Goal: Information Seeking & Learning: Learn about a topic

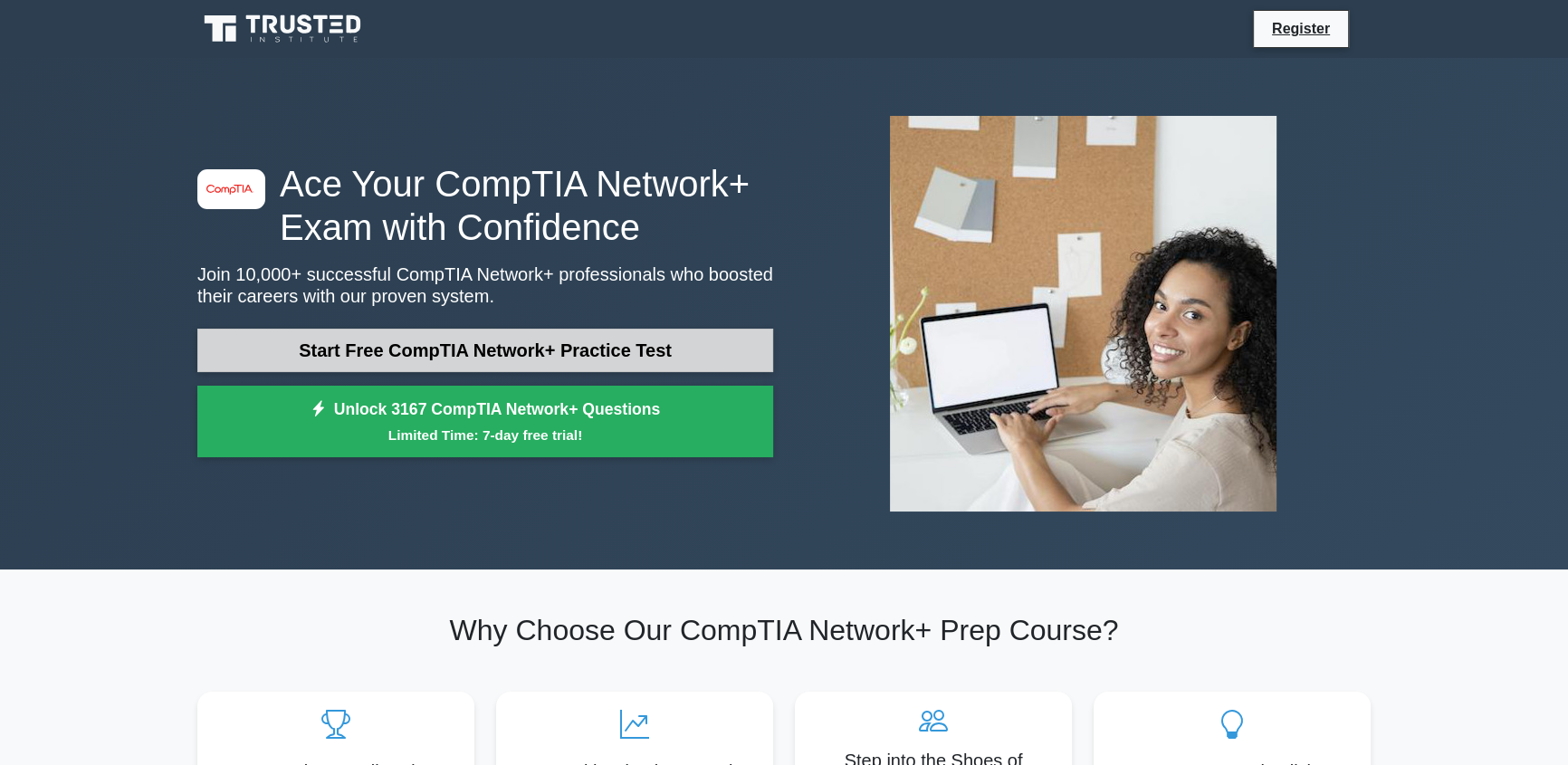
click at [326, 364] on link "Start Free CompTIA Network+ Practice Test" at bounding box center [485, 350] width 576 height 43
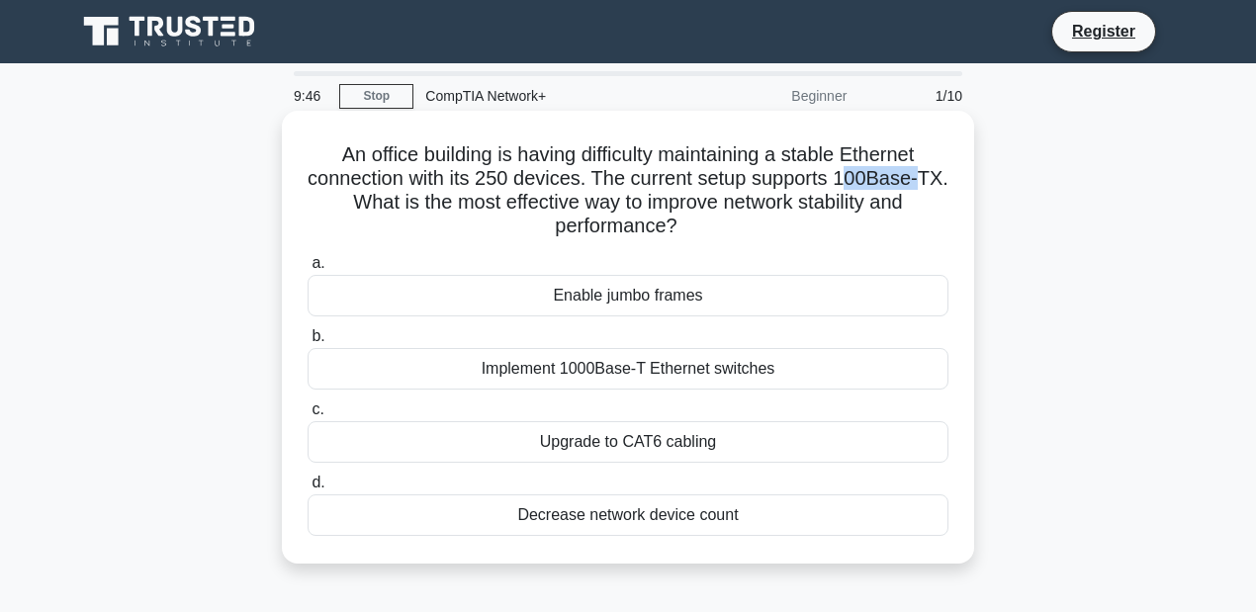
drag, startPoint x: 869, startPoint y: 182, endPoint x: 957, endPoint y: 183, distance: 88.0
click at [957, 183] on div "An office building is having difficulty maintaining a stable Ethernet connectio…" at bounding box center [628, 337] width 676 height 437
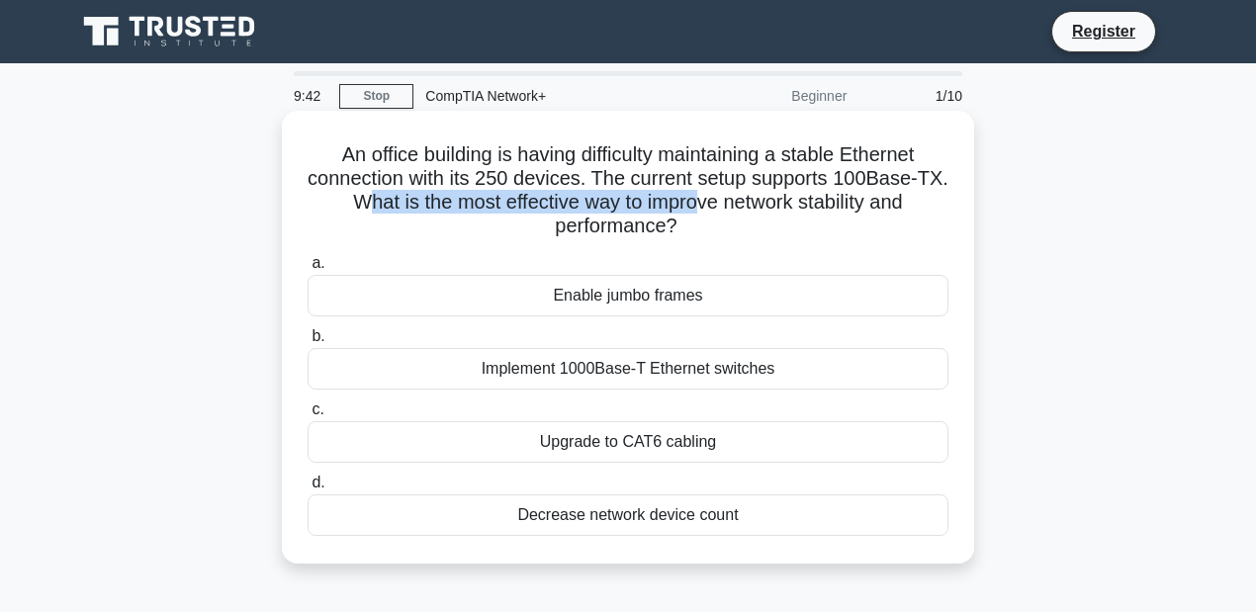
drag, startPoint x: 380, startPoint y: 205, endPoint x: 714, endPoint y: 213, distance: 334.3
click at [714, 213] on h5 "An office building is having difficulty maintaining a stable Ethernet connectio…" at bounding box center [628, 190] width 645 height 97
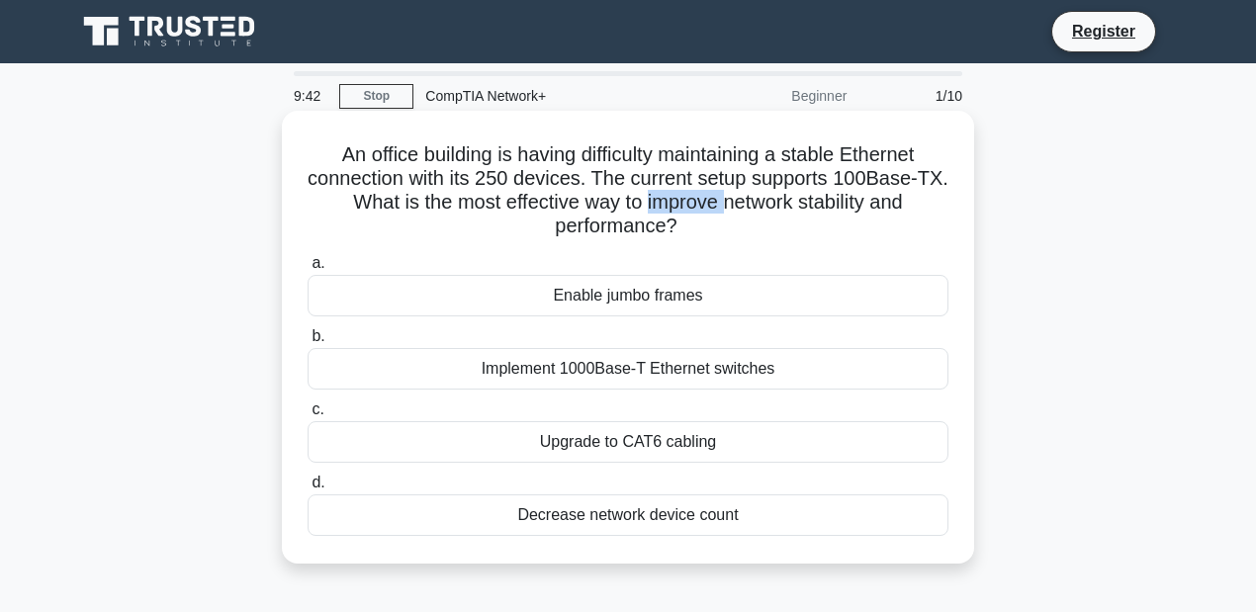
click at [714, 213] on h5 "An office building is having difficulty maintaining a stable Ethernet connectio…" at bounding box center [628, 190] width 645 height 97
click at [689, 376] on div "Implement 1000Base-T Ethernet switches" at bounding box center [628, 369] width 641 height 42
click at [308, 343] on input "b. Implement 1000Base-T Ethernet switches" at bounding box center [308, 336] width 0 height 13
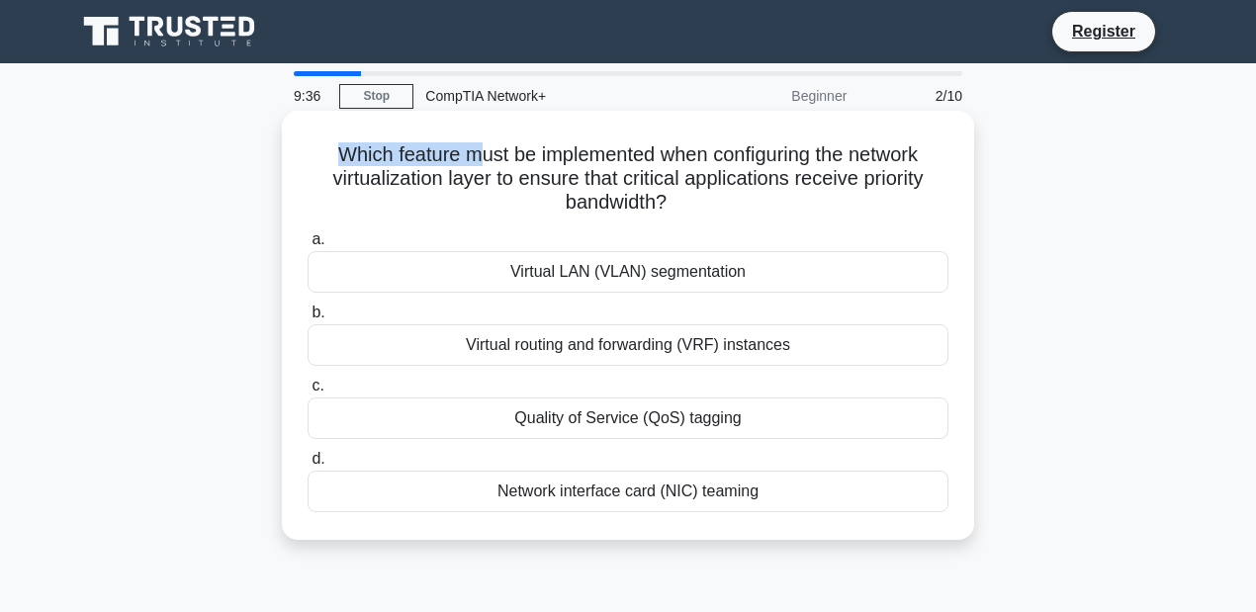
drag, startPoint x: 312, startPoint y: 149, endPoint x: 478, endPoint y: 154, distance: 165.2
click at [478, 154] on h5 "Which feature must be implemented when configuring the network virtualization l…" at bounding box center [628, 178] width 645 height 73
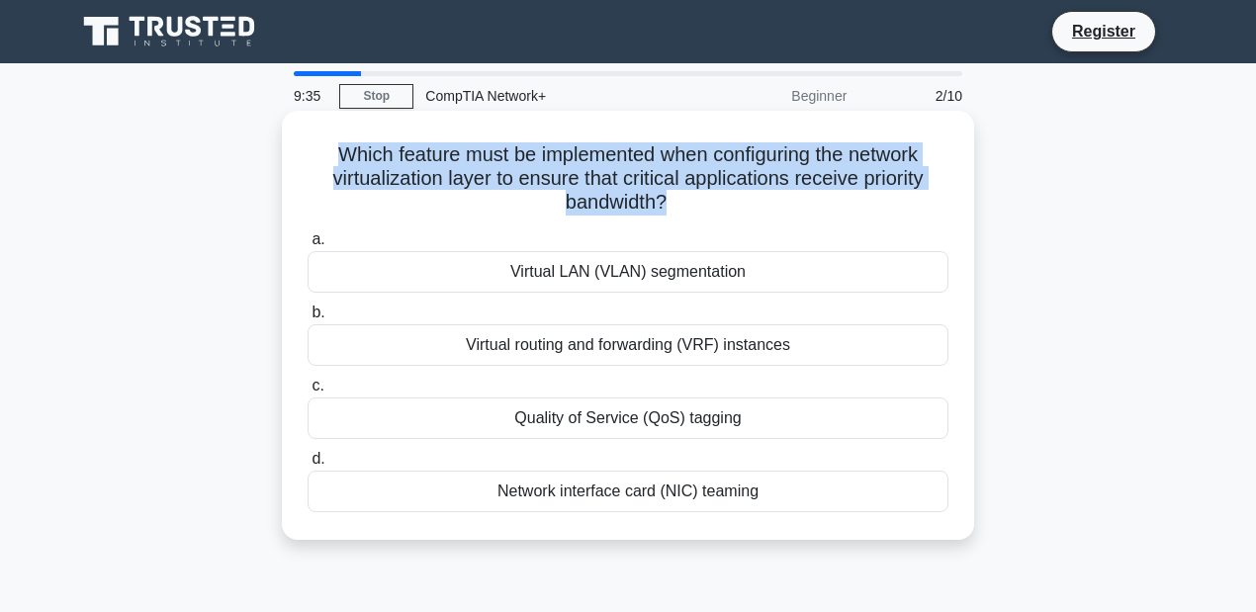
click at [478, 154] on h5 "Which feature must be implemented when configuring the network virtualization l…" at bounding box center [628, 178] width 645 height 73
click at [825, 179] on h5 "Which feature must be implemented when configuring the network virtualization l…" at bounding box center [628, 178] width 645 height 73
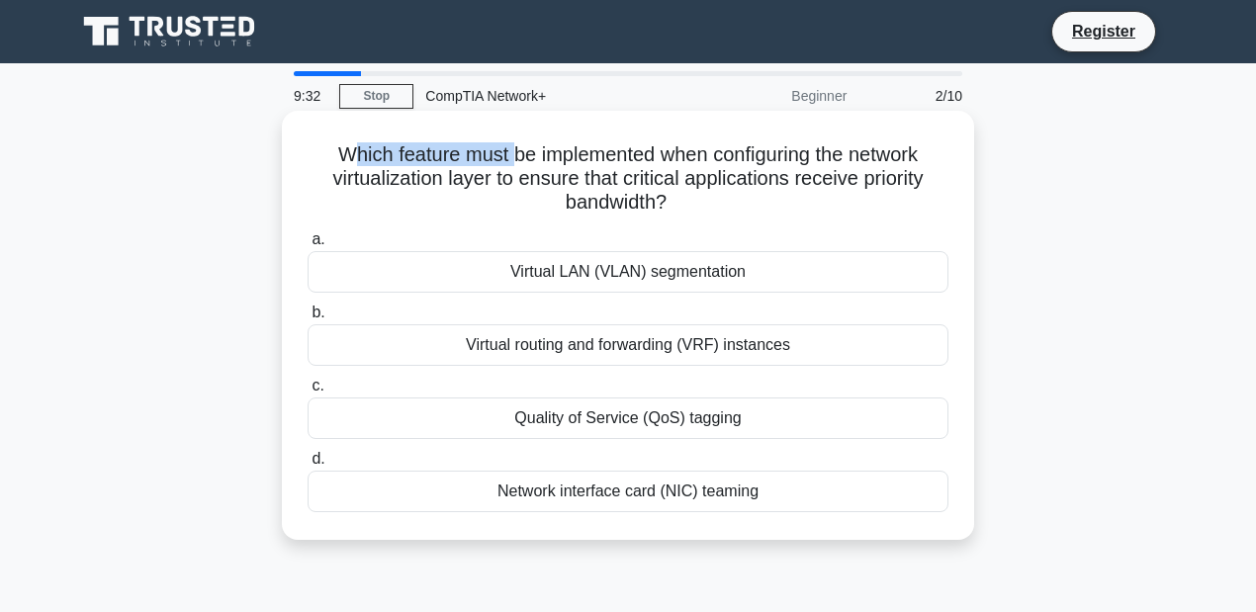
drag, startPoint x: 338, startPoint y: 156, endPoint x: 507, endPoint y: 156, distance: 169.1
click at [509, 156] on h5 "Which feature must be implemented when configuring the network virtualization l…" at bounding box center [628, 178] width 645 height 73
click at [506, 156] on h5 "Which feature must be implemented when configuring the network virtualization l…" at bounding box center [628, 178] width 645 height 73
click at [504, 151] on h5 "Which feature must be implemented when configuring the network virtualization l…" at bounding box center [628, 178] width 645 height 73
click at [661, 427] on div "Quality of Service (QoS) tagging" at bounding box center [628, 419] width 641 height 42
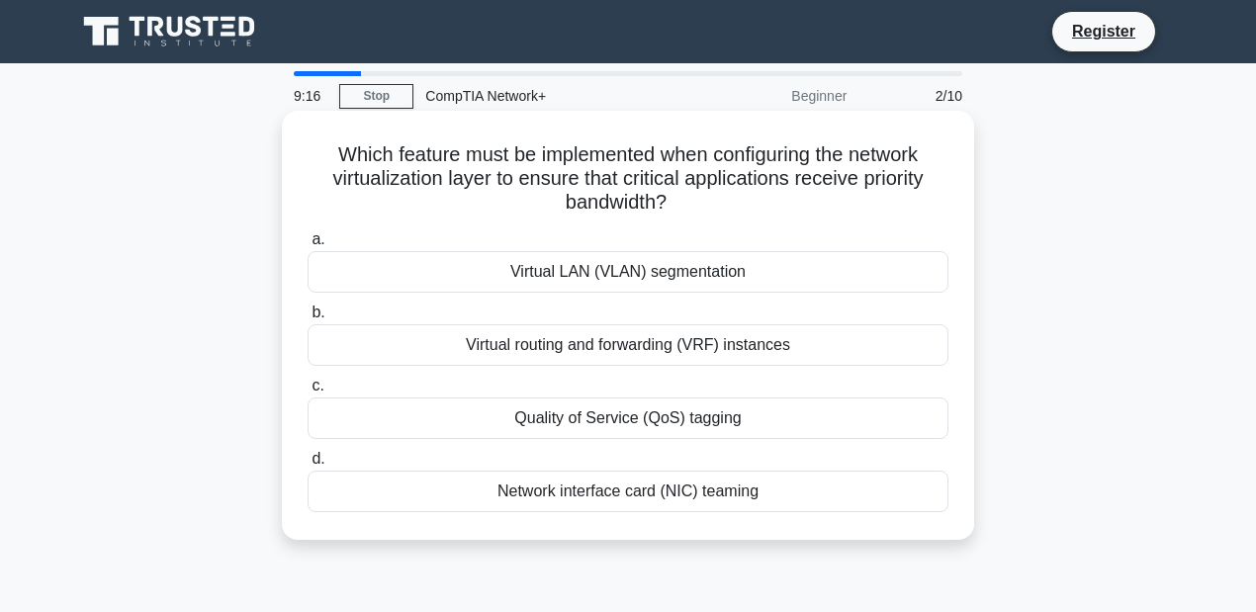
click at [308, 393] on input "c. Quality of Service (QoS) tagging" at bounding box center [308, 386] width 0 height 13
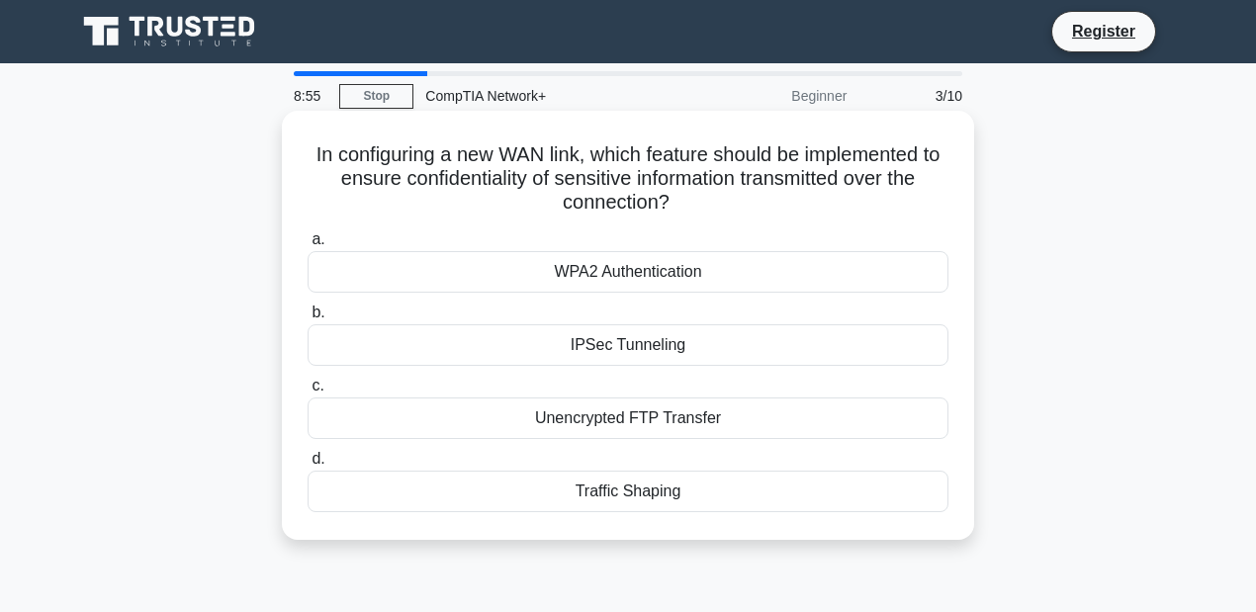
click at [555, 348] on div "IPSec Tunneling" at bounding box center [628, 345] width 641 height 42
click at [308, 319] on input "b. IPSec Tunneling" at bounding box center [308, 313] width 0 height 13
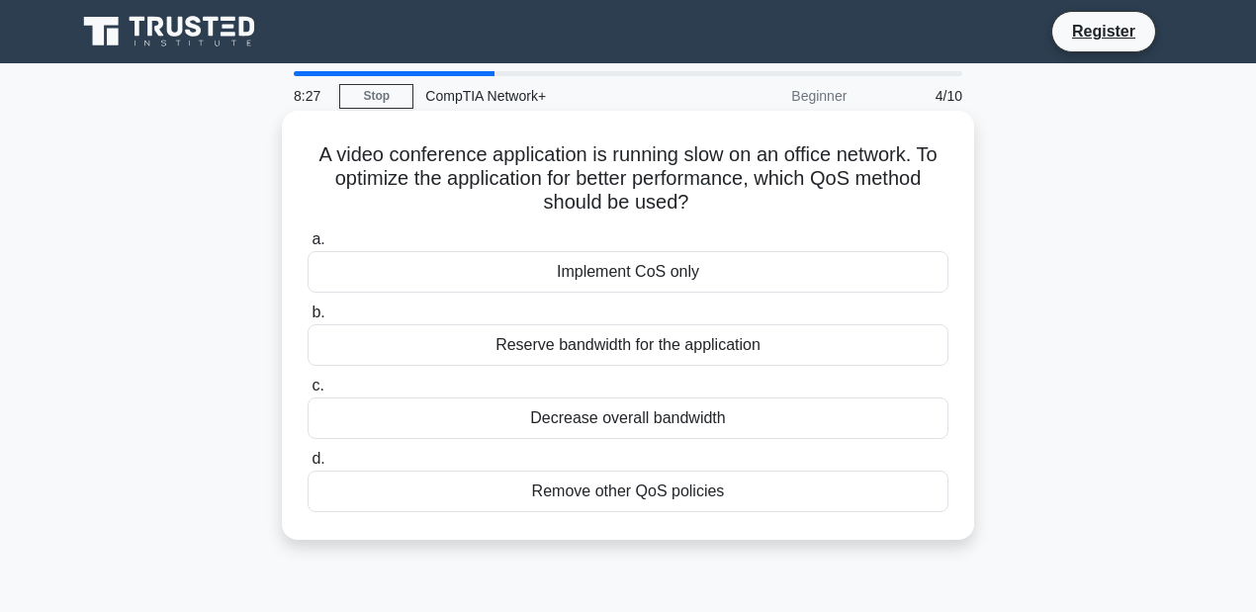
click at [622, 351] on div "Reserve bandwidth for the application" at bounding box center [628, 345] width 641 height 42
click at [308, 319] on input "b. Reserve bandwidth for the application" at bounding box center [308, 313] width 0 height 13
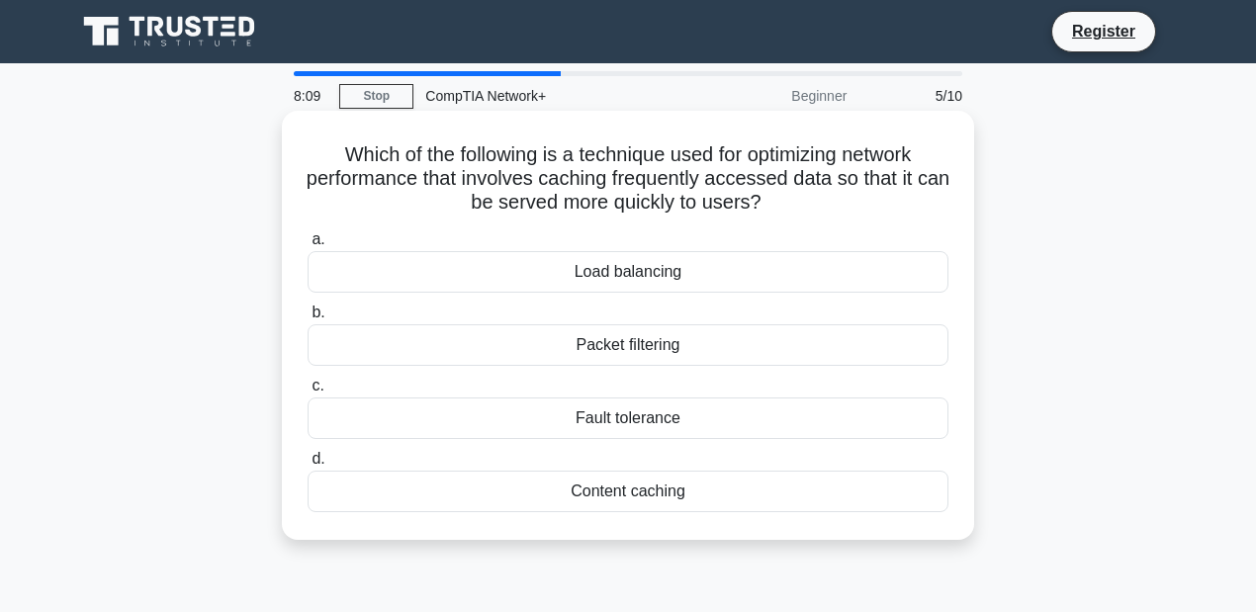
click at [668, 480] on div "Content caching" at bounding box center [628, 492] width 641 height 42
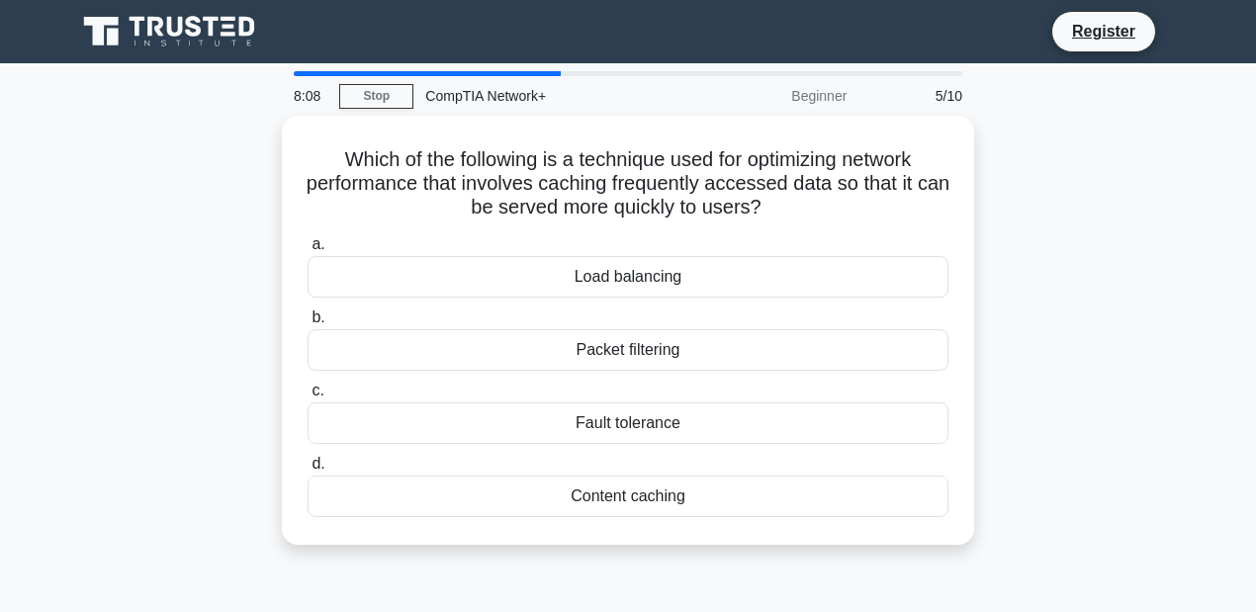
click at [687, 564] on div "Which of the following is a technique used for optimizing network performance t…" at bounding box center [627, 342] width 1127 height 453
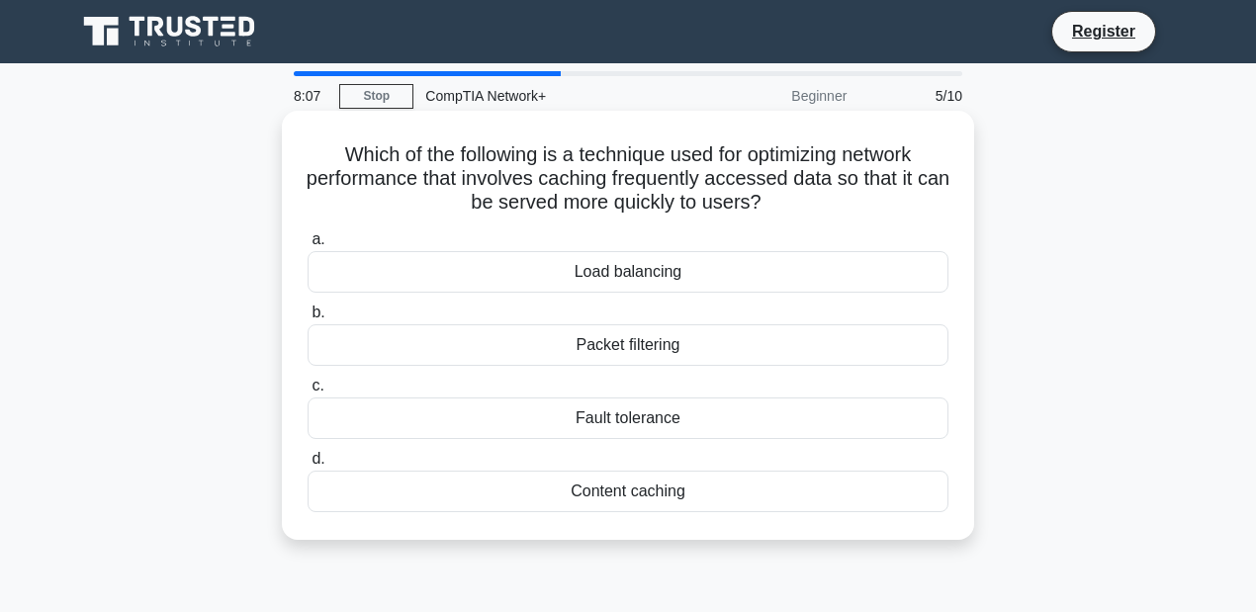
click at [391, 486] on div "Content caching" at bounding box center [628, 492] width 641 height 42
click at [308, 466] on input "d. Content caching" at bounding box center [308, 459] width 0 height 13
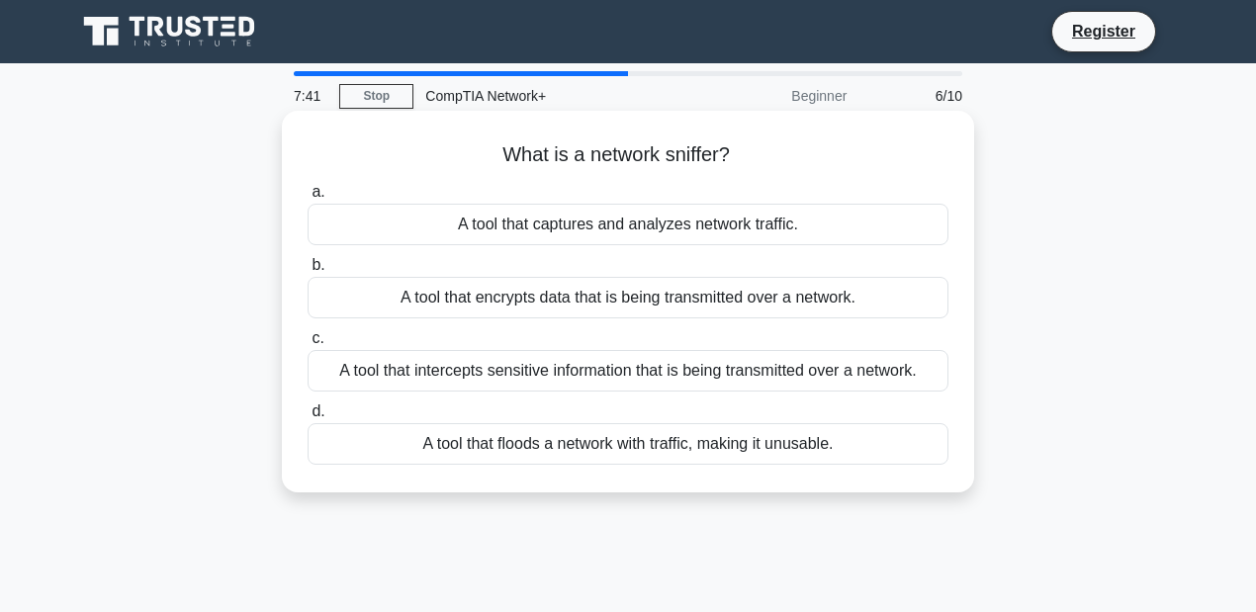
click at [374, 380] on div "A tool that intercepts sensitive information that is being transmitted over a n…" at bounding box center [628, 371] width 641 height 42
click at [308, 345] on input "c. A tool that intercepts sensitive information that is being transmitted over …" at bounding box center [308, 338] width 0 height 13
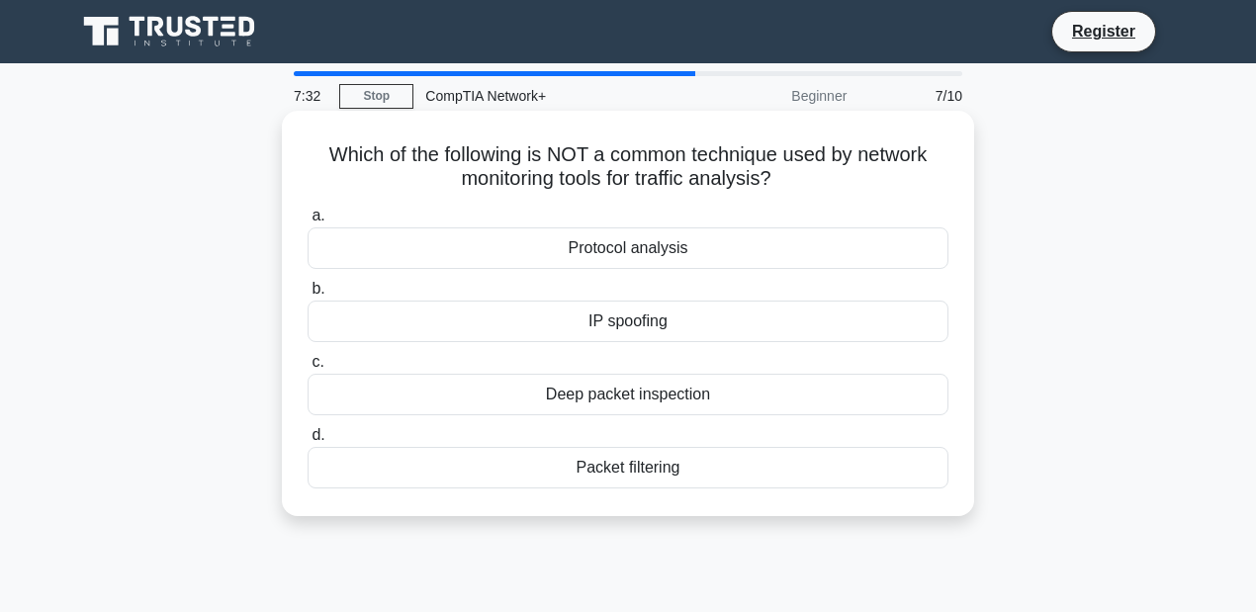
click at [506, 327] on div "IP spoofing" at bounding box center [628, 322] width 641 height 42
click at [308, 296] on input "b. IP spoofing" at bounding box center [308, 289] width 0 height 13
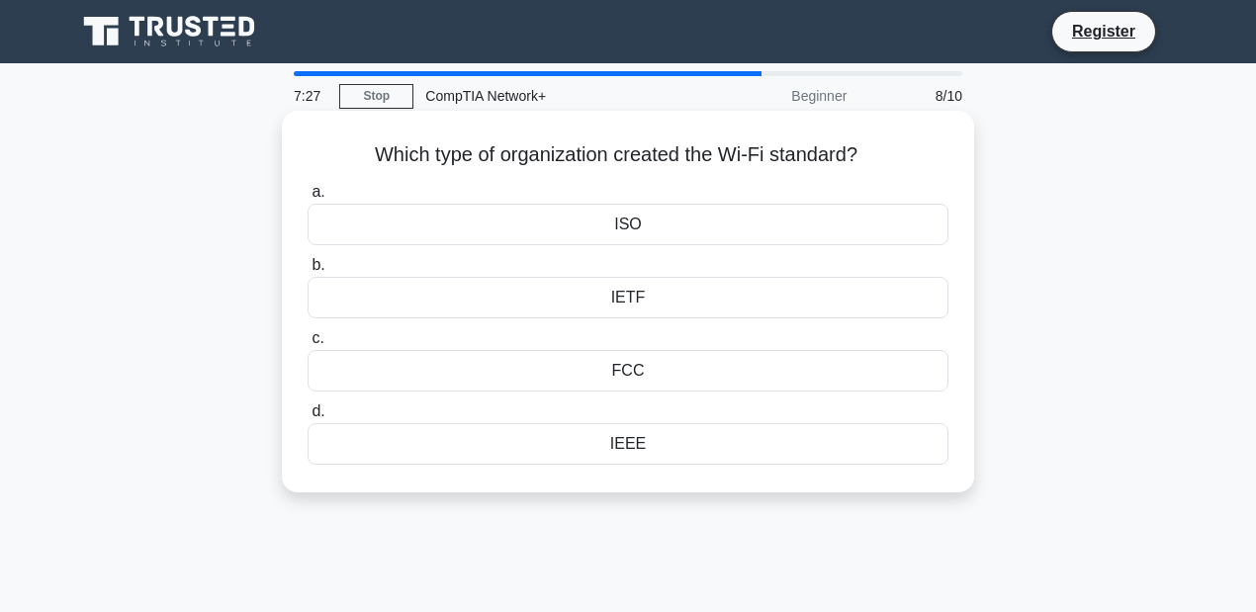
click at [568, 450] on div "IEEE" at bounding box center [628, 444] width 641 height 42
click at [308, 418] on input "d. IEEE" at bounding box center [308, 411] width 0 height 13
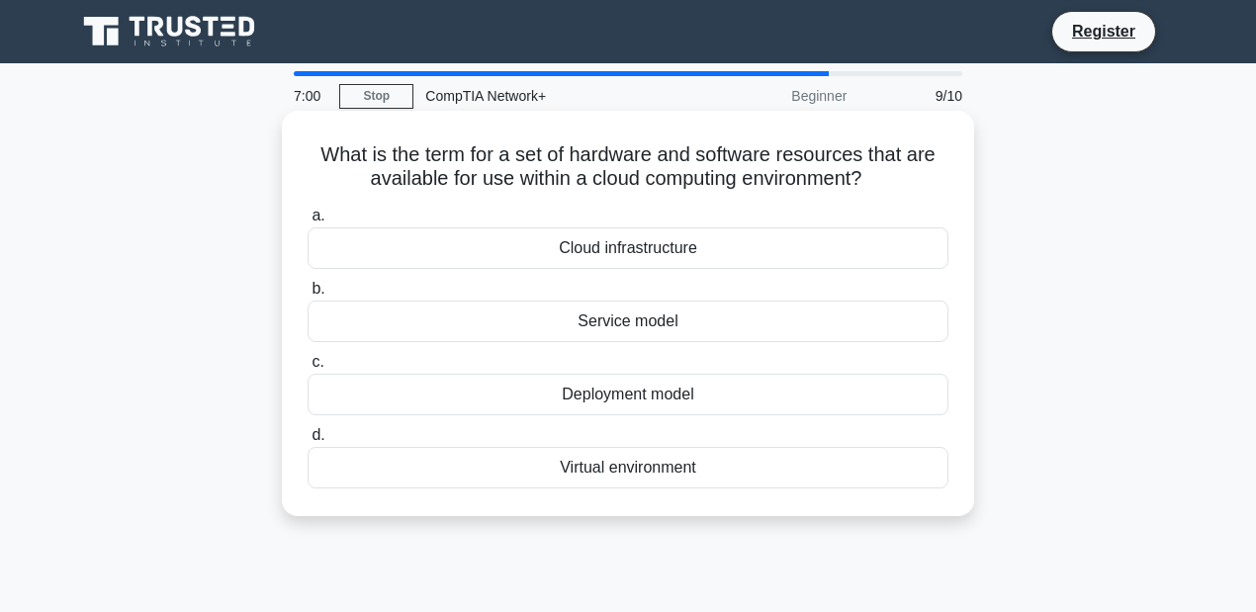
click at [636, 247] on div "Cloud infrastructure" at bounding box center [628, 248] width 641 height 42
click at [308, 222] on input "a. Cloud infrastructure" at bounding box center [308, 216] width 0 height 13
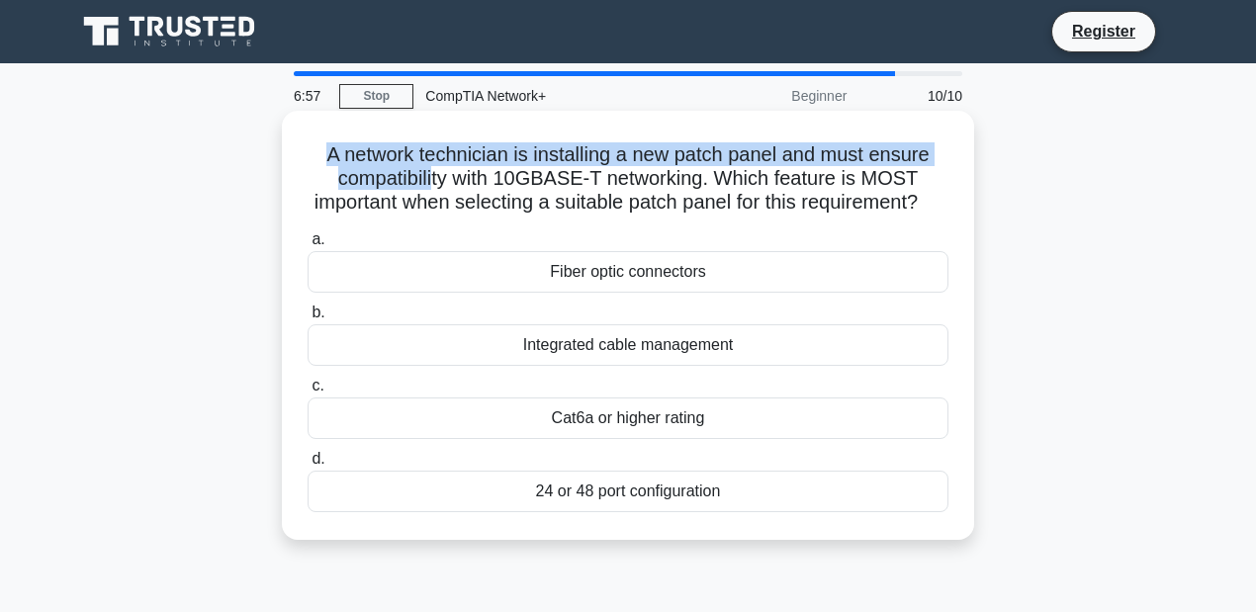
drag, startPoint x: 318, startPoint y: 154, endPoint x: 432, endPoint y: 174, distance: 115.4
click at [432, 174] on h5 "A network technician is installing a new patch panel and must ensure compatibil…" at bounding box center [628, 178] width 645 height 73
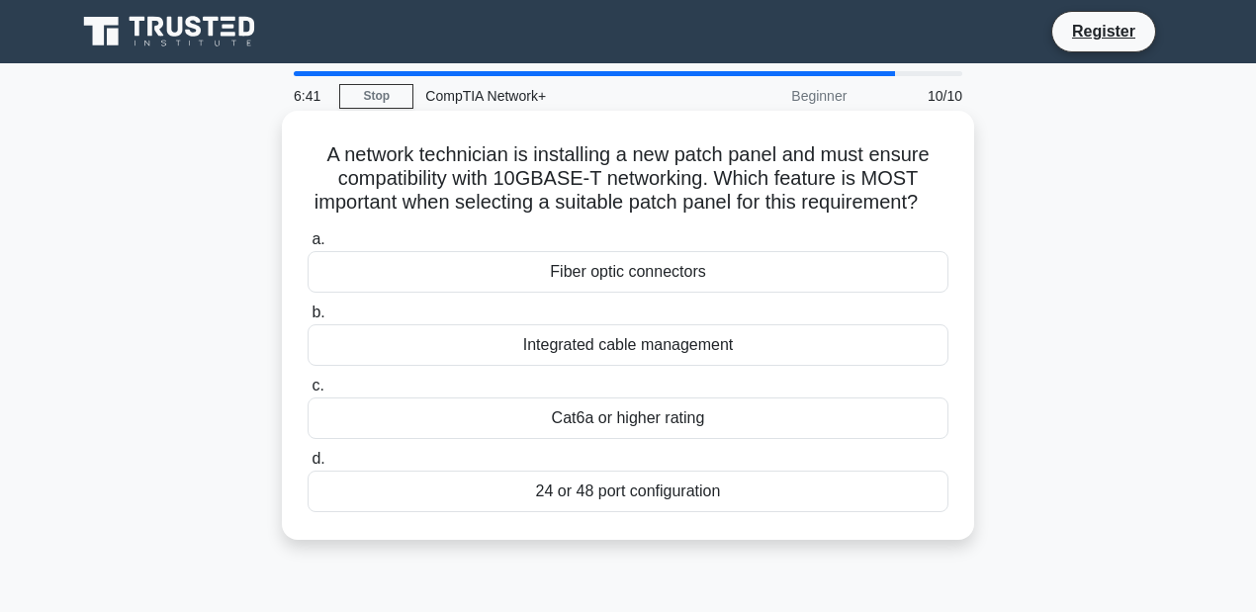
click at [684, 435] on div "Cat6a or higher rating" at bounding box center [628, 419] width 641 height 42
click at [308, 393] on input "c. Cat6a or higher rating" at bounding box center [308, 386] width 0 height 13
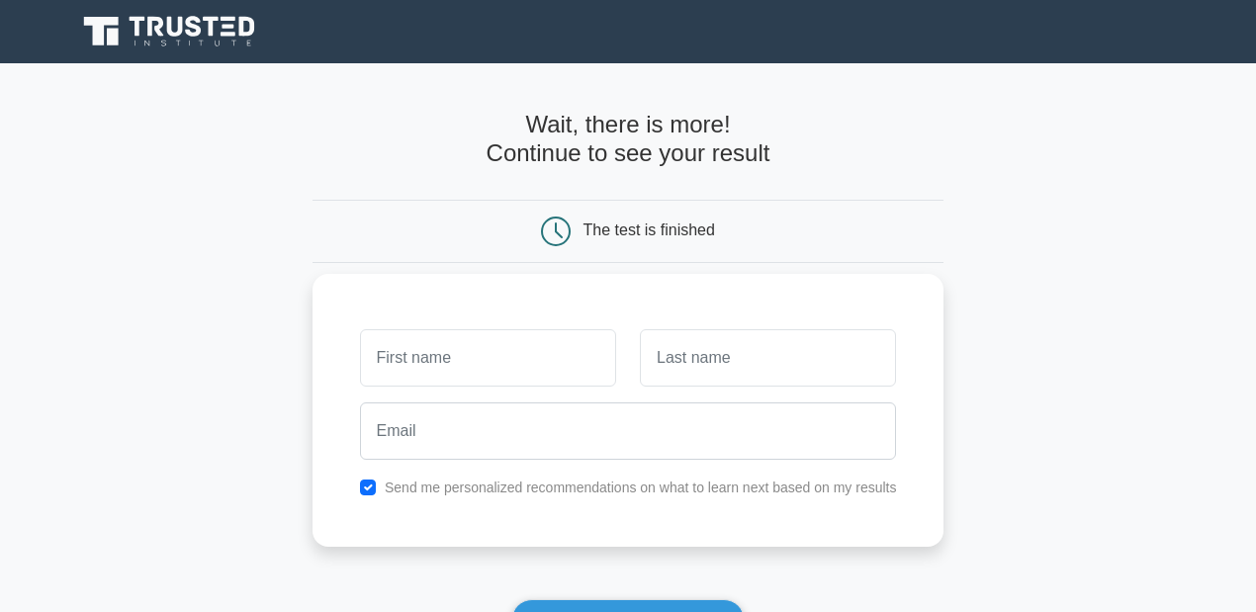
click at [405, 487] on label "Send me personalized recommendations on what to learn next based on my results" at bounding box center [641, 488] width 512 height 16
click at [364, 484] on input "checkbox" at bounding box center [368, 488] width 16 height 16
checkbox input "false"
click at [462, 362] on input "text" at bounding box center [488, 357] width 256 height 57
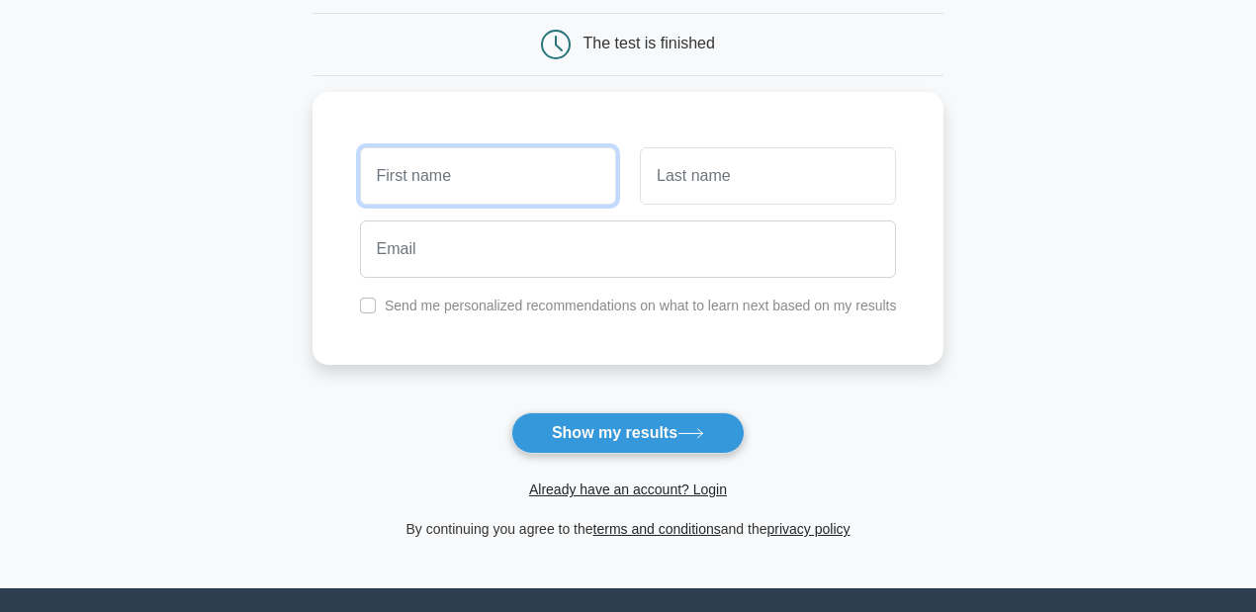
scroll to position [263, 0]
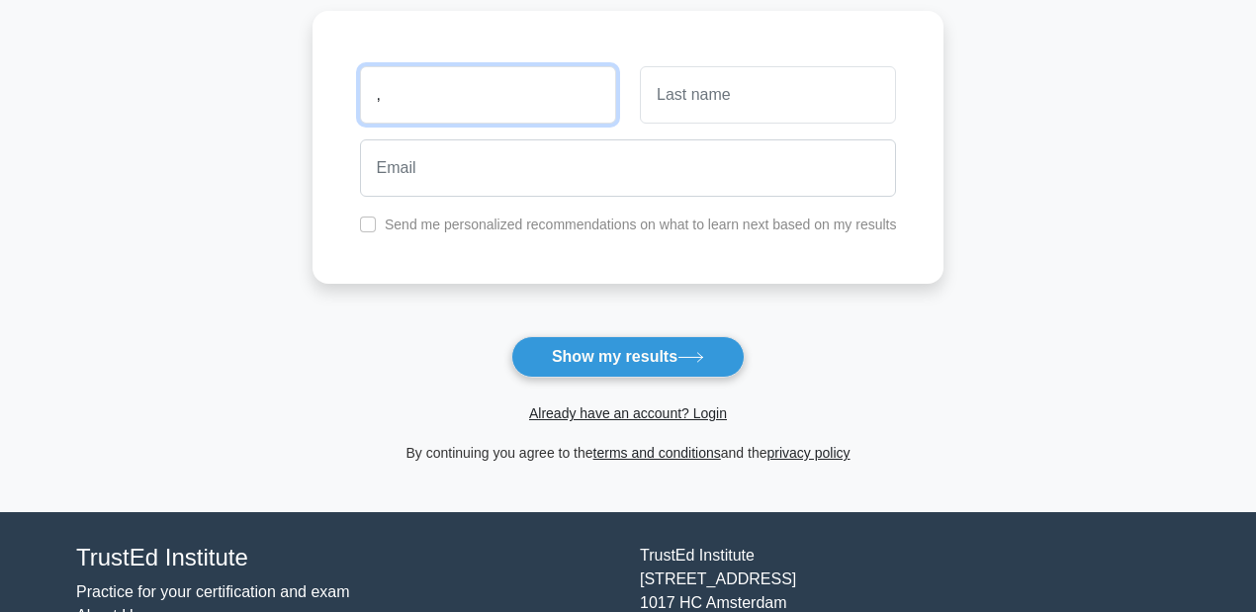
click at [492, 83] on input "," at bounding box center [488, 94] width 256 height 57
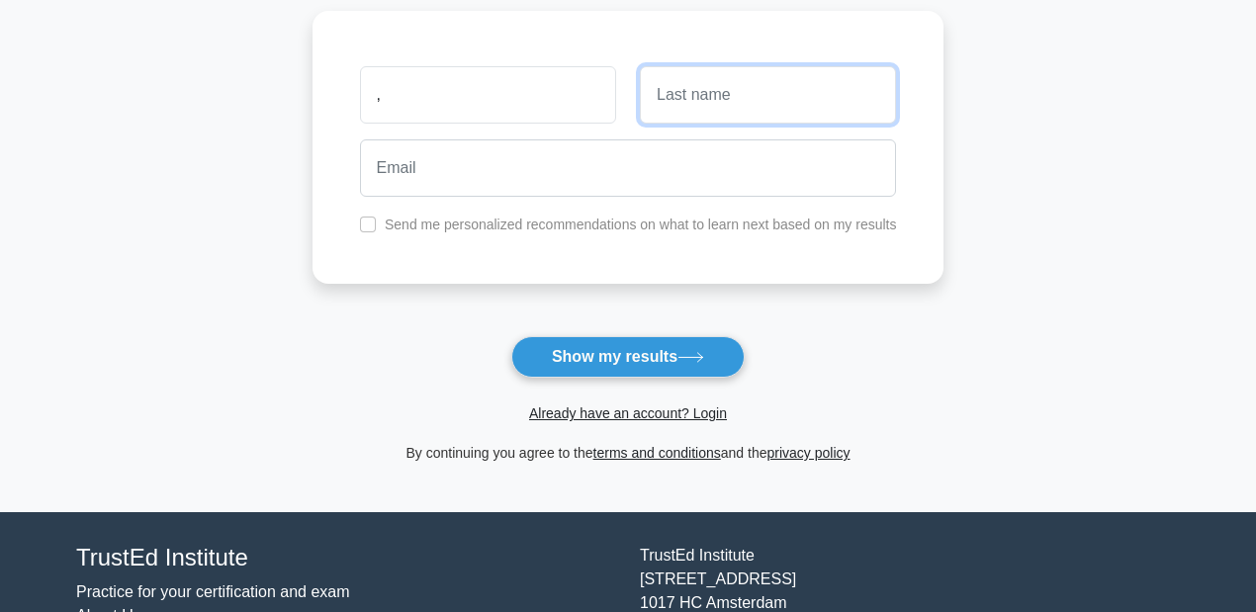
click at [716, 114] on input "text" at bounding box center [768, 94] width 256 height 57
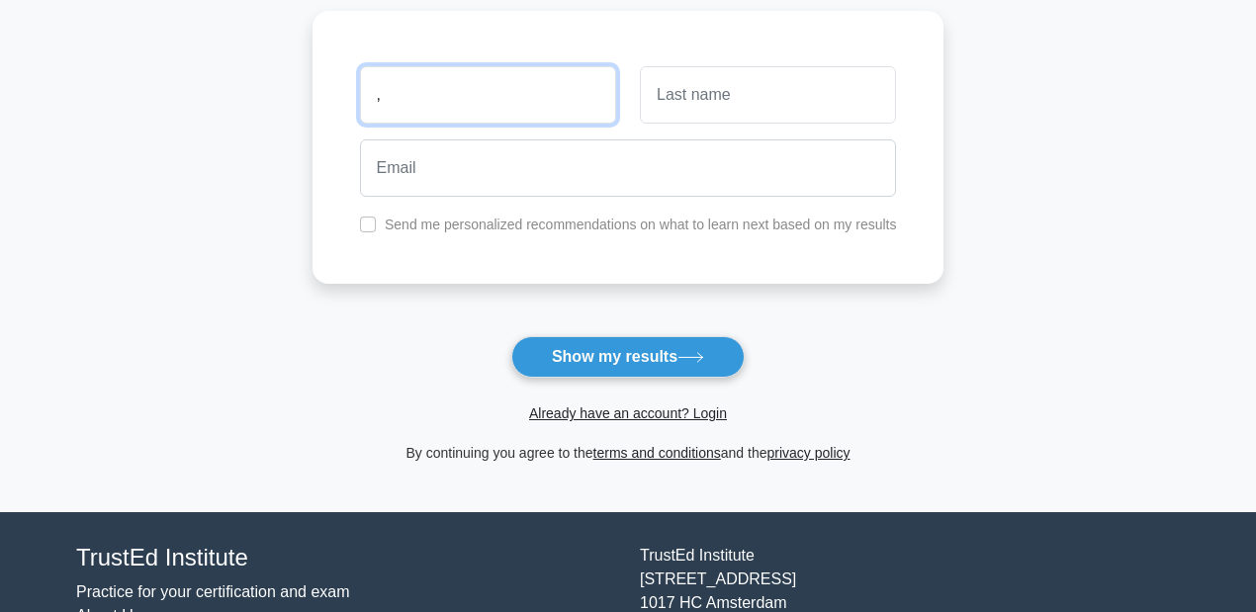
click at [437, 104] on input "," at bounding box center [488, 94] width 256 height 57
type input "[PERSON_NAME]"
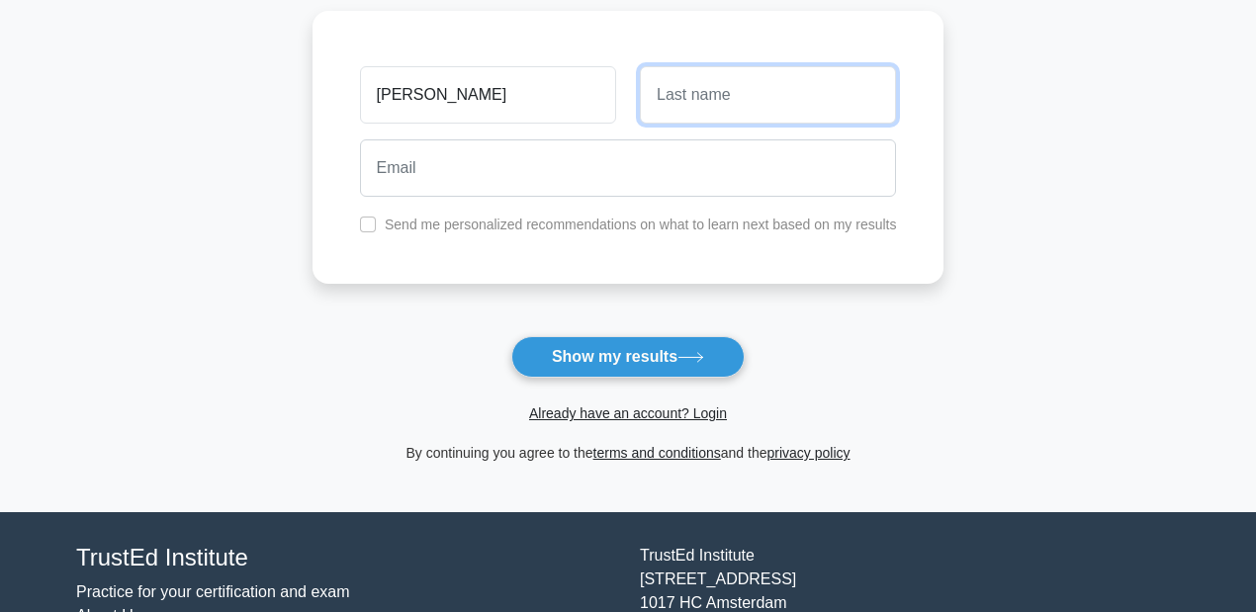
click at [792, 107] on input "text" at bounding box center [768, 94] width 256 height 57
type input "s"
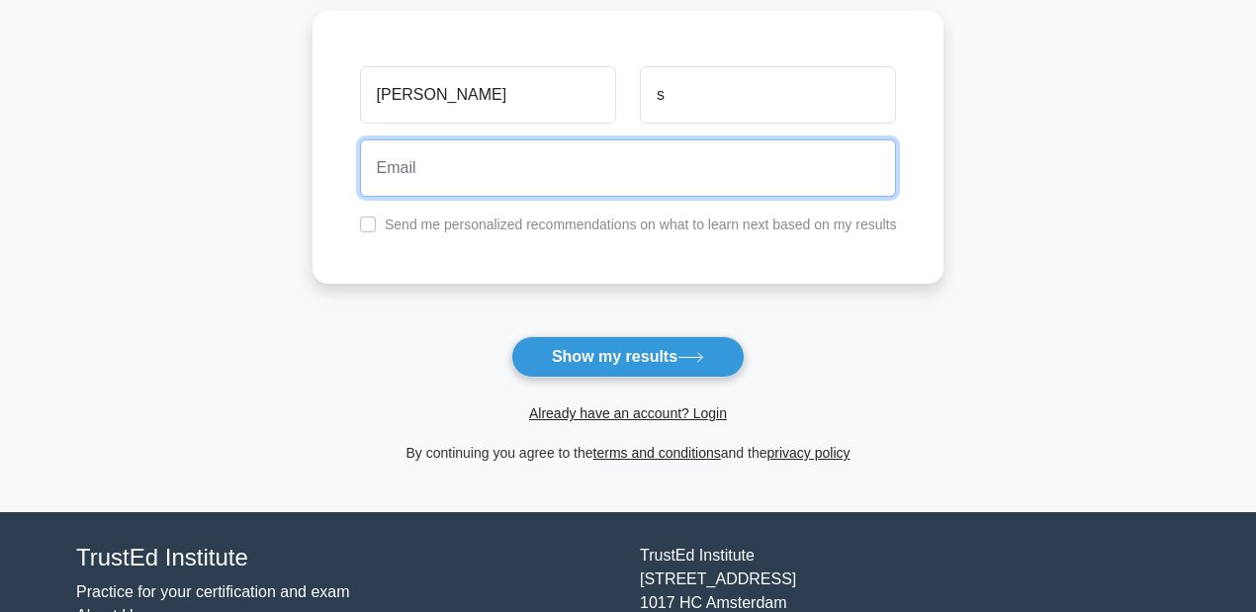
click at [597, 183] on input "email" at bounding box center [628, 167] width 537 height 57
type input "vkonr1420@gmail.com"
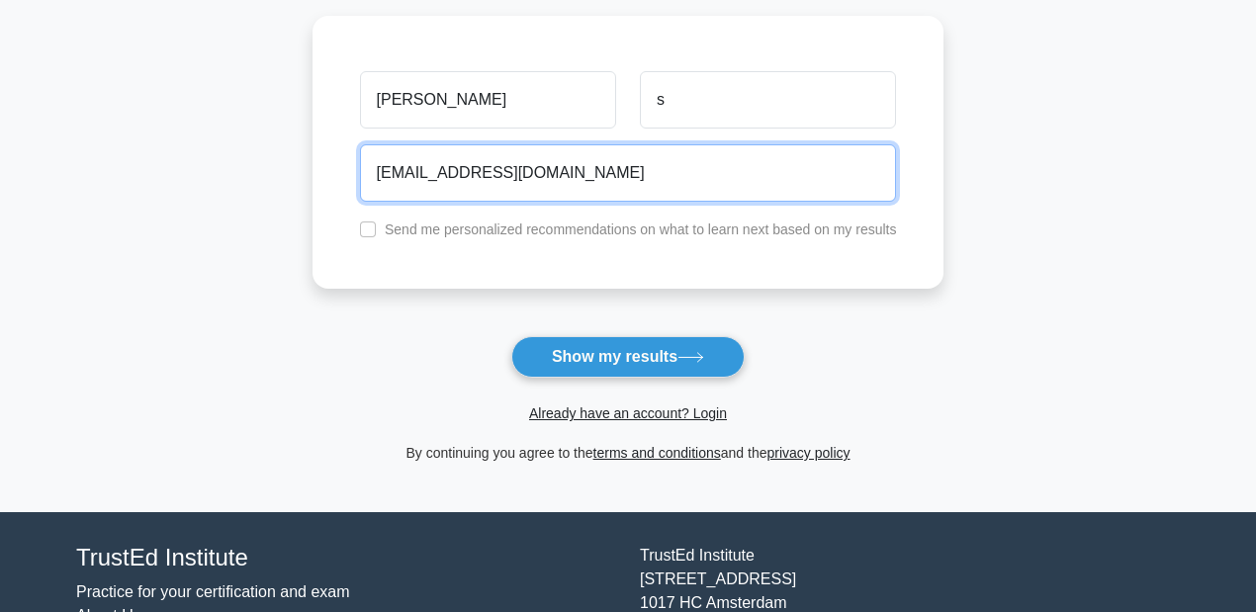
drag, startPoint x: 585, startPoint y: 167, endPoint x: 259, endPoint y: 147, distance: 326.9
click at [259, 147] on main "Wait, there is more! Continue to see your result The test is finished Mohammed s" at bounding box center [628, 156] width 1256 height 712
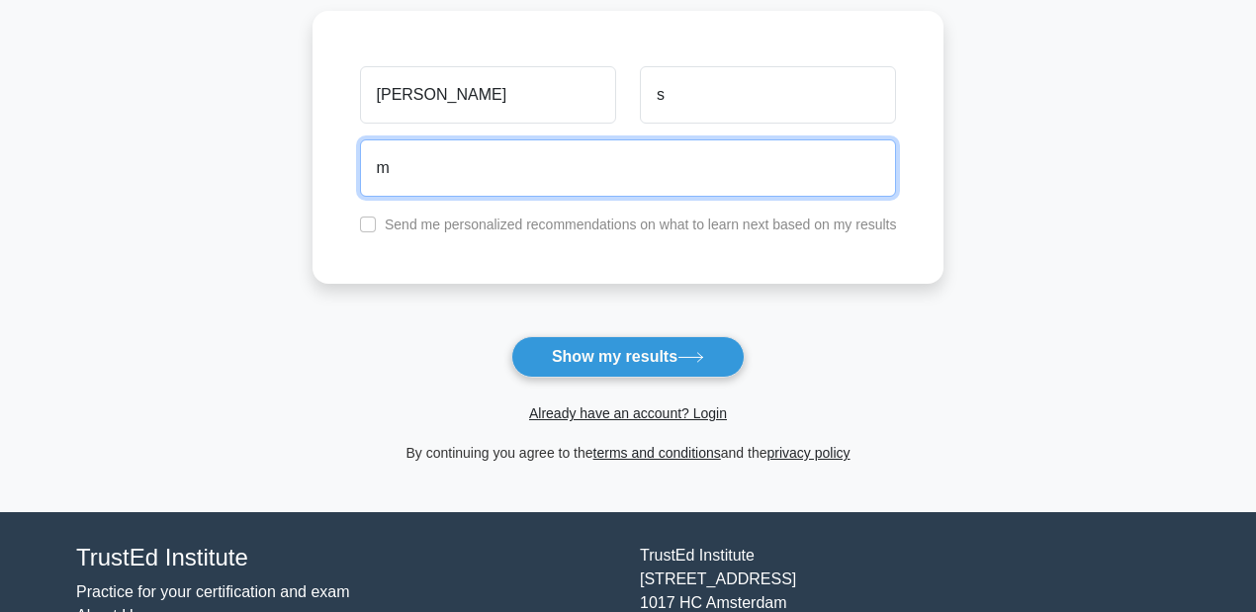
type input "m67q967@gmail.com"
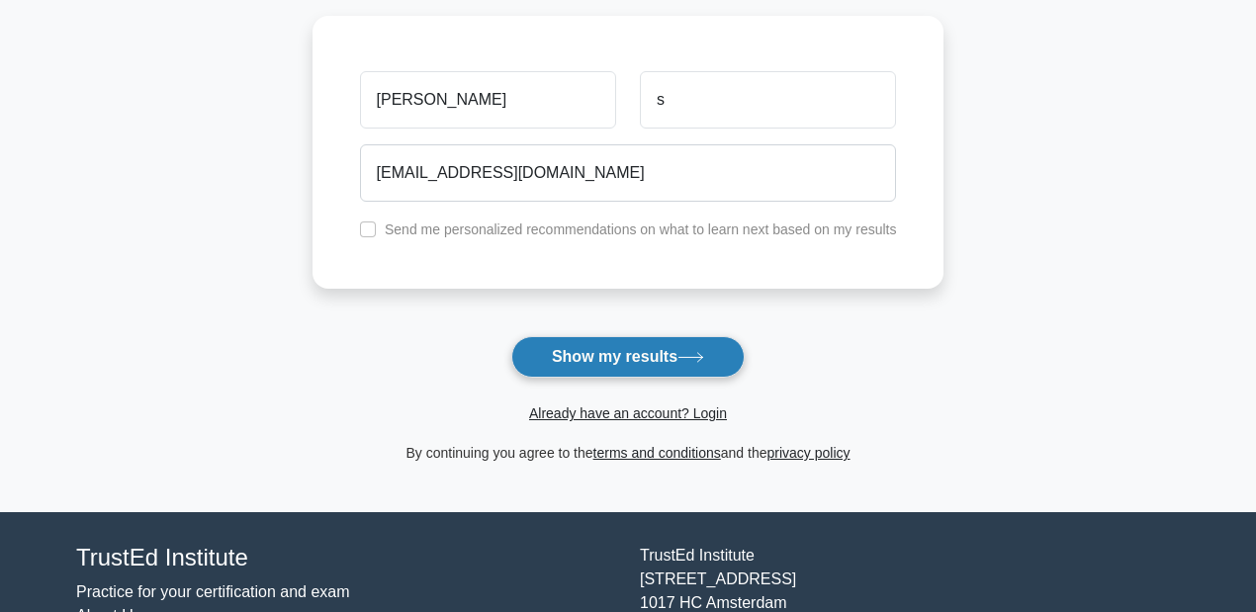
click at [649, 358] on button "Show my results" at bounding box center [627, 357] width 233 height 42
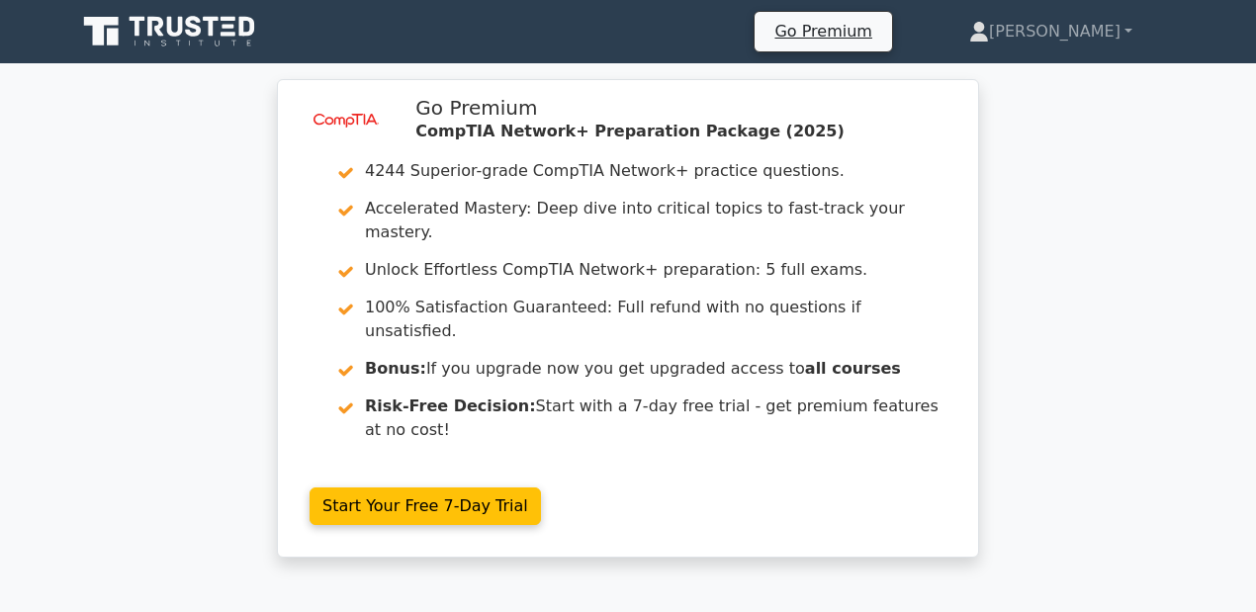
scroll to position [263, 0]
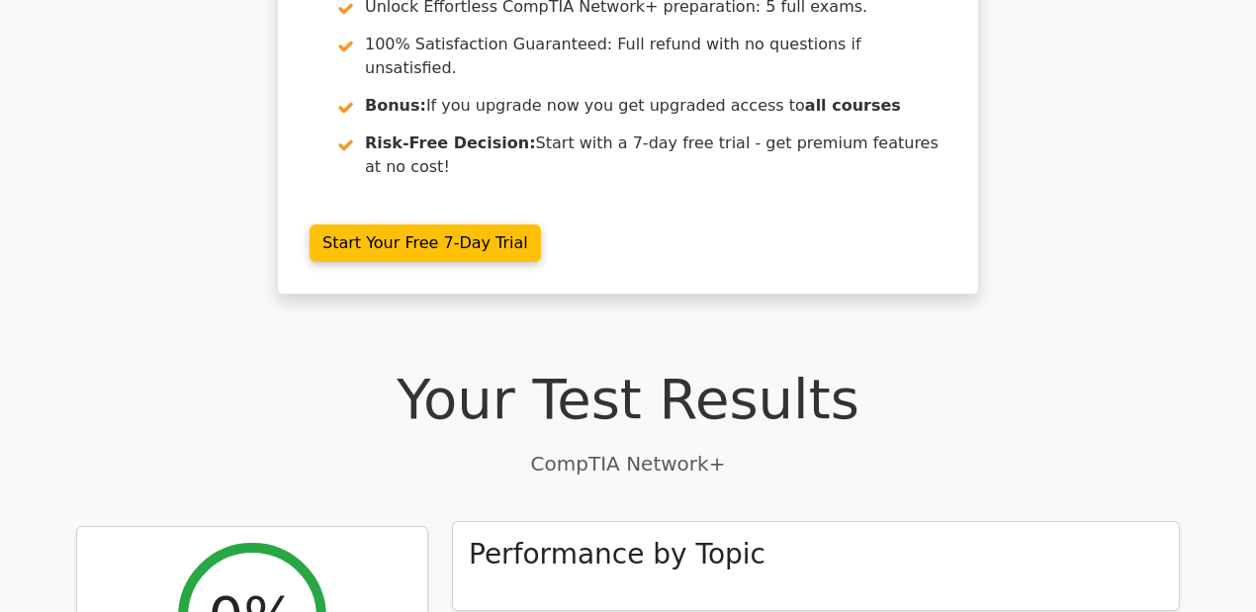
click at [550, 538] on h3 "Performance by Topic" at bounding box center [617, 555] width 297 height 34
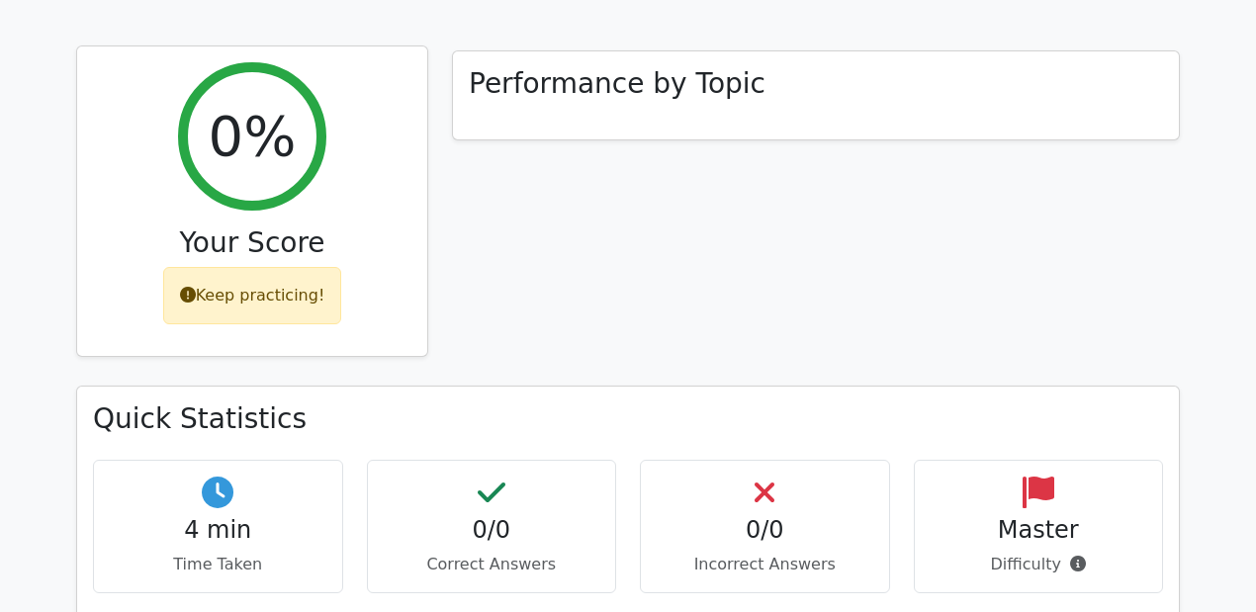
scroll to position [791, 0]
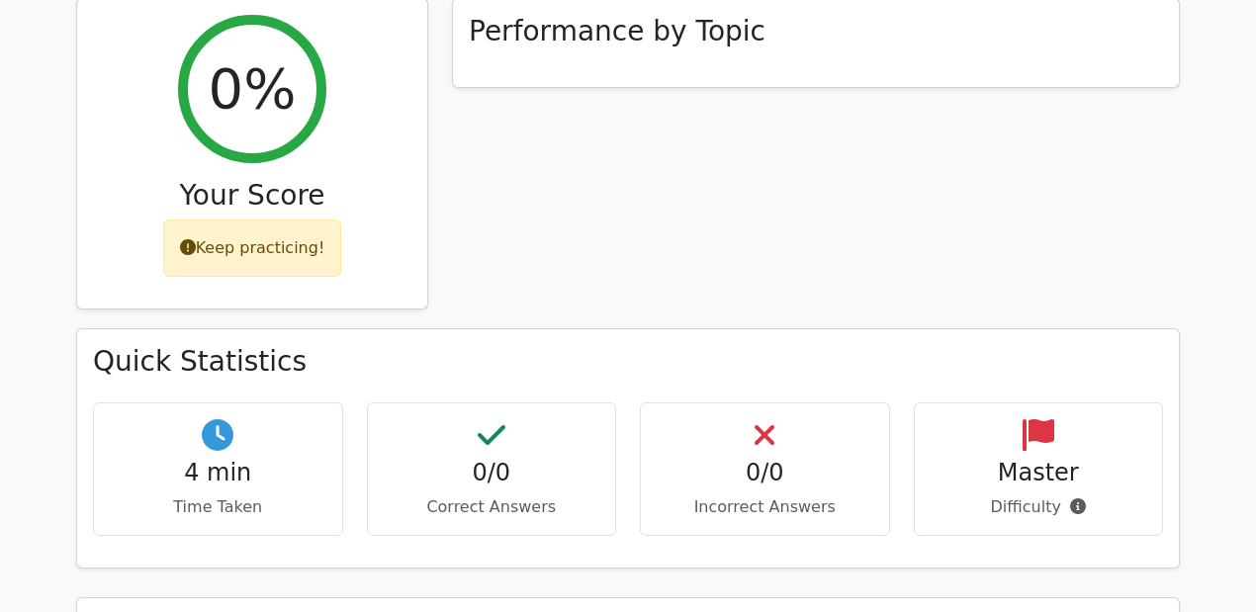
click at [231, 402] on div "4 min Time Taken" at bounding box center [218, 468] width 250 height 133
drag, startPoint x: 989, startPoint y: 432, endPoint x: 1007, endPoint y: 434, distance: 17.9
click at [1007, 495] on p "Difficulty" at bounding box center [1039, 507] width 217 height 24
click at [1013, 495] on p "Difficulty" at bounding box center [1039, 507] width 217 height 24
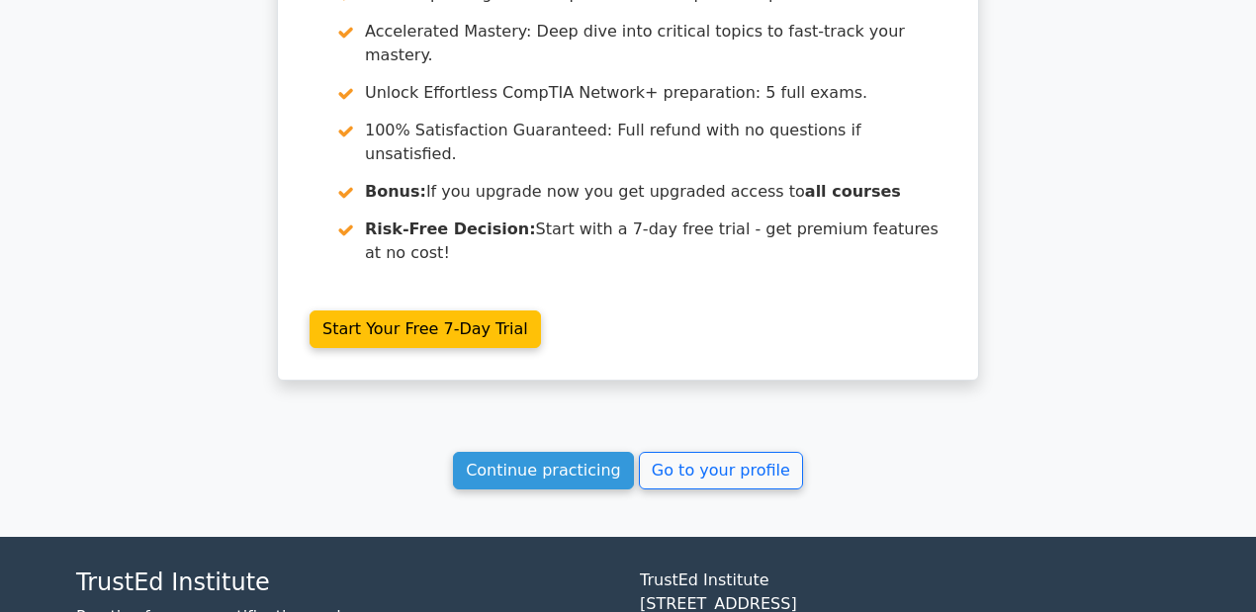
scroll to position [1730, 0]
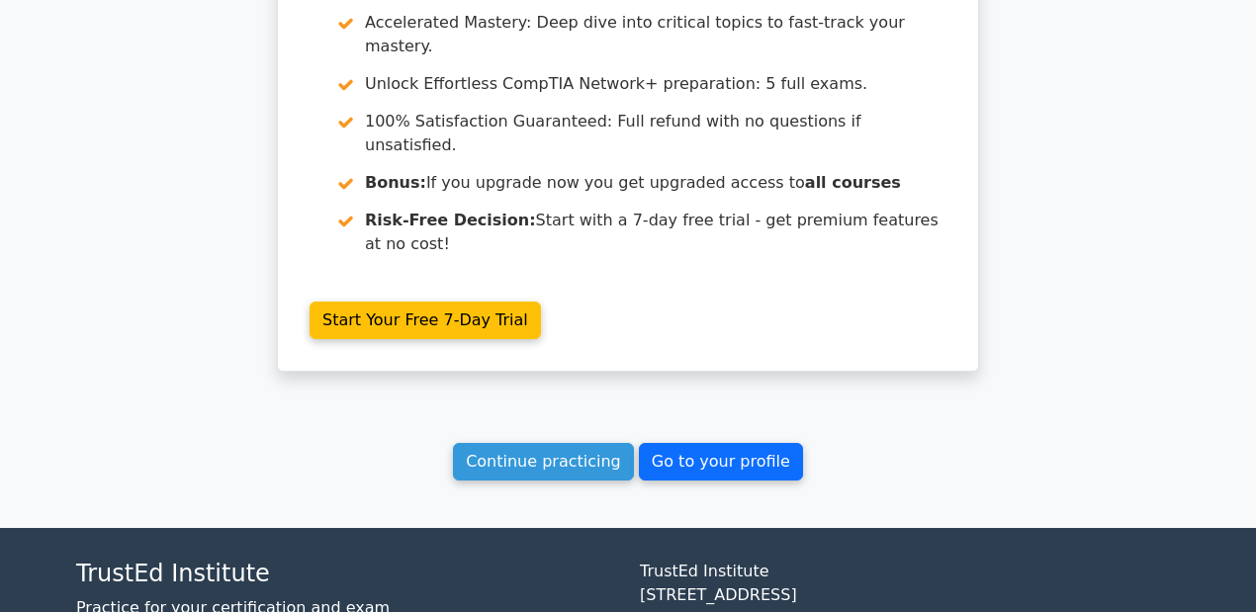
click at [726, 443] on link "Go to your profile" at bounding box center [721, 462] width 164 height 38
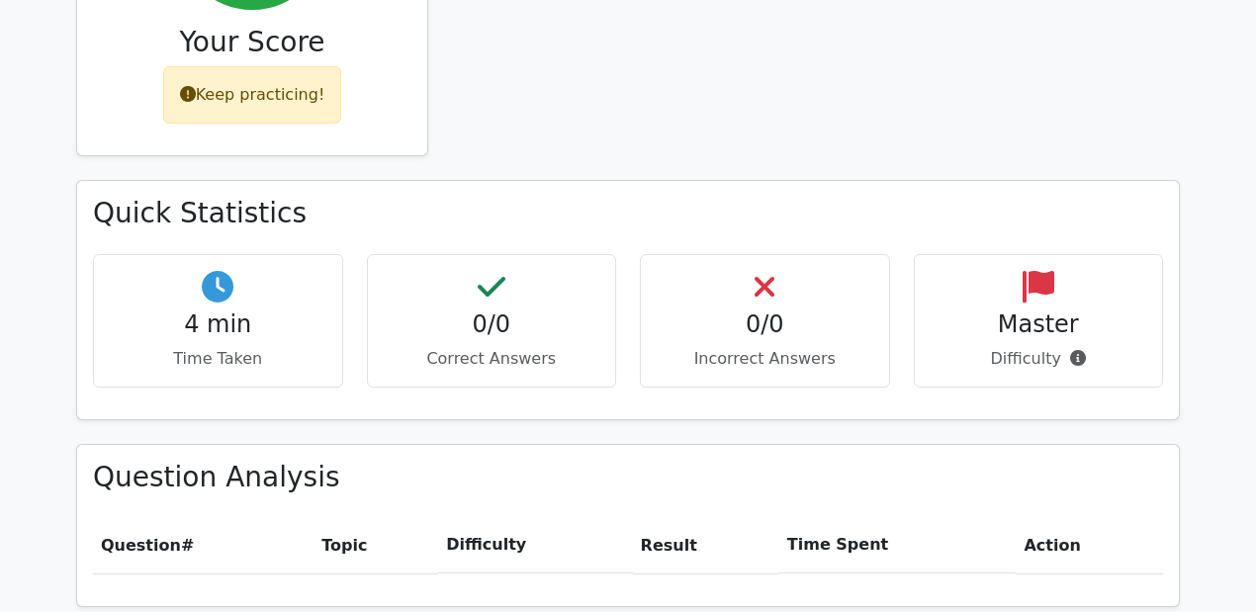
scroll to position [938, 0]
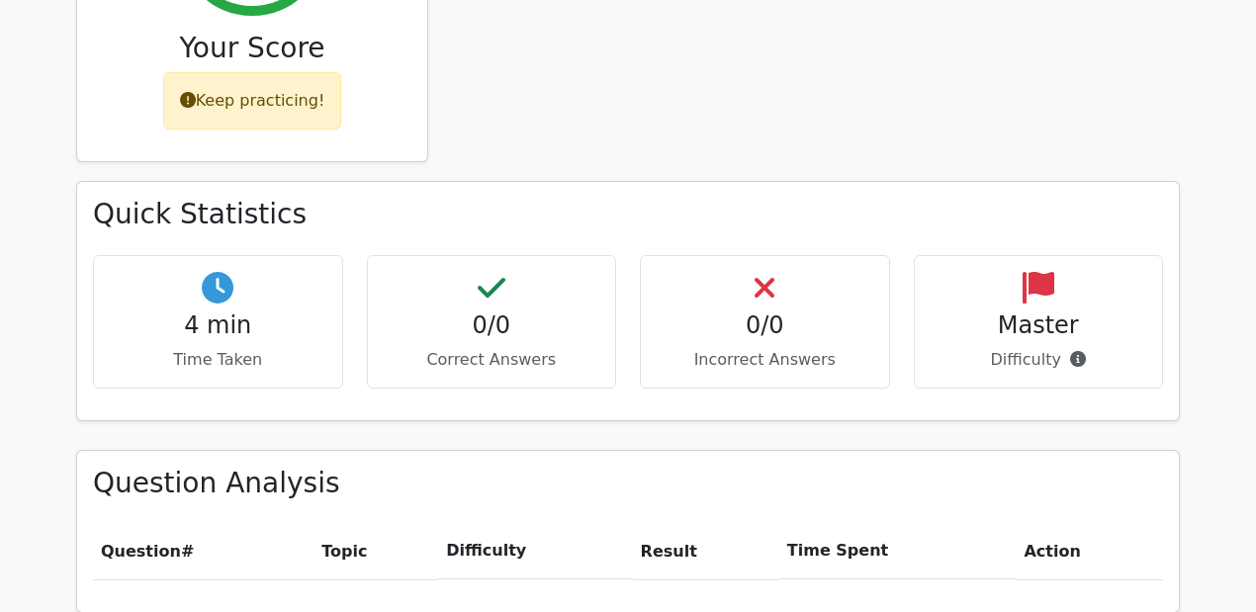
click at [394, 255] on div "0/0 Correct Answers" at bounding box center [492, 321] width 250 height 133
drag, startPoint x: 238, startPoint y: 127, endPoint x: 234, endPoint y: 138, distance: 12.5
click at [236, 182] on div "Quick Statistics 4 min Time Taken 0/0 Correct Answers 0/0 Incorrect Answers Mas…" at bounding box center [628, 300] width 1102 height 237
click at [234, 198] on h3 "Quick Statistics" at bounding box center [628, 215] width 1070 height 34
click at [224, 311] on h4 "4 min" at bounding box center [218, 325] width 217 height 29
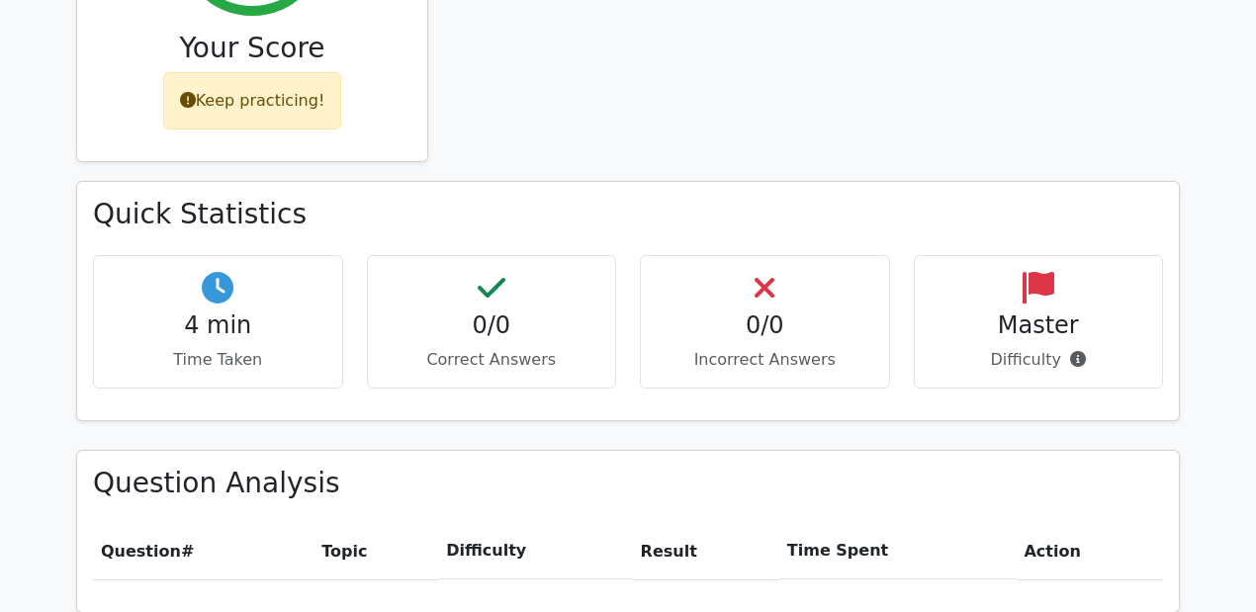
click at [224, 311] on h4 "4 min" at bounding box center [218, 325] width 217 height 29
drag, startPoint x: 623, startPoint y: 244, endPoint x: 641, endPoint y: 242, distance: 17.9
click at [625, 255] on div "0/0 Correct Answers" at bounding box center [492, 321] width 274 height 133
click at [1080, 348] on p "Difficulty" at bounding box center [1039, 360] width 217 height 24
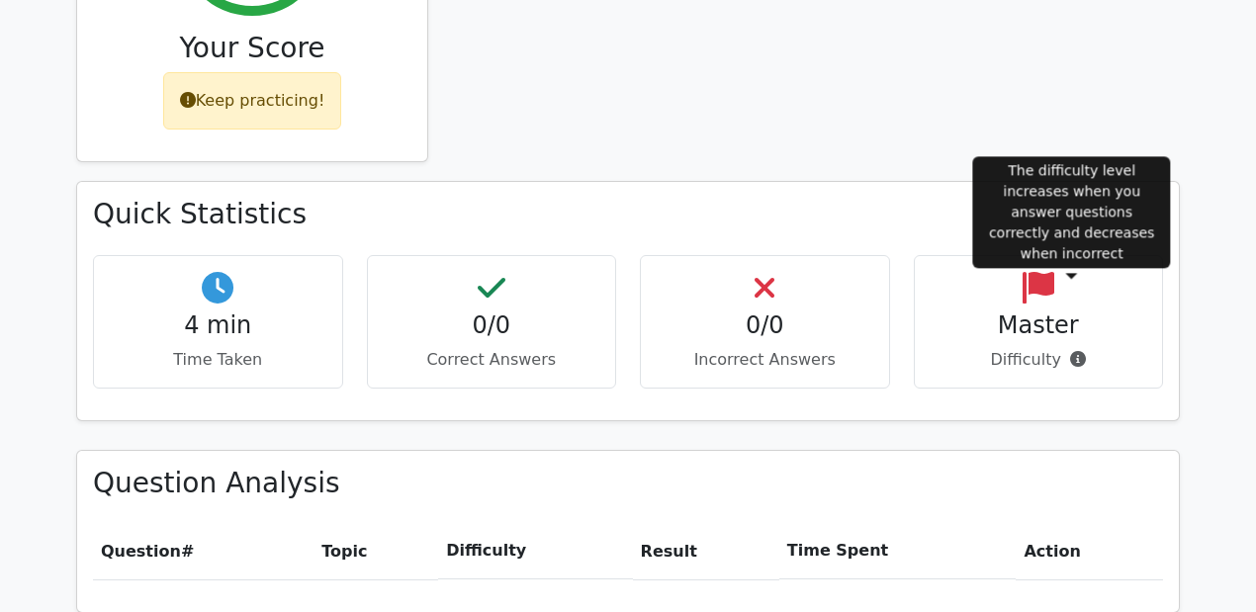
click at [1070, 351] on icon at bounding box center [1078, 359] width 16 height 16
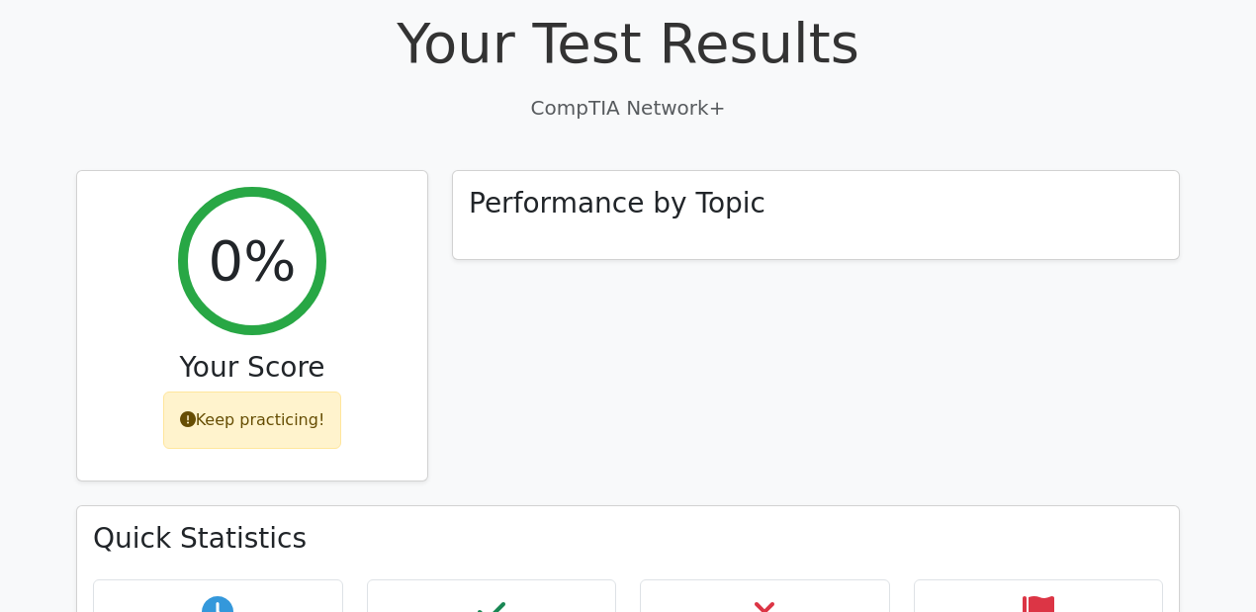
scroll to position [411, 0]
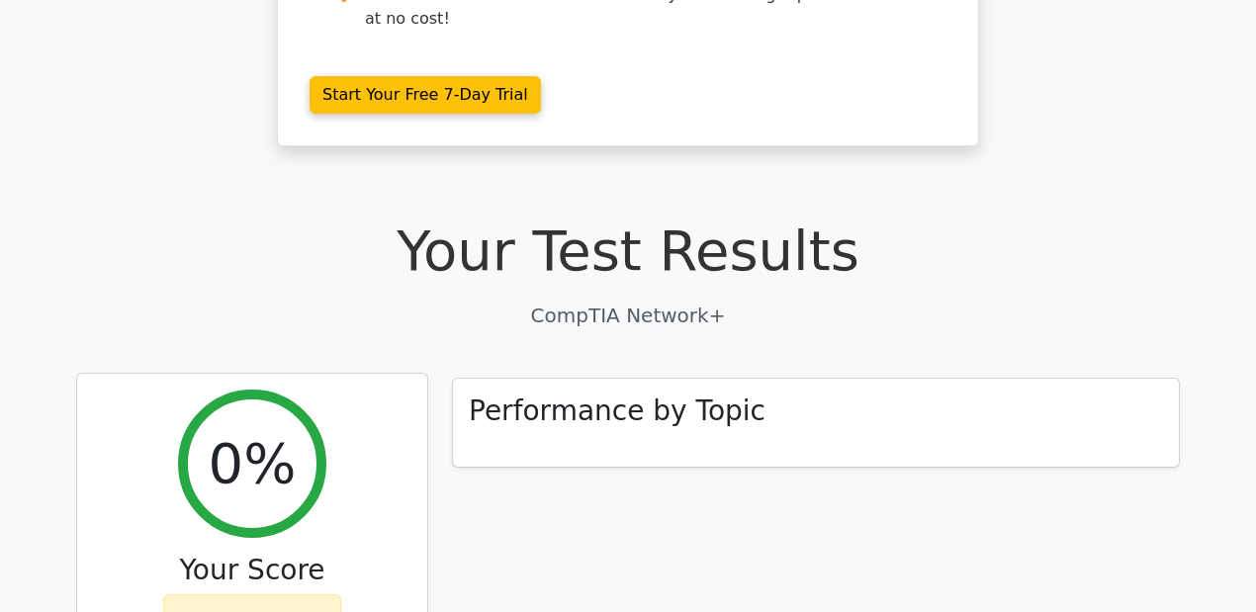
click at [300, 428] on div "0%" at bounding box center [252, 464] width 148 height 148
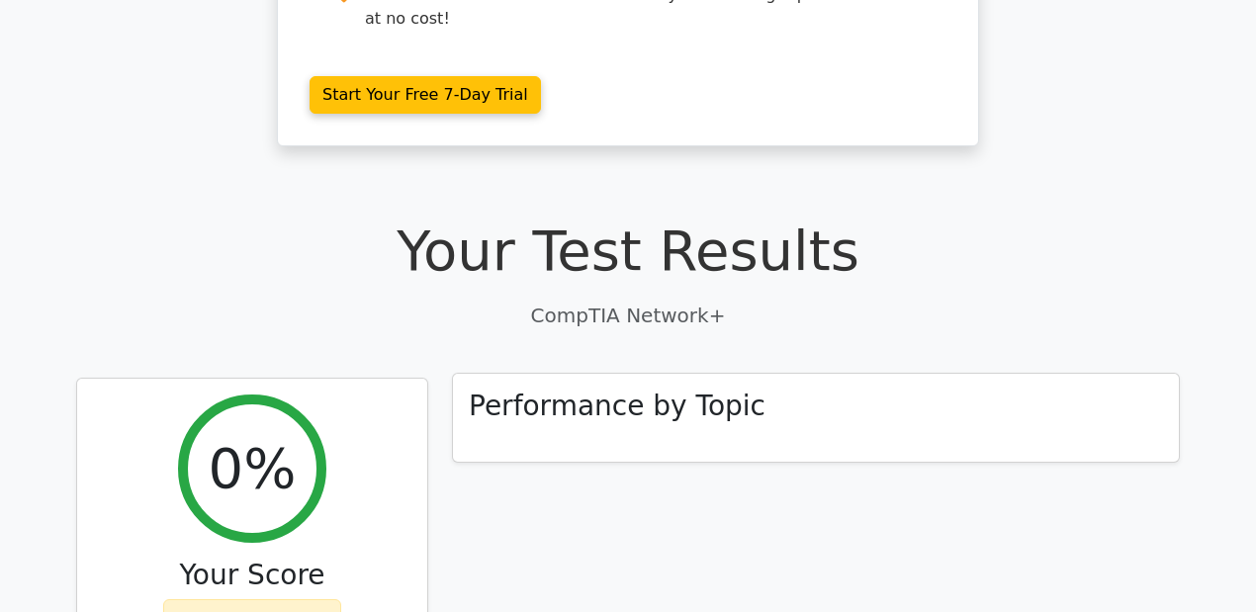
drag, startPoint x: 293, startPoint y: 422, endPoint x: 459, endPoint y: 360, distance: 177.4
click at [293, 421] on div "0%" at bounding box center [252, 469] width 148 height 148
click at [728, 390] on h3 "Performance by Topic" at bounding box center [617, 407] width 297 height 34
click at [611, 218] on h1 "Your Test Results" at bounding box center [628, 251] width 1104 height 66
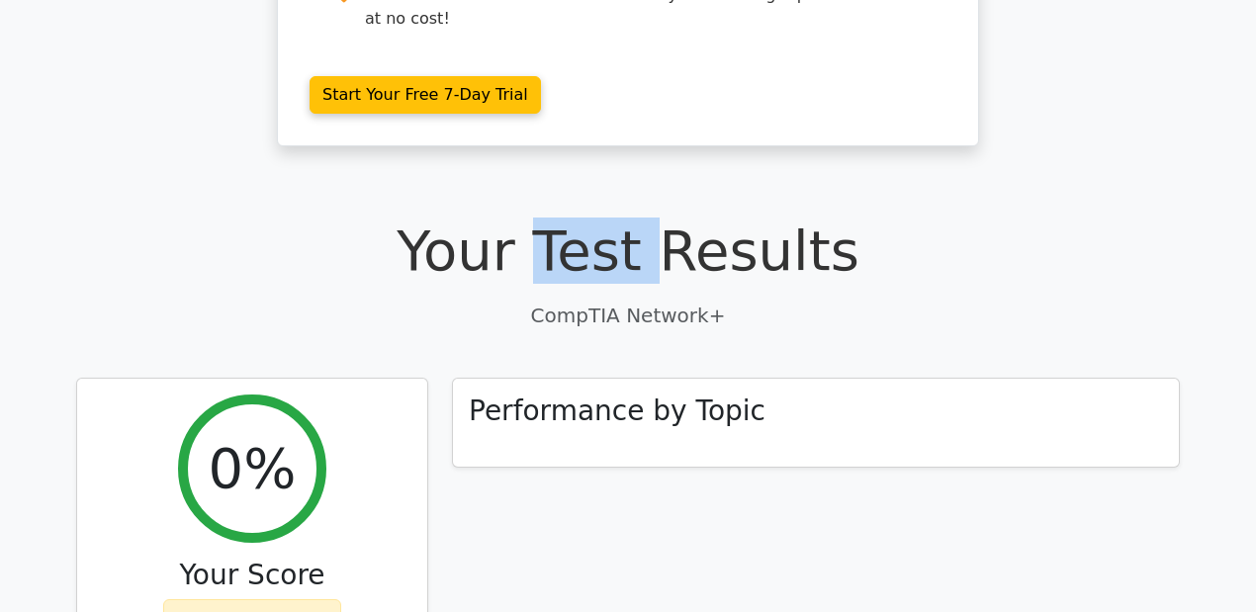
drag, startPoint x: 611, startPoint y: 177, endPoint x: 469, endPoint y: 231, distance: 152.4
click at [610, 218] on h1 "Your Test Results" at bounding box center [628, 251] width 1104 height 66
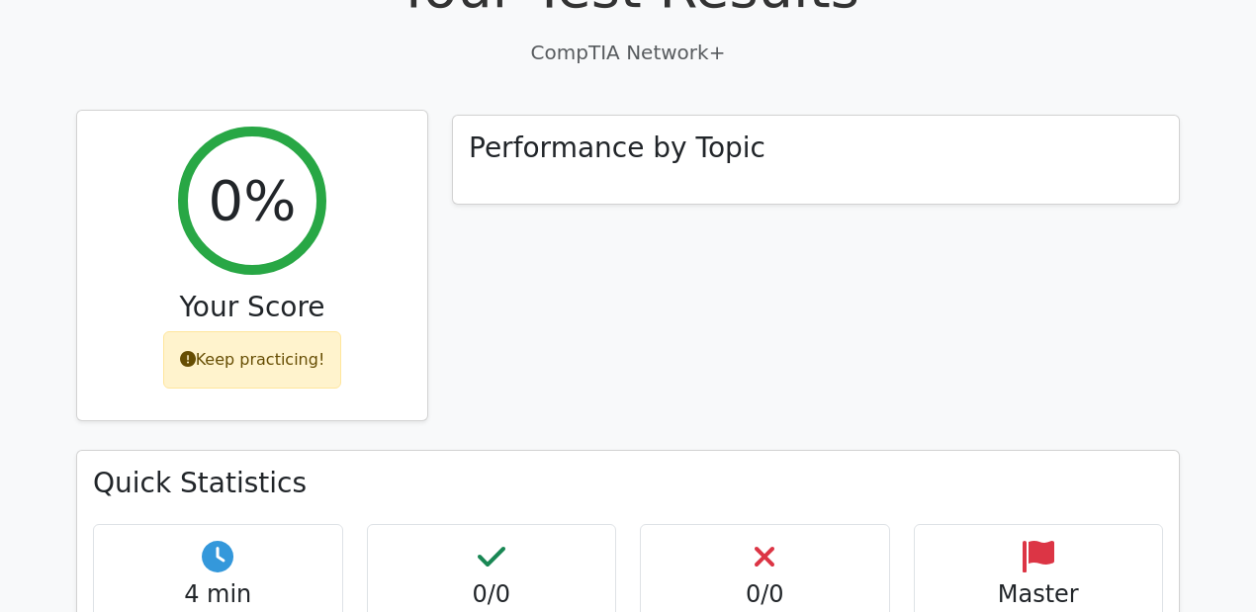
click at [170, 331] on div "Keep practicing!" at bounding box center [252, 359] width 179 height 57
click at [214, 331] on div "Keep practicing!" at bounding box center [252, 359] width 179 height 57
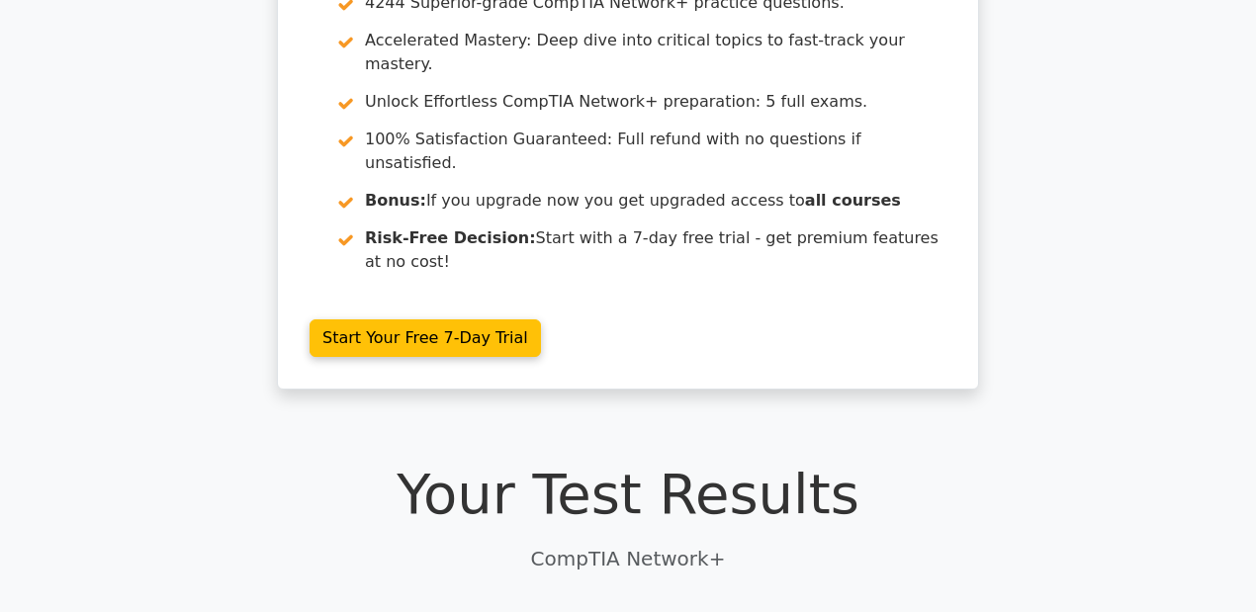
scroll to position [0, 0]
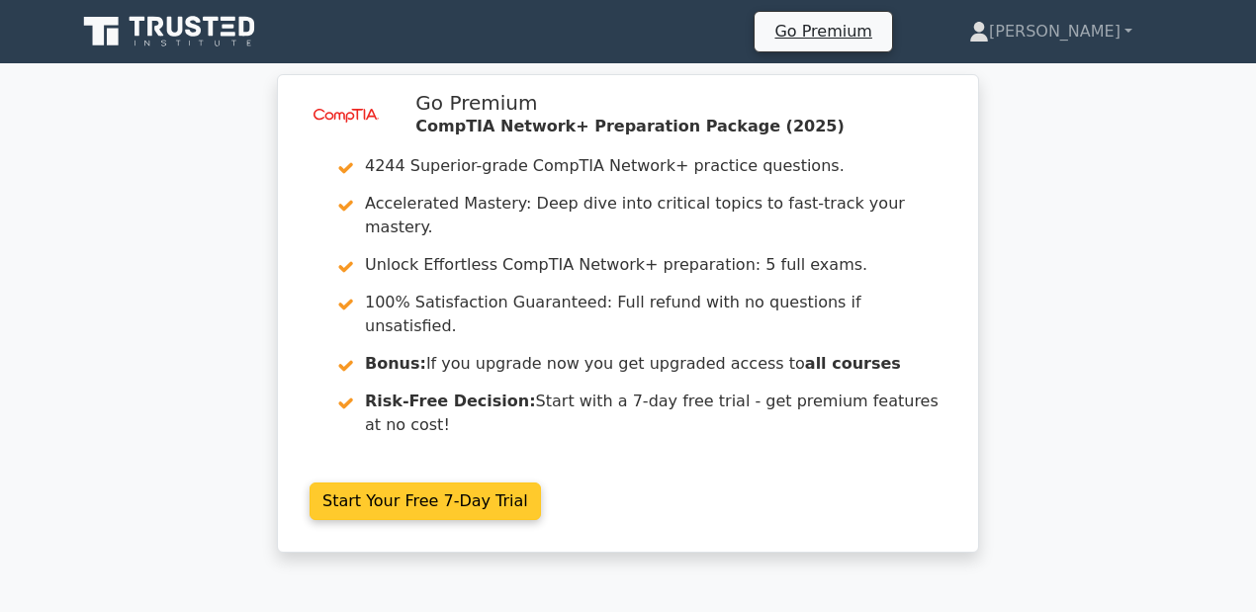
click at [402, 483] on link "Start Your Free 7-Day Trial" at bounding box center [425, 502] width 231 height 38
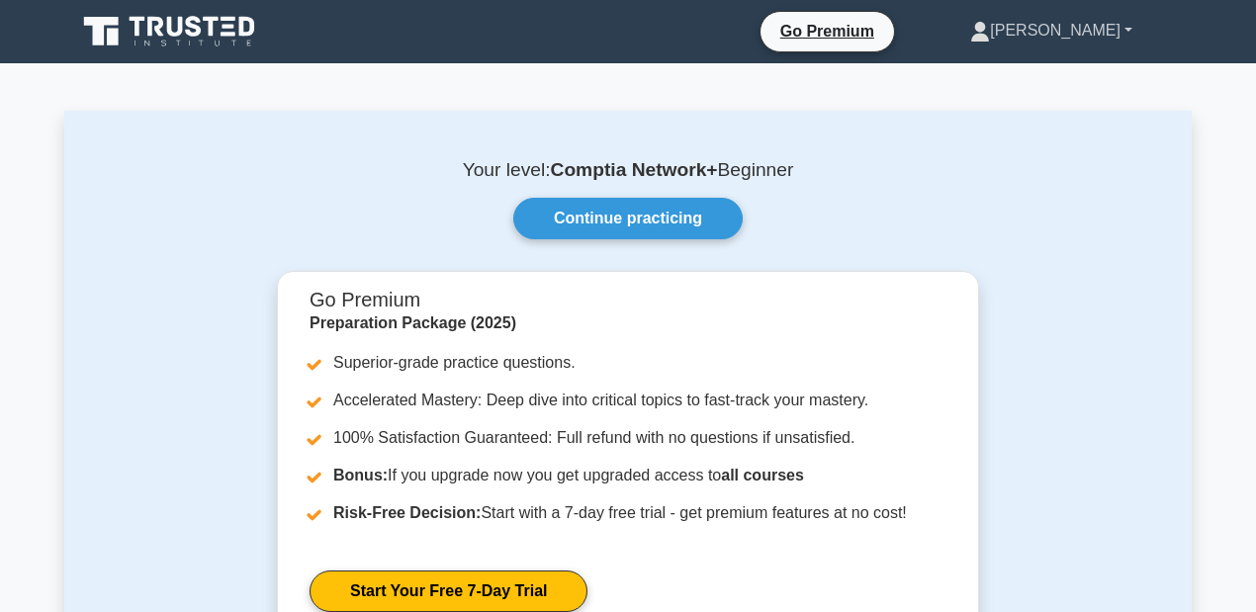
click at [1046, 20] on link "[PERSON_NAME]" at bounding box center [1051, 31] width 257 height 40
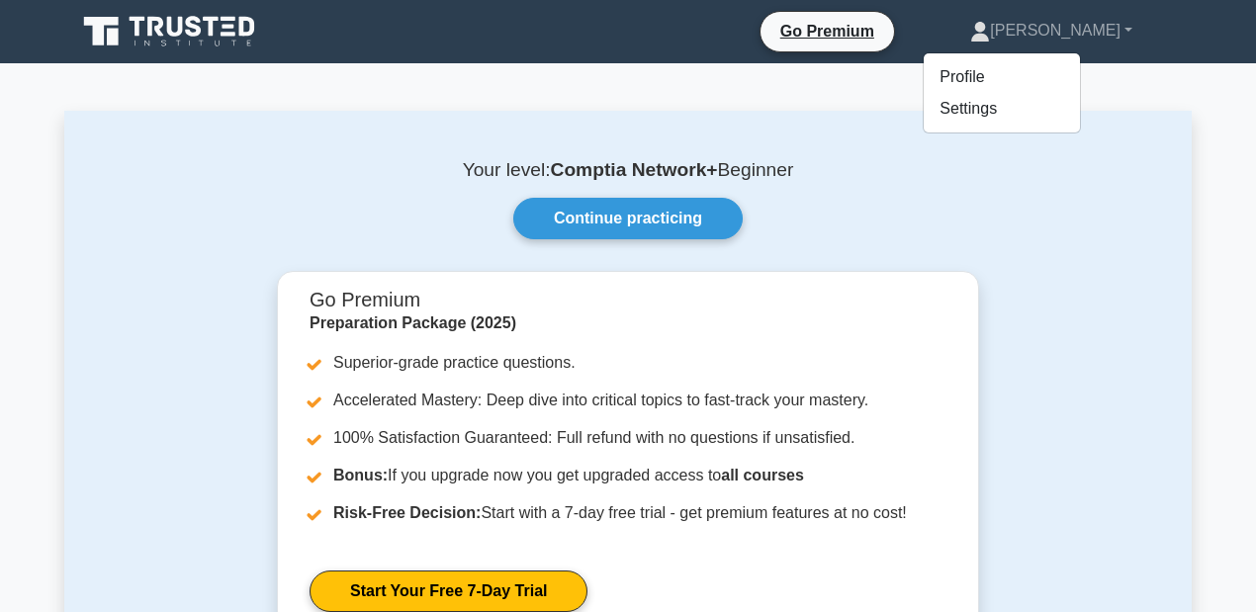
click at [203, 18] on icon at bounding box center [171, 32] width 190 height 38
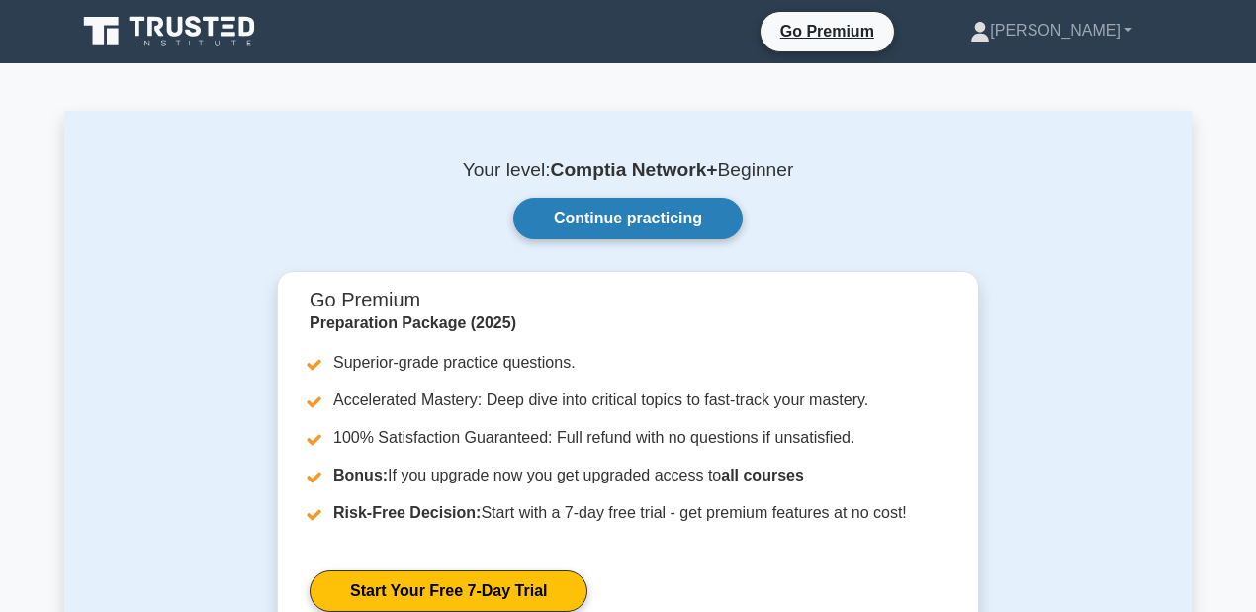
click at [659, 230] on link "Continue practicing" at bounding box center [627, 219] width 229 height 42
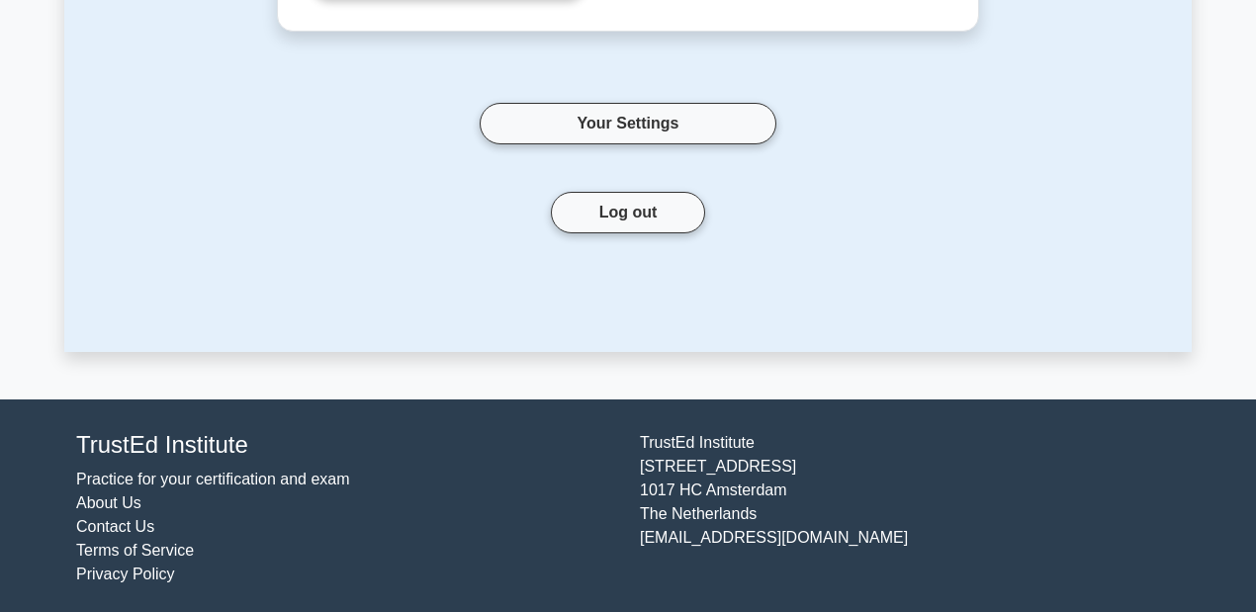
scroll to position [615, 0]
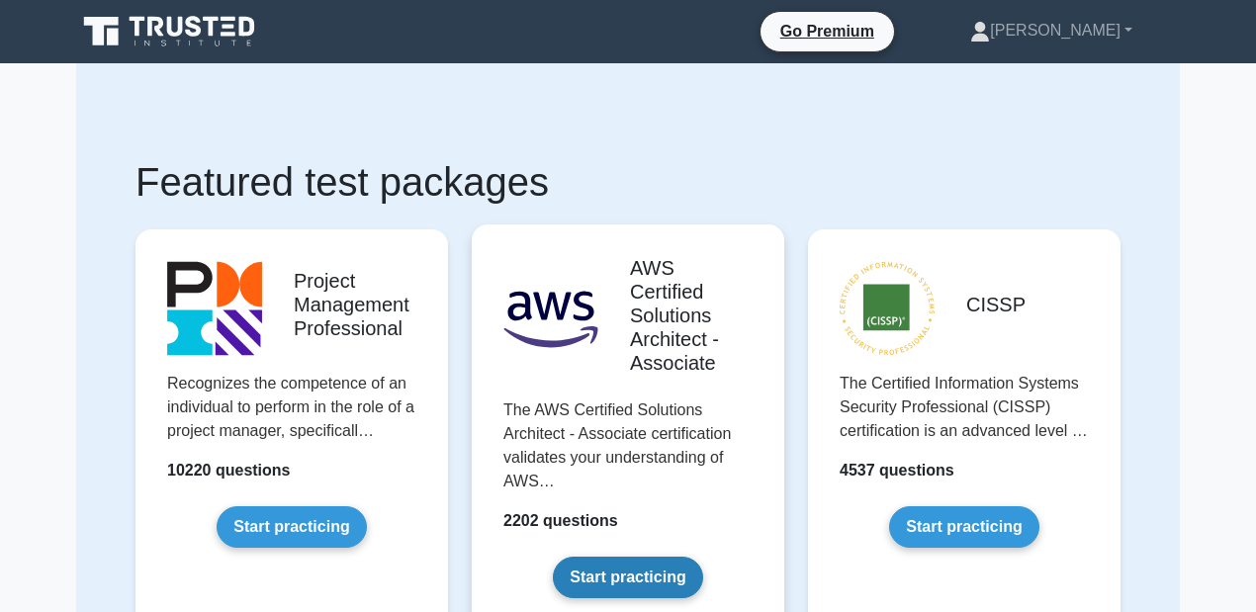
drag, startPoint x: 0, startPoint y: 0, endPoint x: 657, endPoint y: 230, distance: 695.8
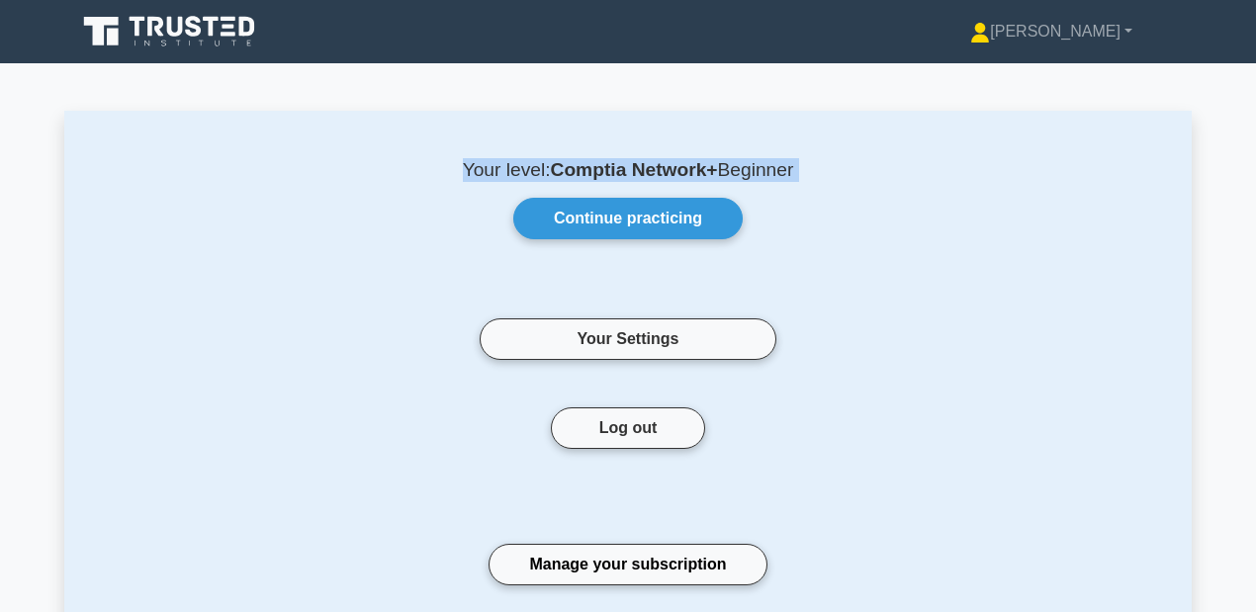
drag, startPoint x: 411, startPoint y: 172, endPoint x: 759, endPoint y: 185, distance: 348.3
click at [759, 185] on div "Your level: Comptia Network+ Beginner Continue practicing Your Settings Log out…" at bounding box center [627, 384] width 1127 height 546
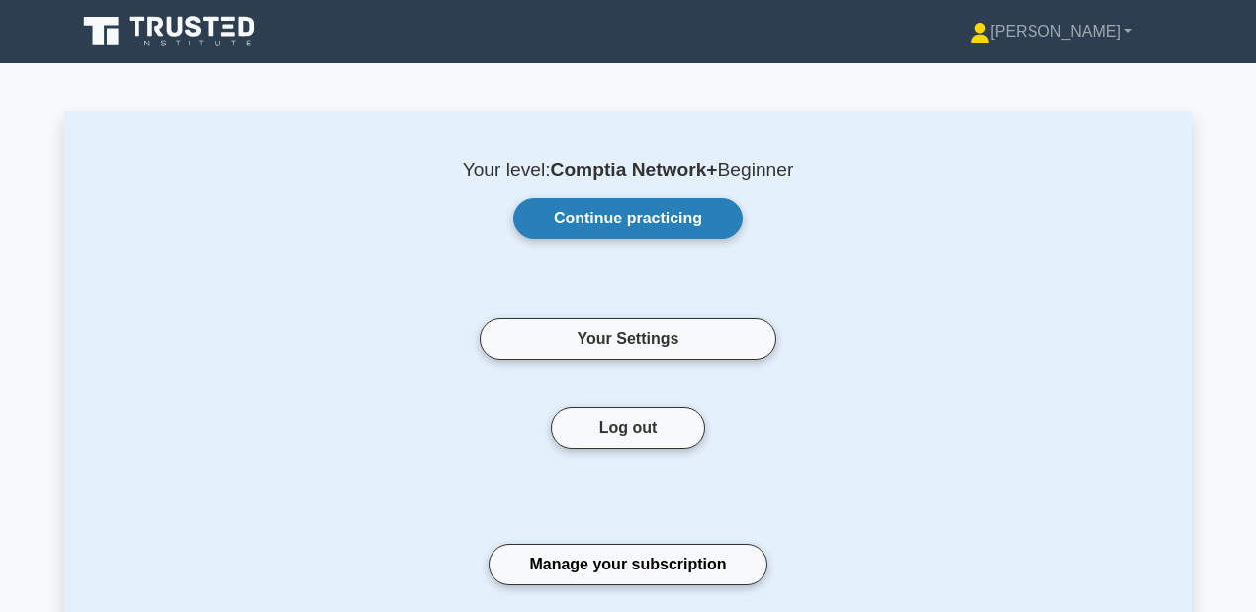
click at [692, 214] on link "Continue practicing" at bounding box center [627, 219] width 229 height 42
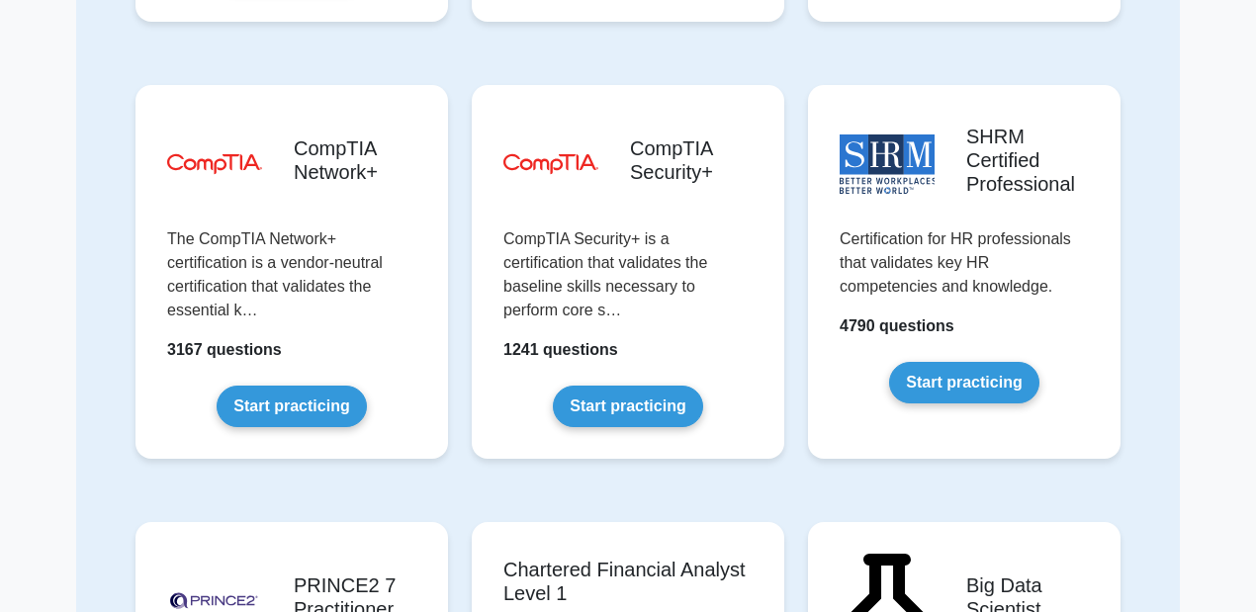
scroll to position [3691, 0]
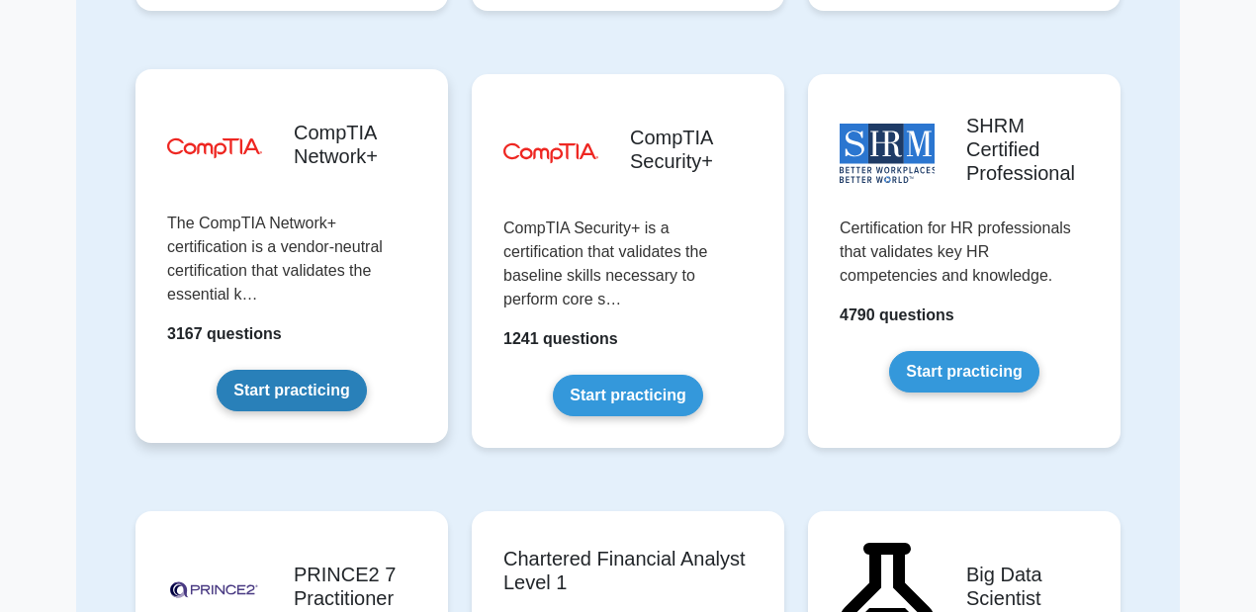
click at [285, 376] on link "Start practicing" at bounding box center [291, 391] width 149 height 42
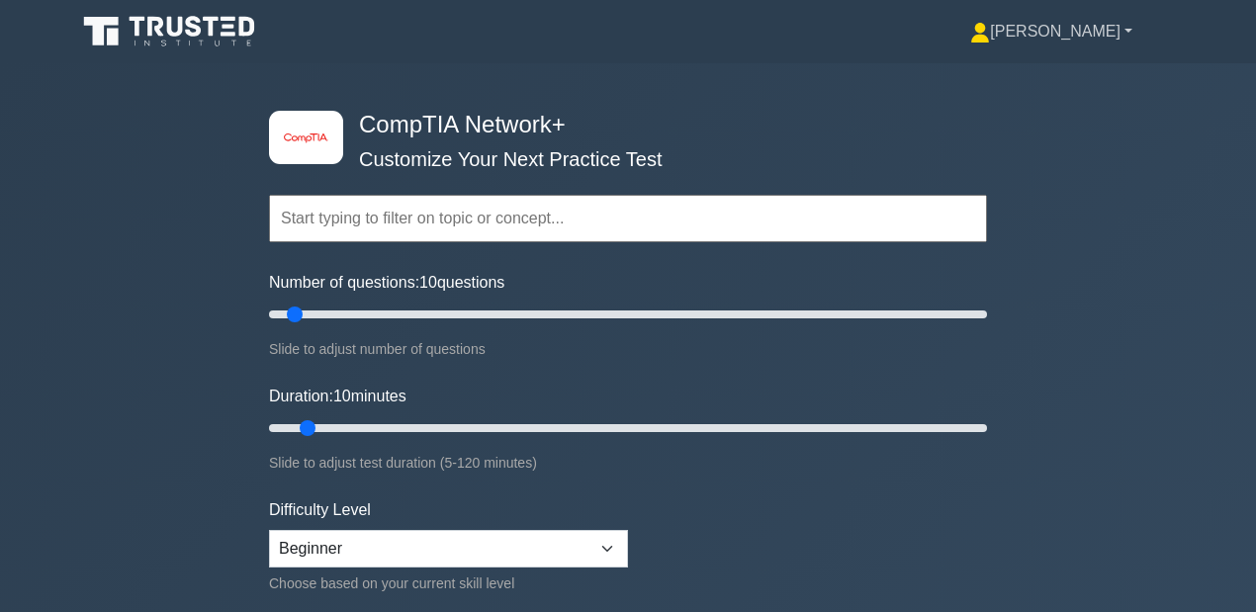
click at [1068, 41] on link "[PERSON_NAME]" at bounding box center [1051, 32] width 257 height 40
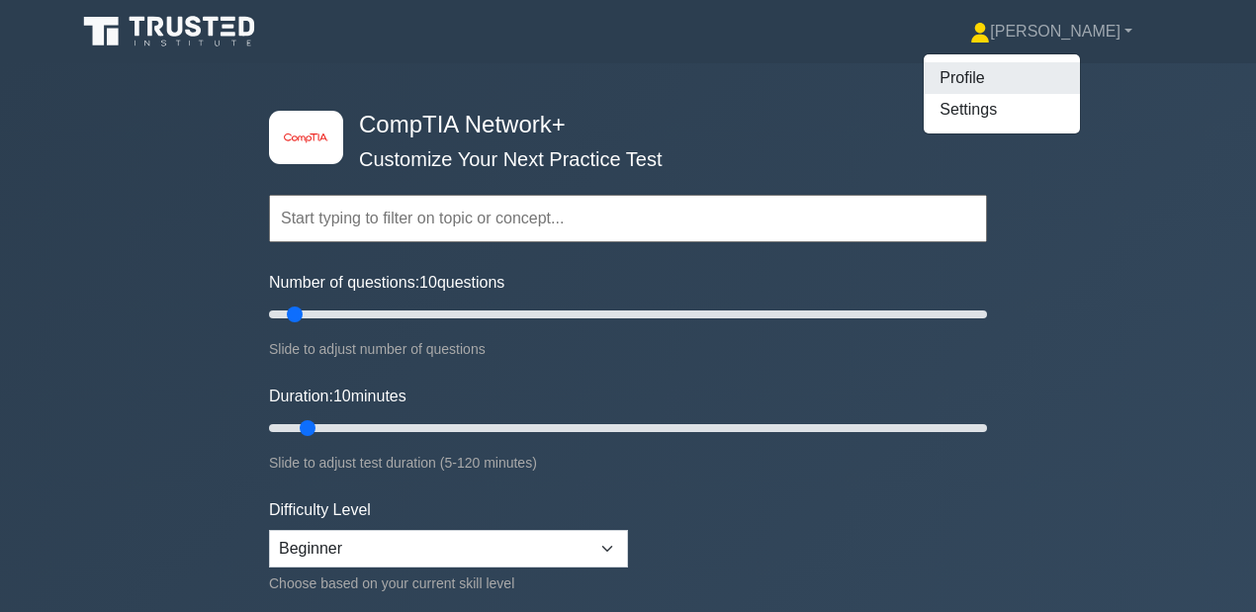
scroll to position [263, 0]
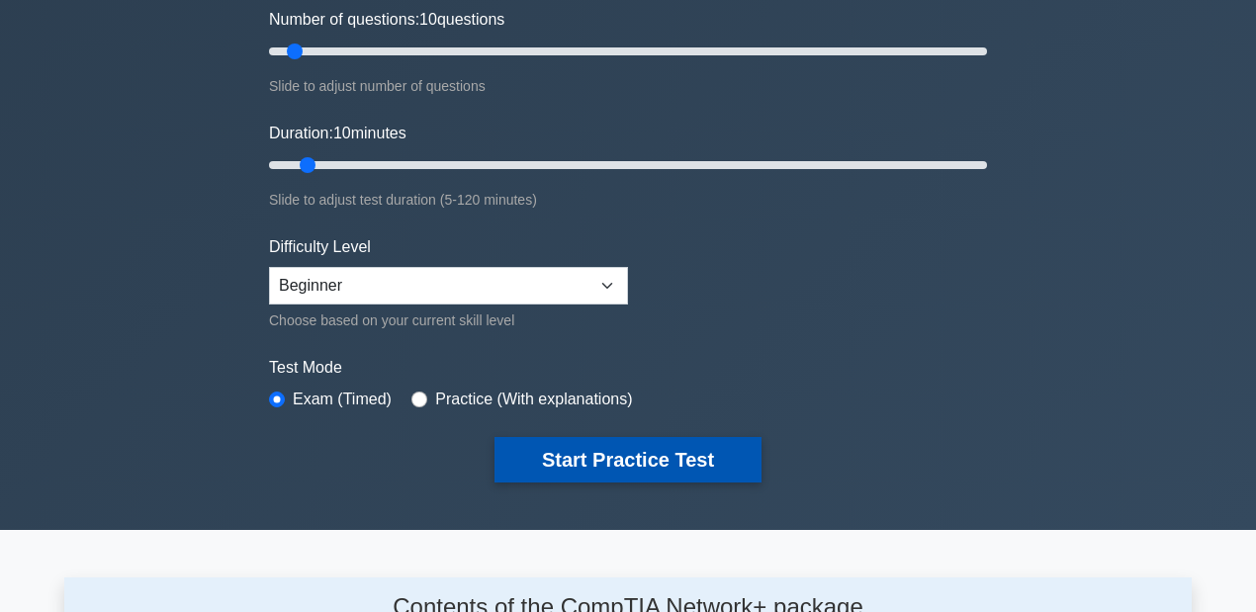
click at [518, 453] on button "Start Practice Test" at bounding box center [627, 459] width 267 height 45
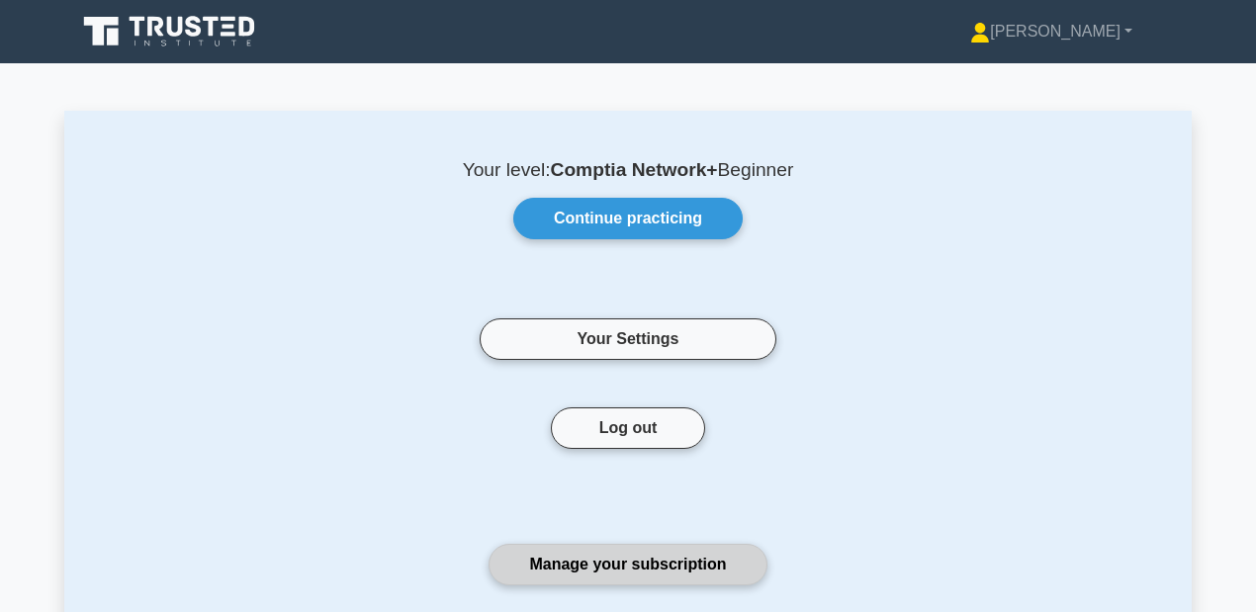
click at [677, 573] on link "Manage your subscription" at bounding box center [627, 565] width 278 height 42
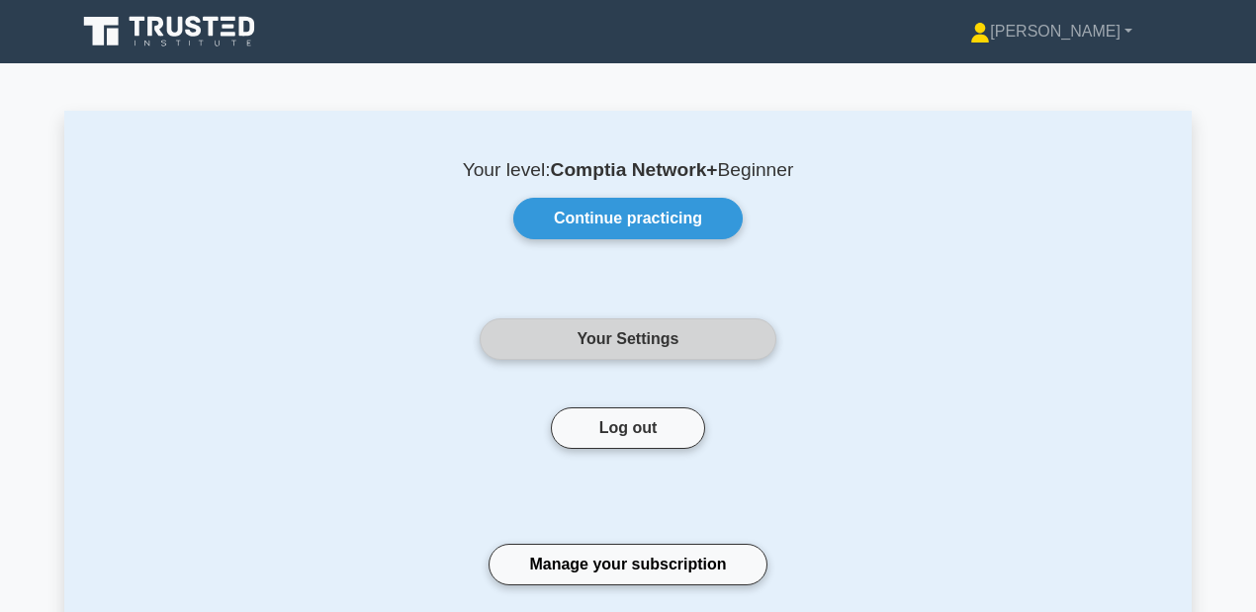
click at [526, 333] on link "Your Settings" at bounding box center [628, 339] width 297 height 42
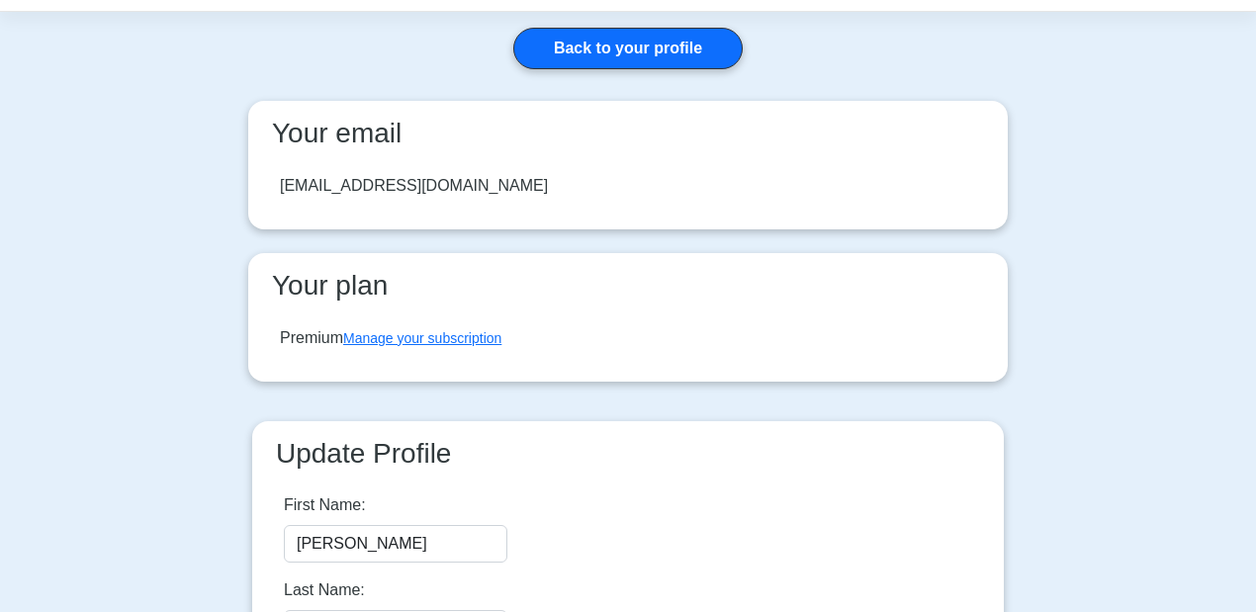
scroll to position [527, 0]
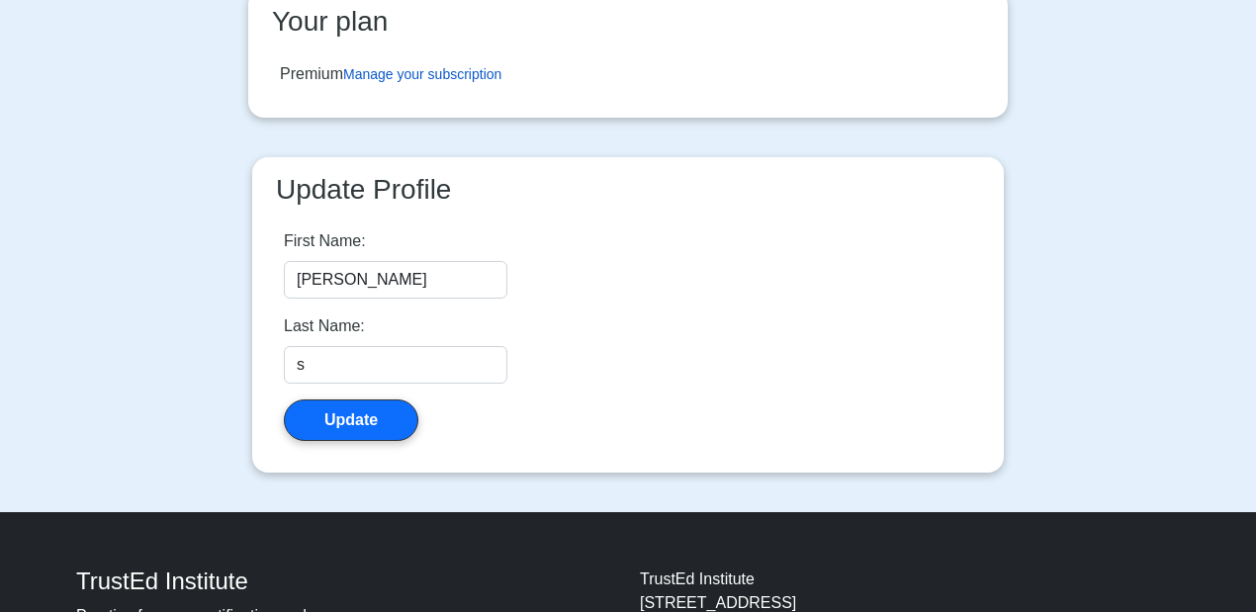
click at [407, 66] on link "Manage your subscription" at bounding box center [422, 74] width 158 height 16
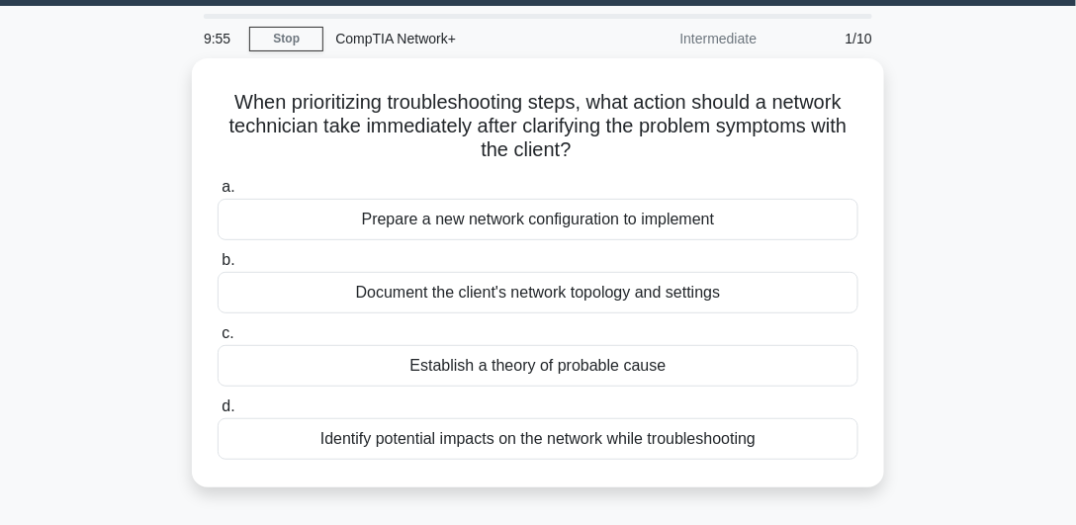
scroll to position [63, 0]
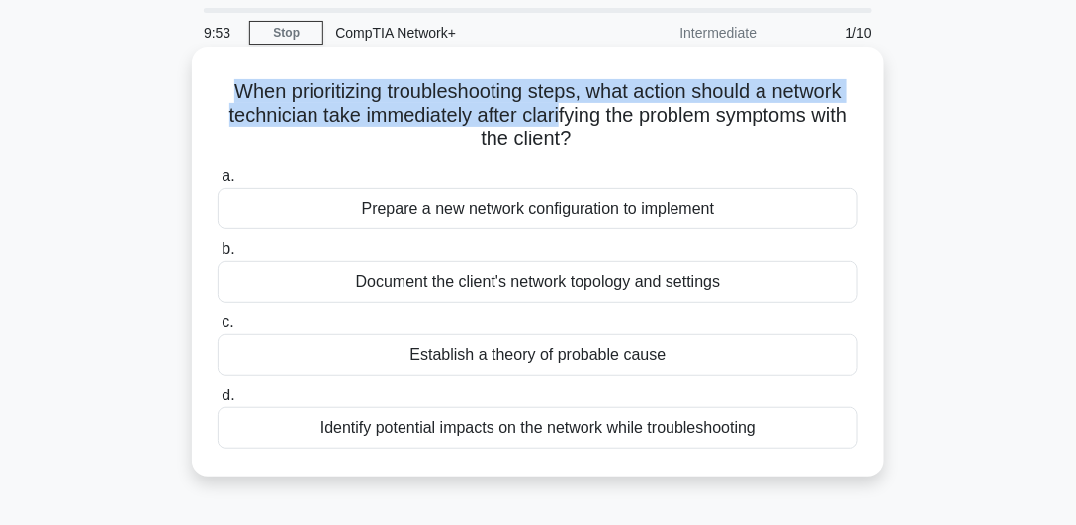
drag, startPoint x: 220, startPoint y: 96, endPoint x: 576, endPoint y: 128, distance: 357.4
click at [576, 128] on h5 "When prioritizing troubleshooting steps, what action should a network technicia…" at bounding box center [538, 115] width 645 height 73
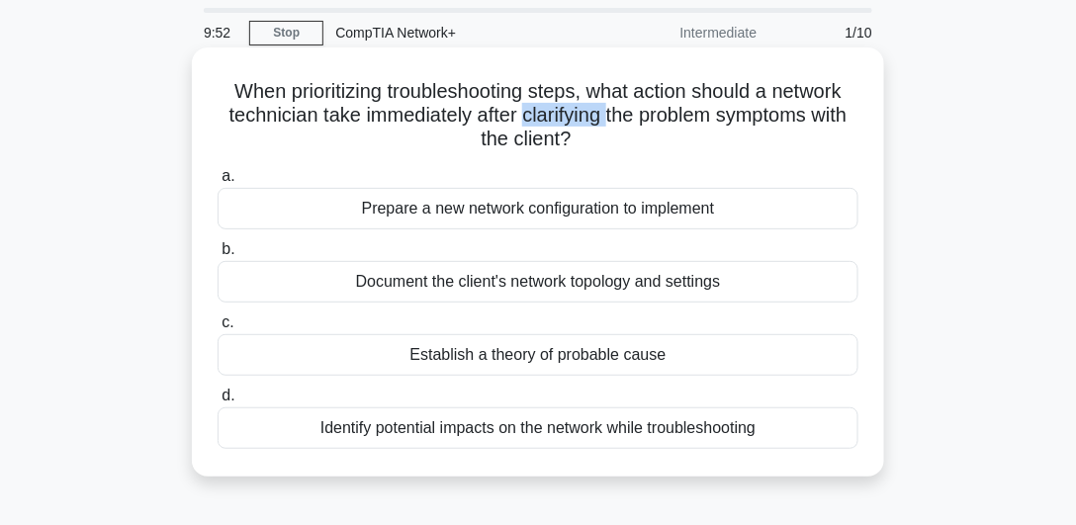
click at [576, 128] on h5 "When prioritizing troubleshooting steps, what action should a network technicia…" at bounding box center [538, 115] width 645 height 73
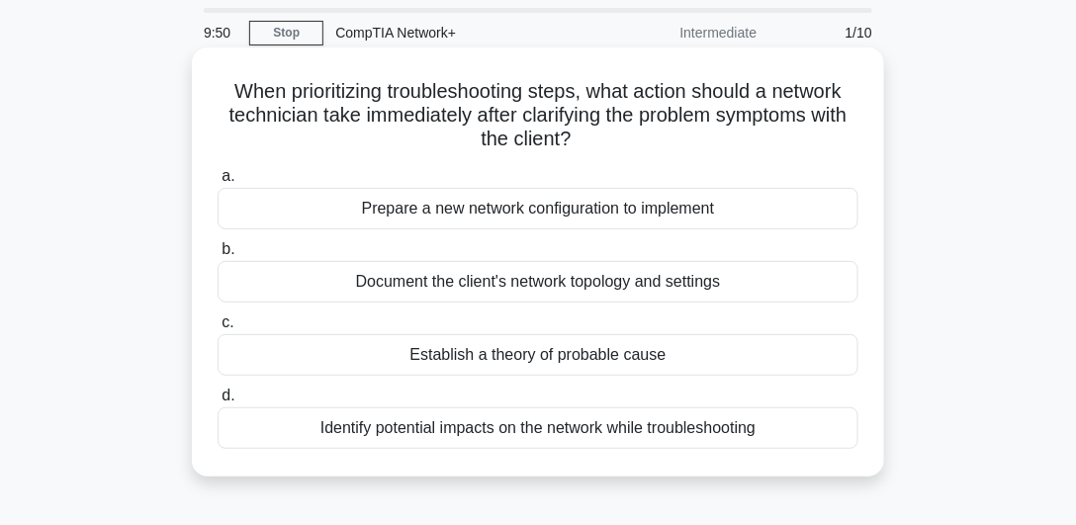
click at [211, 103] on div "When prioritizing troubleshooting steps, what action should a network technicia…" at bounding box center [538, 261] width 676 height 413
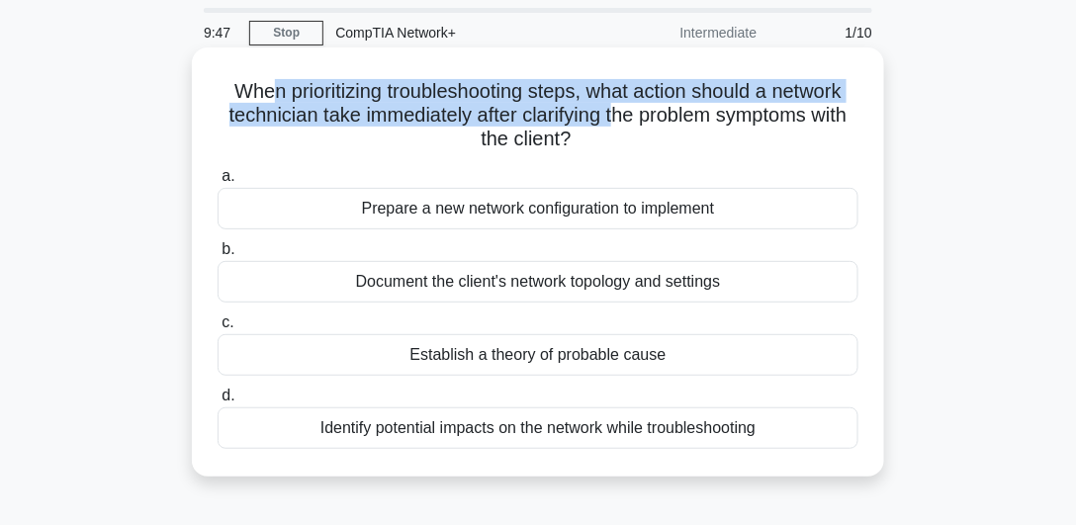
drag, startPoint x: 290, startPoint y: 100, endPoint x: 638, endPoint y: 127, distance: 349.1
click at [638, 127] on h5 "When prioritizing troubleshooting steps, what action should a network technicia…" at bounding box center [538, 115] width 645 height 73
click at [604, 108] on h5 "When prioritizing troubleshooting steps, what action should a network technicia…" at bounding box center [538, 115] width 645 height 73
click at [481, 111] on h5 "When prioritizing troubleshooting steps, what action should a network technicia…" at bounding box center [538, 115] width 645 height 73
click at [286, 92] on h5 "When prioritizing troubleshooting steps, what action should a network technicia…" at bounding box center [538, 115] width 645 height 73
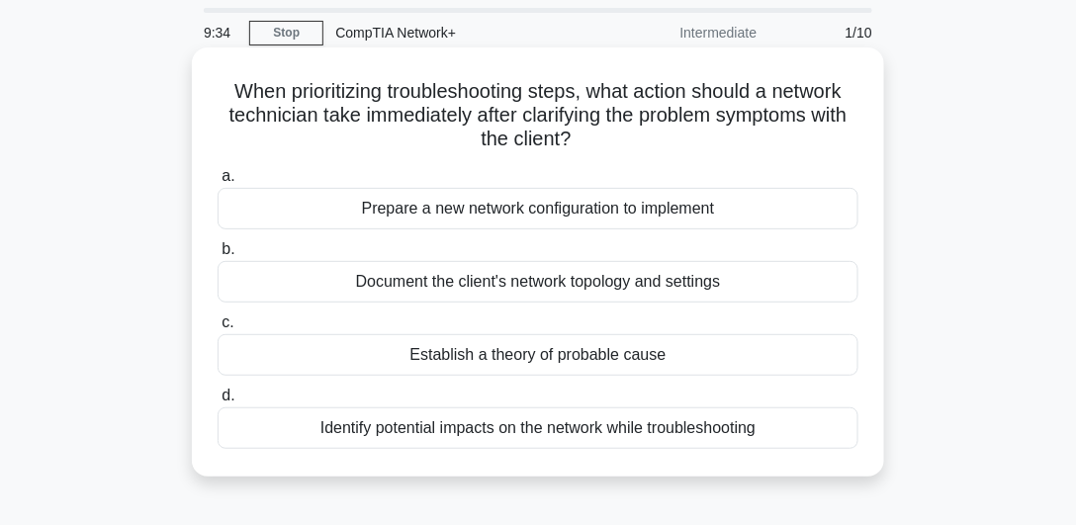
click at [463, 342] on div "Establish a theory of probable cause" at bounding box center [538, 355] width 641 height 42
click at [218, 329] on input "c. Establish a theory of probable cause" at bounding box center [218, 322] width 0 height 13
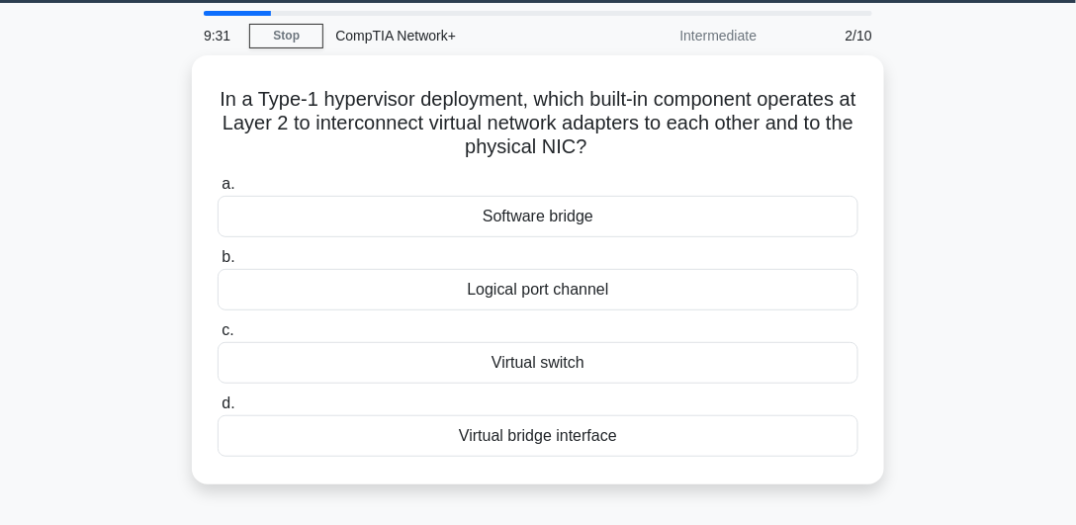
scroll to position [68, 0]
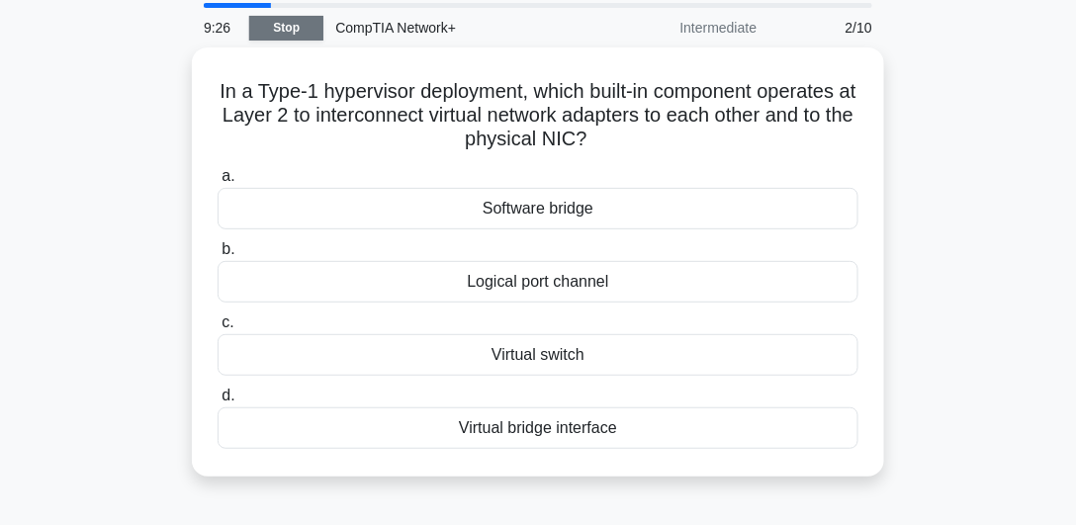
click at [281, 31] on link "Stop" at bounding box center [286, 28] width 74 height 25
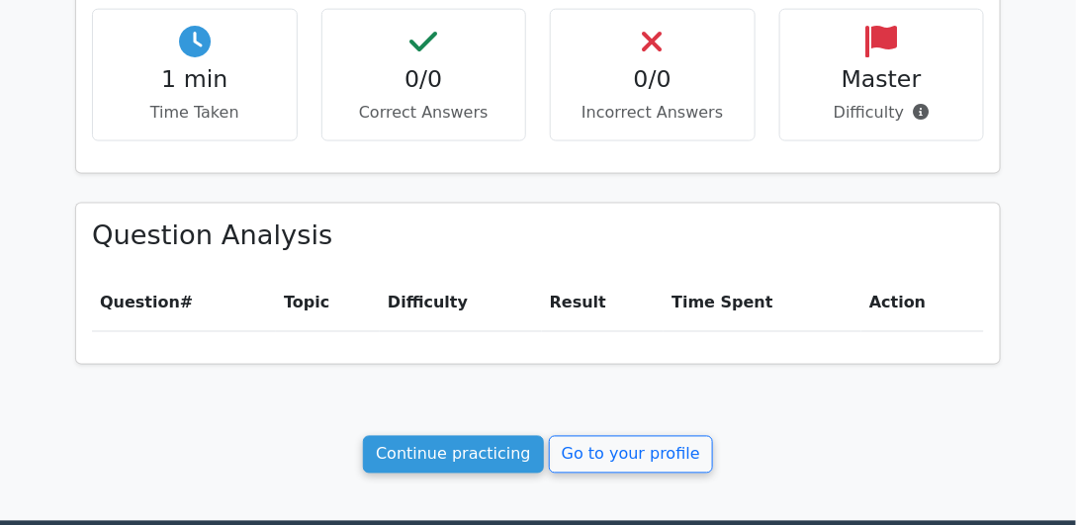
scroll to position [902, 0]
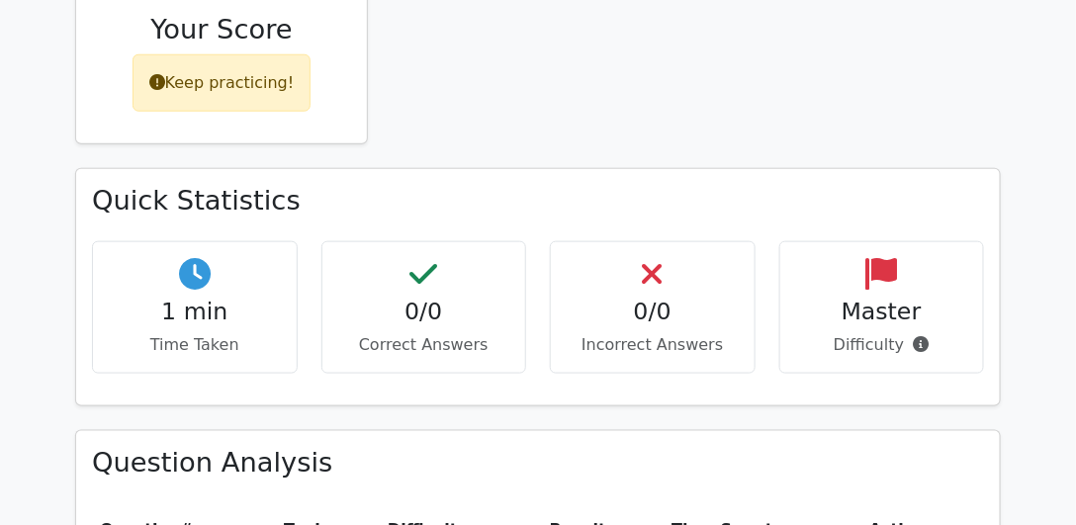
scroll to position [676, 0]
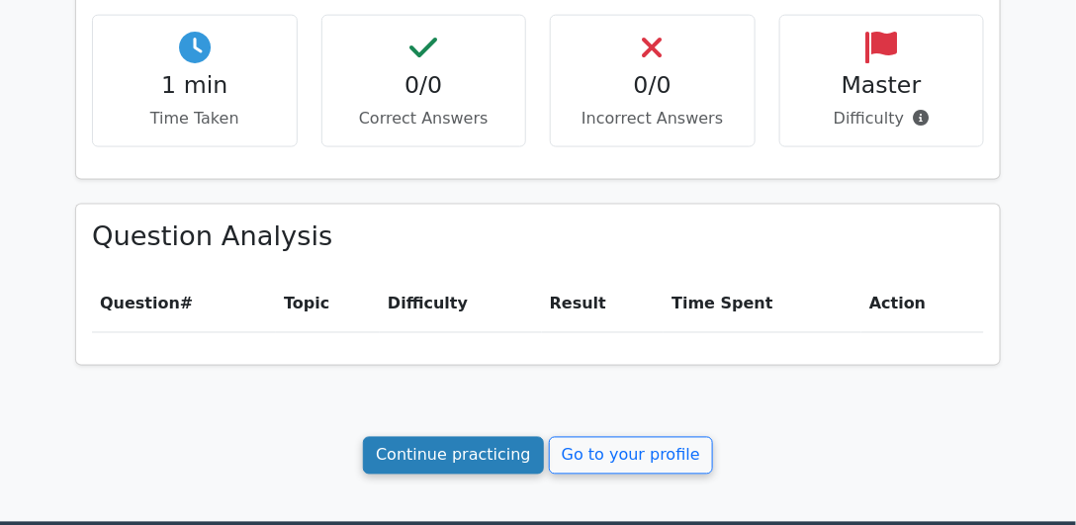
click at [500, 455] on link "Continue practicing" at bounding box center [453, 456] width 181 height 38
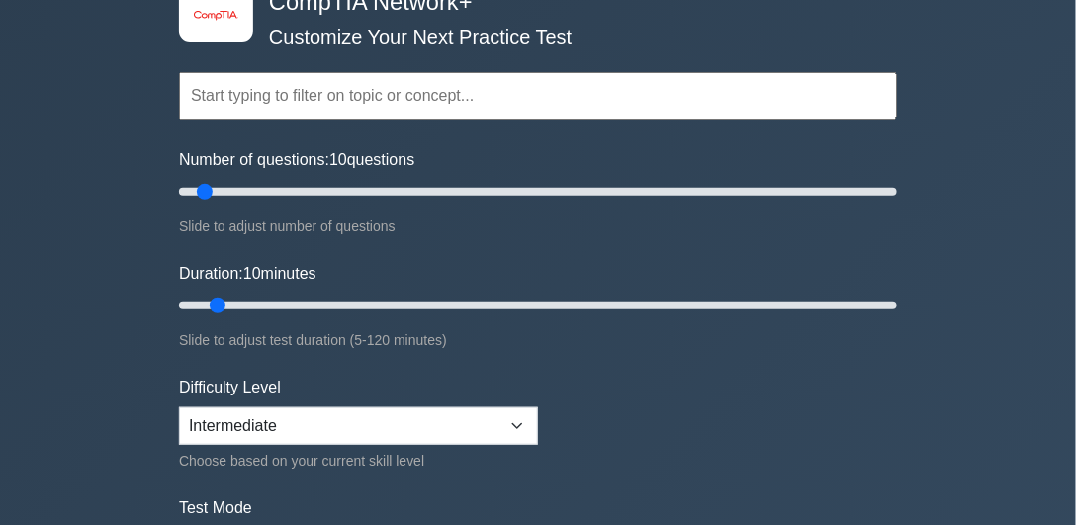
scroll to position [225, 0]
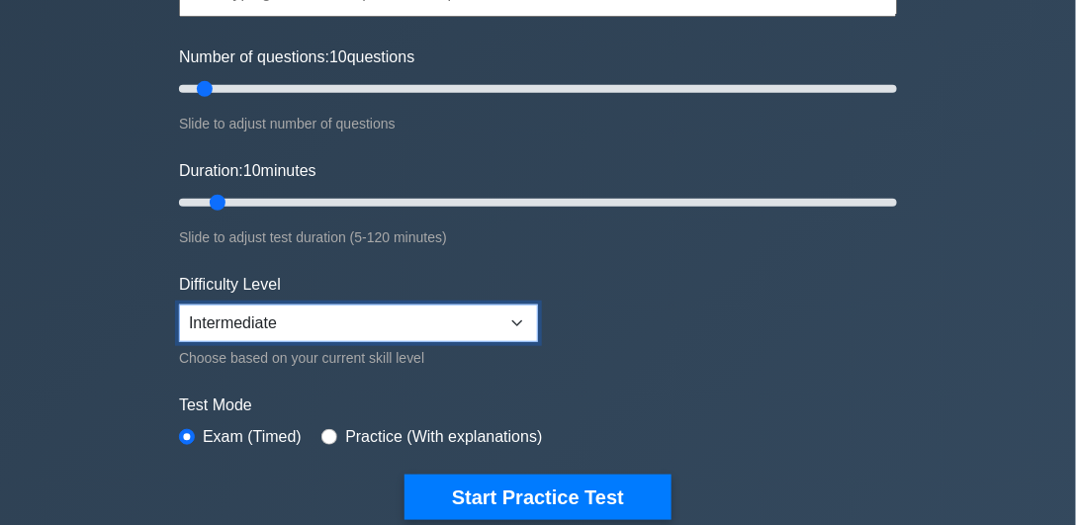
click at [324, 322] on select "Beginner Intermediate Expert" at bounding box center [358, 324] width 359 height 38
click at [324, 324] on select "Beginner Intermediate Expert" at bounding box center [358, 324] width 359 height 38
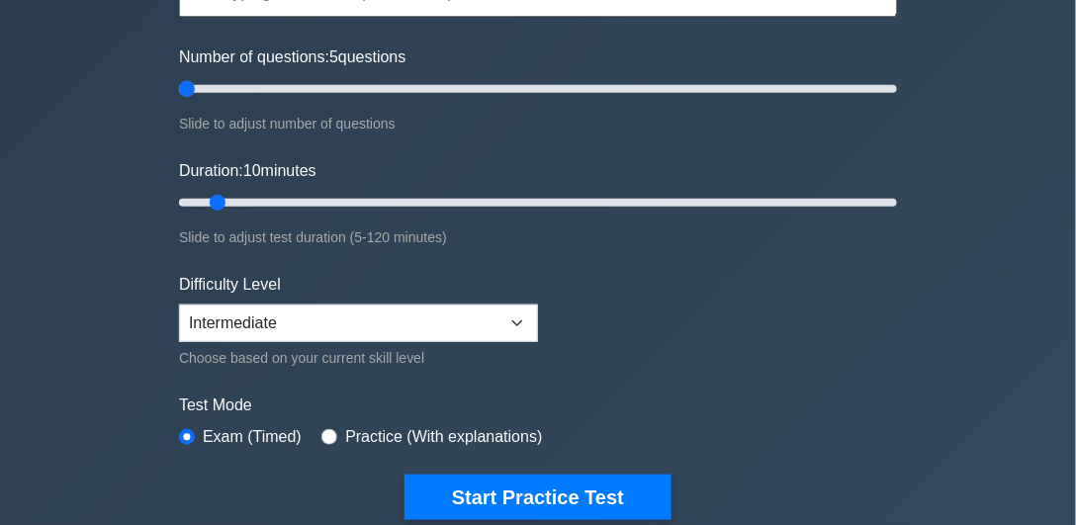
drag, startPoint x: 205, startPoint y: 94, endPoint x: 184, endPoint y: 92, distance: 20.9
type input "5"
click at [184, 92] on input "Number of questions: 5 questions" at bounding box center [538, 89] width 718 height 24
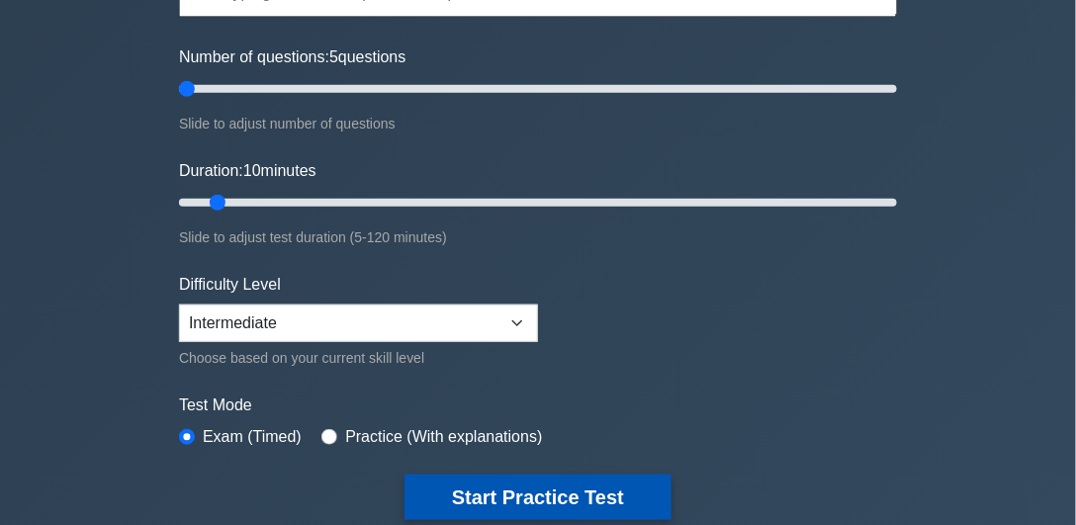
click at [560, 502] on button "Start Practice Test" at bounding box center [537, 497] width 267 height 45
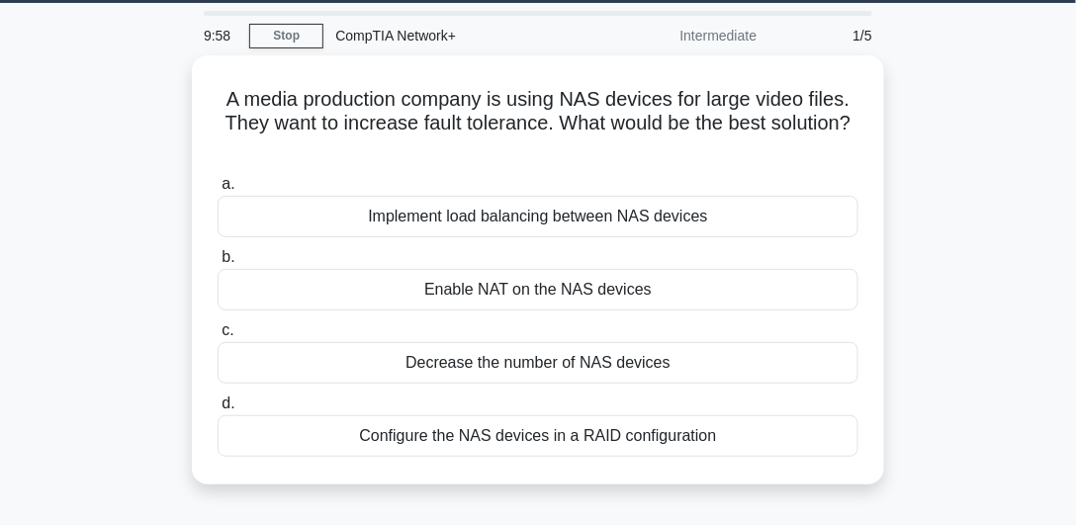
scroll to position [63, 0]
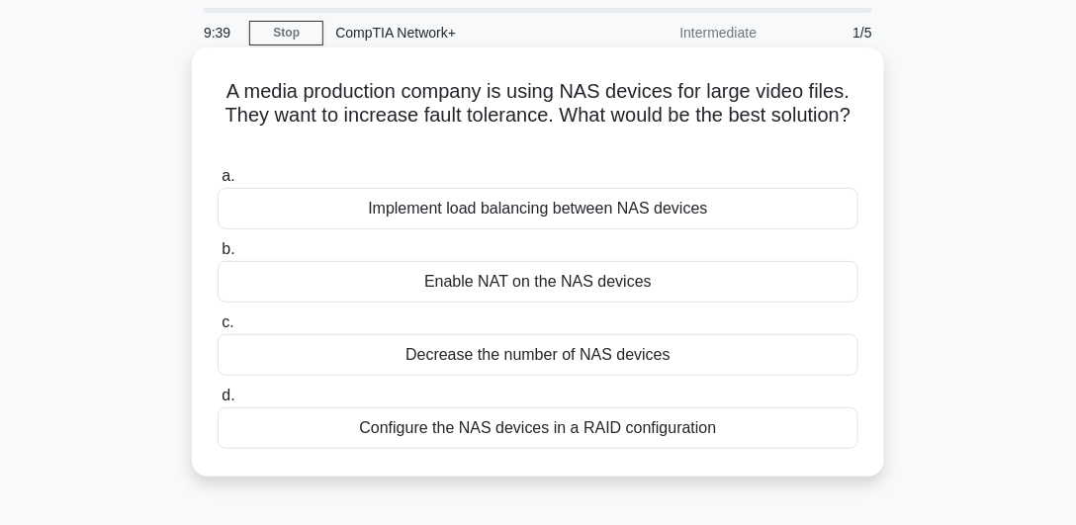
click at [552, 216] on div "Implement load balancing between NAS devices" at bounding box center [538, 209] width 641 height 42
click at [218, 183] on input "a. Implement load balancing between NAS devices" at bounding box center [218, 176] width 0 height 13
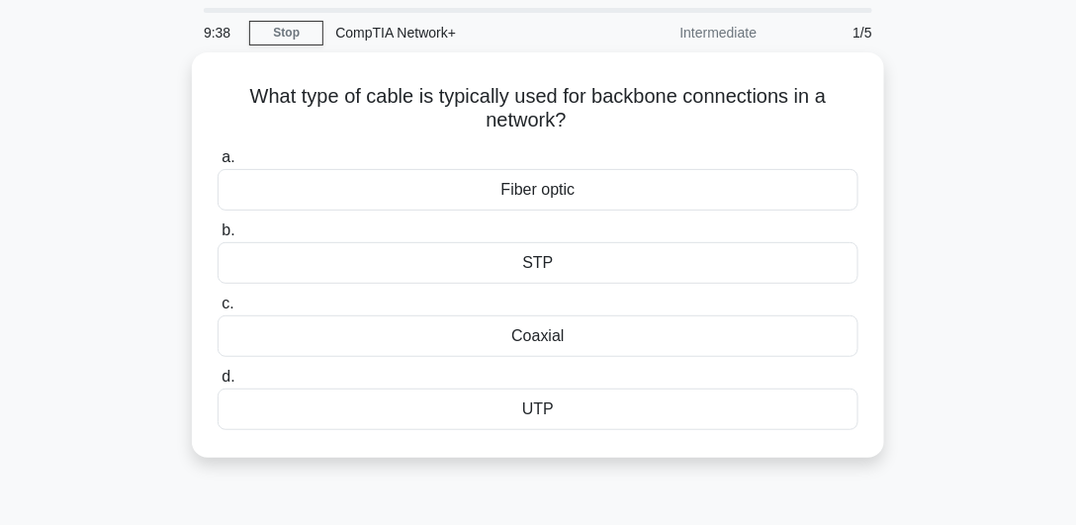
scroll to position [0, 0]
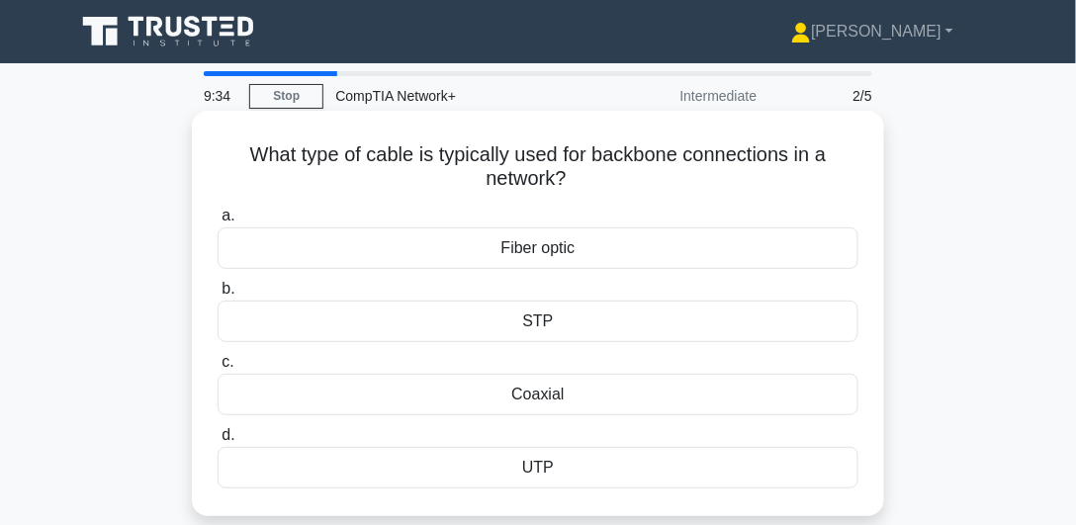
click at [540, 246] on div "Fiber optic" at bounding box center [538, 248] width 641 height 42
click at [218, 222] on input "a. Fiber optic" at bounding box center [218, 216] width 0 height 13
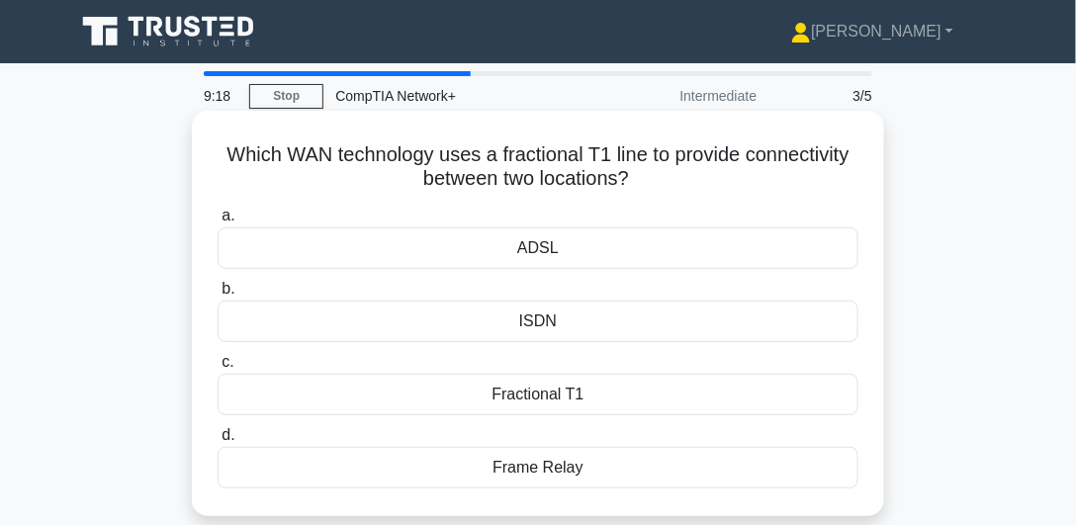
click at [490, 243] on div "ADSL" at bounding box center [538, 248] width 641 height 42
click at [218, 222] on input "a. ADSL" at bounding box center [218, 216] width 0 height 13
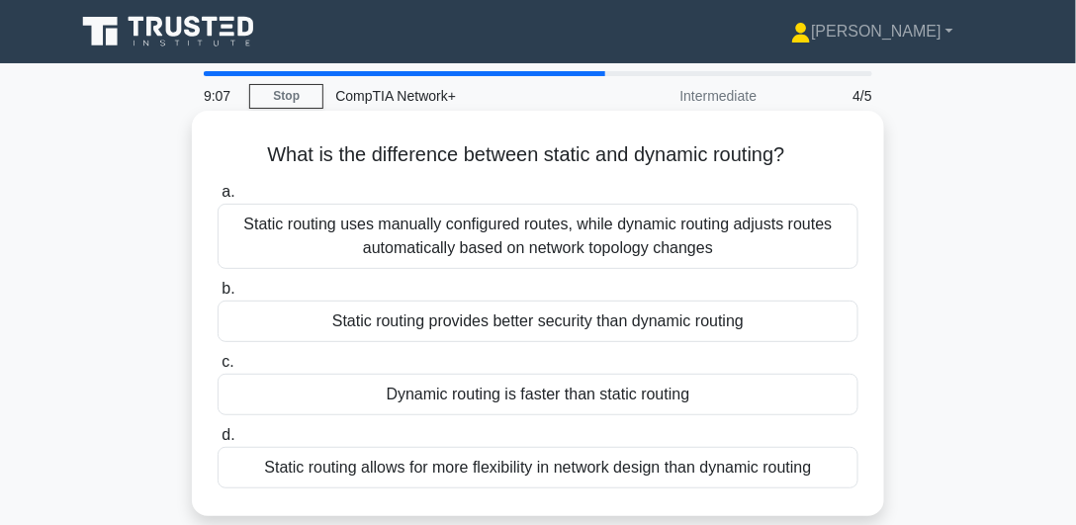
click at [443, 233] on div "Static routing uses manually configured routes, while dynamic routing adjusts r…" at bounding box center [538, 236] width 641 height 65
click at [218, 199] on input "a. Static routing uses manually configured routes, while dynamic routing adjust…" at bounding box center [218, 192] width 0 height 13
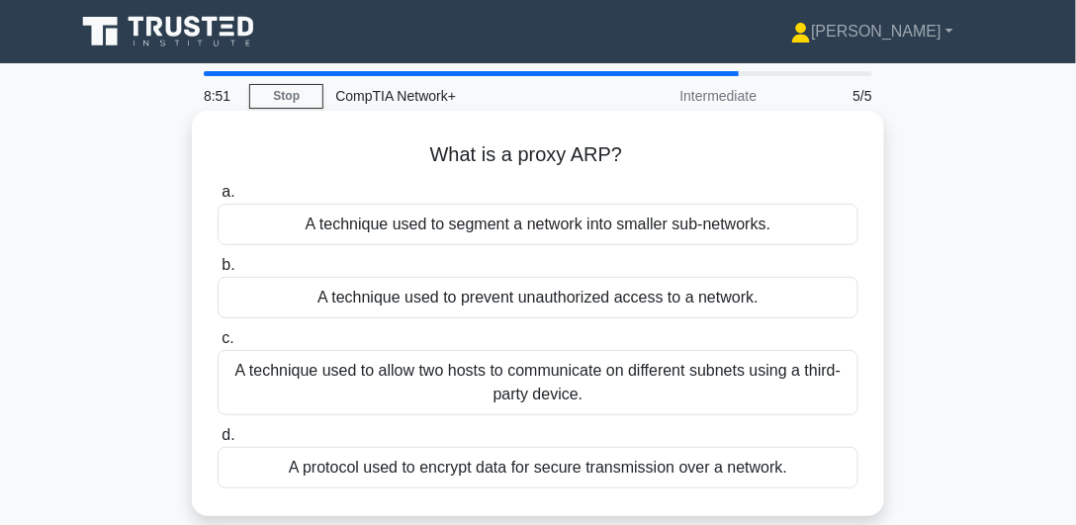
click at [673, 392] on div "A technique used to allow two hosts to communicate on different subnets using a…" at bounding box center [538, 382] width 641 height 65
click at [218, 345] on input "c. A technique used to allow two hosts to communicate on different subnets usin…" at bounding box center [218, 338] width 0 height 13
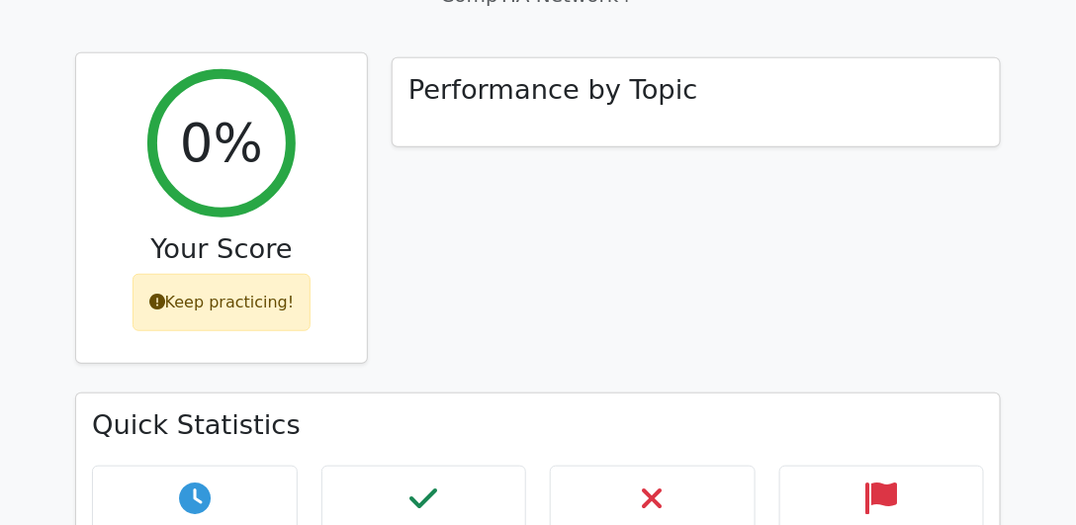
scroll to position [452, 0]
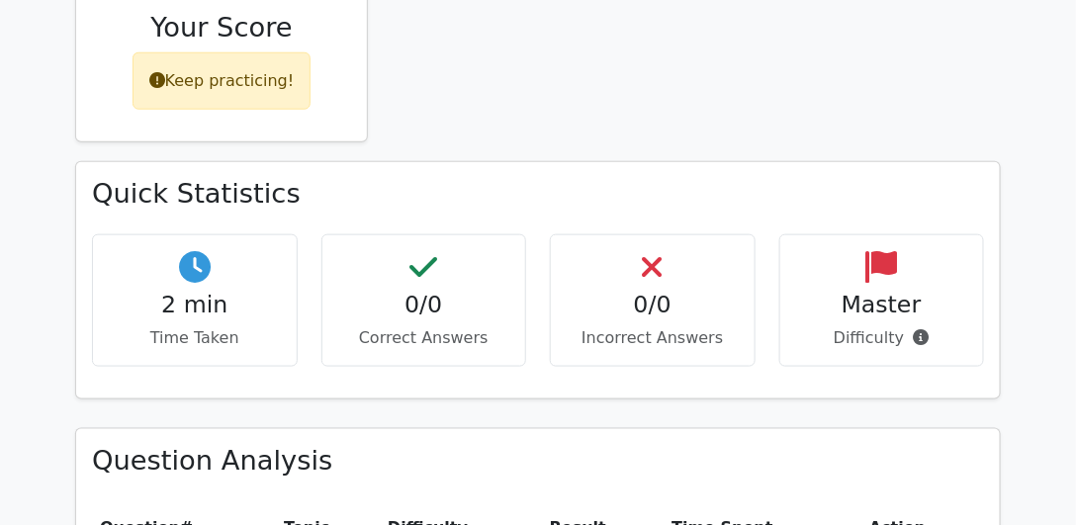
click at [285, 201] on h3 "Quick Statistics" at bounding box center [538, 194] width 892 height 33
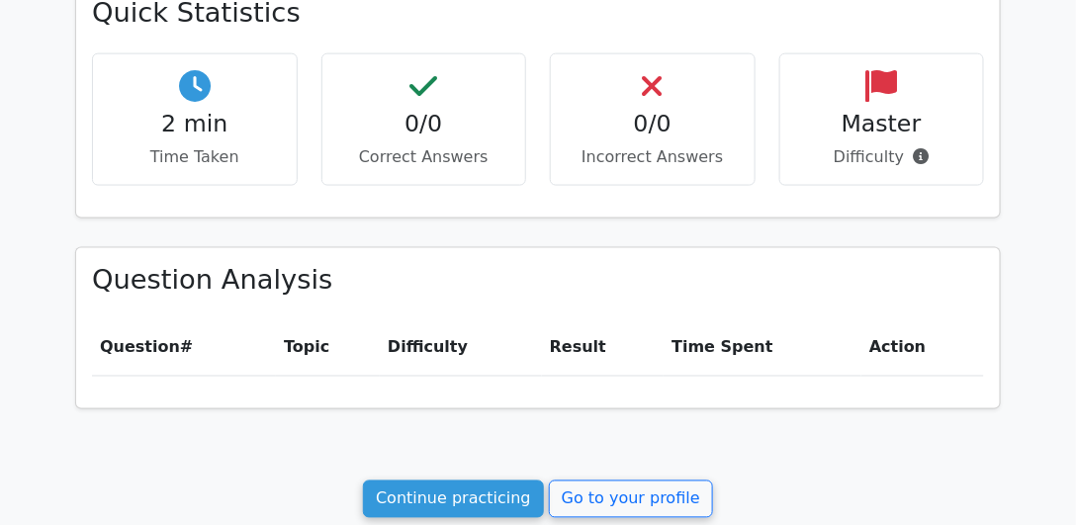
scroll to position [677, 0]
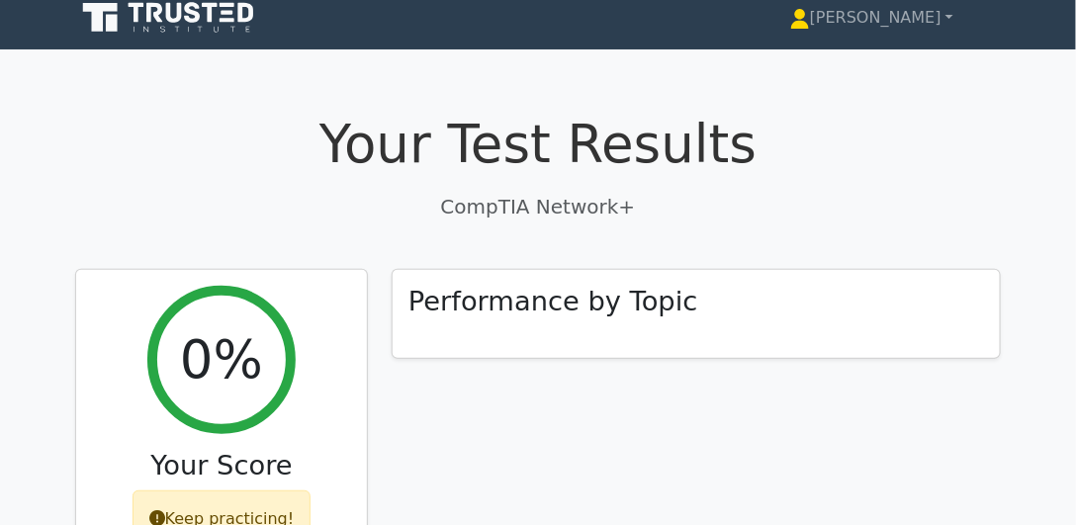
scroll to position [225, 0]
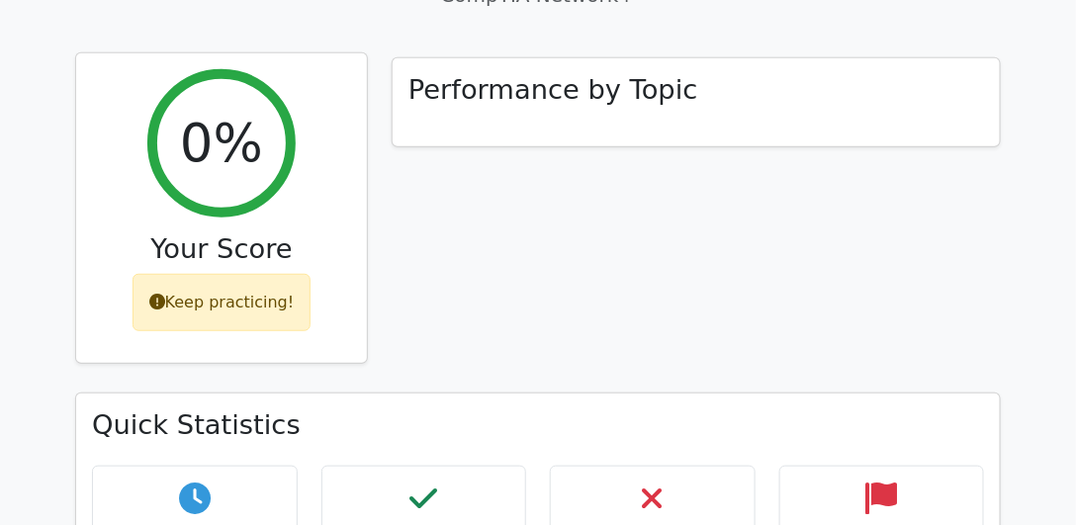
click at [252, 302] on div "Keep practicing!" at bounding box center [222, 302] width 179 height 57
click at [225, 164] on h2 "0%" at bounding box center [221, 143] width 83 height 63
click at [222, 131] on h2 "0%" at bounding box center [221, 143] width 83 height 63
click at [222, 130] on h2 "0%" at bounding box center [221, 143] width 83 height 63
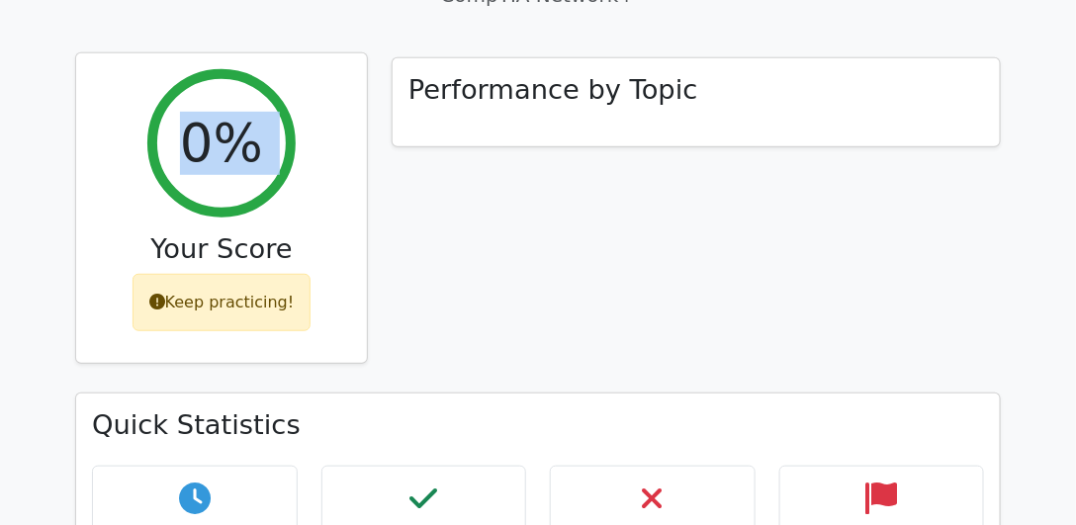
click at [222, 130] on h2 "0%" at bounding box center [221, 143] width 83 height 63
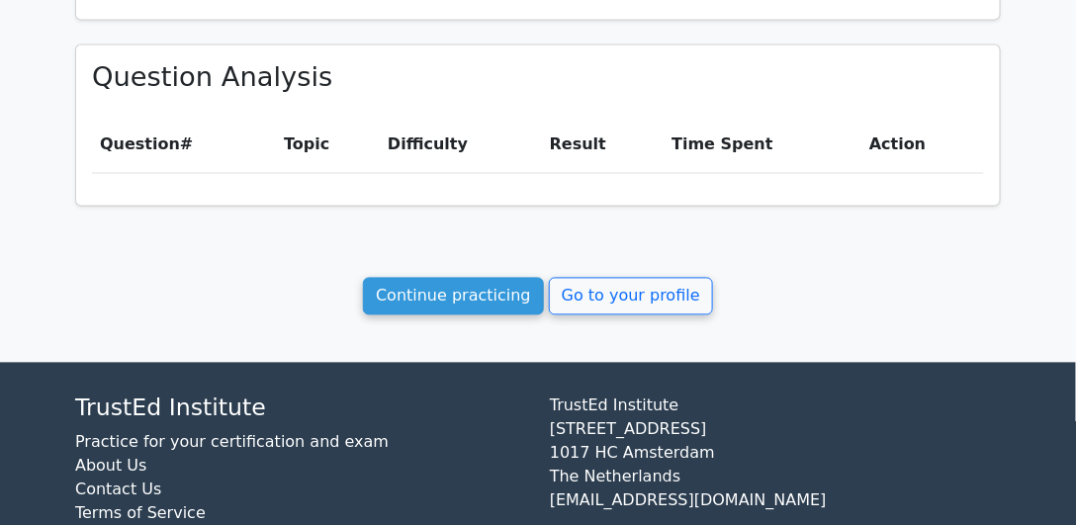
scroll to position [902, 0]
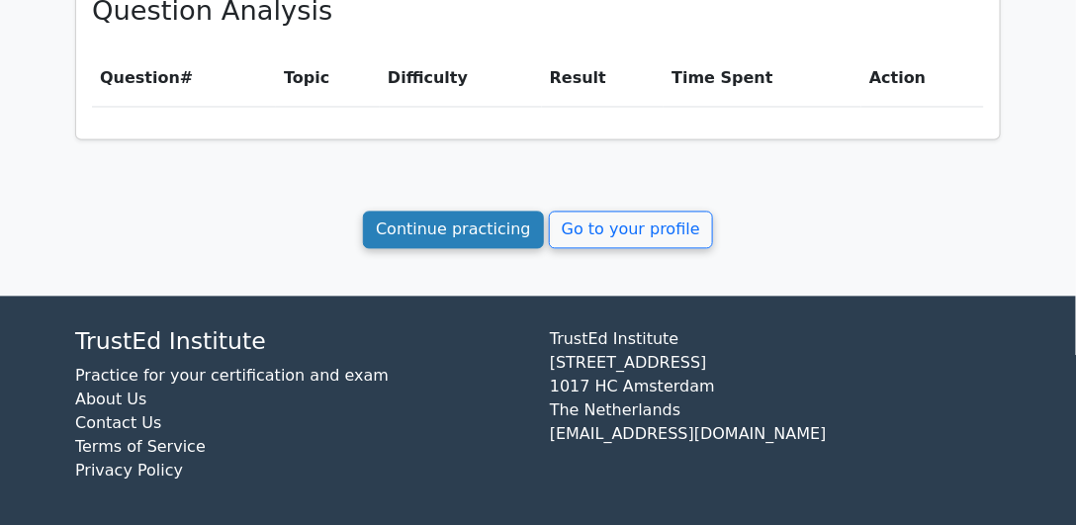
click at [407, 215] on link "Continue practicing" at bounding box center [453, 231] width 181 height 38
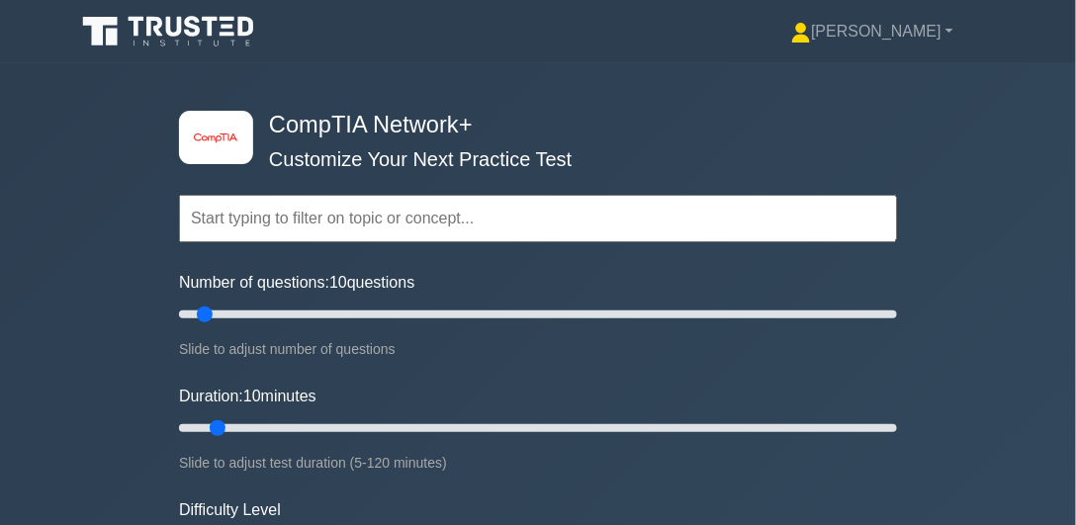
click at [283, 210] on input "text" at bounding box center [538, 218] width 718 height 47
click at [174, 192] on div "image/svg+xml CompTIA Network+ Customize Your Next Practice Test Topics Network…" at bounding box center [538, 427] width 742 height 729
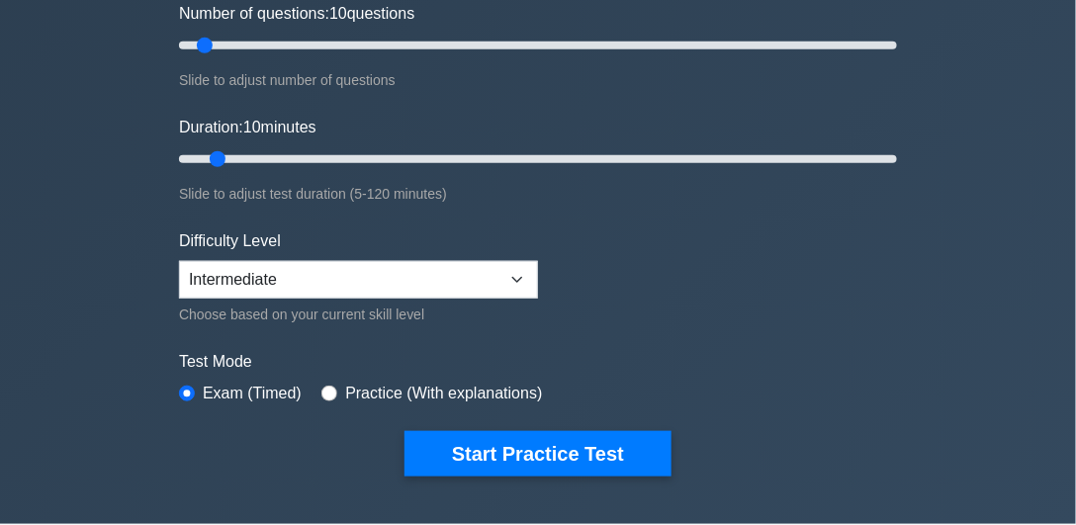
scroll to position [225, 0]
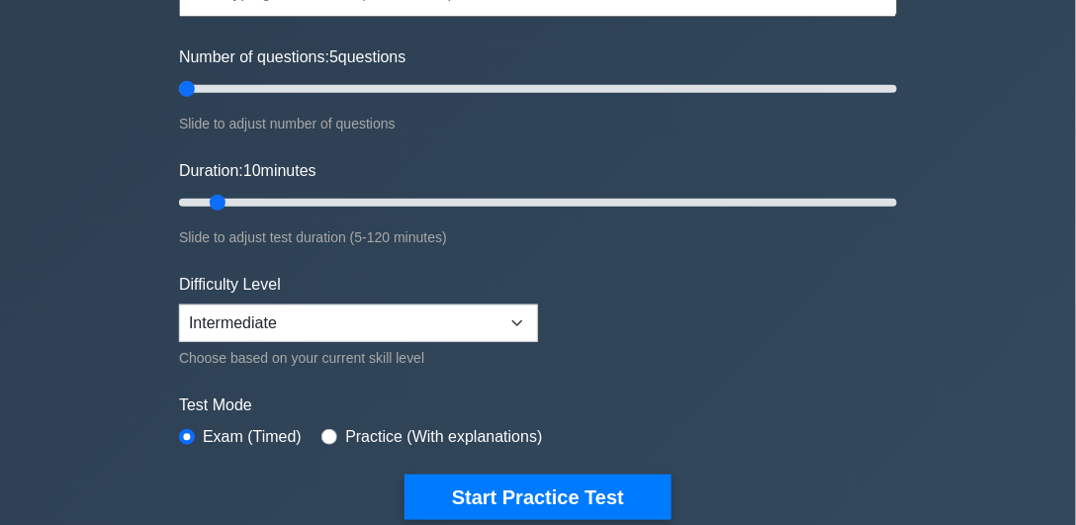
drag, startPoint x: 208, startPoint y: 95, endPoint x: 163, endPoint y: 94, distance: 44.5
type input "5"
click at [179, 94] on input "Number of questions: 5 questions" at bounding box center [538, 89] width 718 height 24
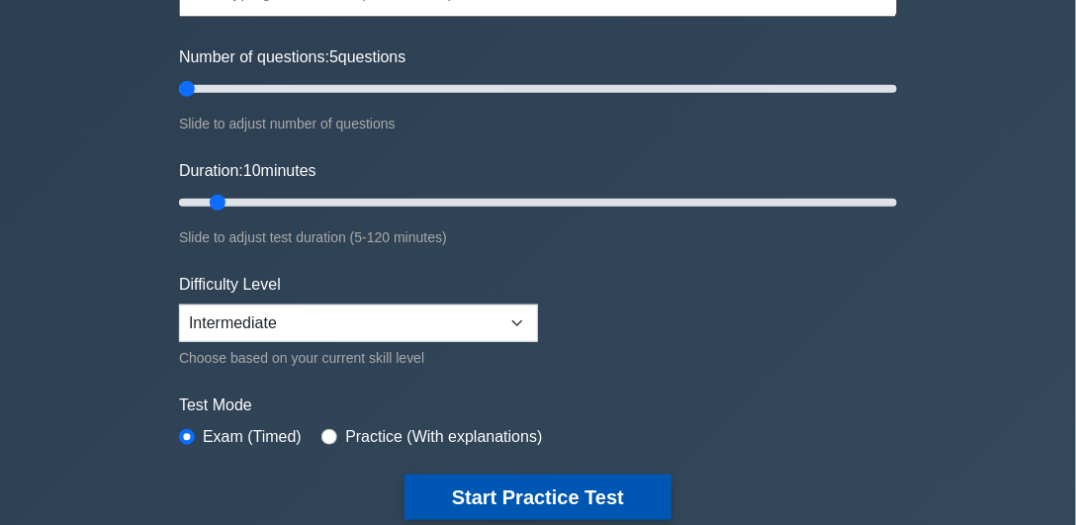
click at [613, 504] on button "Start Practice Test" at bounding box center [537, 497] width 267 height 45
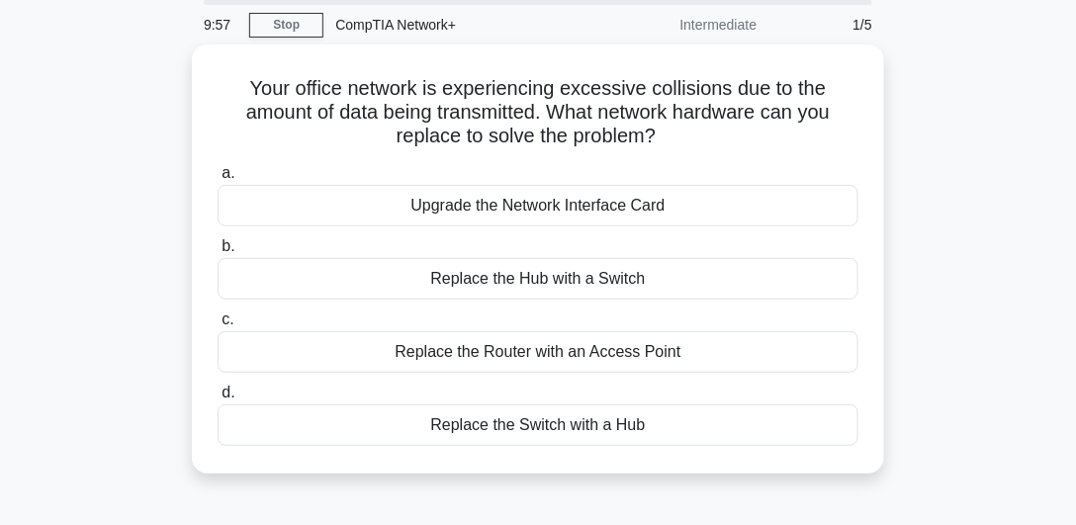
scroll to position [73, 0]
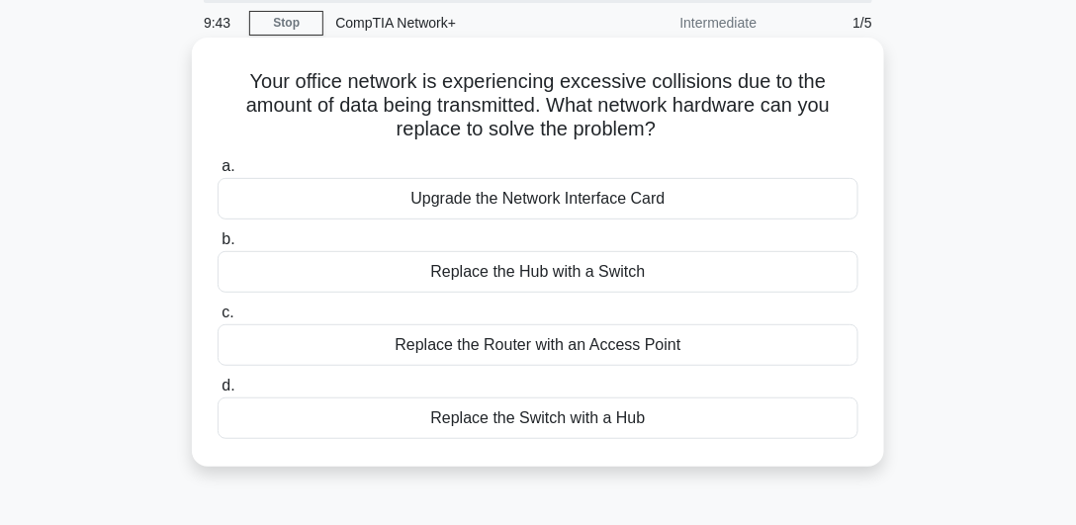
click at [555, 274] on div "Replace the Hub with a Switch" at bounding box center [538, 272] width 641 height 42
click at [218, 246] on input "b. Replace the Hub with a Switch" at bounding box center [218, 239] width 0 height 13
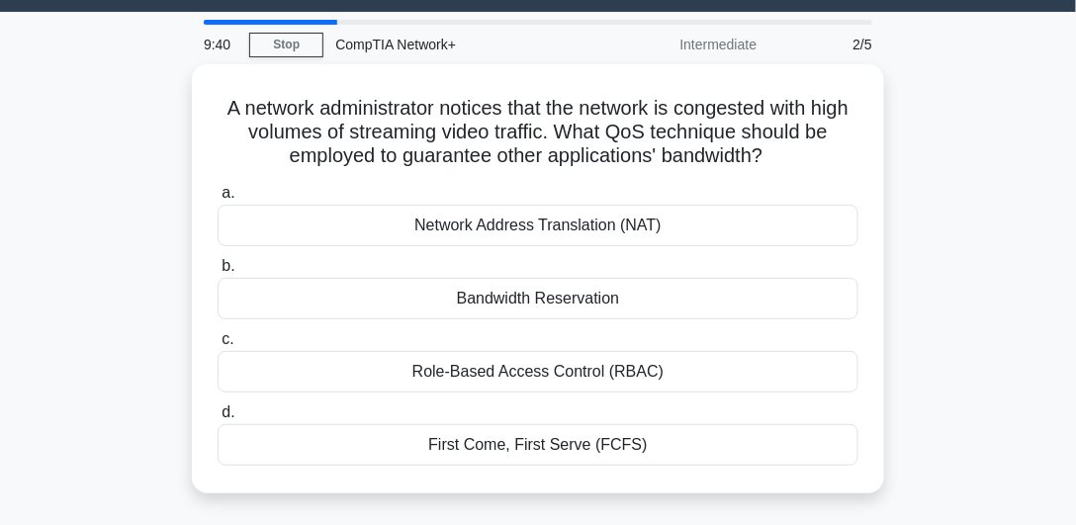
scroll to position [56, 0]
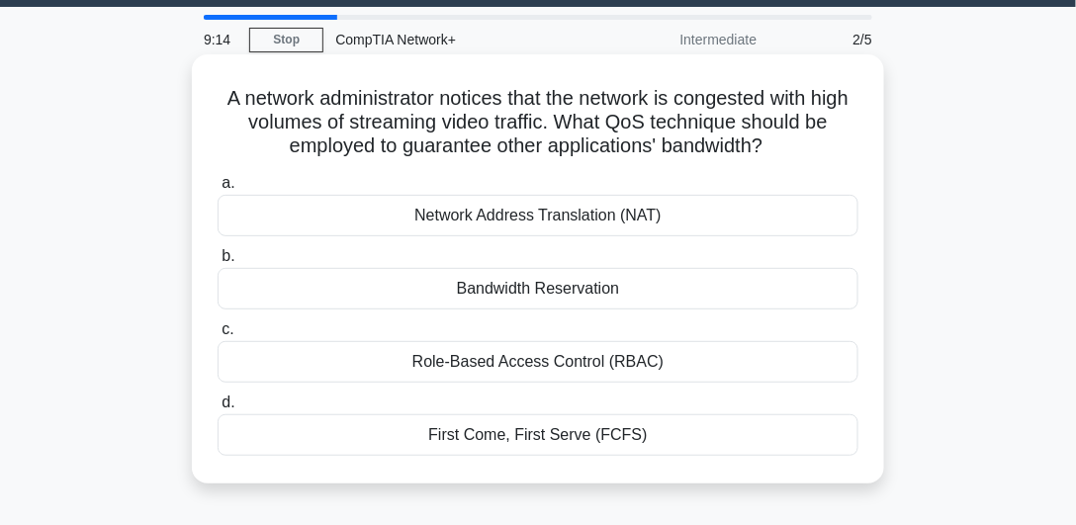
click at [506, 287] on div "Bandwidth Reservation" at bounding box center [538, 289] width 641 height 42
click at [218, 263] on input "b. Bandwidth Reservation" at bounding box center [218, 256] width 0 height 13
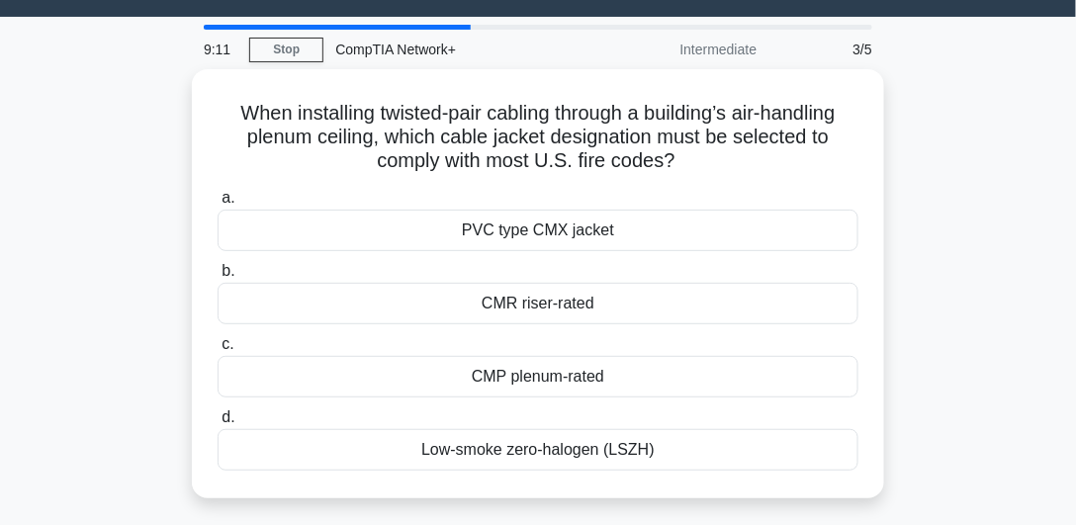
scroll to position [48, 0]
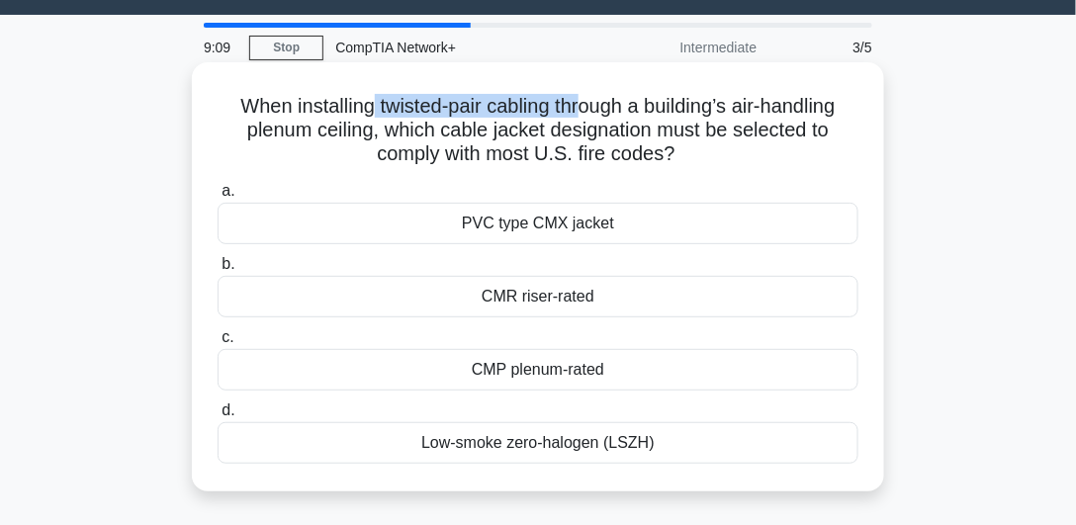
drag, startPoint x: 366, startPoint y: 109, endPoint x: 580, endPoint y: 111, distance: 214.6
click at [580, 111] on h5 "When installing twisted-pair cabling through a building’s air-handling plenum c…" at bounding box center [538, 130] width 645 height 73
click at [580, 112] on h5 "When installing twisted-pair cabling through a building’s air-handling plenum c…" at bounding box center [538, 130] width 645 height 73
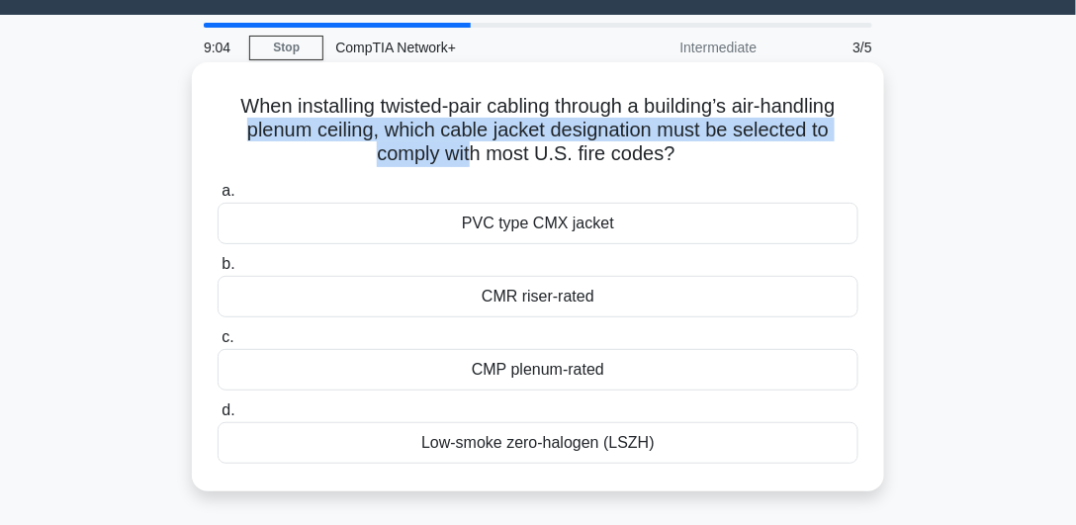
drag, startPoint x: 227, startPoint y: 131, endPoint x: 474, endPoint y: 146, distance: 246.7
click at [474, 146] on h5 "When installing twisted-pair cabling through a building’s air-handling plenum c…" at bounding box center [538, 130] width 645 height 73
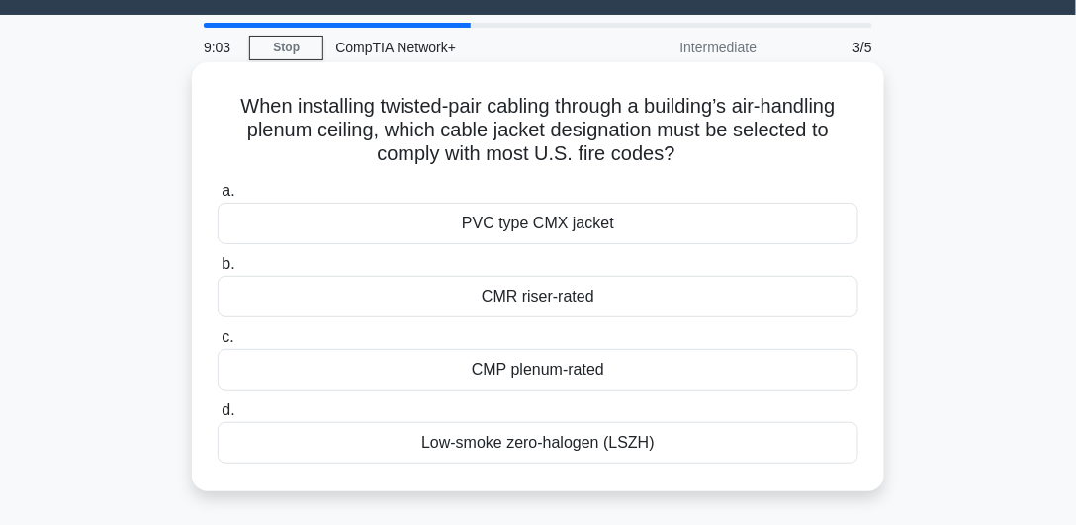
click at [510, 128] on h5 "When installing twisted-pair cabling through a building’s air-handling plenum c…" at bounding box center [538, 130] width 645 height 73
click at [506, 362] on div "CMP plenum-rated" at bounding box center [538, 370] width 641 height 42
click at [218, 344] on input "c. CMP plenum-rated" at bounding box center [218, 337] width 0 height 13
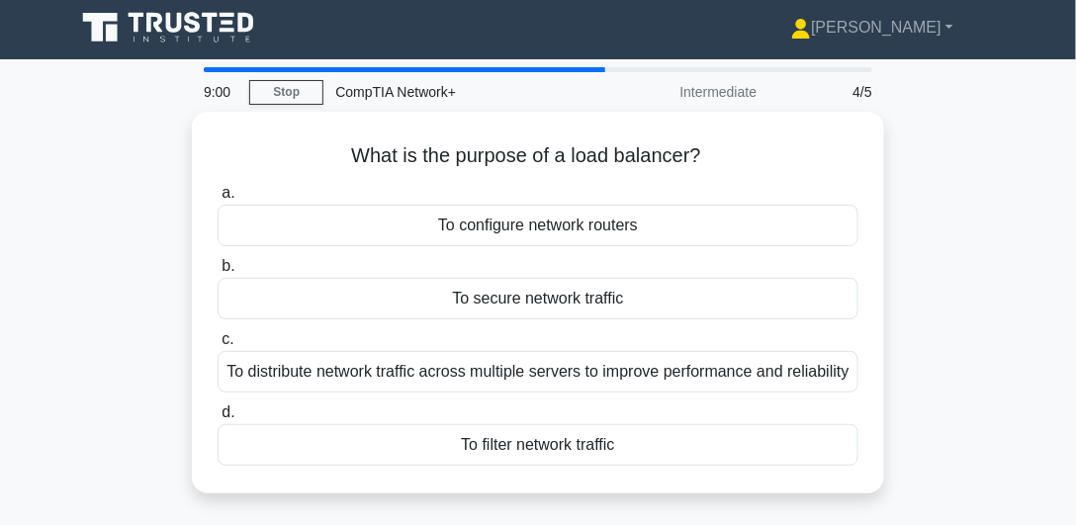
scroll to position [0, 0]
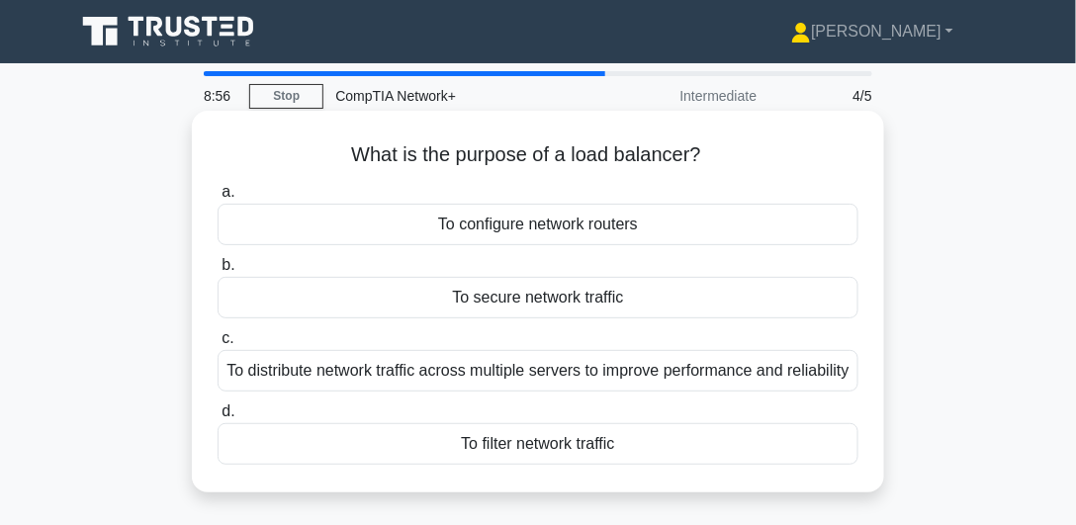
click at [393, 382] on div "To distribute network traffic across multiple servers to improve performance an…" at bounding box center [538, 371] width 641 height 42
click at [218, 345] on input "c. To distribute network traffic across multiple servers to improve performance…" at bounding box center [218, 338] width 0 height 13
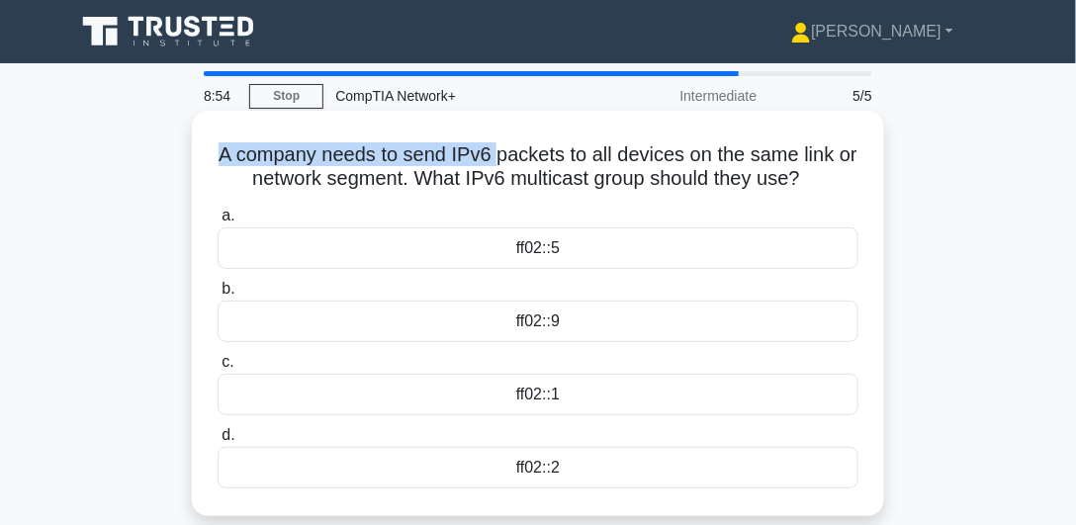
drag, startPoint x: 250, startPoint y: 150, endPoint x: 506, endPoint y: 143, distance: 256.2
click at [506, 143] on div "A company needs to send IPv6 packets to all devices on the same link or network…" at bounding box center [538, 314] width 676 height 390
click at [506, 143] on h5 "A company needs to send IPv6 packets to all devices on the same link or network…" at bounding box center [538, 166] width 645 height 49
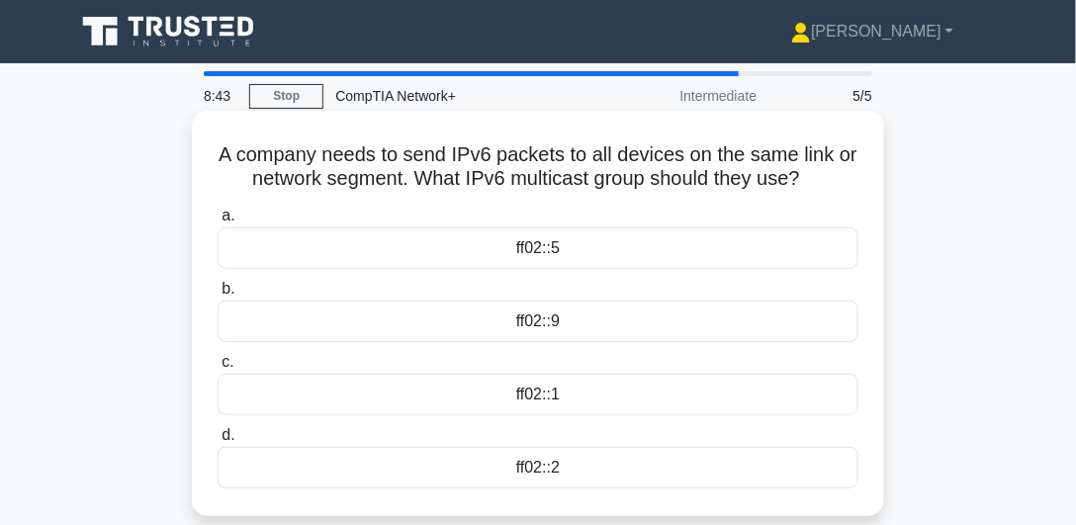
click at [590, 398] on div "ff02::1" at bounding box center [538, 395] width 641 height 42
click at [218, 369] on input "c. ff02::1" at bounding box center [218, 362] width 0 height 13
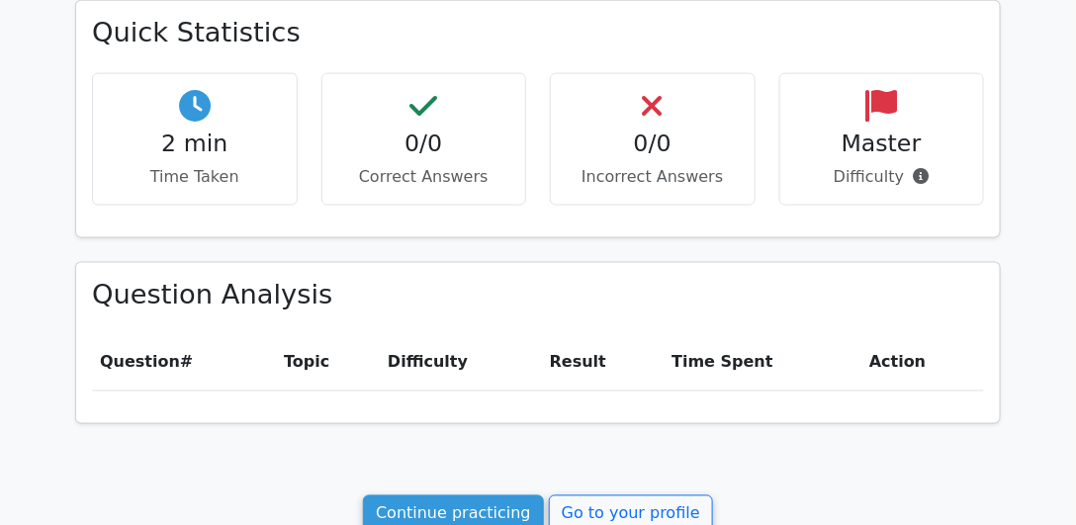
scroll to position [677, 0]
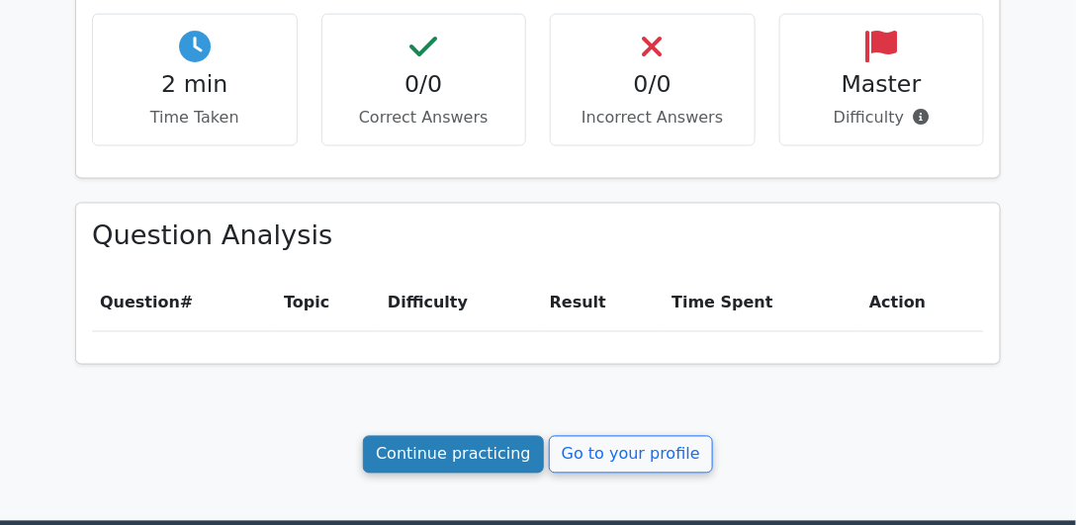
click at [482, 441] on link "Continue practicing" at bounding box center [453, 455] width 181 height 38
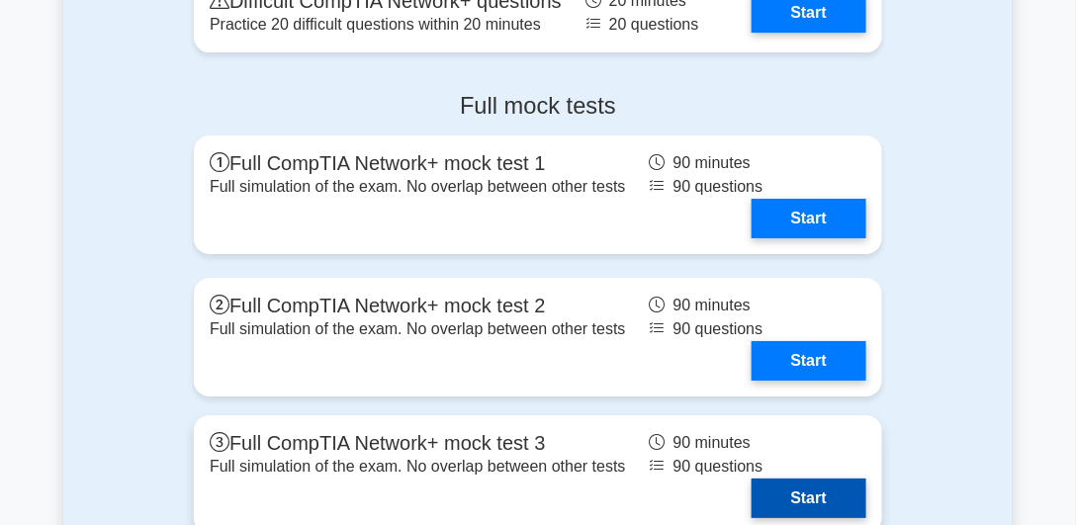
scroll to position [3317, 0]
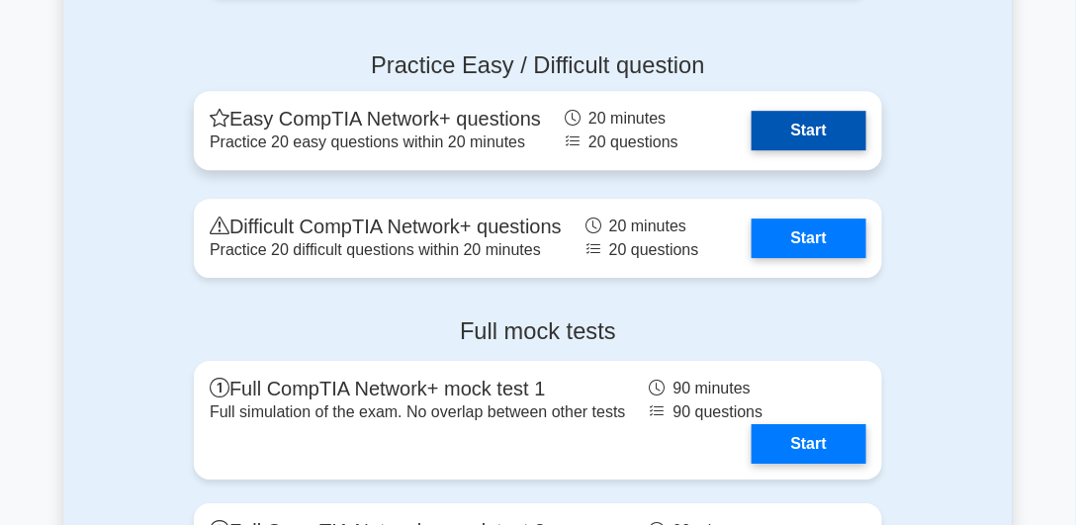
click at [834, 150] on link "Start" at bounding box center [809, 131] width 115 height 40
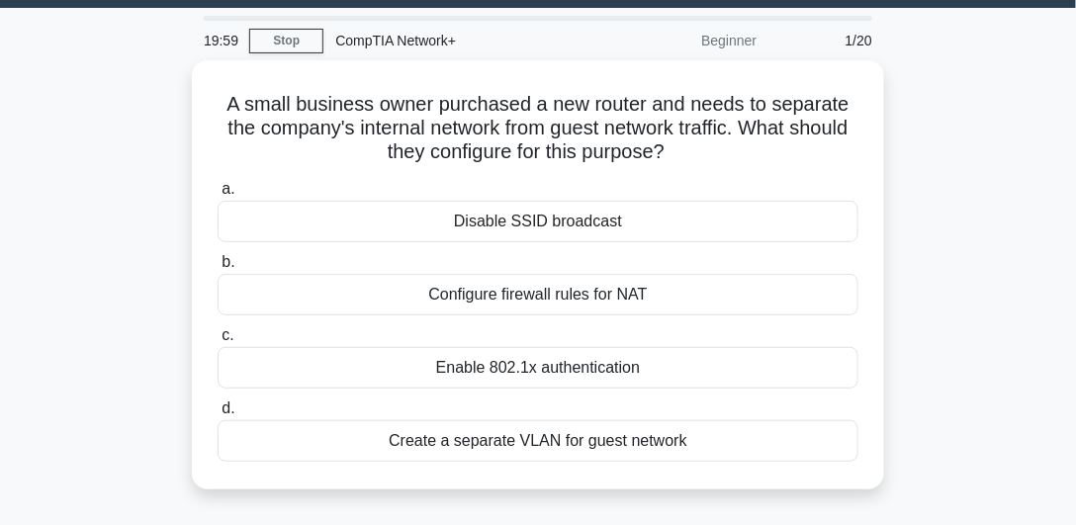
scroll to position [72, 0]
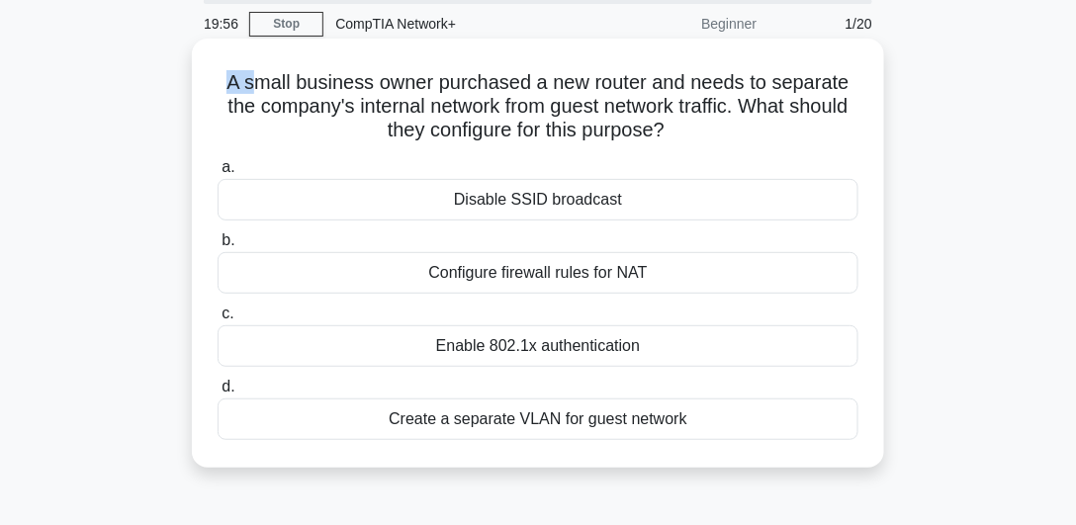
drag, startPoint x: 226, startPoint y: 79, endPoint x: 255, endPoint y: 81, distance: 28.7
click at [255, 81] on h5 "A small business owner purchased a new router and needs to separate the company…" at bounding box center [538, 106] width 645 height 73
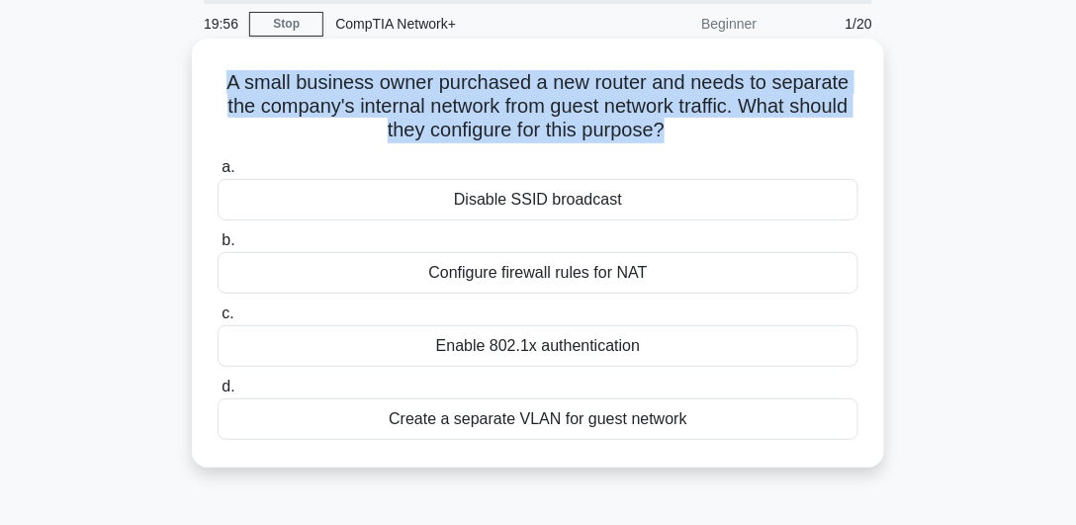
click at [255, 81] on h5 "A small business owner purchased a new router and needs to separate the company…" at bounding box center [538, 106] width 645 height 73
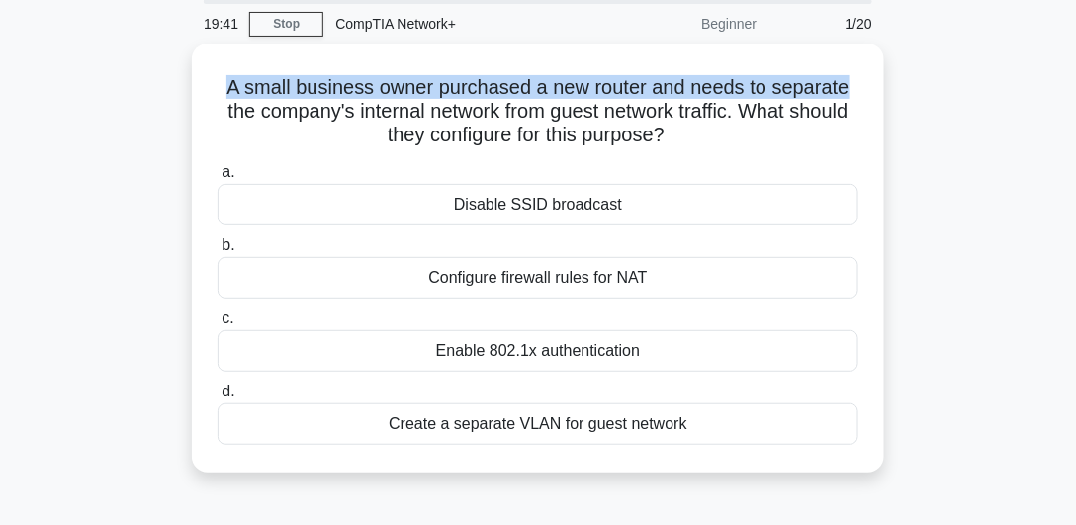
drag, startPoint x: 220, startPoint y: 91, endPoint x: 926, endPoint y: 85, distance: 706.1
click at [926, 85] on div "A small business owner purchased a new router and needs to separate the company…" at bounding box center [537, 270] width 949 height 453
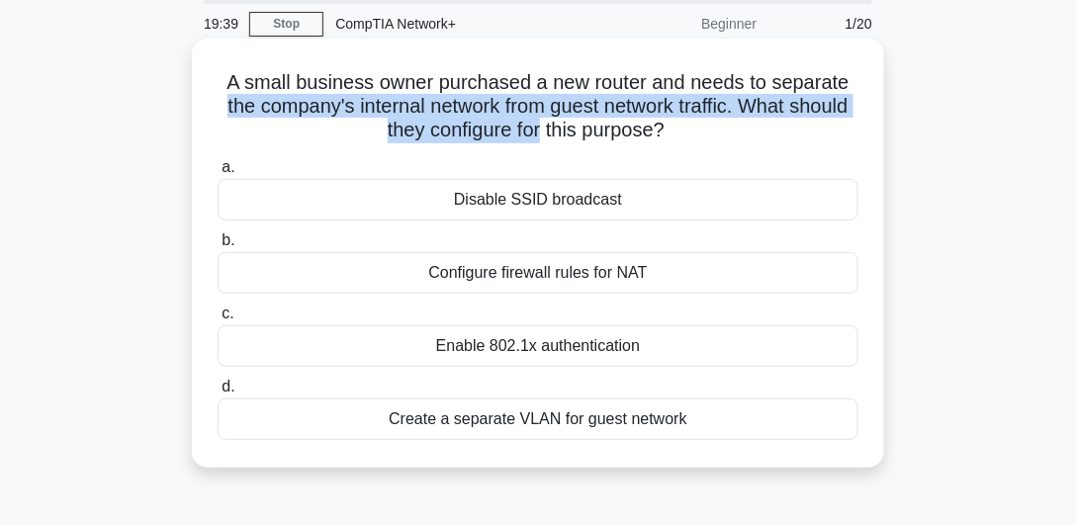
drag, startPoint x: 237, startPoint y: 112, endPoint x: 572, endPoint y: 125, distance: 334.5
click at [572, 125] on h5 "A small business owner purchased a new router and needs to separate the company…" at bounding box center [538, 106] width 645 height 73
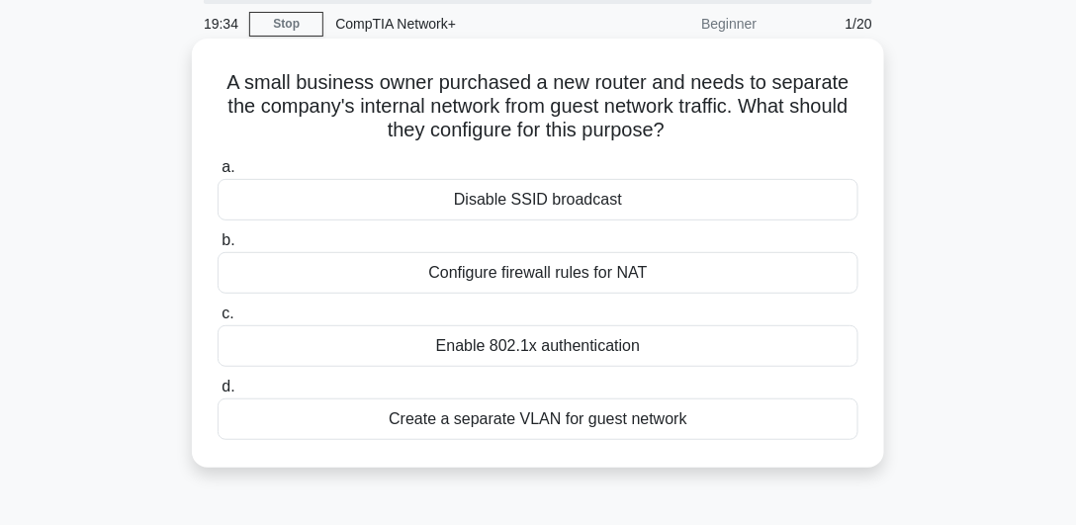
click at [513, 430] on div "Create a separate VLAN for guest network" at bounding box center [538, 420] width 641 height 42
click at [218, 394] on input "d. Create a separate VLAN for guest network" at bounding box center [218, 387] width 0 height 13
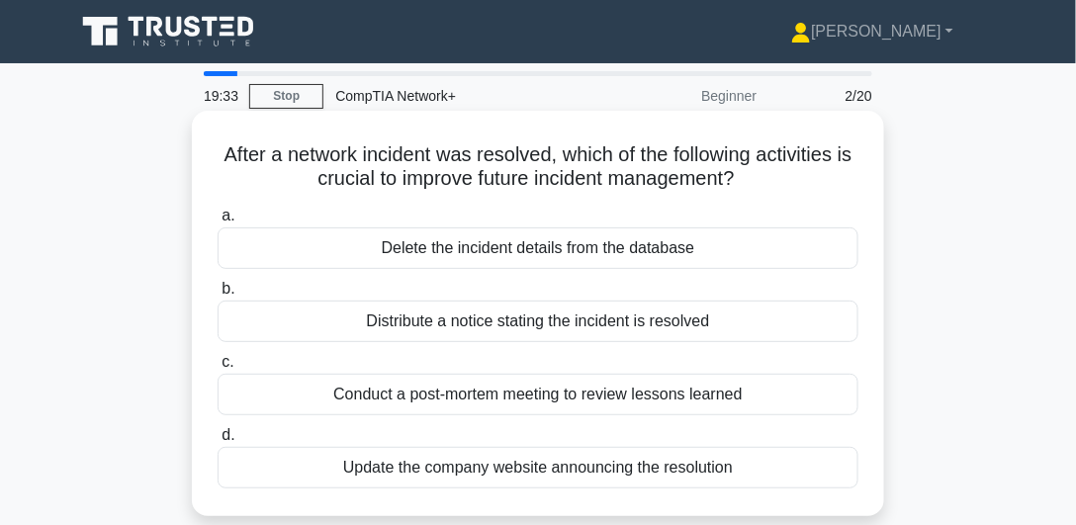
scroll to position [0, 0]
click at [436, 405] on div "Conduct a post-mortem meeting to review lessons learned" at bounding box center [538, 395] width 641 height 42
click at [435, 405] on div "Conduct a post-mortem meeting to review lessons learned" at bounding box center [538, 395] width 641 height 42
click at [218, 369] on input "c. Conduct a post-mortem meeting to review lessons learned" at bounding box center [218, 362] width 0 height 13
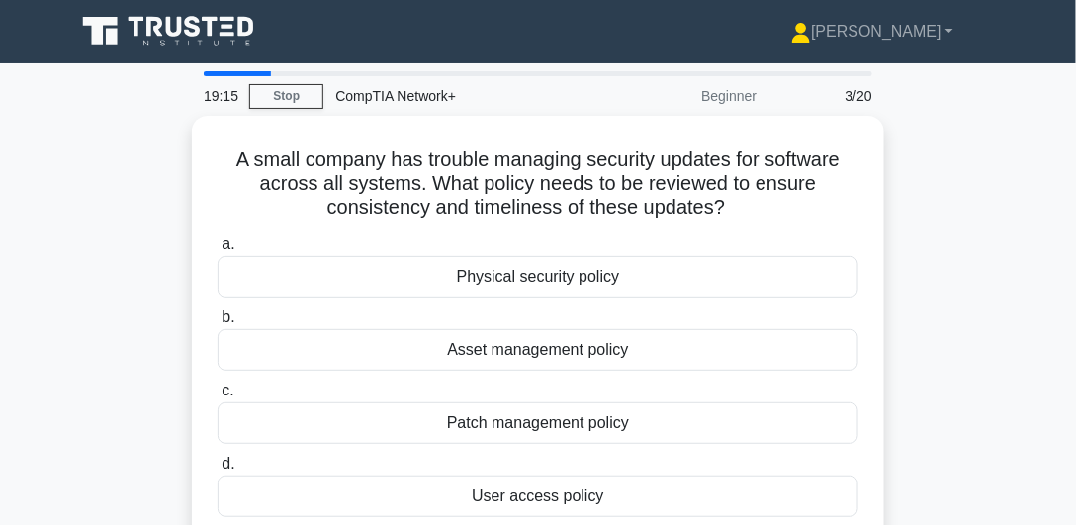
drag, startPoint x: 24, startPoint y: 320, endPoint x: 51, endPoint y: 322, distance: 27.8
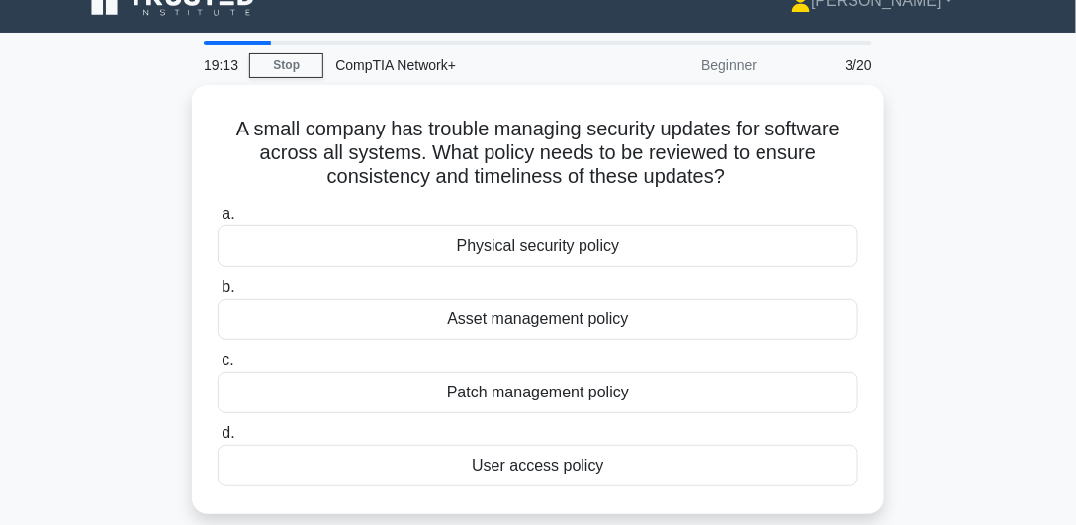
scroll to position [42, 0]
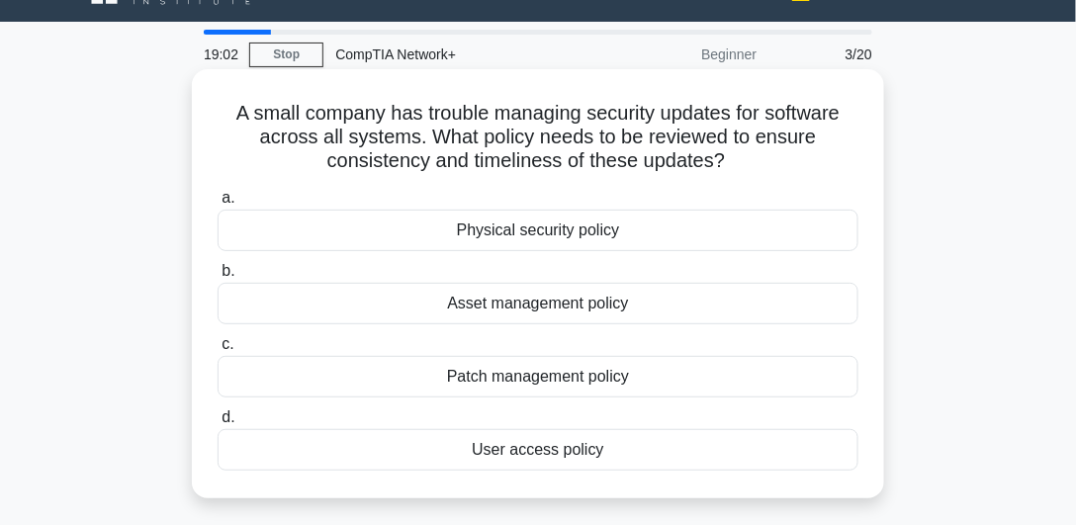
click at [488, 379] on div "Patch management policy" at bounding box center [538, 377] width 641 height 42
click at [218, 351] on input "c. Patch management policy" at bounding box center [218, 344] width 0 height 13
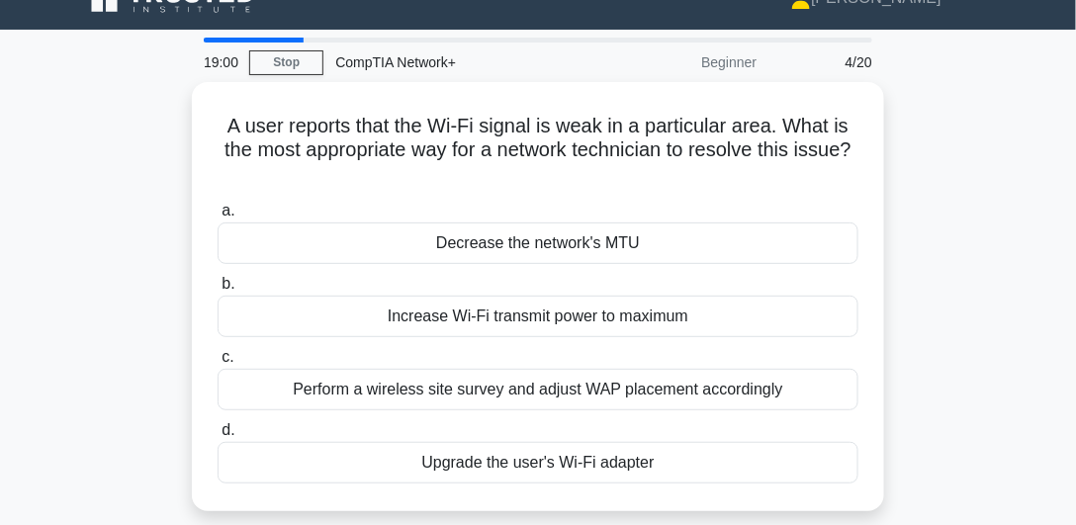
scroll to position [45, 0]
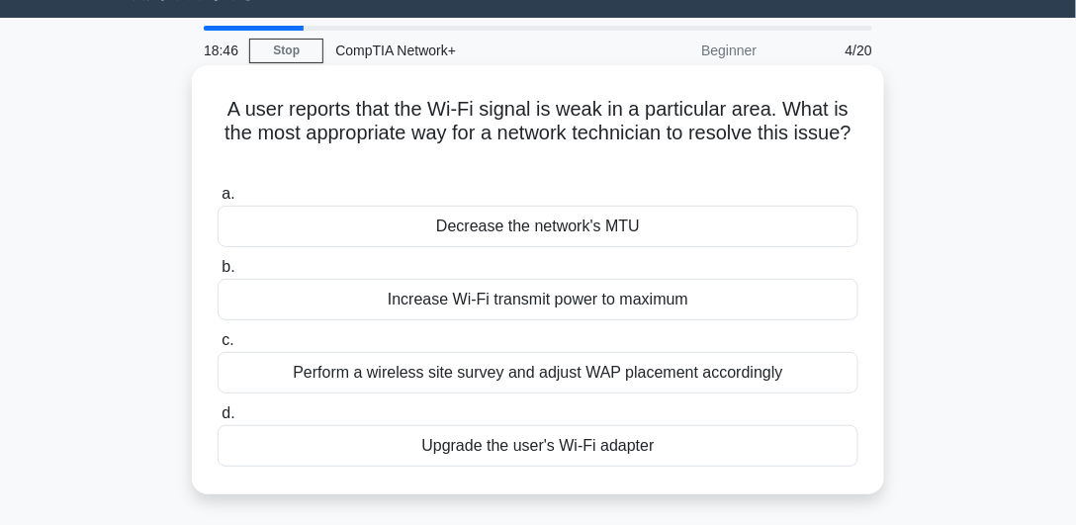
click at [499, 376] on div "Perform a wireless site survey and adjust WAP placement accordingly" at bounding box center [538, 373] width 641 height 42
click at [218, 347] on input "c. Perform a wireless site survey and adjust WAP placement accordingly" at bounding box center [218, 340] width 0 height 13
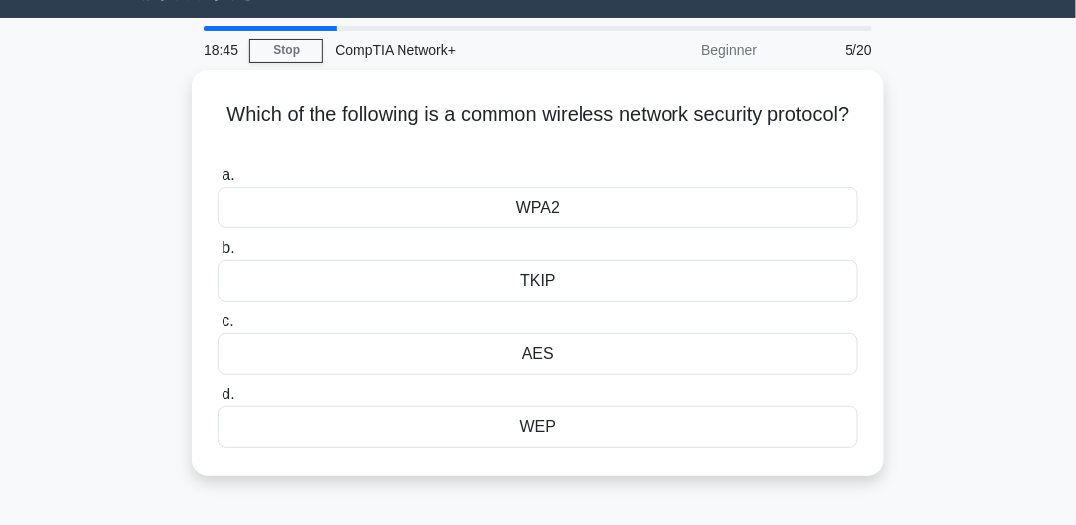
scroll to position [0, 0]
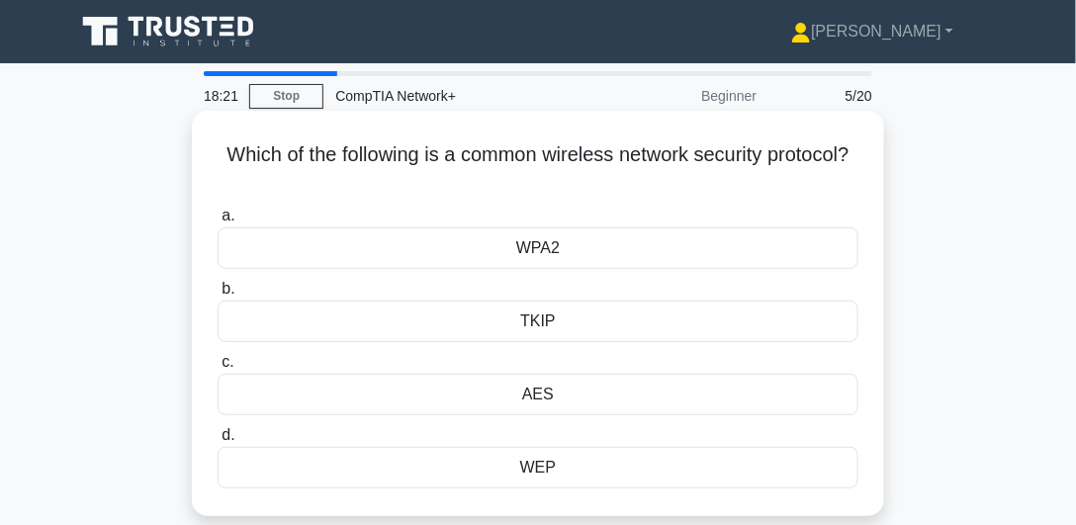
click at [514, 294] on label "b. TKIP" at bounding box center [538, 309] width 641 height 65
click at [218, 294] on input "b. TKIP" at bounding box center [218, 289] width 0 height 13
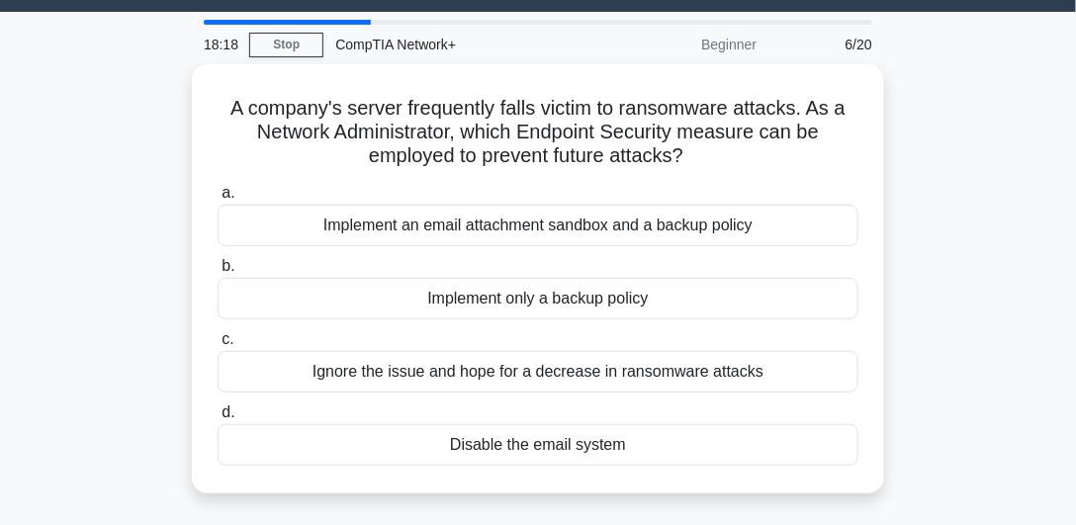
scroll to position [52, 0]
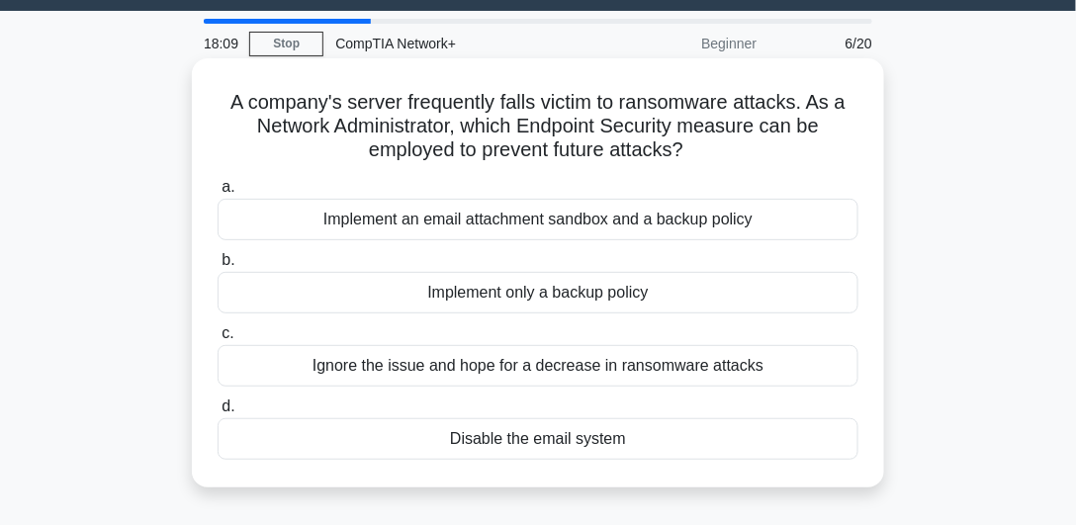
click at [317, 215] on div "Implement an email attachment sandbox and a backup policy" at bounding box center [538, 220] width 641 height 42
click at [218, 194] on input "a. Implement an email attachment sandbox and a backup policy" at bounding box center [218, 187] width 0 height 13
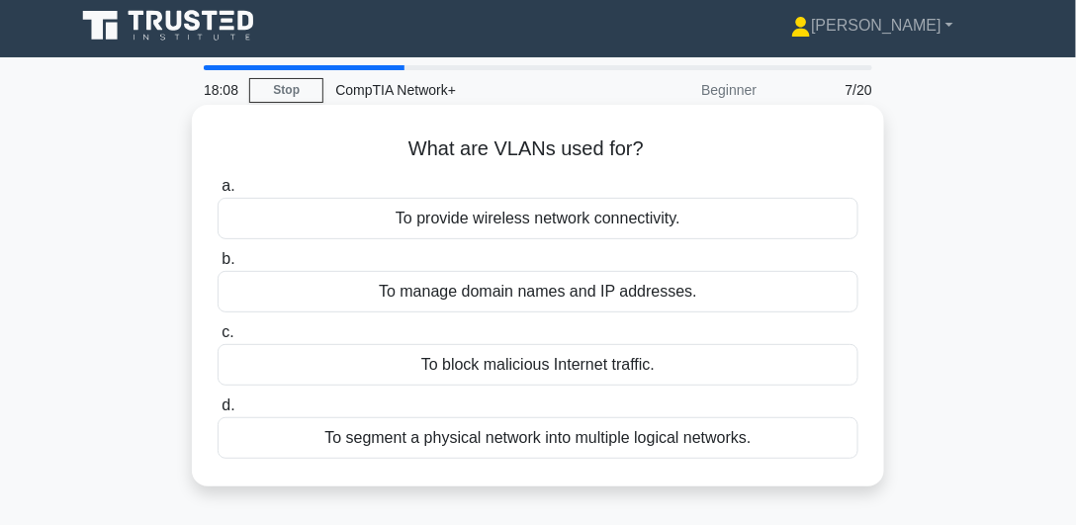
scroll to position [0, 0]
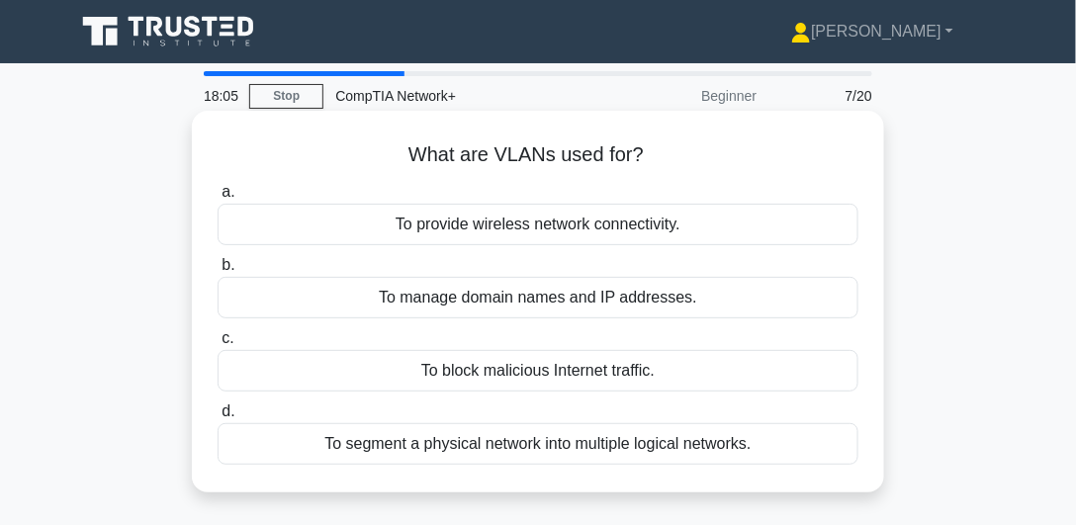
click at [393, 451] on div "To segment a physical network into multiple logical networks." at bounding box center [538, 444] width 641 height 42
click at [218, 418] on input "d. To segment a physical network into multiple logical networks." at bounding box center [218, 411] width 0 height 13
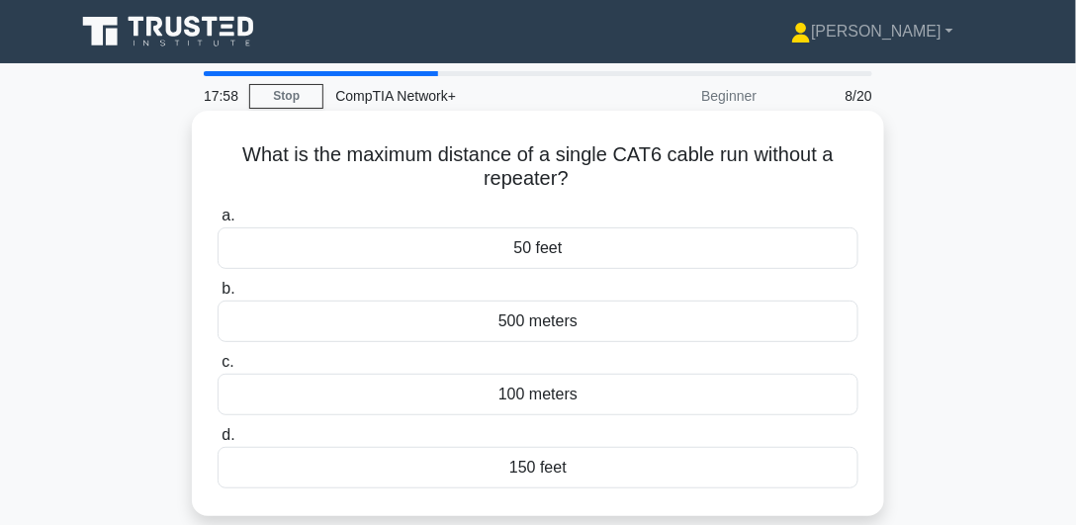
click at [389, 388] on div "100 meters" at bounding box center [538, 395] width 641 height 42
click at [218, 369] on input "c. 100 meters" at bounding box center [218, 362] width 0 height 13
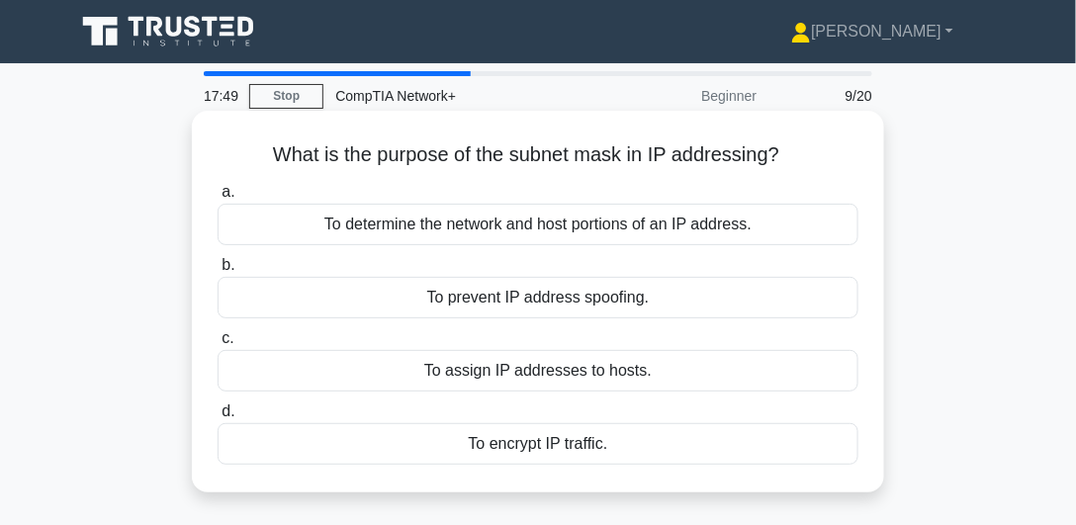
click at [362, 237] on div "To determine the network and host portions of an IP address." at bounding box center [538, 225] width 641 height 42
click at [218, 199] on input "a. To determine the network and host portions of an IP address." at bounding box center [218, 192] width 0 height 13
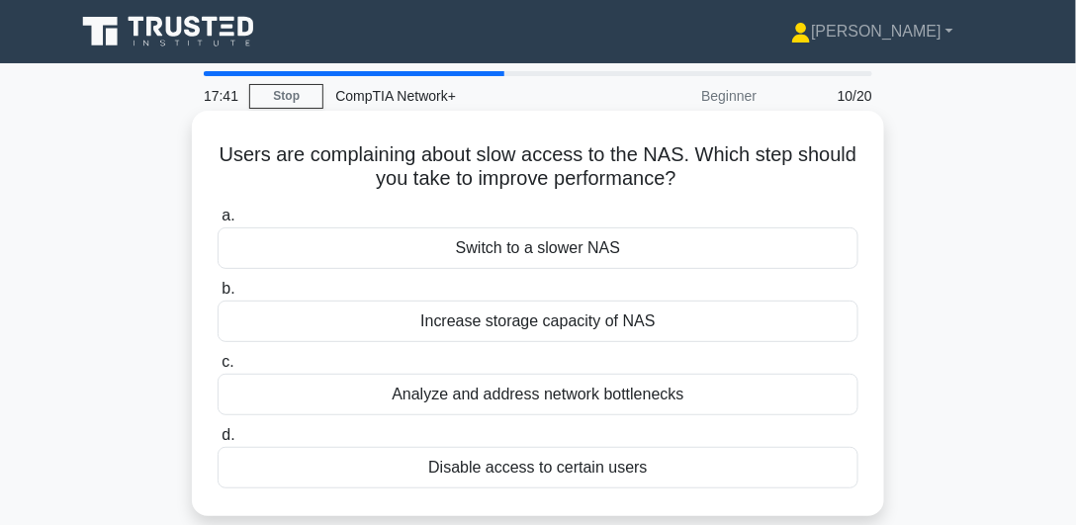
click at [404, 386] on div "Analyze and address network bottlenecks" at bounding box center [538, 395] width 641 height 42
click at [218, 369] on input "c. Analyze and address network bottlenecks" at bounding box center [218, 362] width 0 height 13
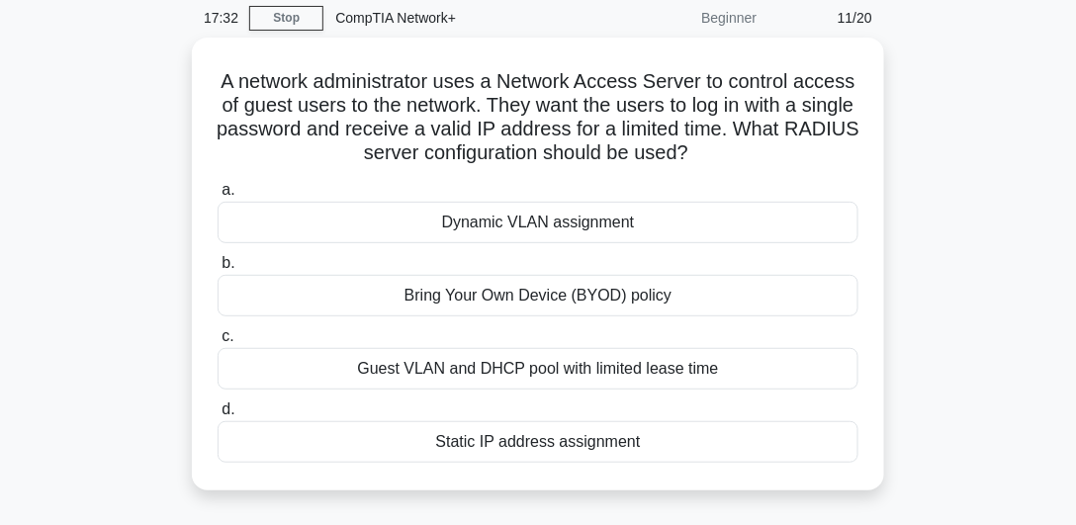
scroll to position [81, 0]
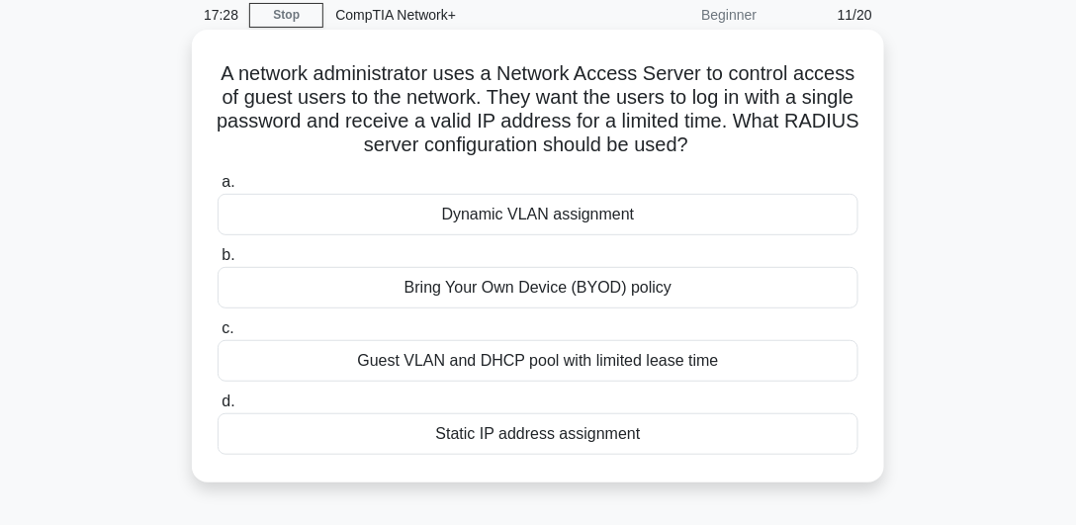
click at [552, 369] on div "Guest VLAN and DHCP pool with limited lease time" at bounding box center [538, 361] width 641 height 42
click at [218, 335] on input "c. Guest VLAN and DHCP pool with limited lease time" at bounding box center [218, 328] width 0 height 13
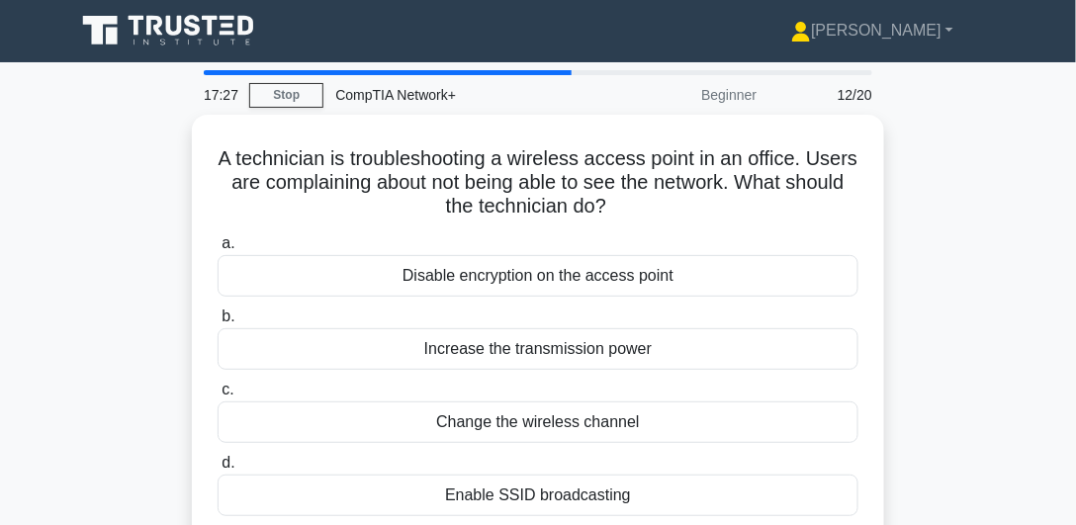
scroll to position [0, 0]
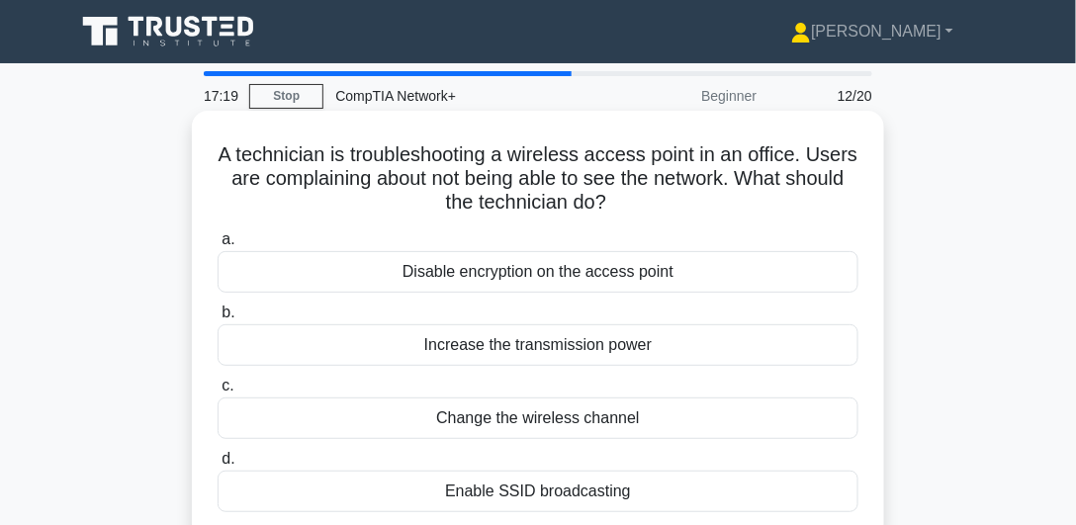
click at [491, 488] on div "Enable SSID broadcasting" at bounding box center [538, 492] width 641 height 42
click at [218, 466] on input "d. Enable SSID broadcasting" at bounding box center [218, 459] width 0 height 13
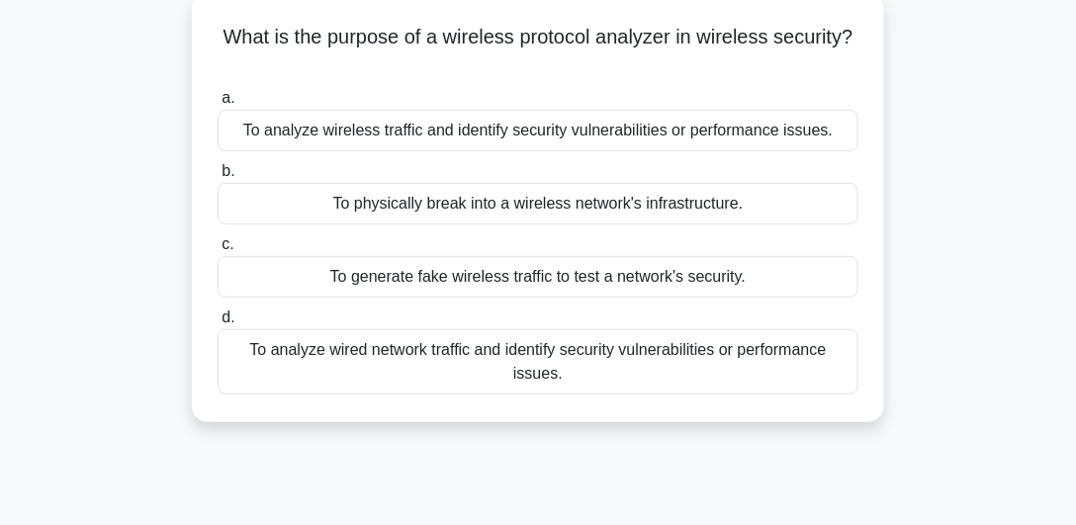
scroll to position [126, 0]
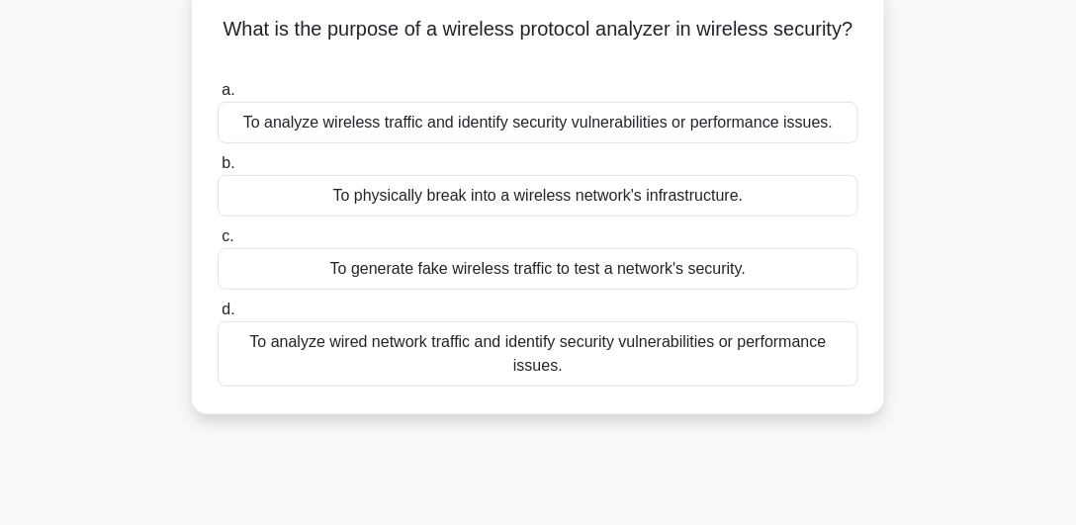
click at [239, 47] on h5 "What is the purpose of a wireless protocol analyzer in wireless security? .spin…" at bounding box center [538, 41] width 645 height 49
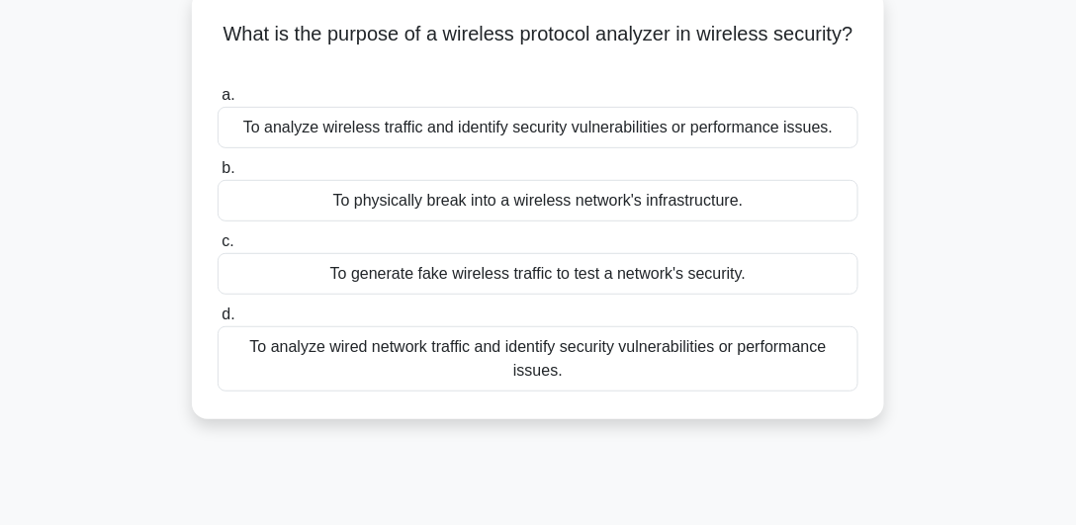
click at [101, 294] on div "What is the purpose of a wireless protocol analyzer in wireless security? .spin…" at bounding box center [537, 216] width 949 height 453
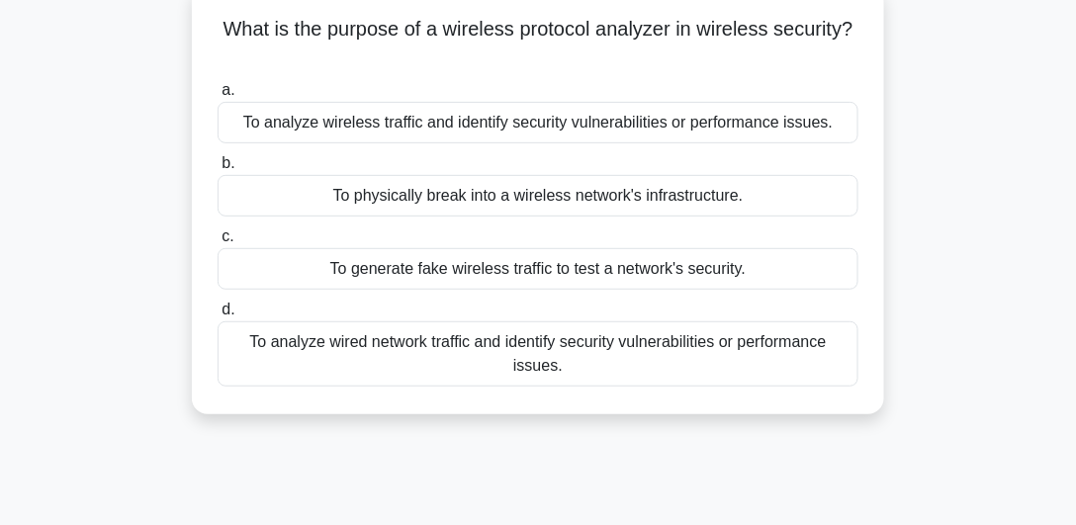
click at [285, 337] on div "To analyze wired network traffic and identify security vulnerabilities or perfo…" at bounding box center [538, 353] width 641 height 65
click at [218, 316] on input "d. To analyze wired network traffic and identify security vulnerabilities or pe…" at bounding box center [218, 310] width 0 height 13
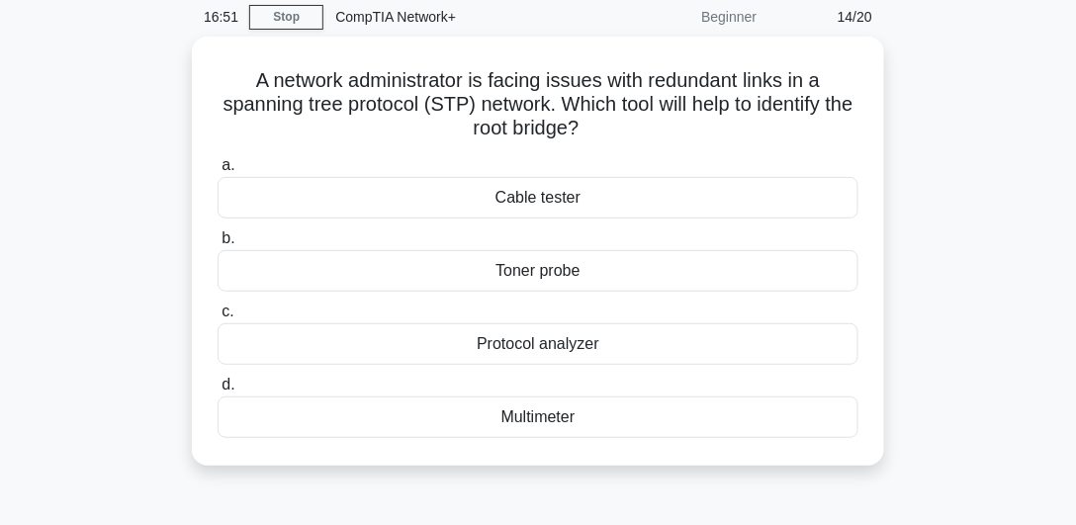
scroll to position [80, 0]
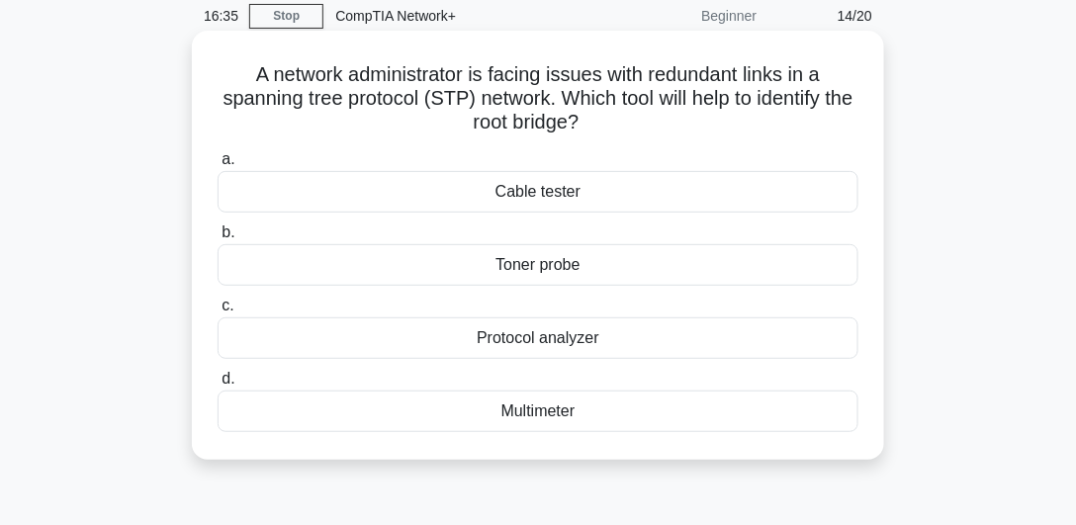
click at [480, 267] on div "Toner probe" at bounding box center [538, 265] width 641 height 42
click at [218, 239] on input "b. Toner probe" at bounding box center [218, 232] width 0 height 13
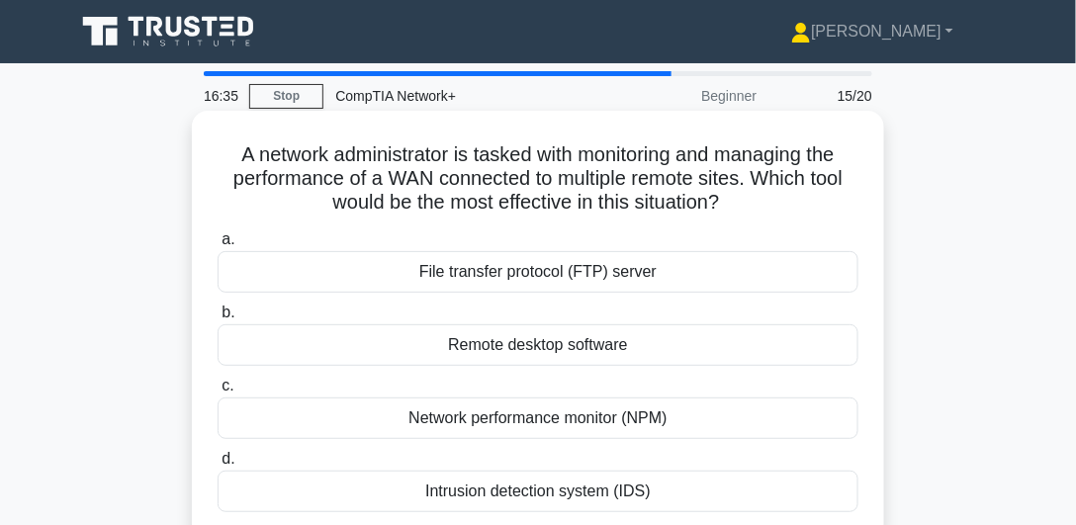
scroll to position [0, 0]
click at [556, 411] on div "Network performance monitor (NPM)" at bounding box center [538, 419] width 641 height 42
click at [218, 393] on input "c. Network performance monitor (NPM)" at bounding box center [218, 386] width 0 height 13
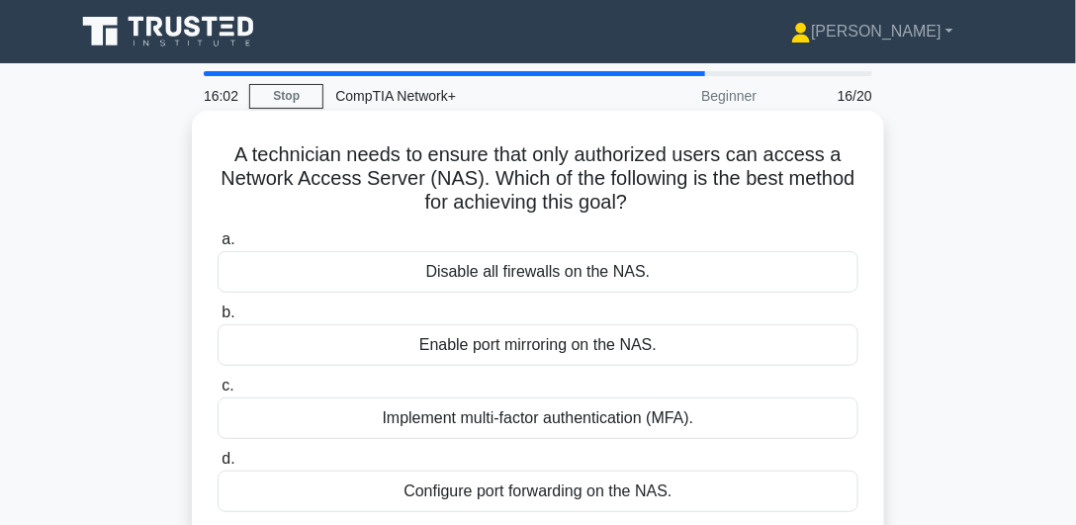
click at [550, 422] on div "Implement multi-factor authentication (MFA)." at bounding box center [538, 419] width 641 height 42
click at [218, 393] on input "c. Implement multi-factor authentication (MFA)." at bounding box center [218, 386] width 0 height 13
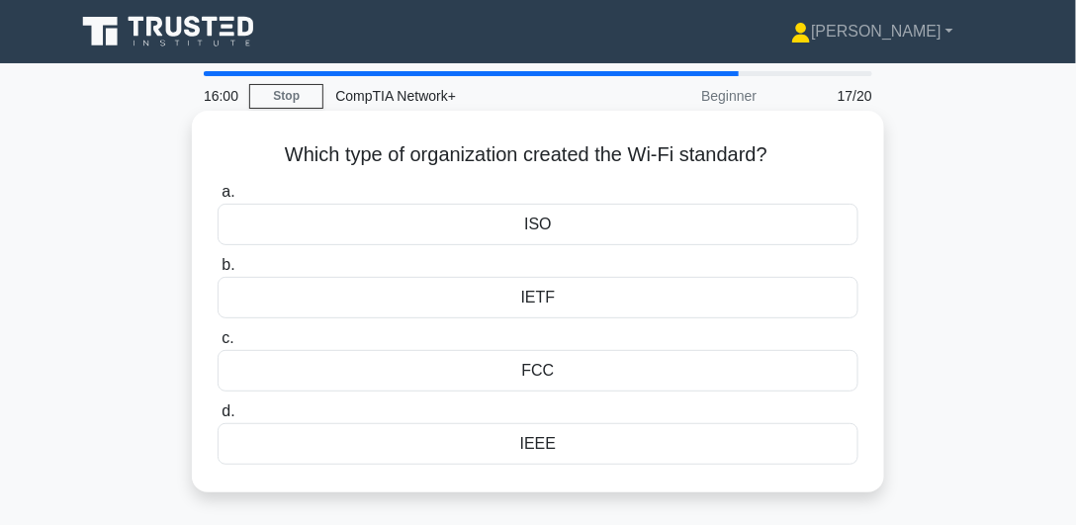
click at [537, 441] on div "IEEE" at bounding box center [538, 444] width 641 height 42
click at [218, 418] on input "d. IEEE" at bounding box center [218, 411] width 0 height 13
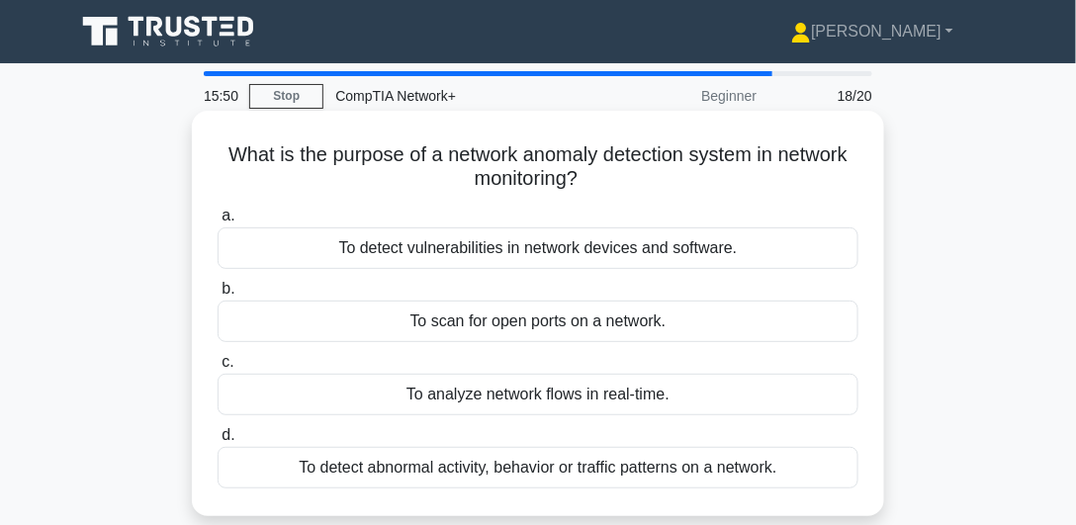
click at [542, 475] on div "To detect abnormal activity, behavior or traffic patterns on a network." at bounding box center [538, 468] width 641 height 42
click at [218, 442] on input "d. To detect abnormal activity, behavior or traffic patterns on a network." at bounding box center [218, 435] width 0 height 13
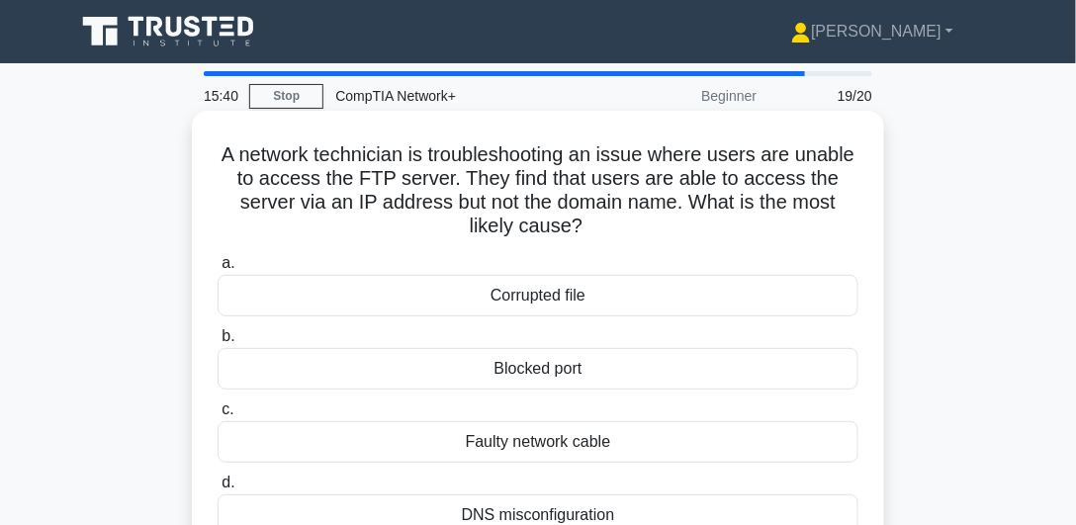
click at [512, 511] on div "DNS misconfiguration" at bounding box center [538, 515] width 641 height 42
click at [218, 489] on input "d. DNS misconfiguration" at bounding box center [218, 483] width 0 height 13
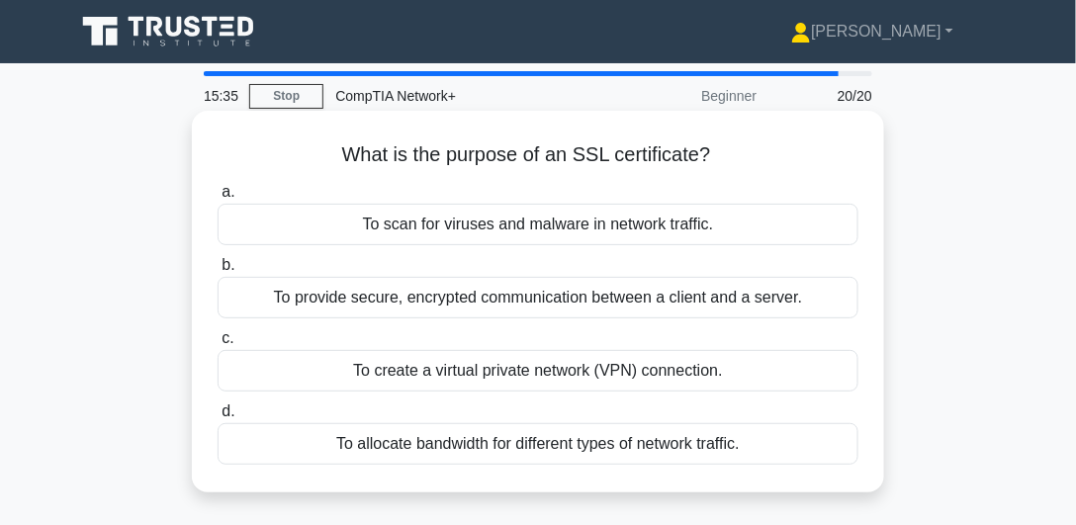
click at [389, 291] on div "To provide secure, encrypted communication between a client and a server." at bounding box center [538, 298] width 641 height 42
click at [218, 272] on input "b. To provide secure, encrypted communication between a client and a server." at bounding box center [218, 265] width 0 height 13
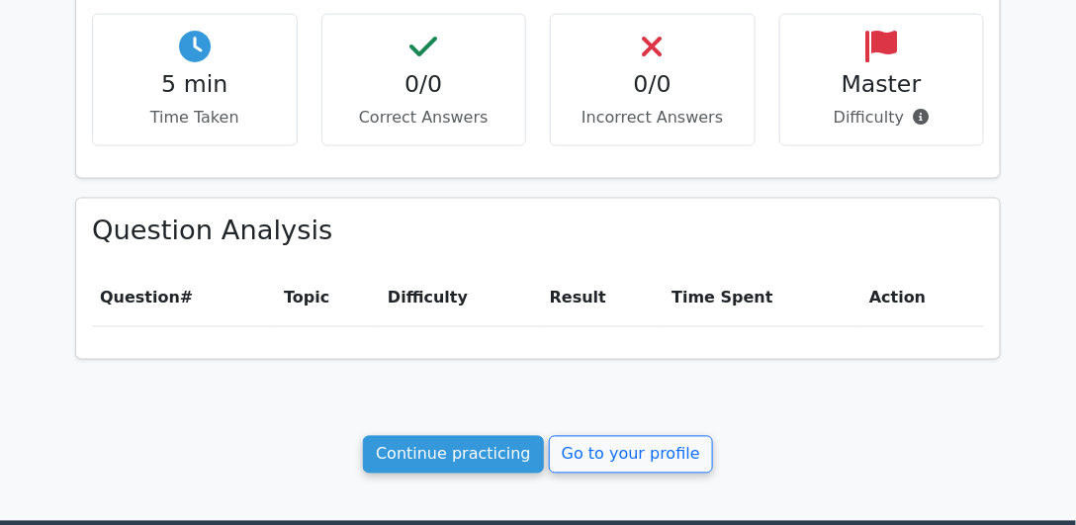
scroll to position [902, 0]
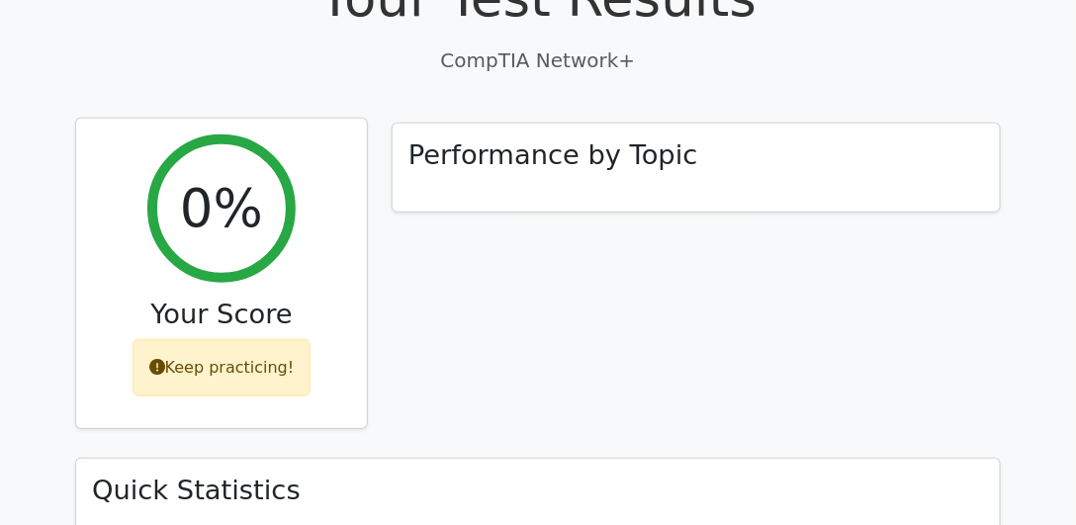
scroll to position [225, 0]
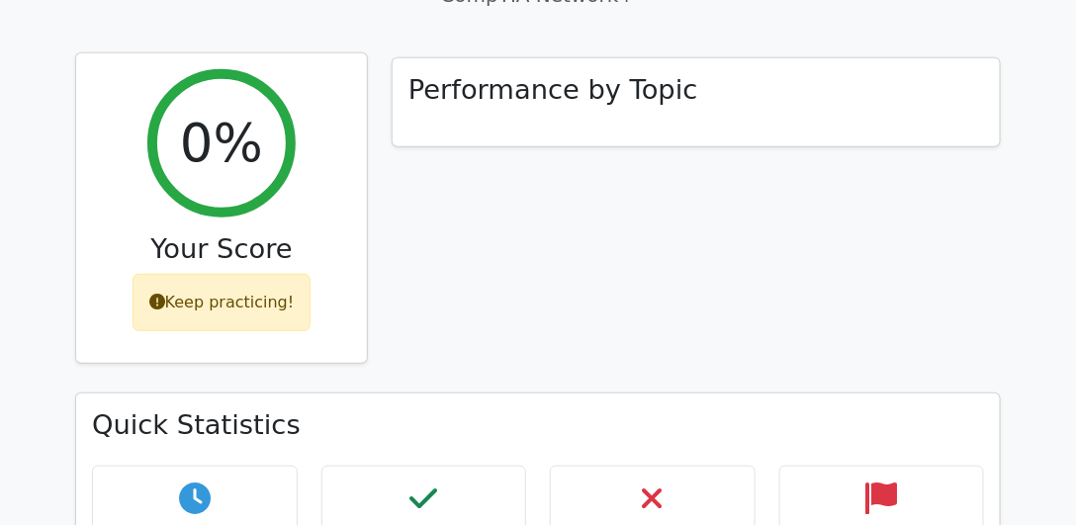
drag, startPoint x: 220, startPoint y: 244, endPoint x: 217, endPoint y: 258, distance: 14.2
click at [217, 258] on h3 "Your Score" at bounding box center [221, 249] width 259 height 33
click at [248, 336] on div "0% Your Score Keep practicing!" at bounding box center [221, 208] width 291 height 310
click at [248, 335] on div "0% Your Score Keep practicing!" at bounding box center [221, 208] width 291 height 310
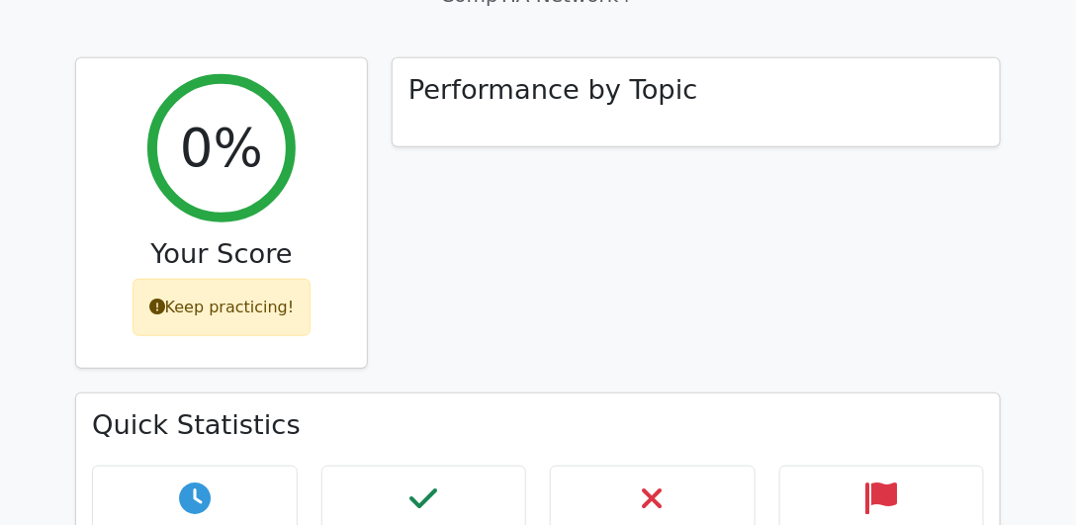
click at [823, 32] on div "Your Test Results CompTIA Network+ 0% Your Score Keep practicing! Performance b…" at bounding box center [537, 413] width 949 height 1119
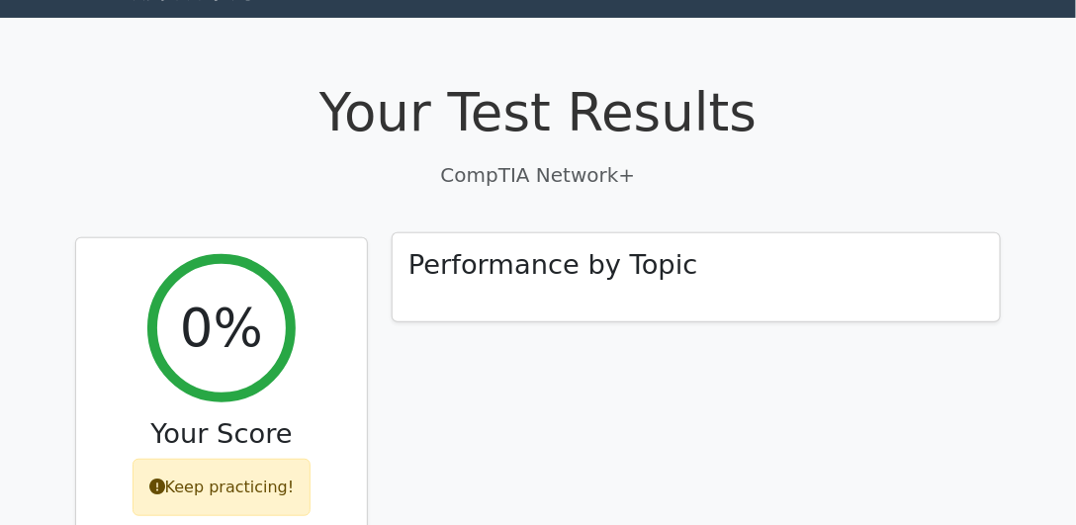
scroll to position [0, 0]
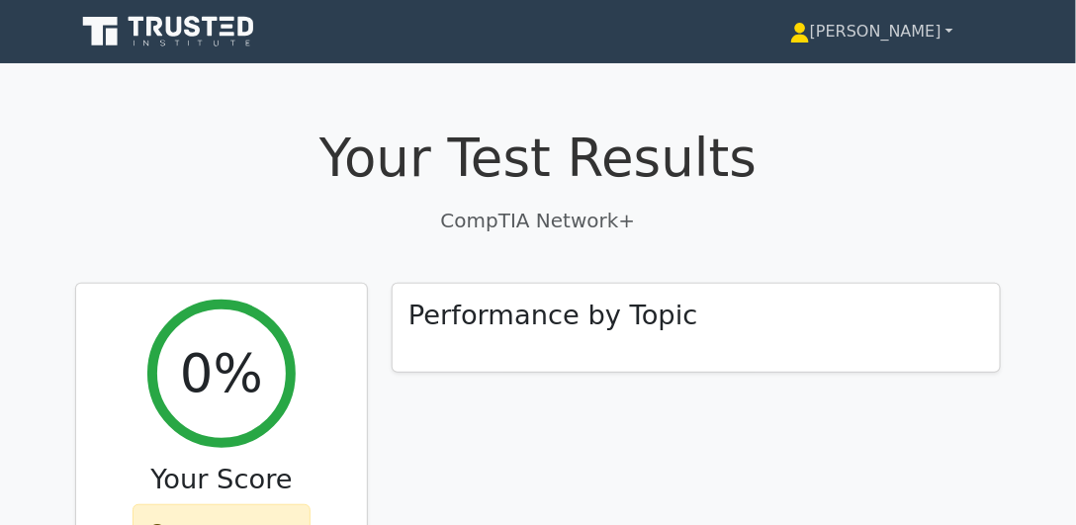
click at [922, 14] on link "[PERSON_NAME]" at bounding box center [872, 32] width 258 height 40
click at [860, 69] on link "Profile" at bounding box center [822, 78] width 156 height 32
click at [107, 24] on icon at bounding box center [100, 31] width 35 height 29
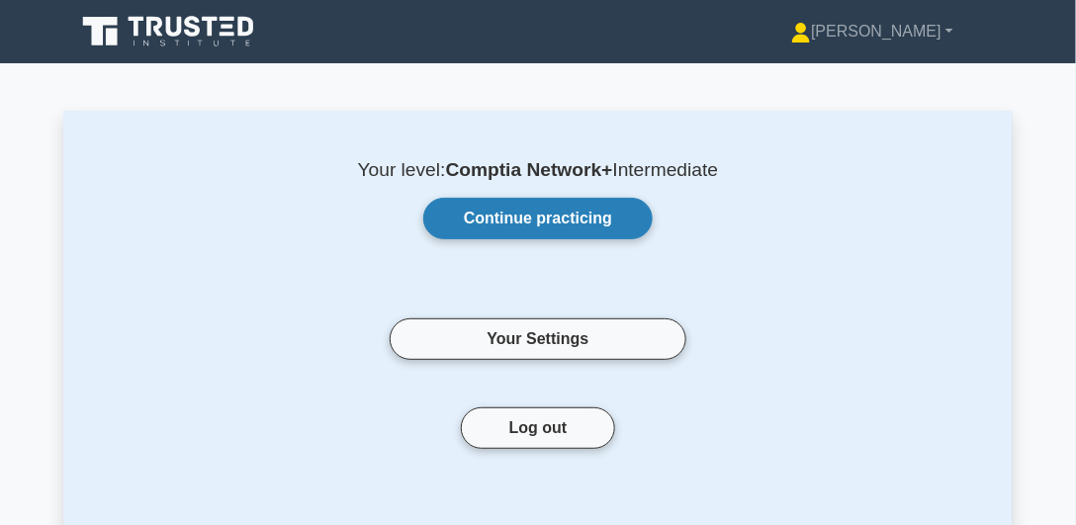
click at [550, 223] on link "Continue practicing" at bounding box center [537, 219] width 229 height 42
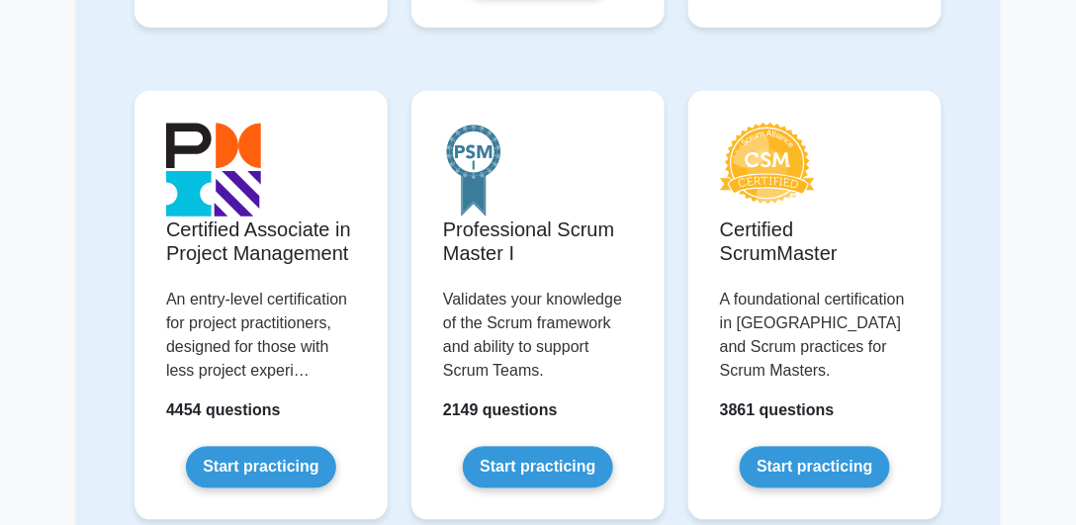
scroll to position [677, 0]
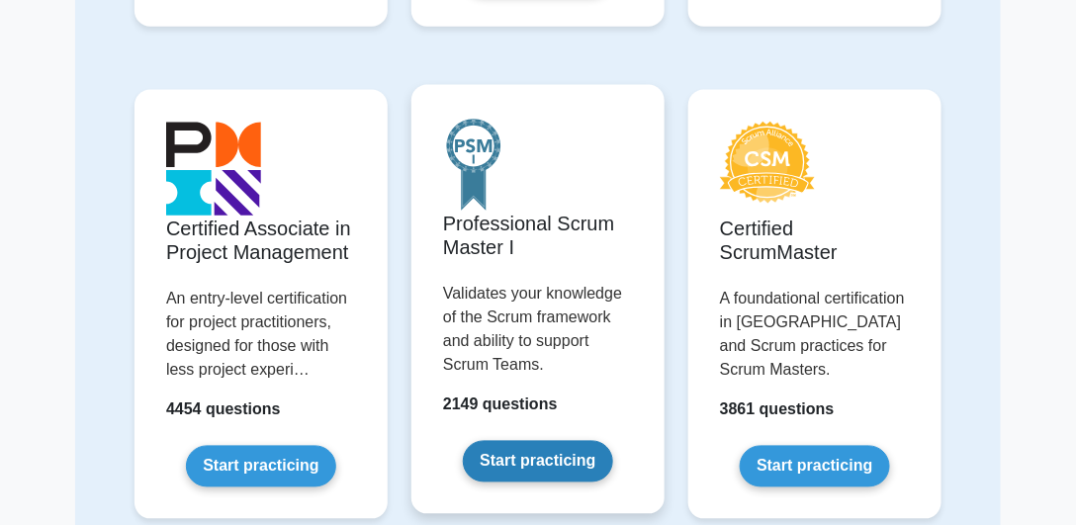
drag, startPoint x: 0, startPoint y: 0, endPoint x: 550, endPoint y: 223, distance: 593.5
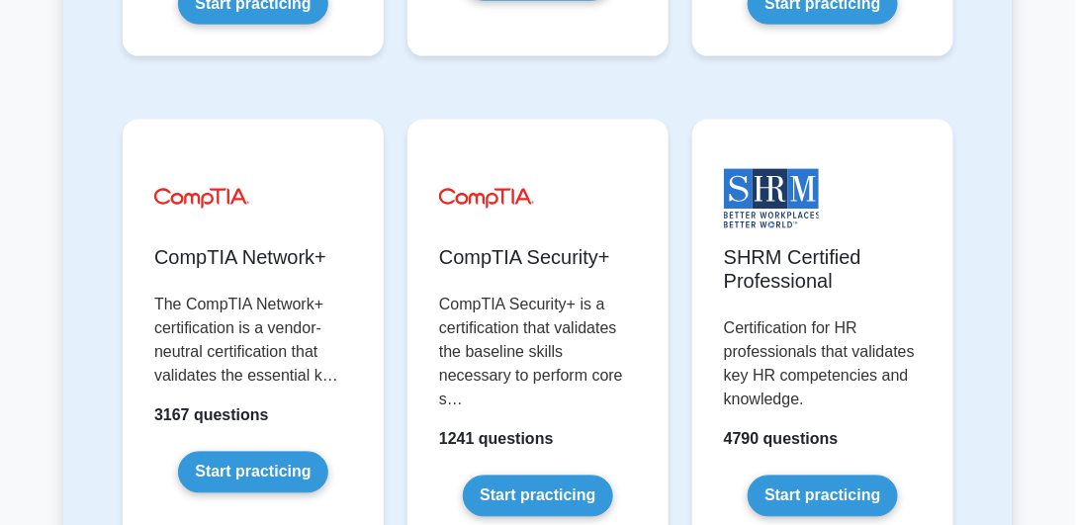
scroll to position [4520, 0]
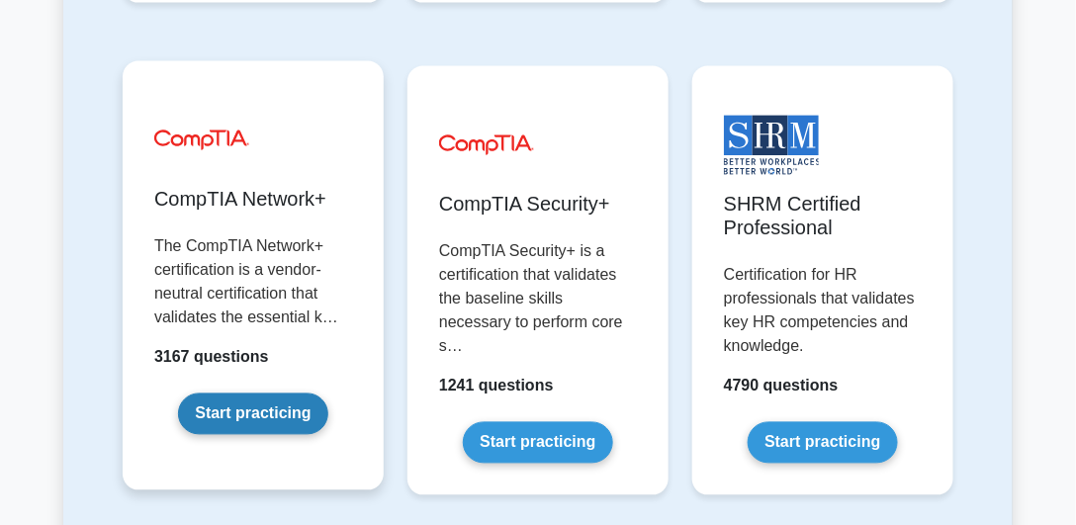
click at [252, 394] on link "Start practicing" at bounding box center [252, 415] width 149 height 42
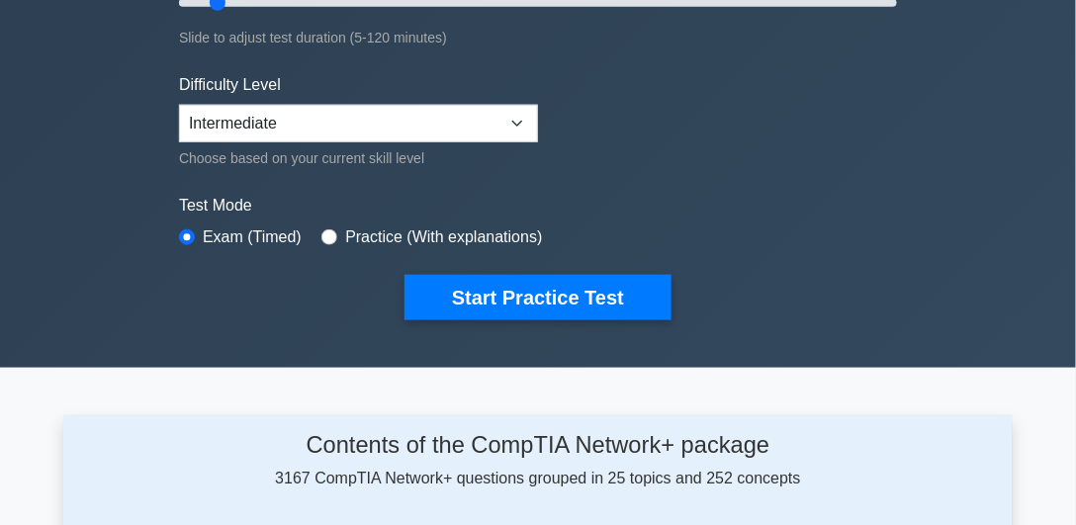
scroll to position [378, 0]
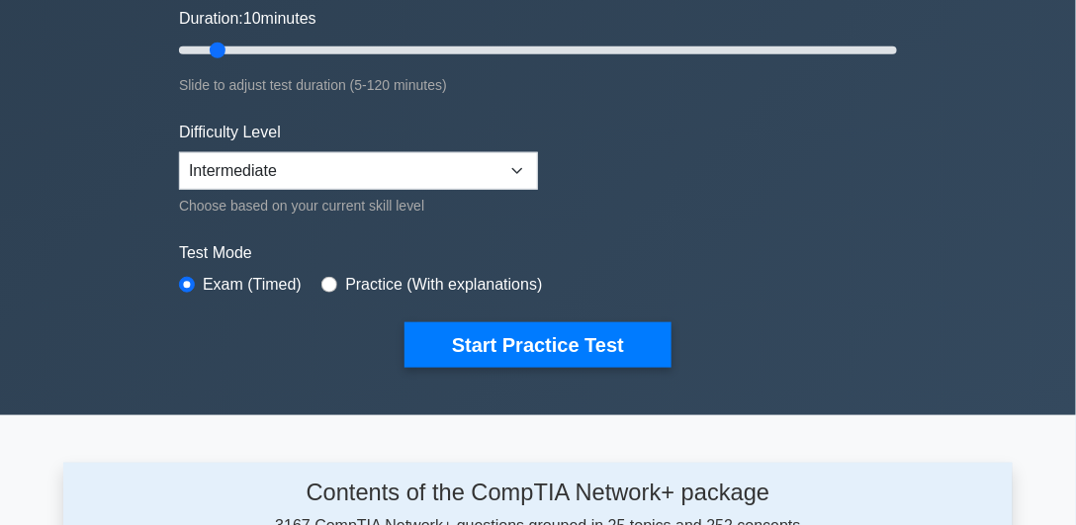
click at [413, 275] on label "Practice (With explanations)" at bounding box center [443, 285] width 197 height 24
click at [345, 278] on label "Practice (With explanations)" at bounding box center [443, 285] width 197 height 24
click at [332, 282] on input "radio" at bounding box center [329, 285] width 16 height 16
radio input "true"
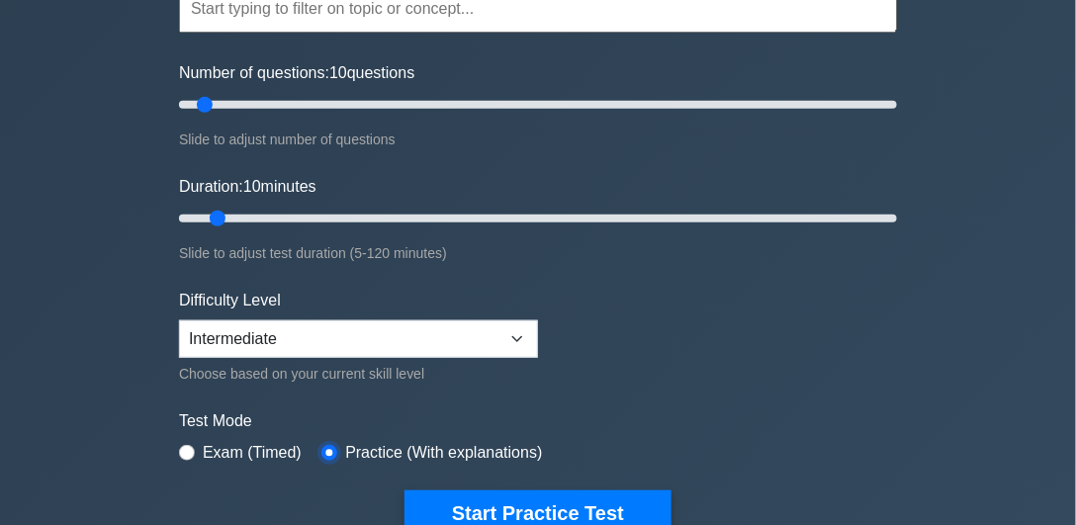
scroll to position [152, 0]
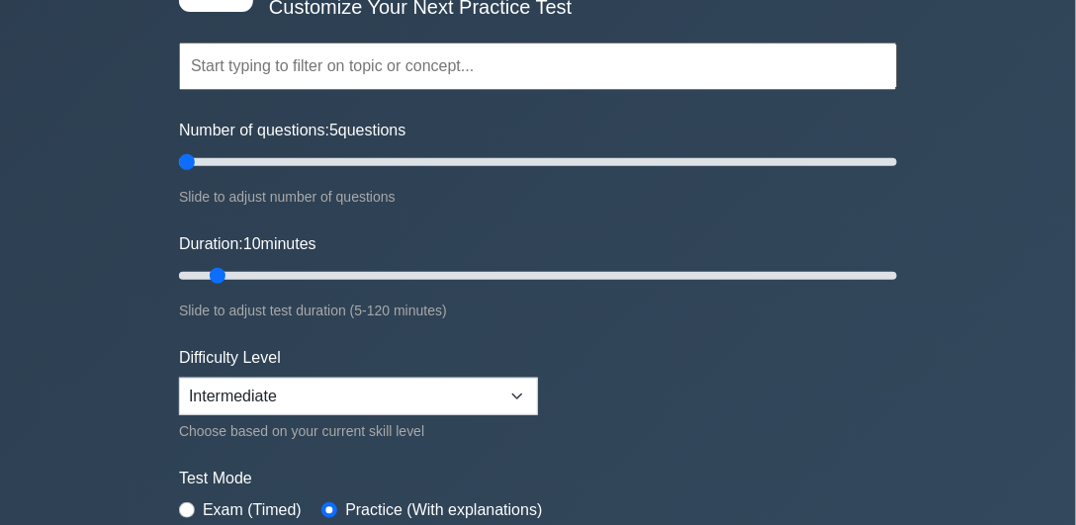
drag, startPoint x: 198, startPoint y: 163, endPoint x: 188, endPoint y: 171, distance: 12.7
type input "5"
click at [182, 160] on input "Number of questions: 5 questions" at bounding box center [538, 162] width 718 height 24
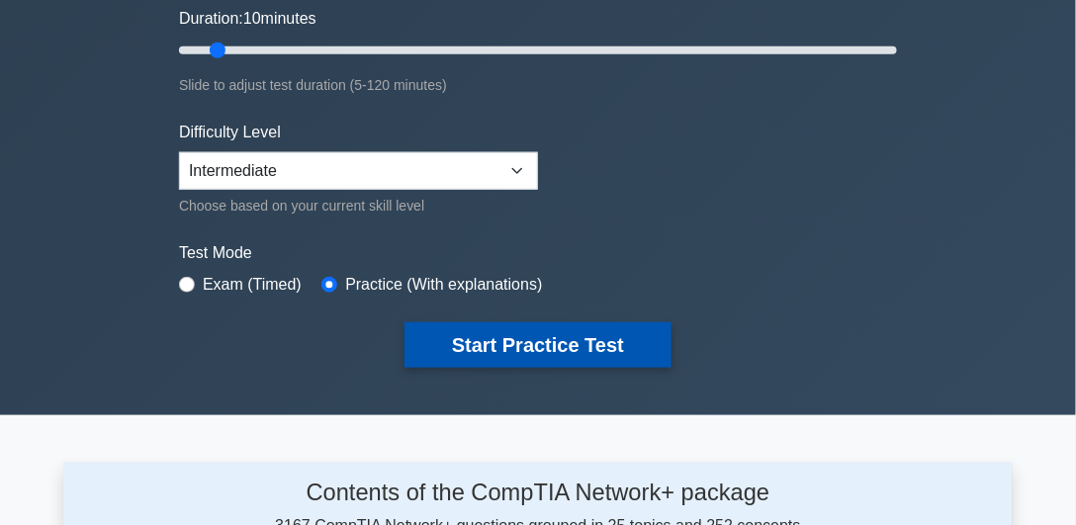
drag, startPoint x: 554, startPoint y: 340, endPoint x: 531, endPoint y: 341, distance: 22.8
click at [542, 337] on button "Start Practice Test" at bounding box center [537, 344] width 267 height 45
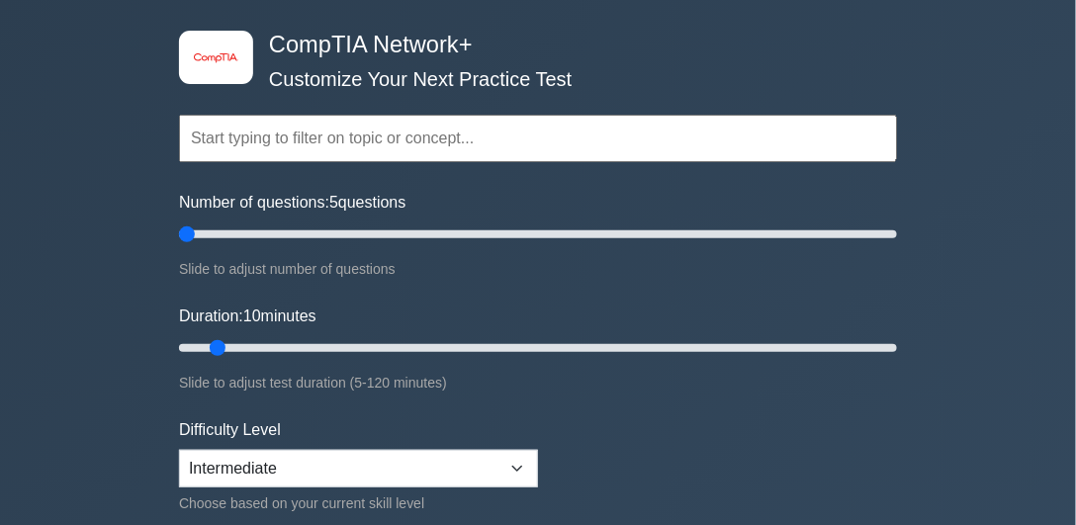
scroll to position [0, 0]
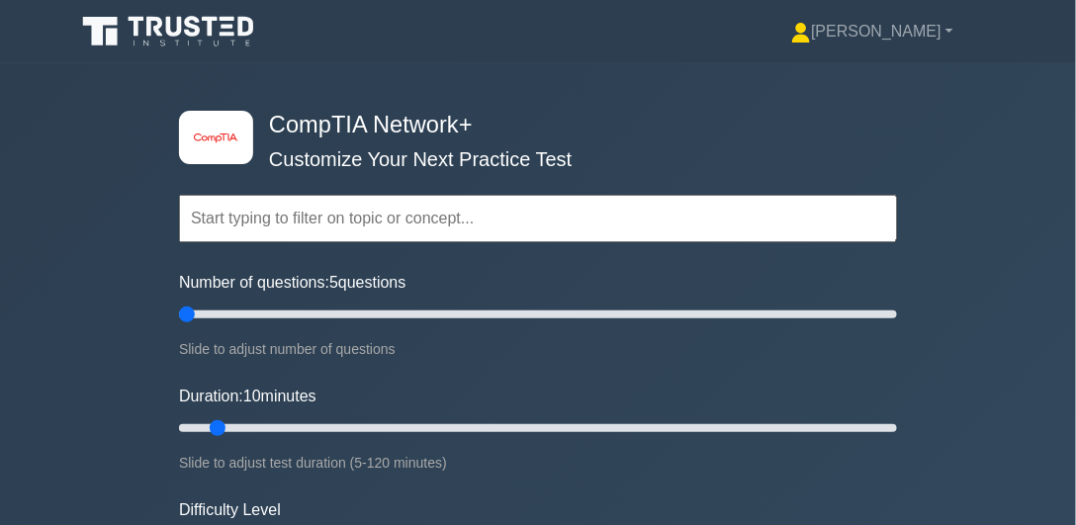
click at [270, 223] on input "text" at bounding box center [538, 218] width 718 height 47
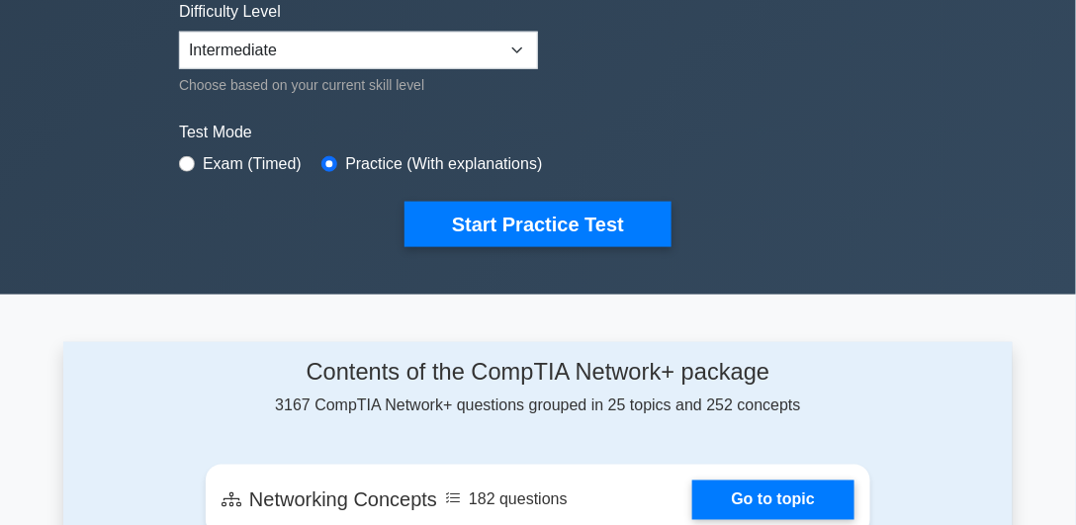
scroll to position [452, 0]
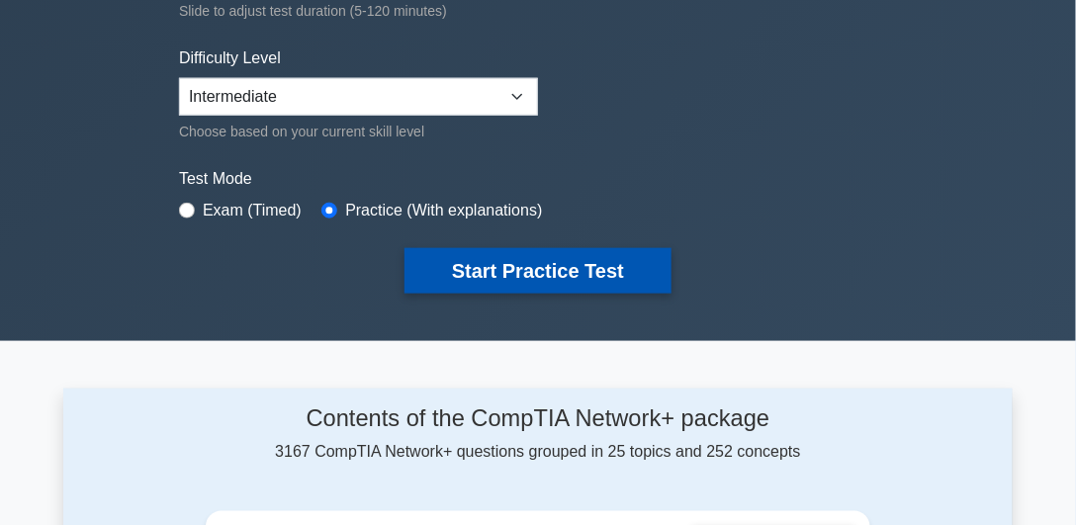
click at [492, 266] on button "Start Practice Test" at bounding box center [537, 270] width 267 height 45
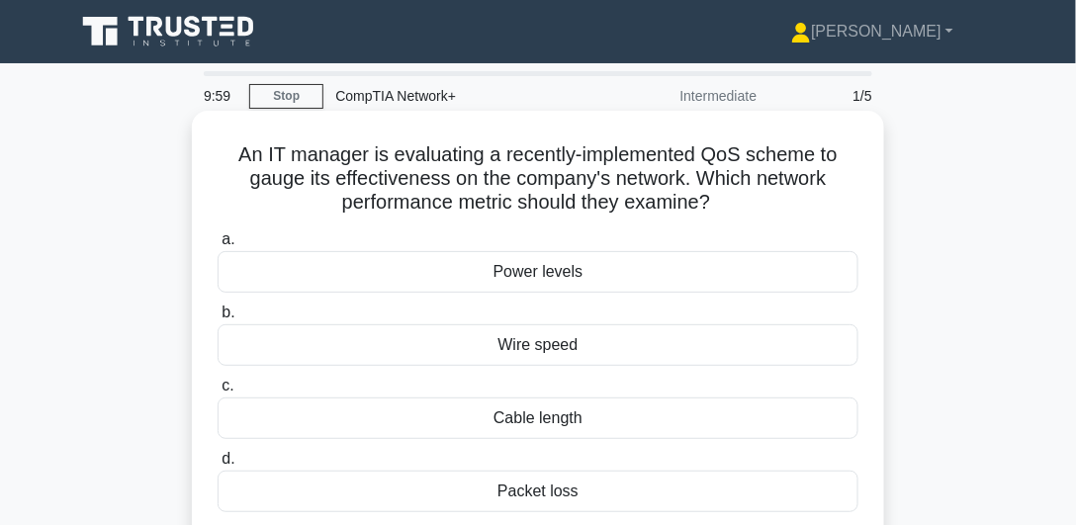
click at [423, 264] on div "Power levels" at bounding box center [538, 272] width 641 height 42
click at [218, 246] on input "a. Power levels" at bounding box center [218, 239] width 0 height 13
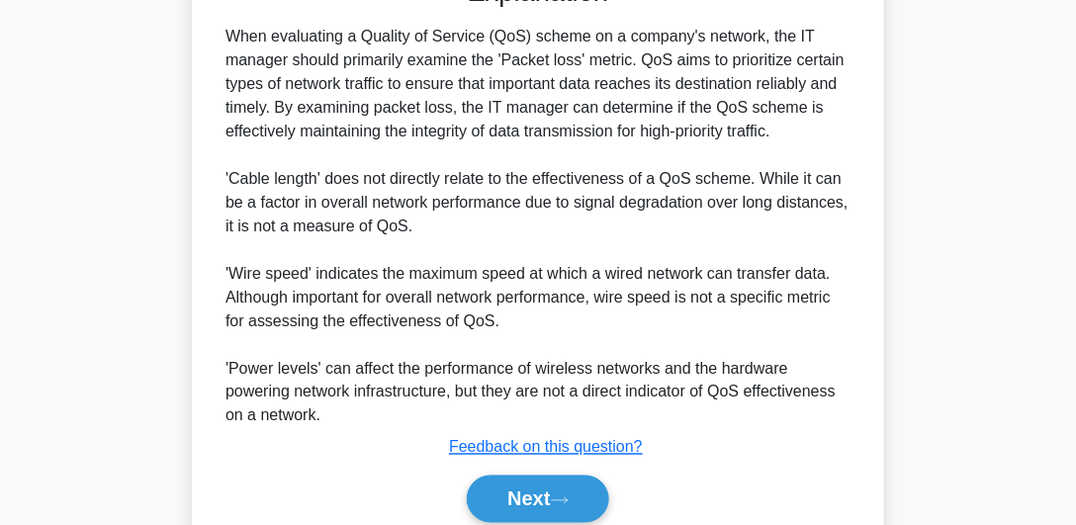
scroll to position [645, 0]
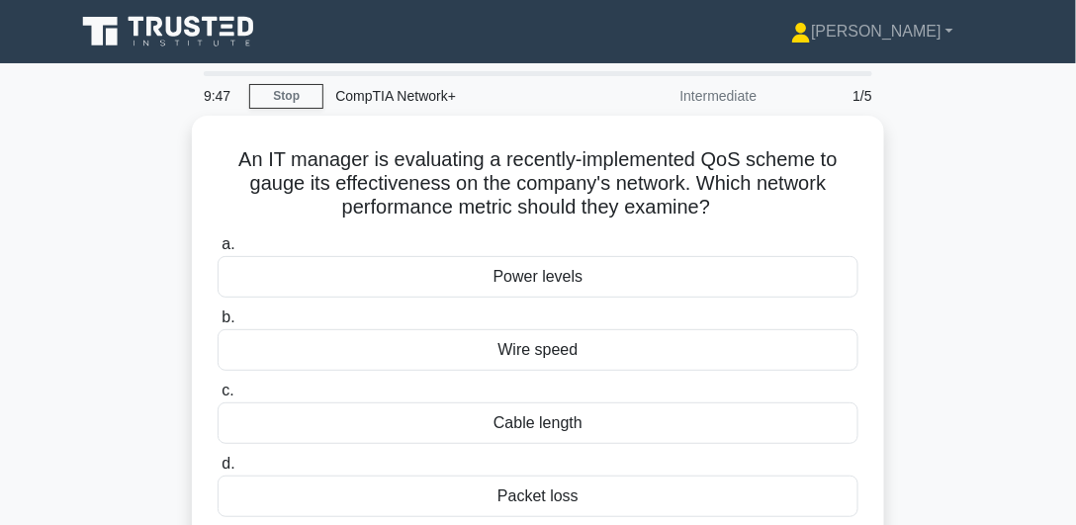
drag, startPoint x: 41, startPoint y: 234, endPoint x: 22, endPoint y: 274, distance: 43.8
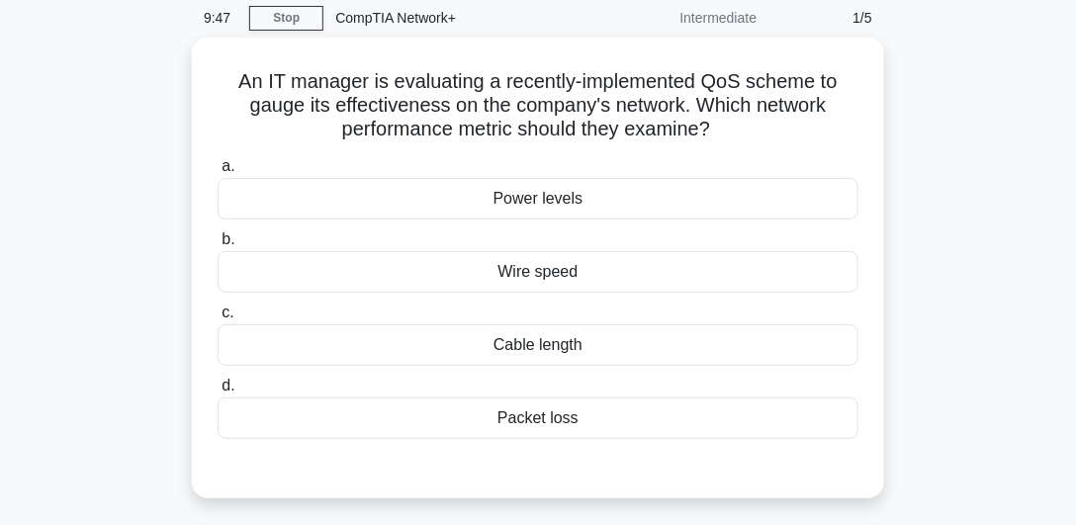
scroll to position [88, 0]
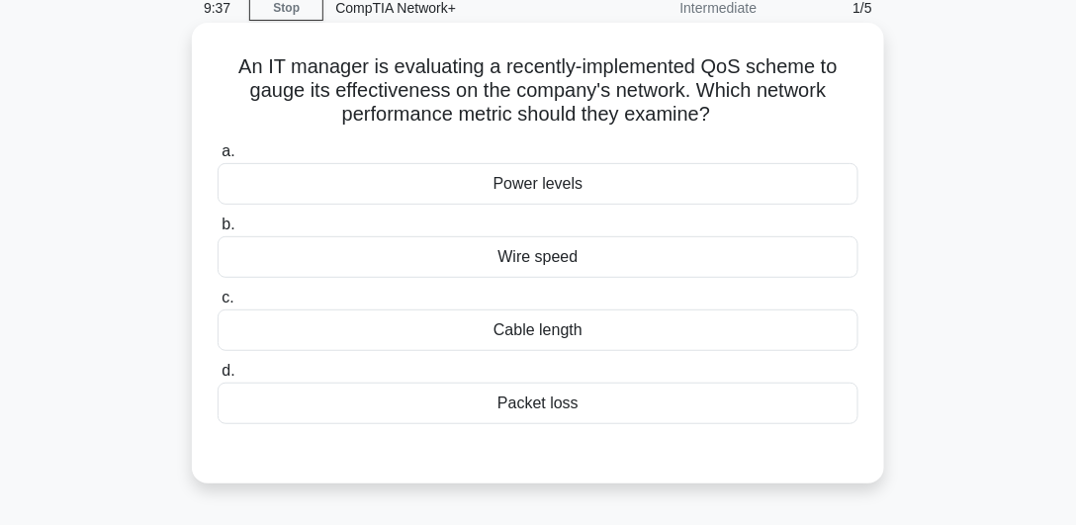
click at [453, 412] on div "Packet loss" at bounding box center [538, 404] width 641 height 42
click at [218, 378] on input "d. Packet loss" at bounding box center [218, 371] width 0 height 13
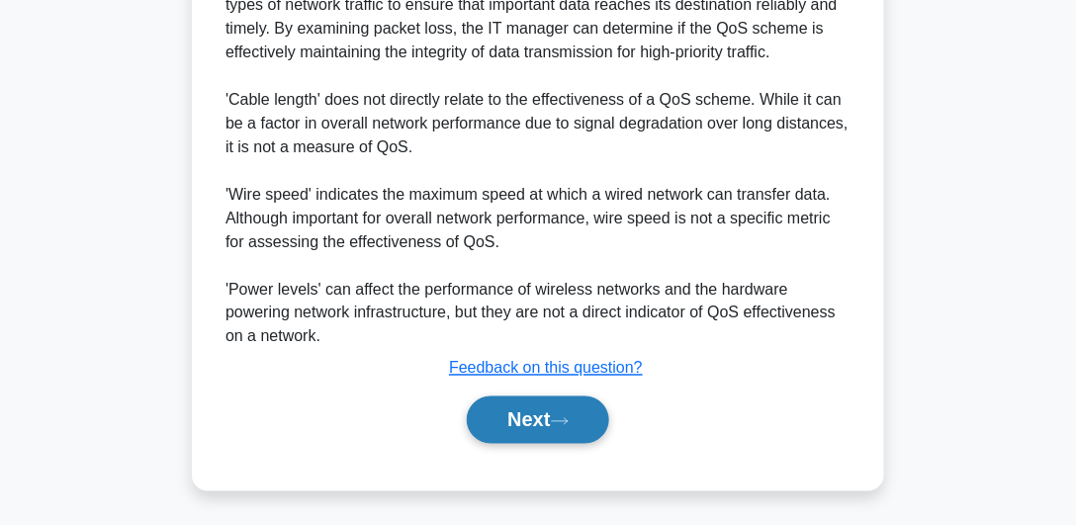
click at [525, 408] on button "Next" at bounding box center [537, 420] width 141 height 47
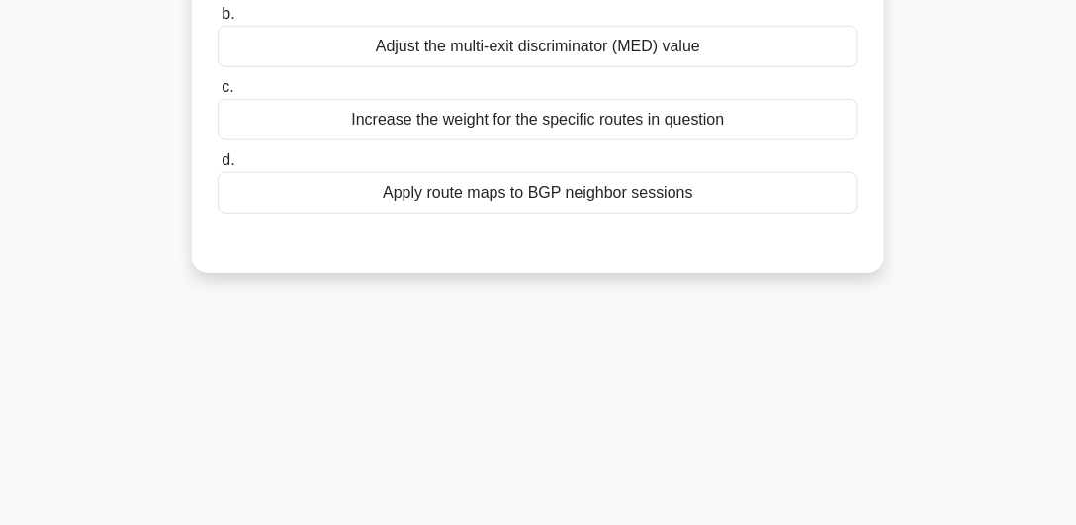
scroll to position [91, 0]
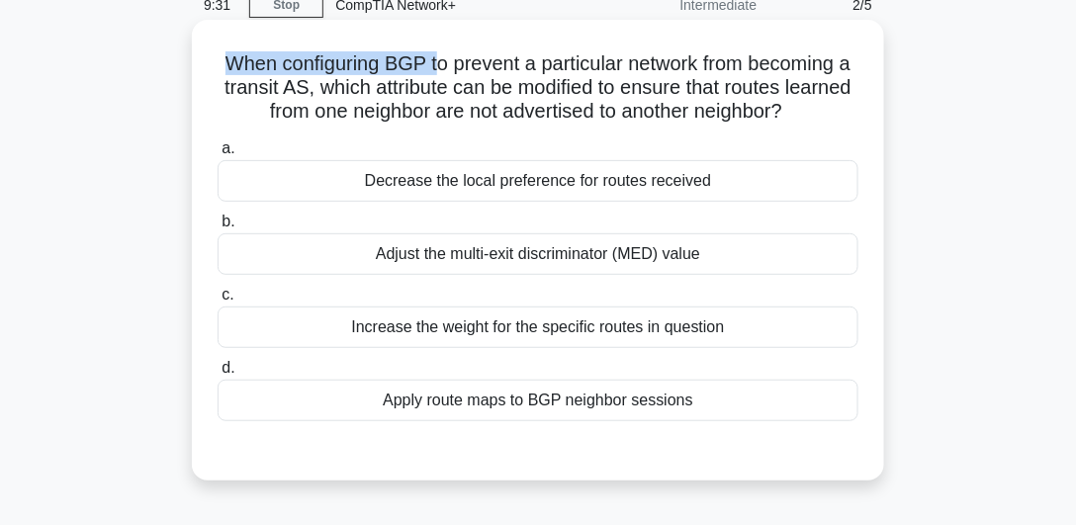
drag, startPoint x: 225, startPoint y: 51, endPoint x: 440, endPoint y: 57, distance: 214.7
click at [440, 57] on h5 "When configuring BGP to prevent a particular network from becoming a transit AS…" at bounding box center [538, 87] width 645 height 73
click at [329, 67] on h5 "When configuring BGP to prevent a particular network from becoming a transit AS…" at bounding box center [538, 87] width 645 height 73
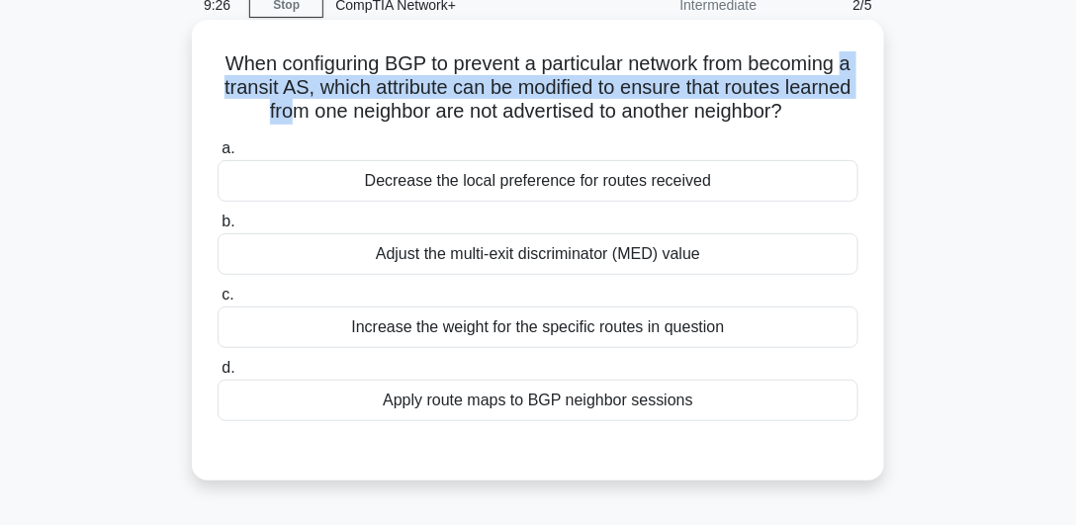
drag, startPoint x: 237, startPoint y: 92, endPoint x: 326, endPoint y: 100, distance: 89.3
click at [326, 100] on h5 "When configuring BGP to prevent a particular network from becoming a transit AS…" at bounding box center [538, 87] width 645 height 73
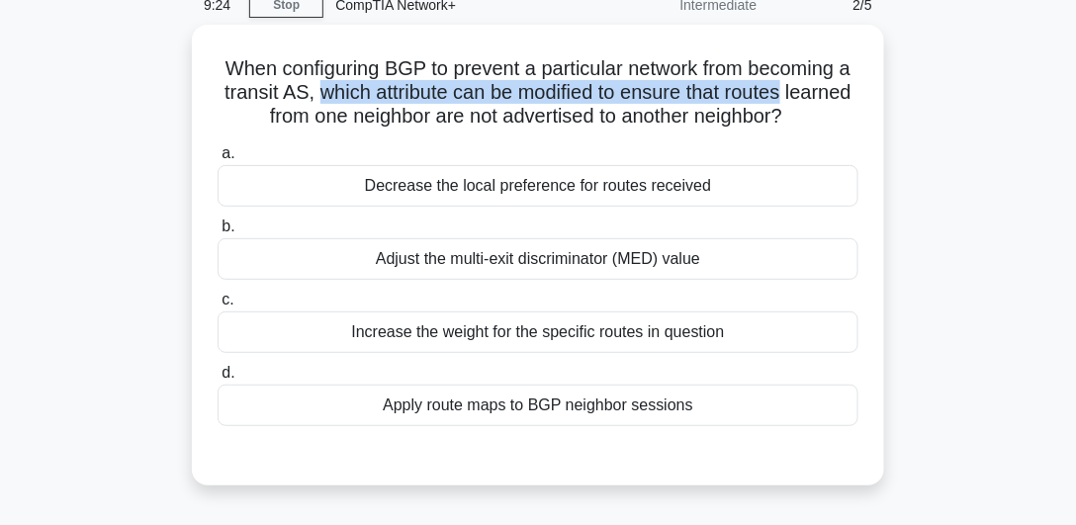
drag, startPoint x: 357, startPoint y: 92, endPoint x: 884, endPoint y: 91, distance: 527.1
click at [884, 91] on div "When configuring BGP to prevent a particular network from becoming a transit AS…" at bounding box center [537, 267] width 949 height 485
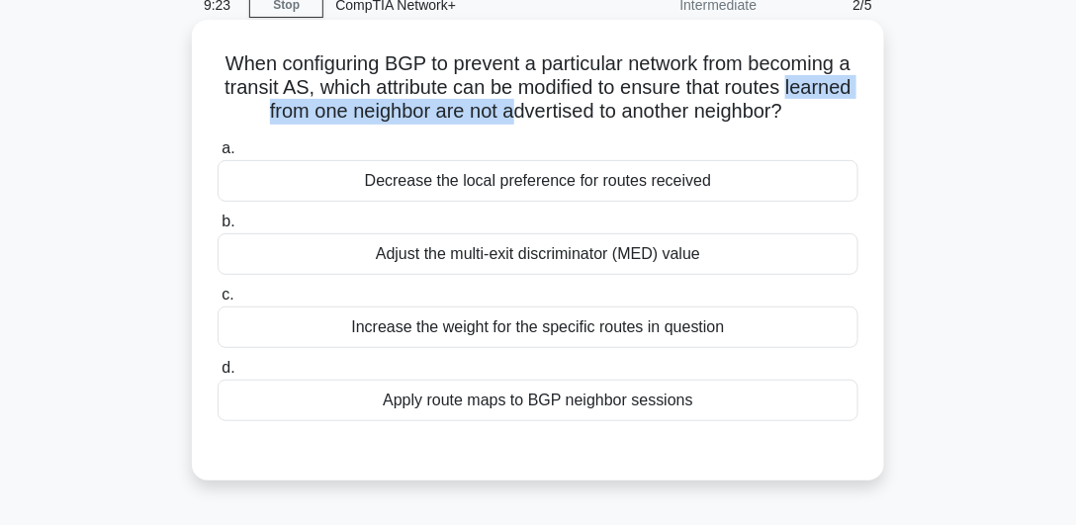
drag, startPoint x: 202, startPoint y: 109, endPoint x: 552, endPoint y: 121, distance: 350.3
click at [552, 121] on div "When configuring BGP to prevent a particular network from becoming a transit AS…" at bounding box center [538, 250] width 676 height 445
click at [552, 121] on h5 "When configuring BGP to prevent a particular network from becoming a transit AS…" at bounding box center [538, 87] width 645 height 73
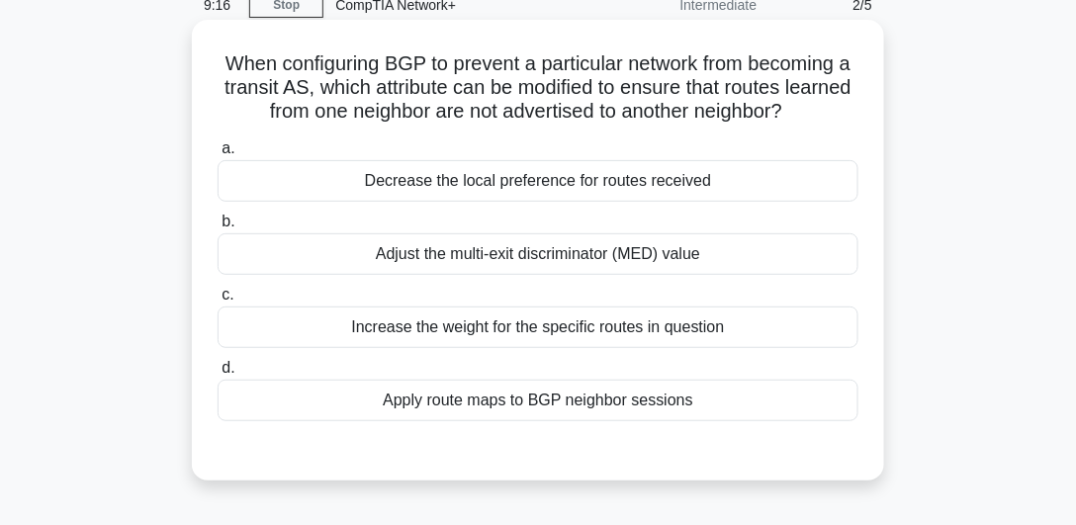
click at [303, 259] on div "Adjust the multi-exit discriminator (MED) value" at bounding box center [538, 254] width 641 height 42
click at [218, 228] on input "b. Adjust the multi-exit discriminator (MED) value" at bounding box center [218, 222] width 0 height 13
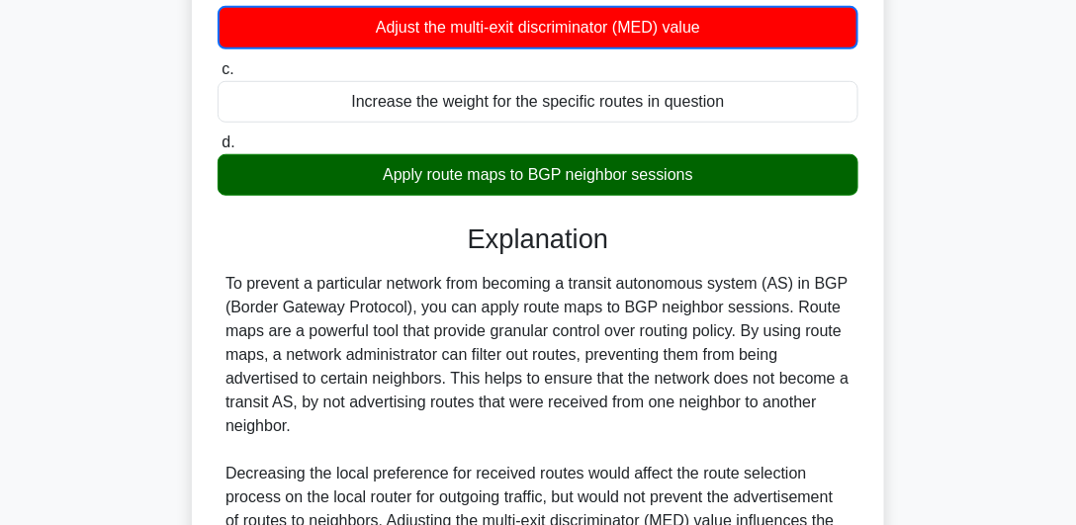
scroll to position [621, 0]
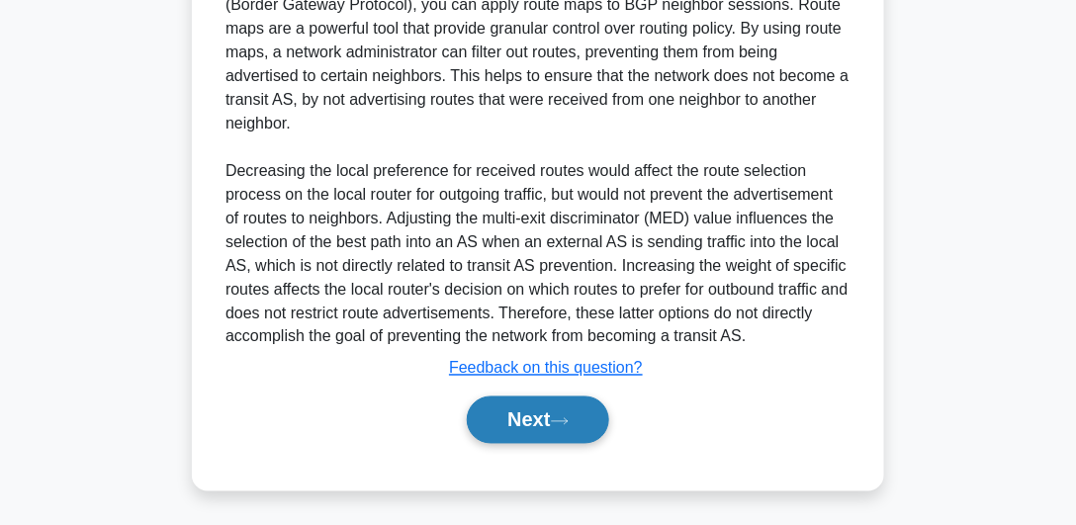
click at [501, 421] on button "Next" at bounding box center [537, 420] width 141 height 47
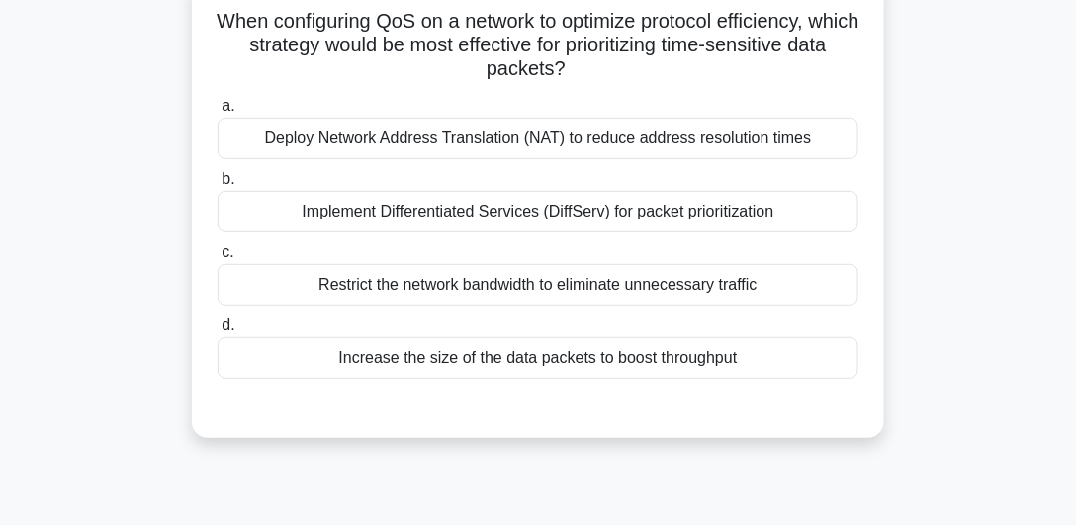
scroll to position [91, 0]
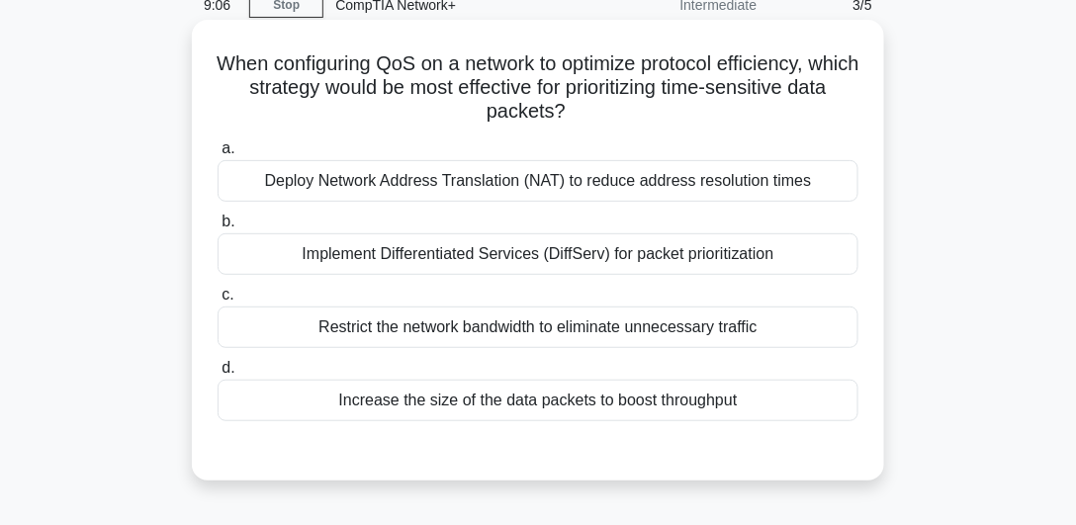
drag, startPoint x: 328, startPoint y: 235, endPoint x: 300, endPoint y: 216, distance: 34.8
click at [329, 233] on div "Implement Differentiated Services (DiffServ) for packet prioritization" at bounding box center [538, 254] width 641 height 42
click at [218, 228] on input "b. Implement Differentiated Services (DiffServ) for packet prioritization" at bounding box center [218, 222] width 0 height 13
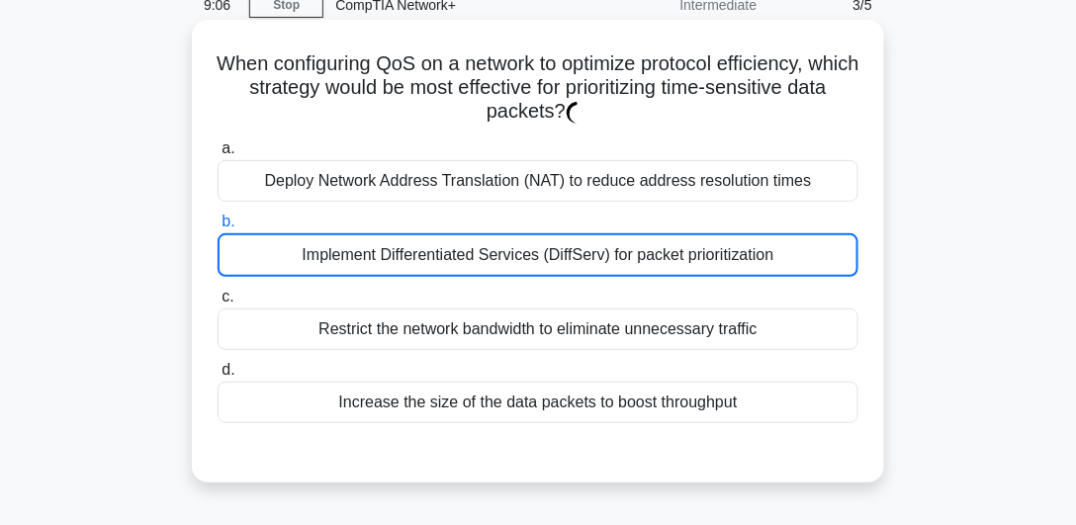
click at [306, 206] on div "a. Deploy Network Address Translation (NAT) to reduce address resolution times …" at bounding box center [538, 280] width 665 height 295
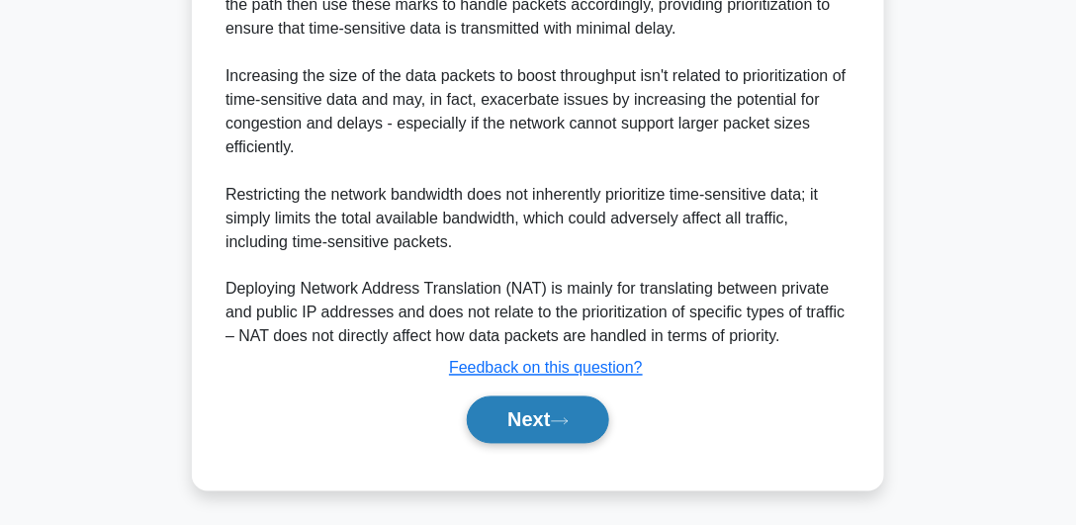
click at [530, 424] on button "Next" at bounding box center [537, 420] width 141 height 47
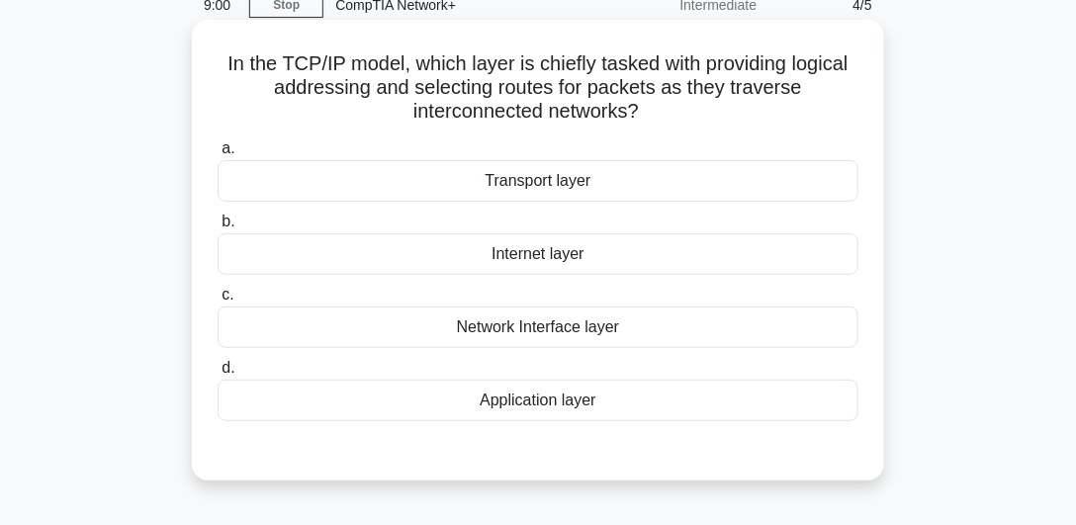
drag, startPoint x: 204, startPoint y: 75, endPoint x: 221, endPoint y: 70, distance: 17.5
click at [221, 70] on div "In the TCP/IP model, which layer is chiefly tasked with providing logical addre…" at bounding box center [538, 250] width 676 height 445
click at [392, 340] on div "Network Interface layer" at bounding box center [538, 328] width 641 height 42
click at [218, 302] on input "c. Network Interface layer" at bounding box center [218, 295] width 0 height 13
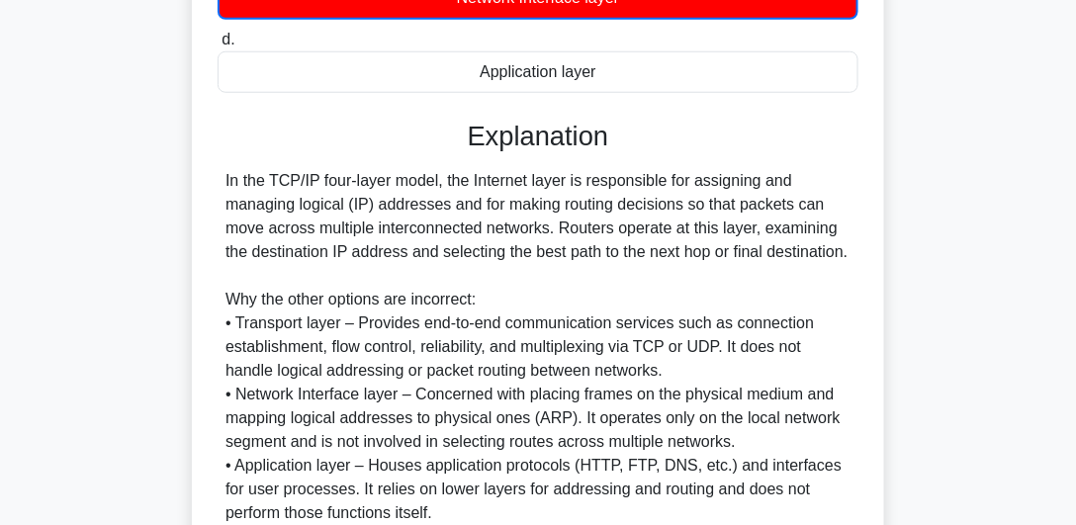
scroll to position [543, 0]
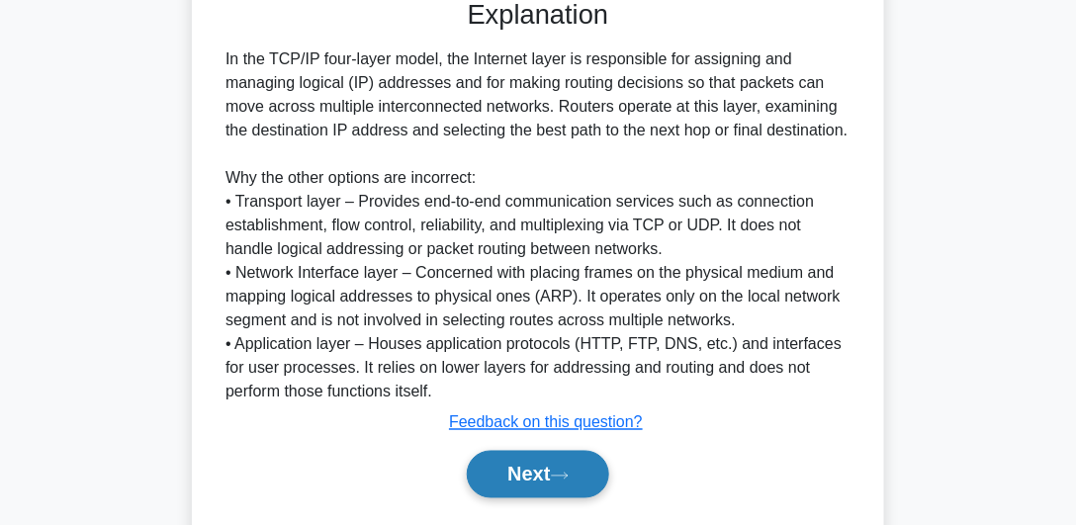
click at [469, 454] on button "Next" at bounding box center [537, 474] width 141 height 47
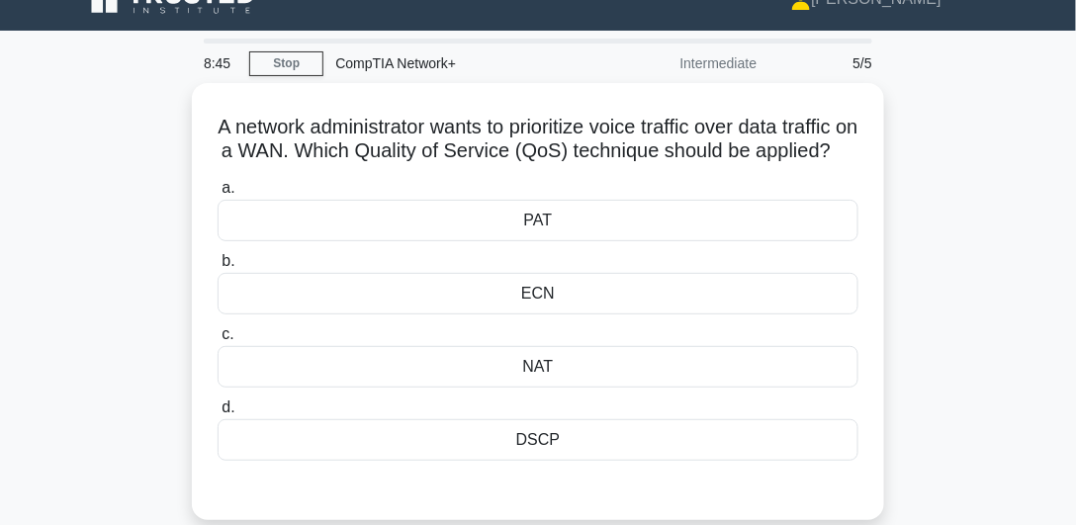
scroll to position [52, 0]
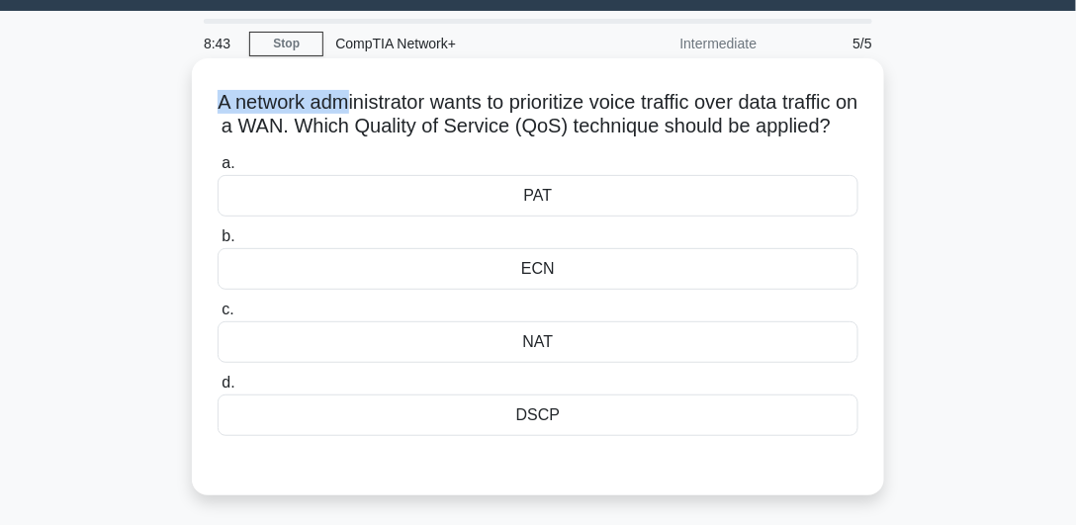
drag, startPoint x: 231, startPoint y: 106, endPoint x: 385, endPoint y: 101, distance: 153.4
click at [385, 102] on h5 "A network administrator wants to prioritize voice traffic over data traffic on …" at bounding box center [538, 114] width 645 height 49
click at [385, 101] on h5 "A network administrator wants to prioritize voice traffic over data traffic on …" at bounding box center [538, 114] width 645 height 49
click at [559, 290] on div "ECN" at bounding box center [538, 269] width 641 height 42
click at [218, 243] on input "b. ECN" at bounding box center [218, 236] width 0 height 13
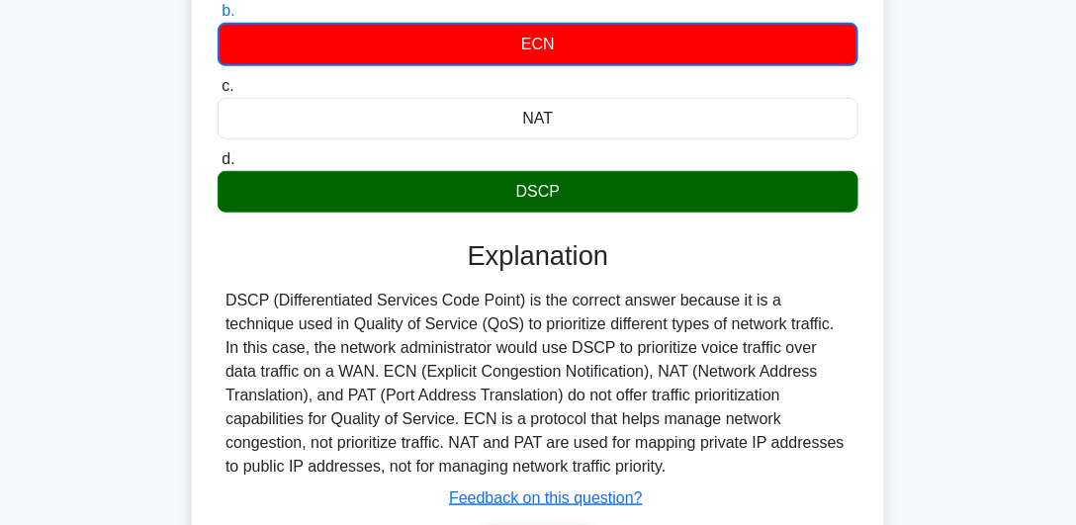
scroll to position [504, 0]
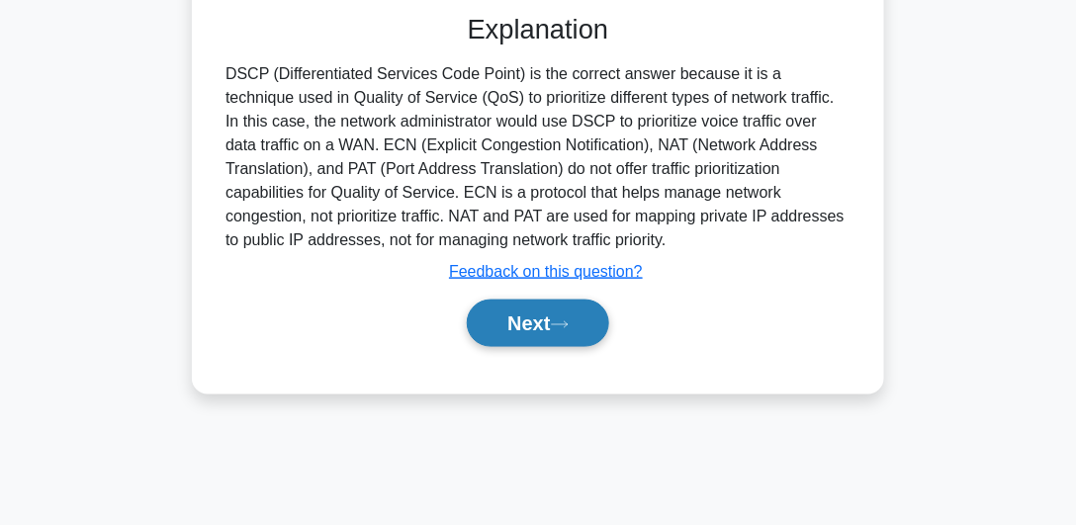
click at [542, 347] on button "Next" at bounding box center [537, 323] width 141 height 47
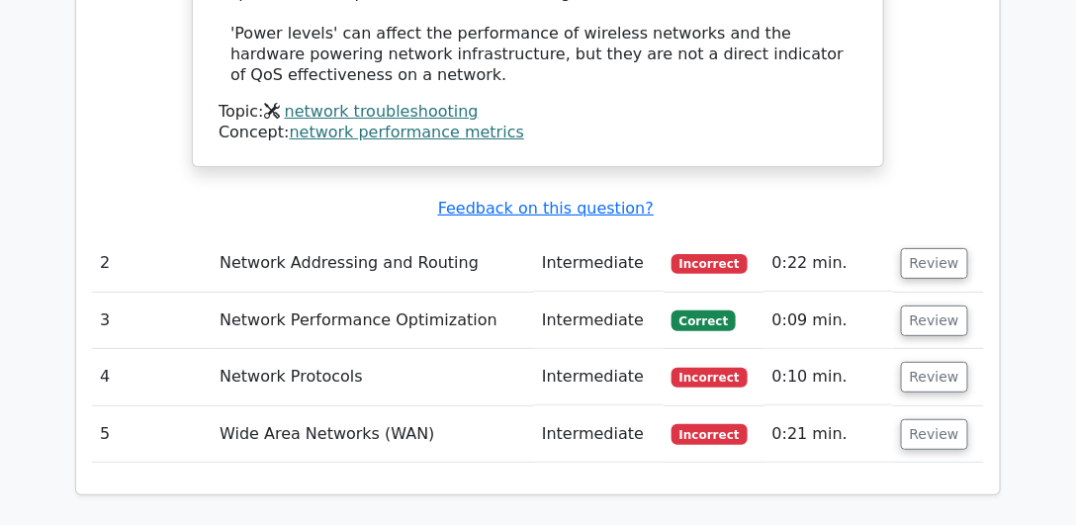
scroll to position [2184, 0]
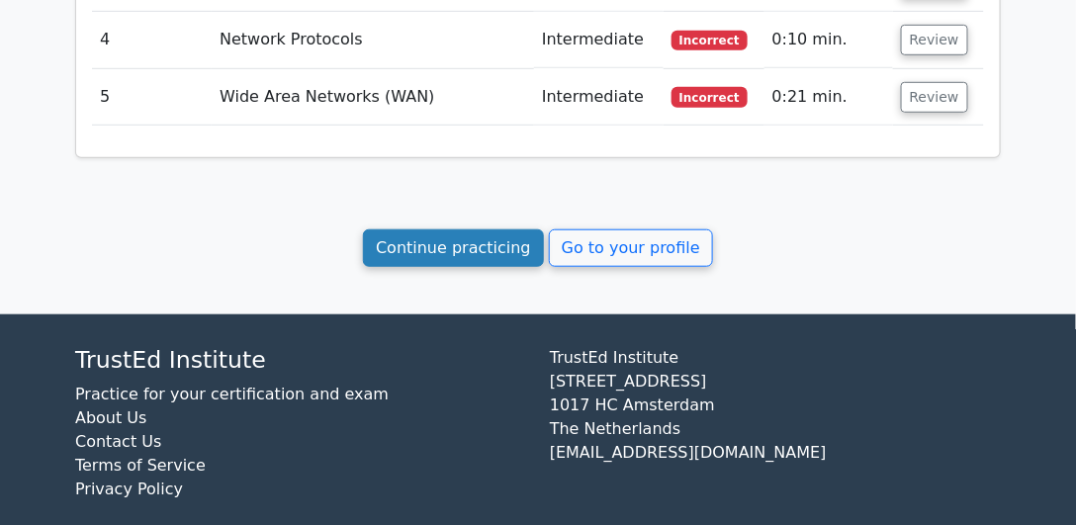
click at [467, 242] on link "Continue practicing" at bounding box center [453, 248] width 181 height 38
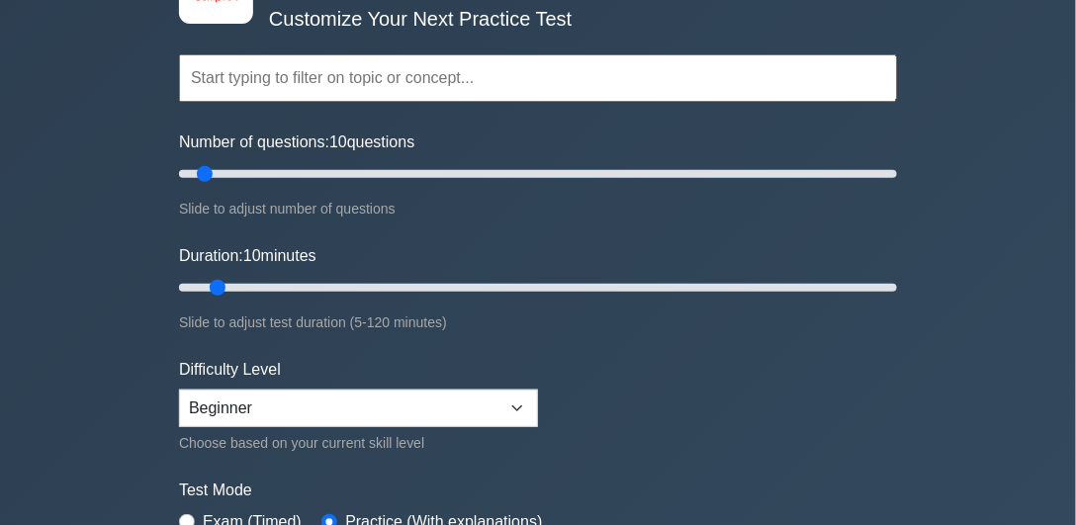
scroll to position [225, 0]
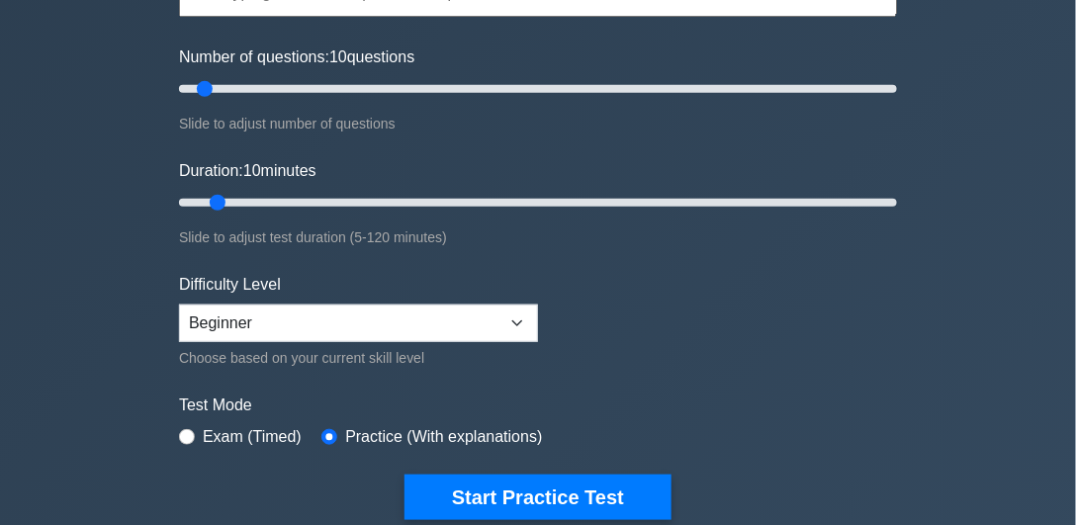
click at [229, 443] on label "Exam (Timed)" at bounding box center [252, 437] width 99 height 24
click at [169, 427] on div "image/svg+xml CompTIA Network+ Customize Your Next Practice Test Topics Network…" at bounding box center [538, 202] width 742 height 729
click at [180, 429] on input "radio" at bounding box center [187, 437] width 16 height 16
radio input "true"
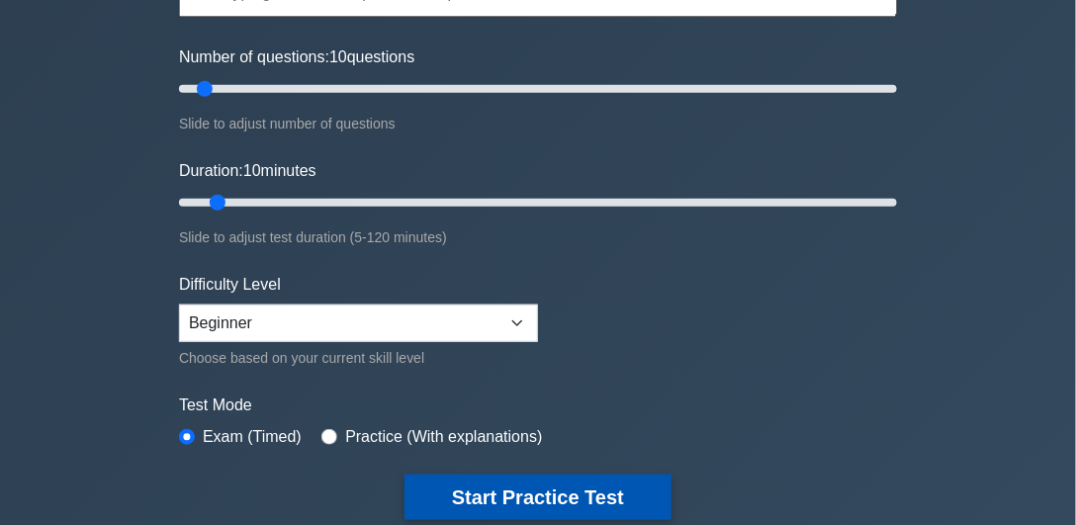
click at [487, 487] on button "Start Practice Test" at bounding box center [537, 497] width 267 height 45
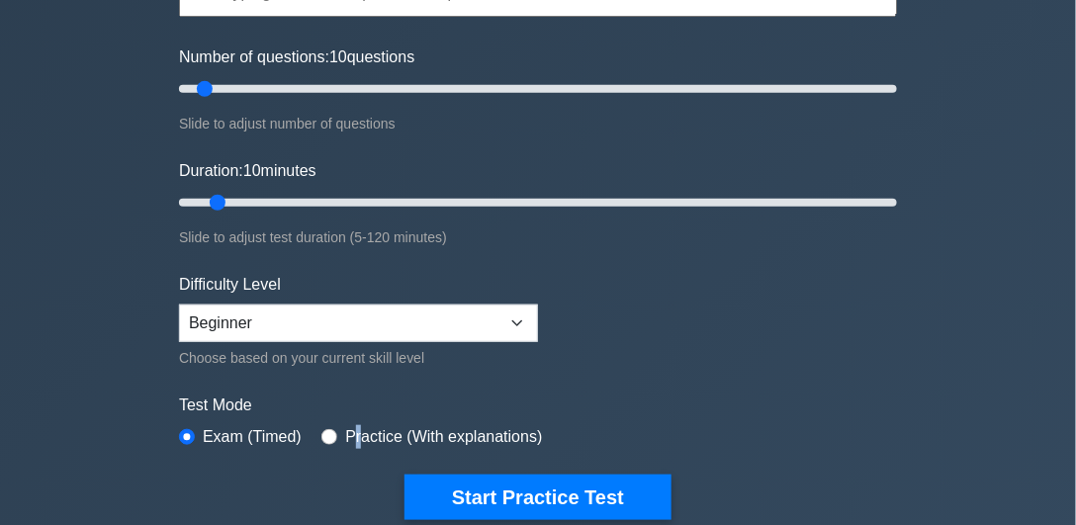
click at [352, 435] on label "Practice (With explanations)" at bounding box center [443, 437] width 197 height 24
click at [332, 436] on div "Practice (With explanations)" at bounding box center [431, 437] width 221 height 24
click at [334, 425] on div "Practice (With explanations)" at bounding box center [431, 437] width 221 height 24
click at [321, 439] on div "Practice (With explanations)" at bounding box center [431, 437] width 221 height 24
click at [331, 425] on div "Practice (With explanations)" at bounding box center [431, 437] width 221 height 24
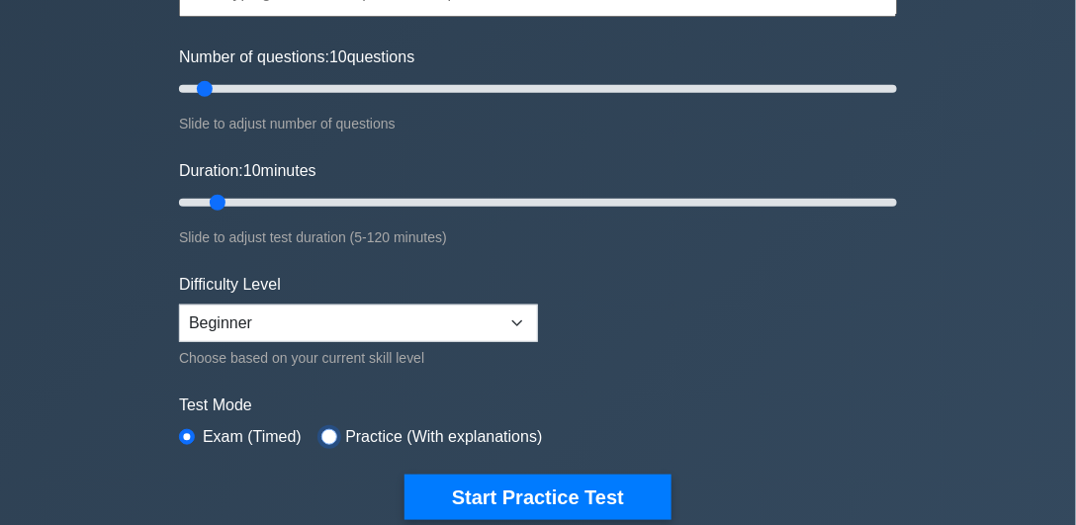
click at [328, 429] on input "radio" at bounding box center [329, 437] width 16 height 16
radio input "true"
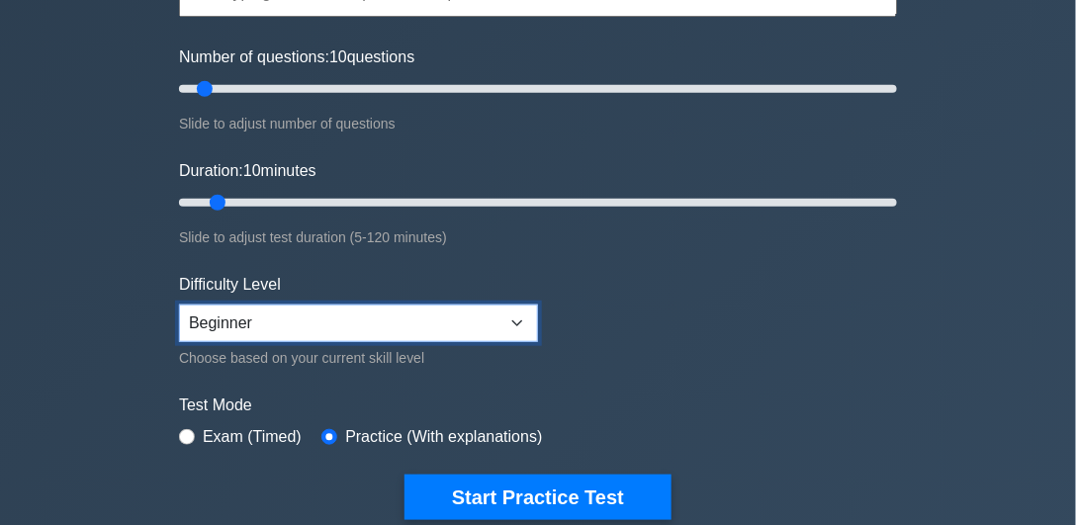
click at [380, 310] on select "Beginner Intermediate Expert" at bounding box center [358, 324] width 359 height 38
select select "expert"
click at [179, 305] on select "Beginner Intermediate Expert" at bounding box center [358, 324] width 359 height 38
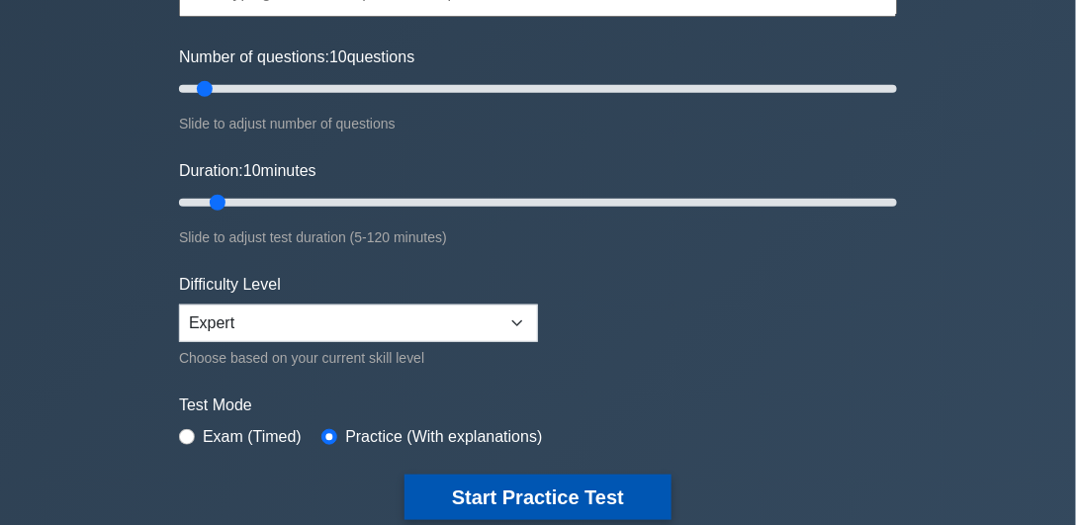
click at [449, 495] on button "Start Practice Test" at bounding box center [537, 497] width 267 height 45
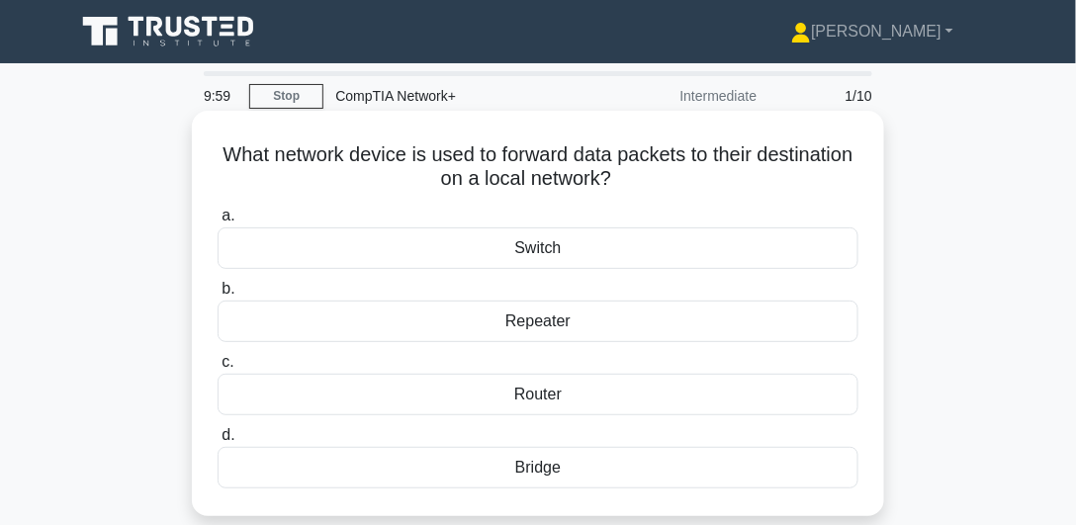
click at [528, 249] on div "Switch" at bounding box center [538, 248] width 641 height 42
click at [218, 222] on input "a. Switch" at bounding box center [218, 216] width 0 height 13
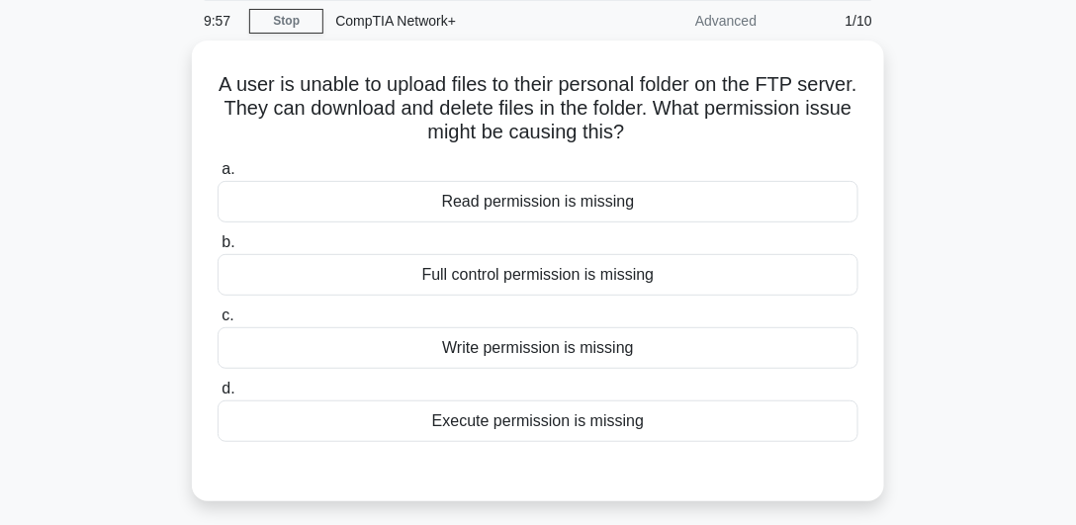
scroll to position [75, 0]
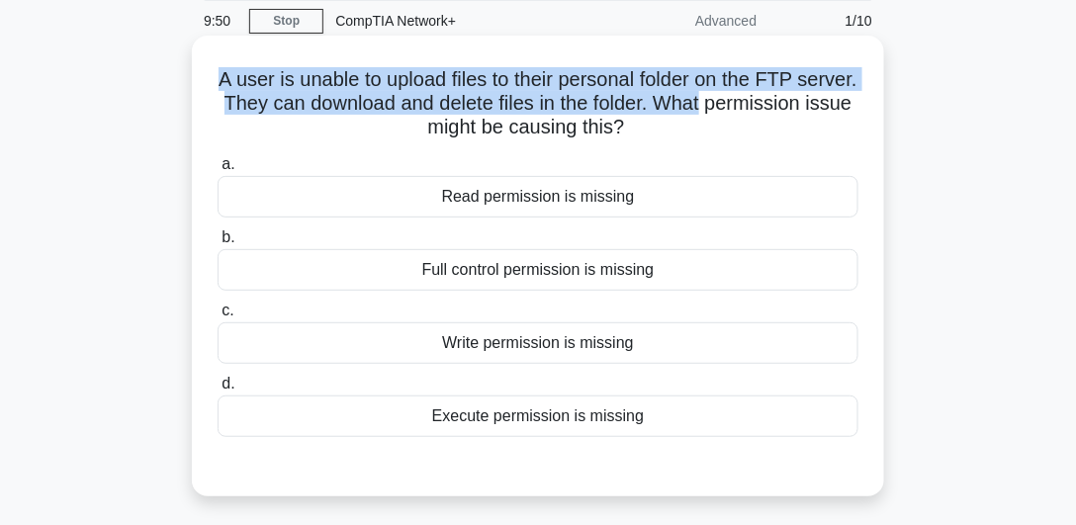
drag, startPoint x: 231, startPoint y: 77, endPoint x: 837, endPoint y: 104, distance: 605.8
click at [837, 104] on h5 "A user is unable to upload files to their personal folder on the FTP server. Th…" at bounding box center [538, 103] width 645 height 73
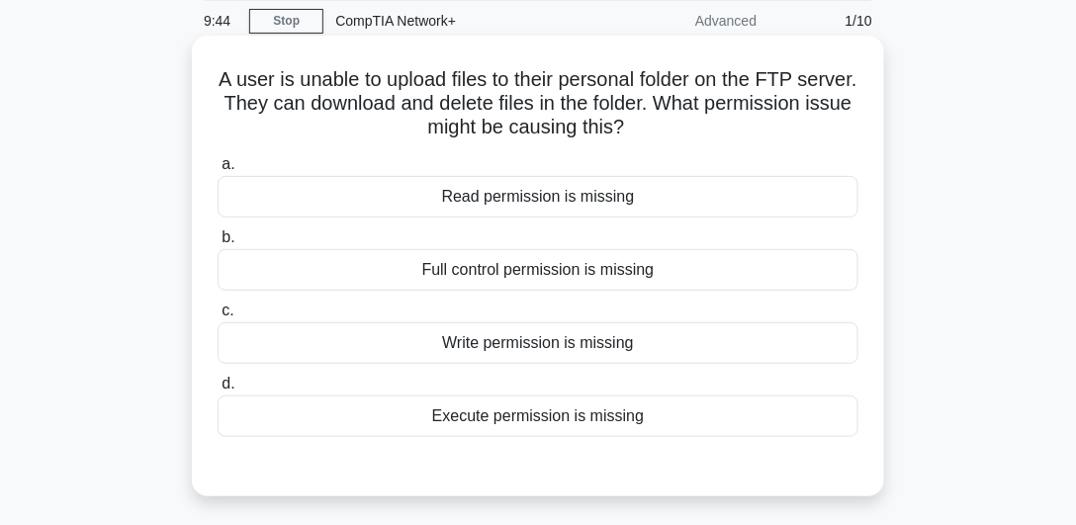
click at [396, 350] on div "Write permission is missing" at bounding box center [538, 343] width 641 height 42
click at [218, 317] on input "c. Write permission is missing" at bounding box center [218, 311] width 0 height 13
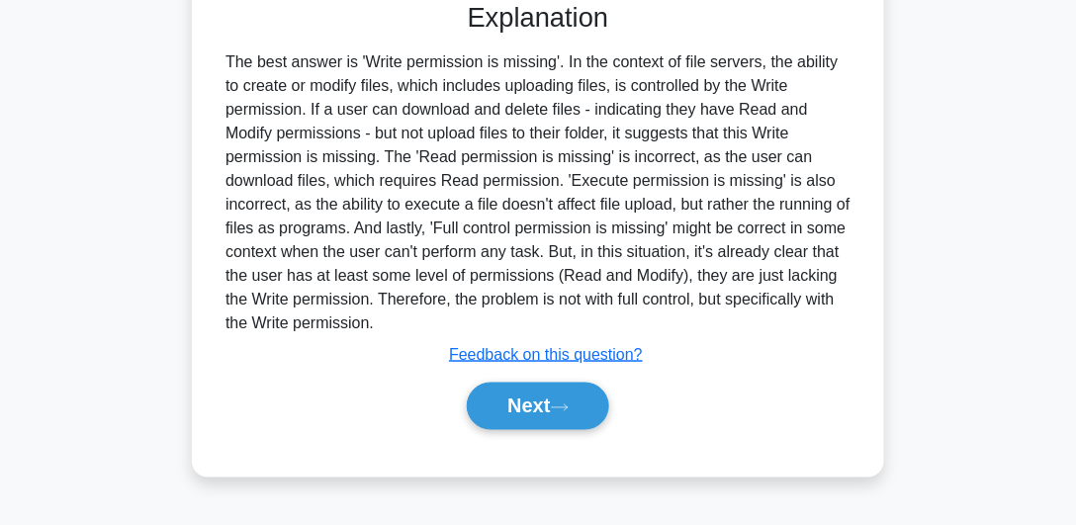
scroll to position [543, 0]
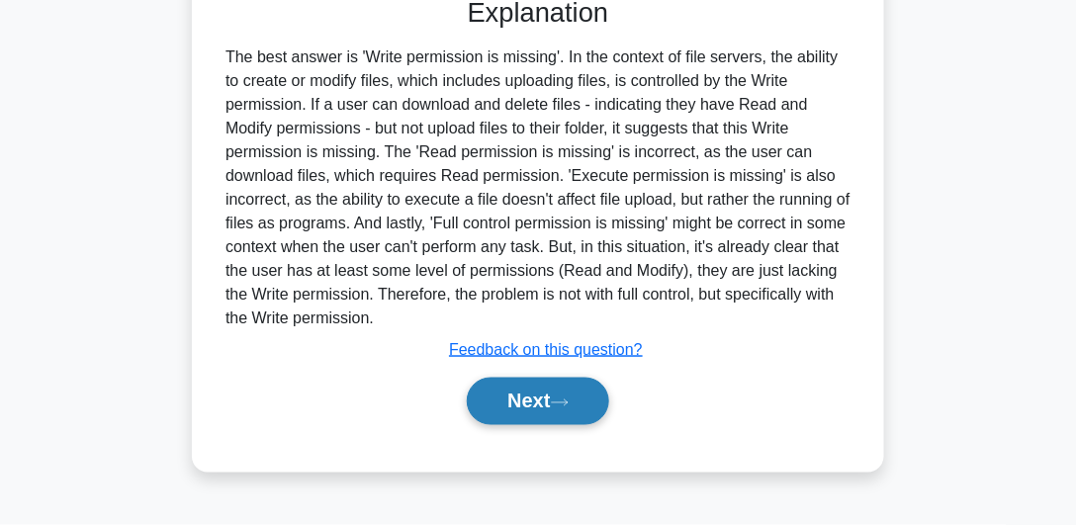
click at [539, 398] on button "Next" at bounding box center [537, 401] width 141 height 47
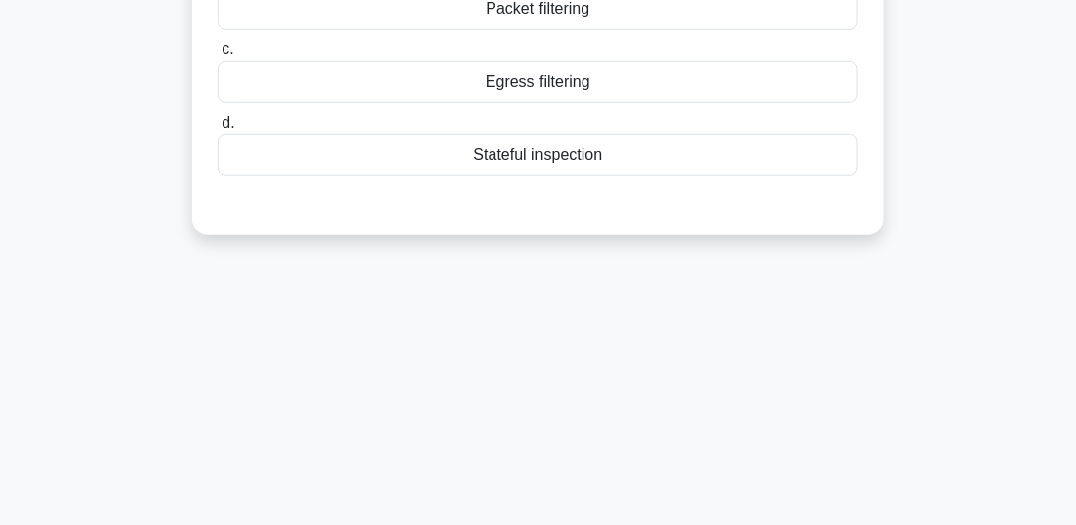
scroll to position [91, 0]
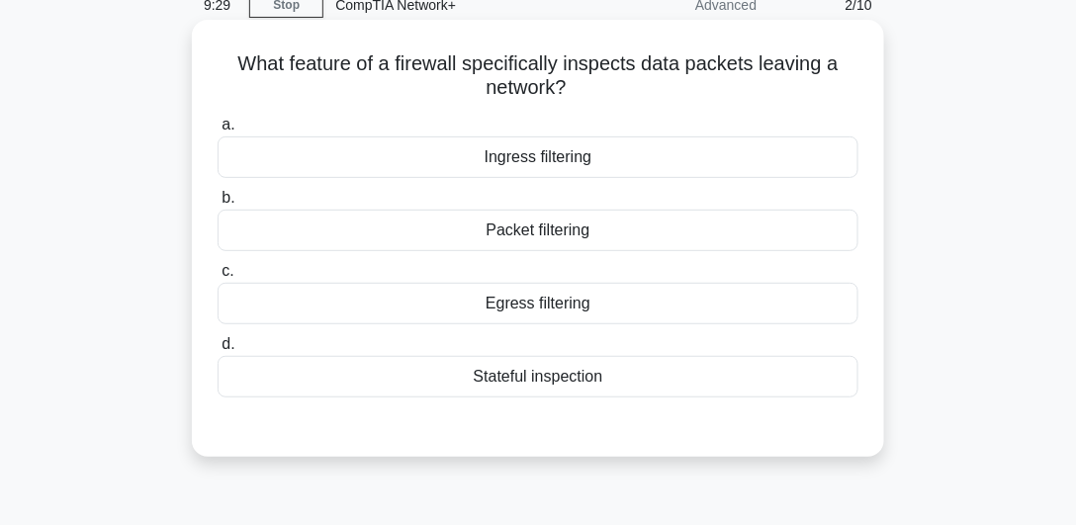
click at [437, 234] on div "Packet filtering" at bounding box center [538, 231] width 641 height 42
click at [218, 205] on input "b. Packet filtering" at bounding box center [218, 198] width 0 height 13
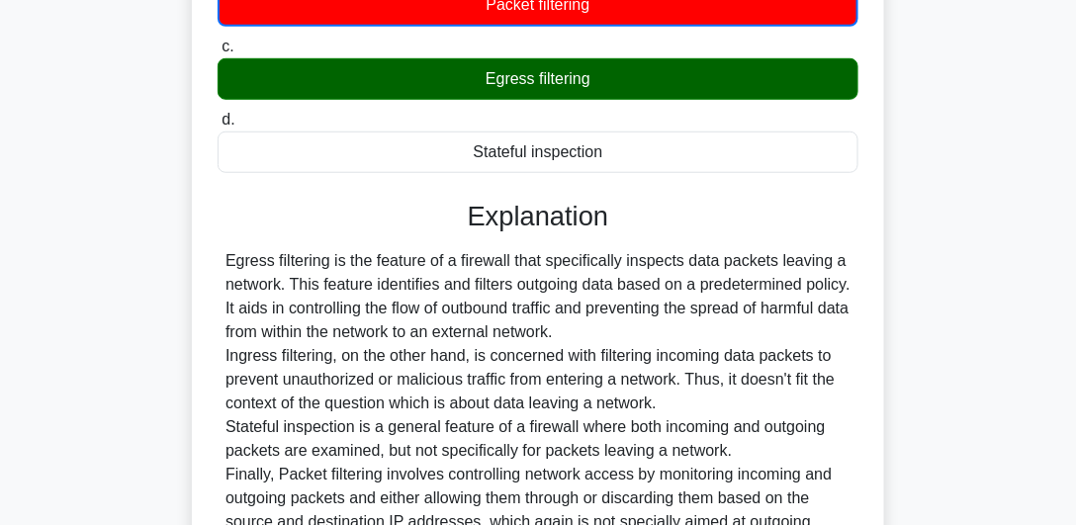
scroll to position [543, 0]
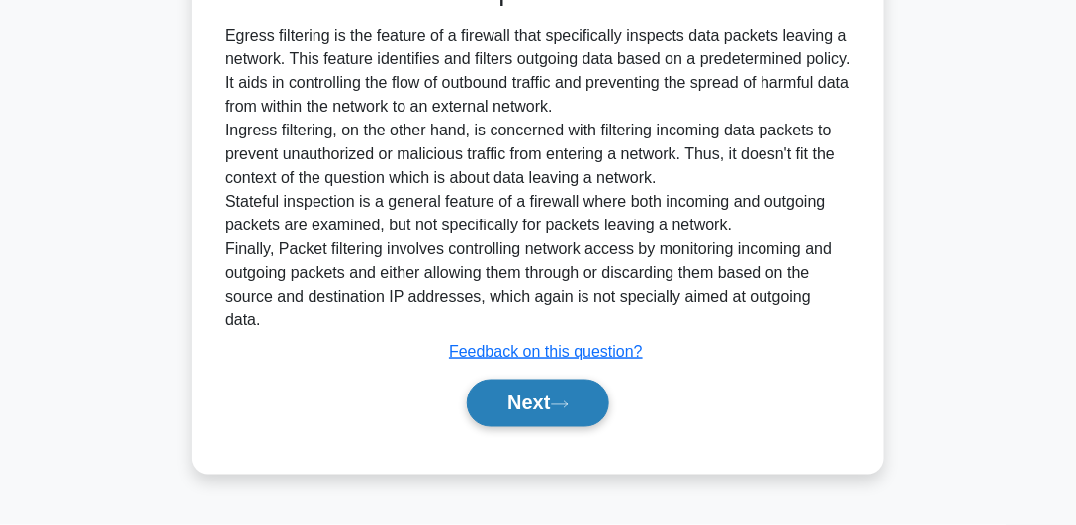
click at [493, 389] on button "Next" at bounding box center [537, 403] width 141 height 47
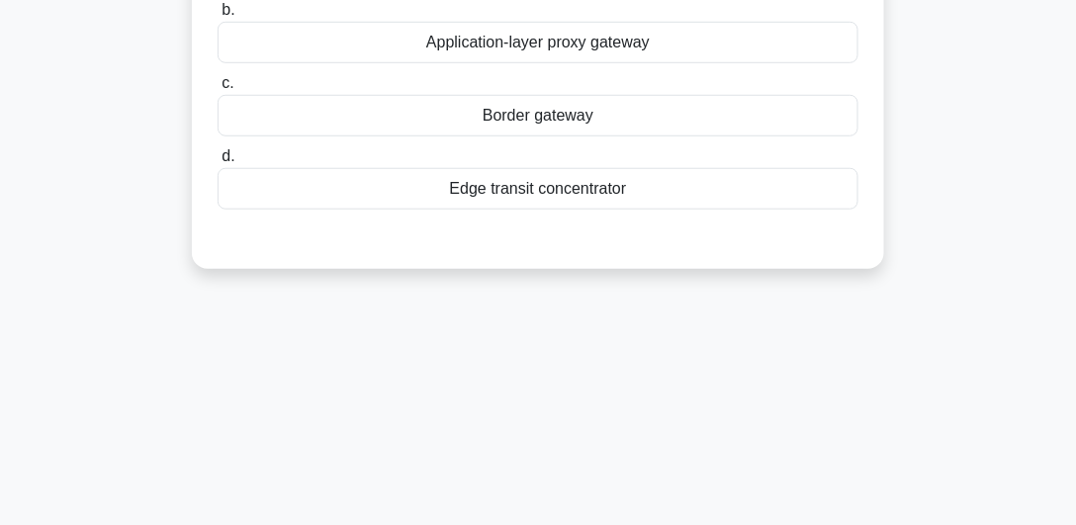
scroll to position [91, 0]
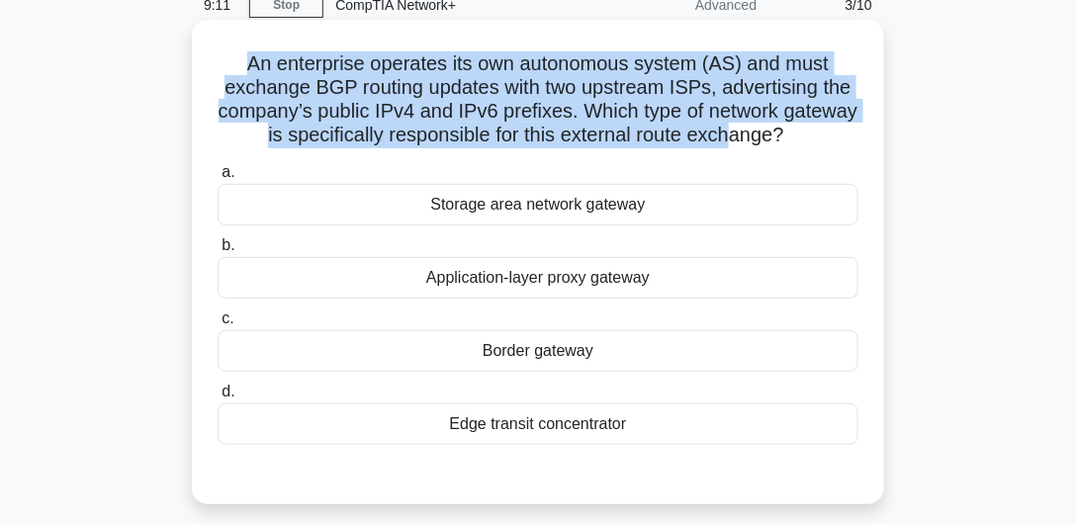
drag, startPoint x: 225, startPoint y: 55, endPoint x: 768, endPoint y: 148, distance: 550.8
click at [768, 148] on h5 "An enterprise operates its own autonomous system (AS) and must exchange BGP rou…" at bounding box center [538, 99] width 645 height 97
click at [769, 148] on h5 "An enterprise operates its own autonomous system (AS) and must exchange BGP rou…" at bounding box center [538, 99] width 645 height 97
click at [761, 141] on h5 "An enterprise operates its own autonomous system (AS) and must exchange BGP rou…" at bounding box center [538, 99] width 645 height 97
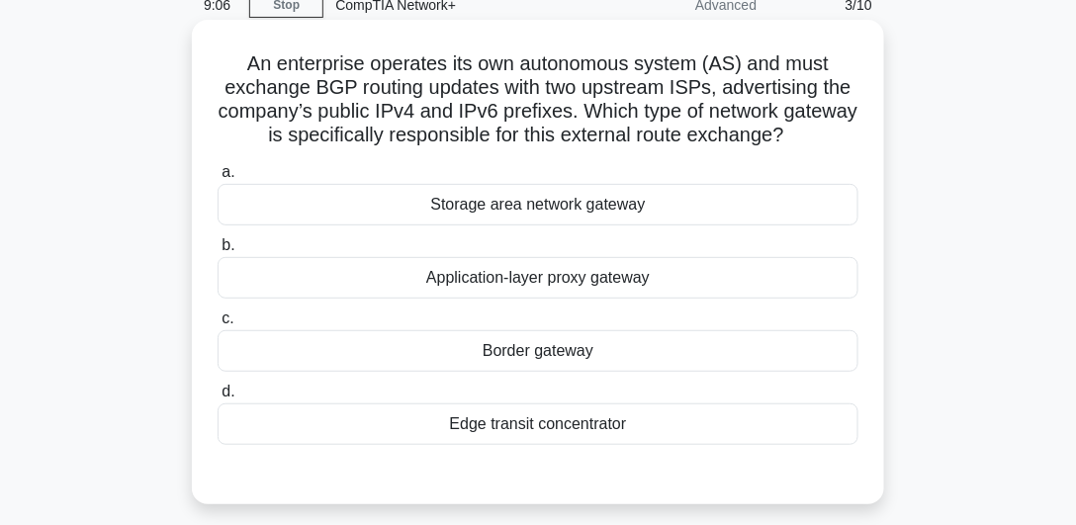
click at [577, 349] on div "Border gateway" at bounding box center [538, 351] width 641 height 42
click at [218, 325] on input "c. Border gateway" at bounding box center [218, 318] width 0 height 13
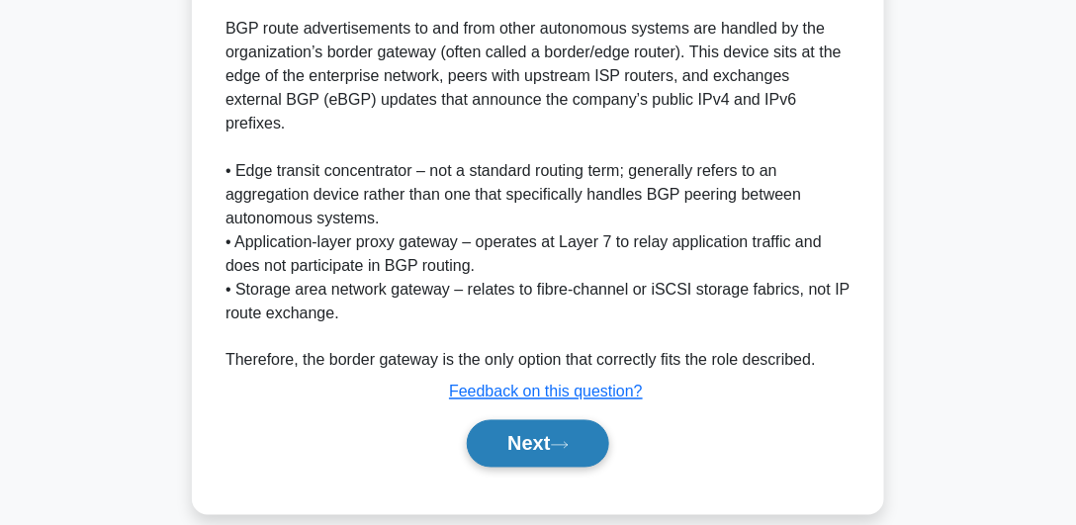
click at [530, 420] on button "Next" at bounding box center [537, 443] width 141 height 47
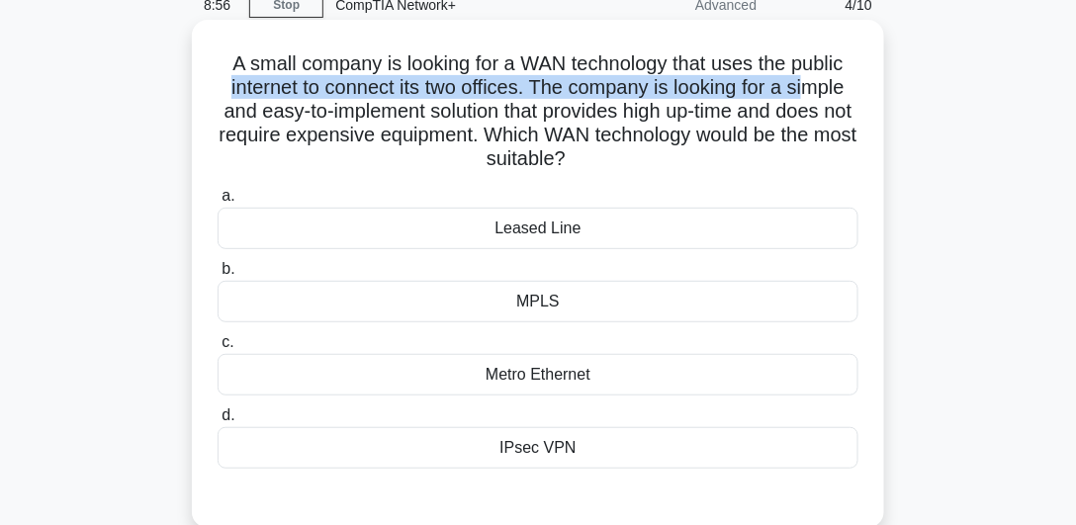
drag, startPoint x: 211, startPoint y: 87, endPoint x: 846, endPoint y: 92, distance: 635.9
click at [833, 92] on div "A small company is looking for a WAN technology that uses the public internet t…" at bounding box center [538, 274] width 676 height 492
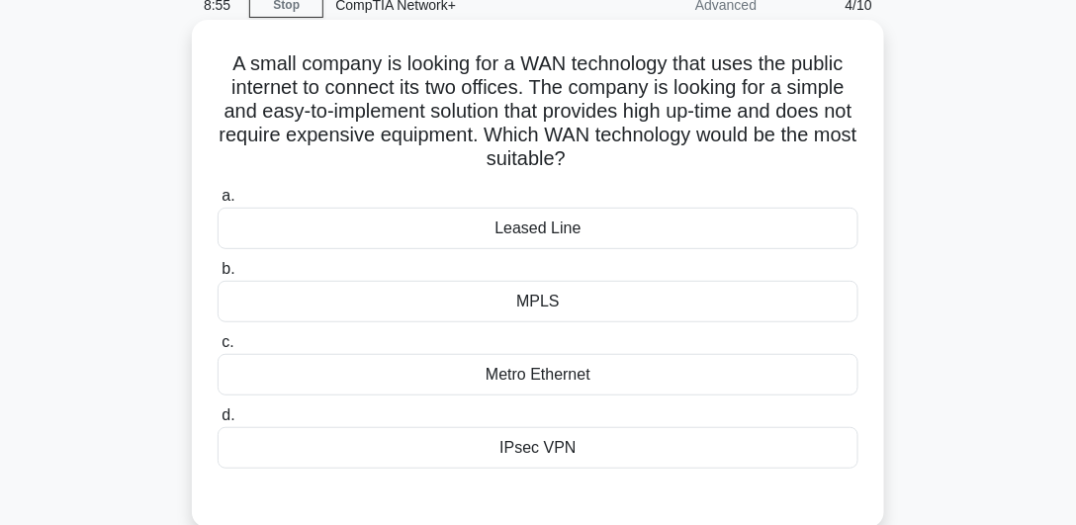
click at [873, 91] on div "A small company is looking for a WAN technology that uses the public internet t…" at bounding box center [538, 274] width 676 height 492
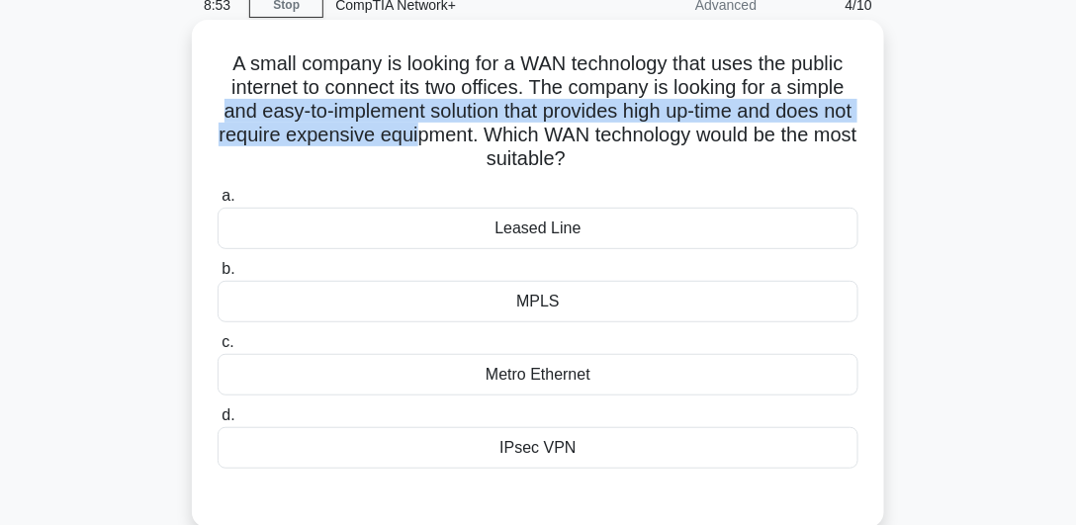
drag, startPoint x: 229, startPoint y: 119, endPoint x: 476, endPoint y: 130, distance: 246.5
click at [476, 130] on h5 "A small company is looking for a WAN technology that uses the public internet t…" at bounding box center [538, 111] width 645 height 121
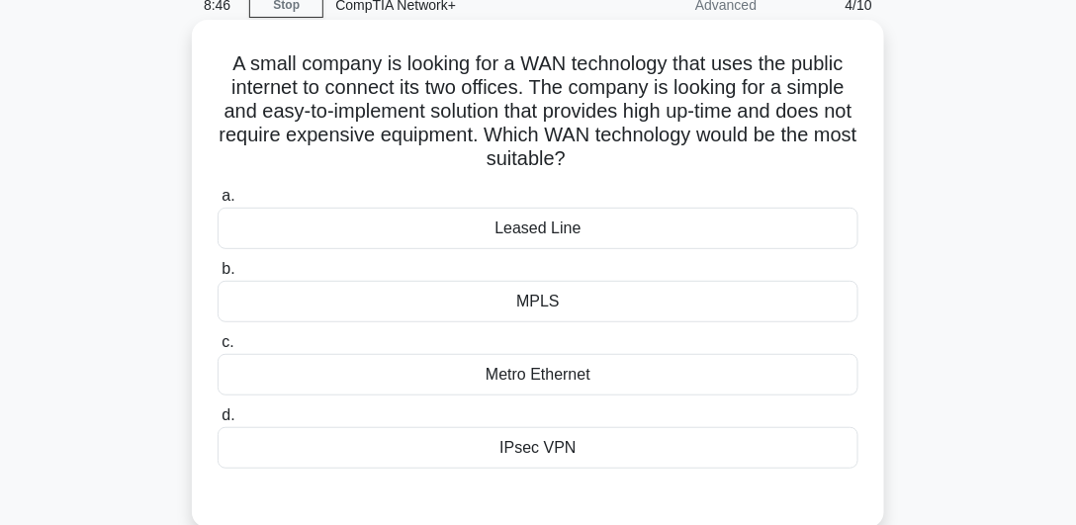
click at [467, 303] on div "MPLS" at bounding box center [538, 302] width 641 height 42
click at [218, 276] on input "b. MPLS" at bounding box center [218, 269] width 0 height 13
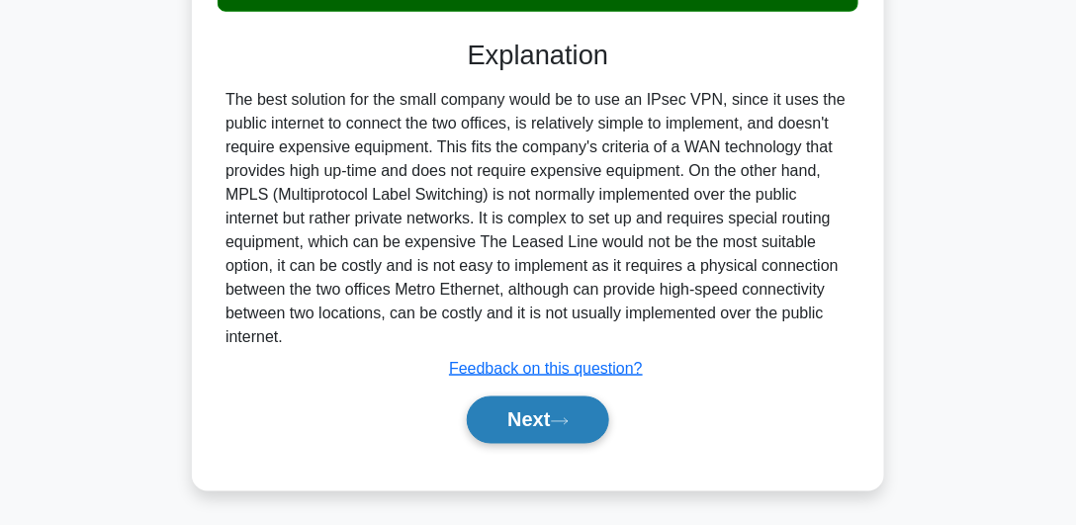
click at [538, 411] on button "Next" at bounding box center [537, 420] width 141 height 47
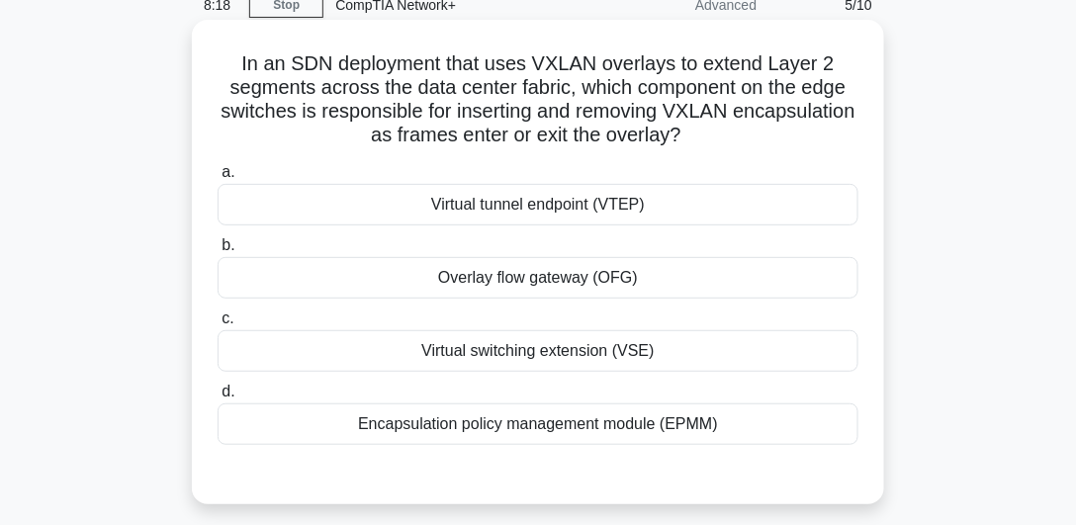
click at [494, 341] on div "Virtual switching extension (VSE)" at bounding box center [538, 351] width 641 height 42
click at [218, 325] on input "c. Virtual switching extension (VSE)" at bounding box center [218, 318] width 0 height 13
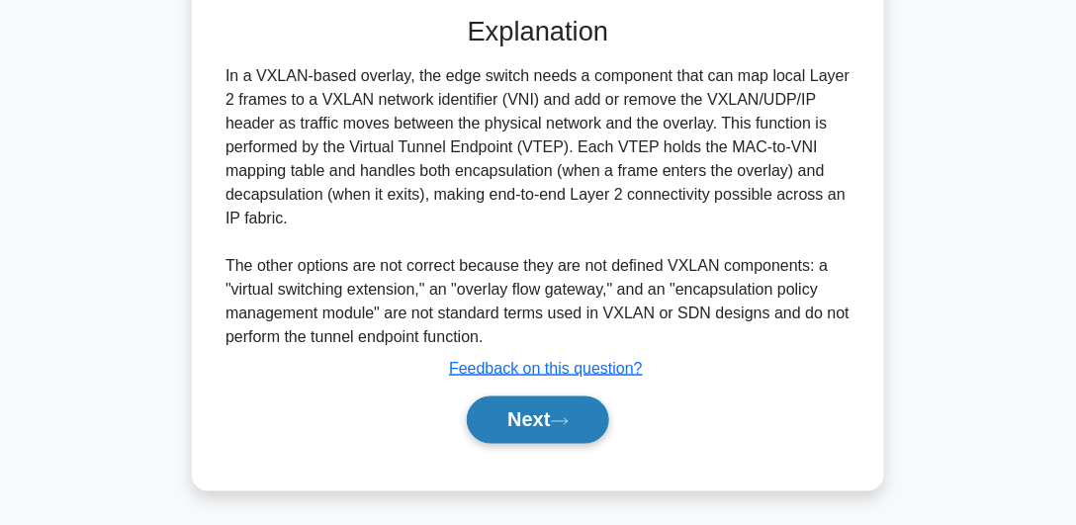
click at [550, 420] on button "Next" at bounding box center [537, 420] width 141 height 47
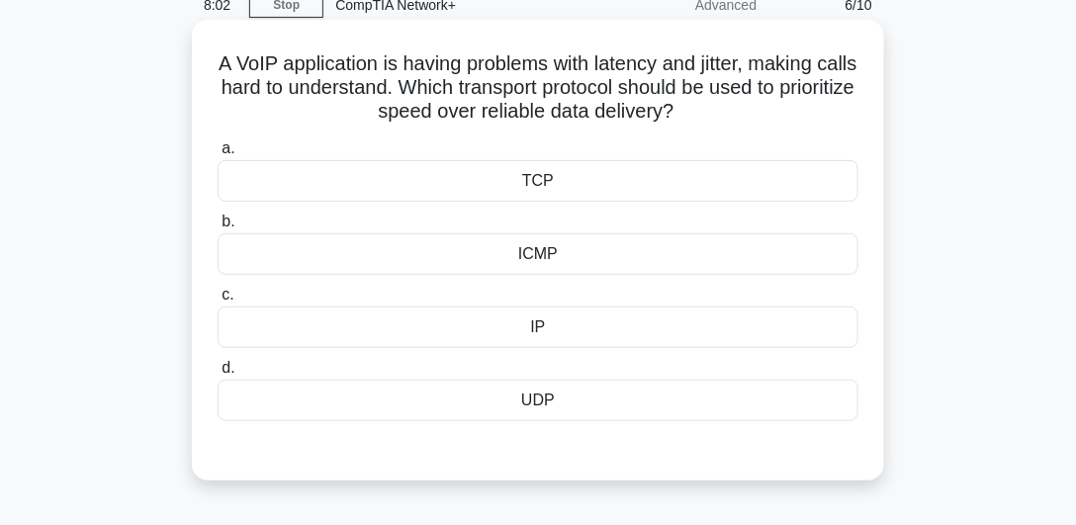
click at [467, 404] on div "UDP" at bounding box center [538, 401] width 641 height 42
click at [218, 375] on input "d. UDP" at bounding box center [218, 368] width 0 height 13
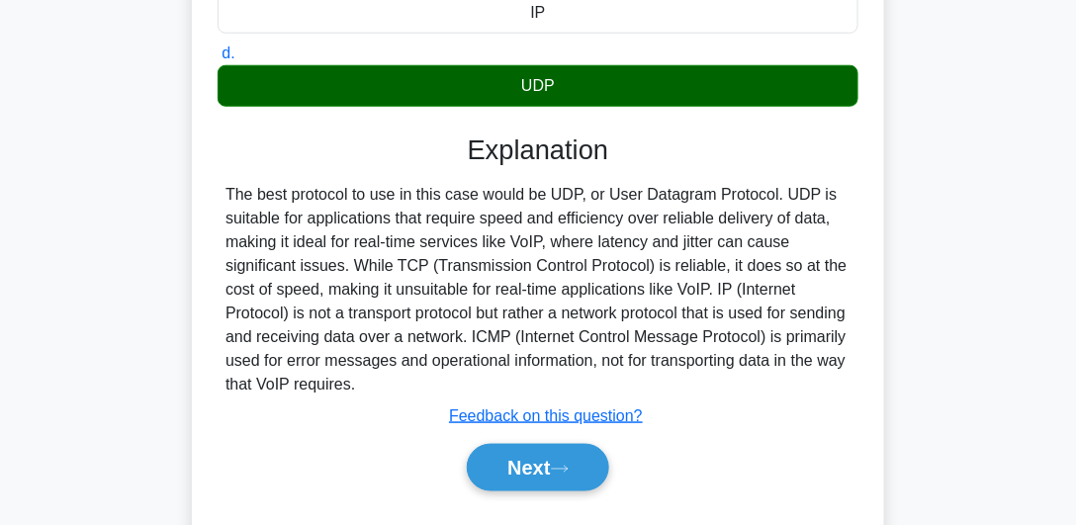
scroll to position [543, 0]
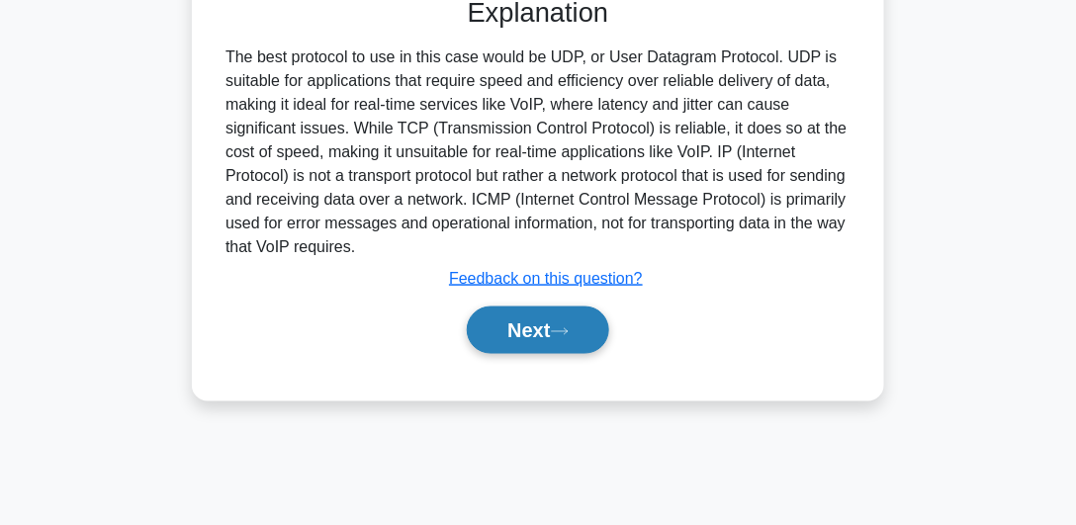
click at [581, 332] on button "Next" at bounding box center [537, 330] width 141 height 47
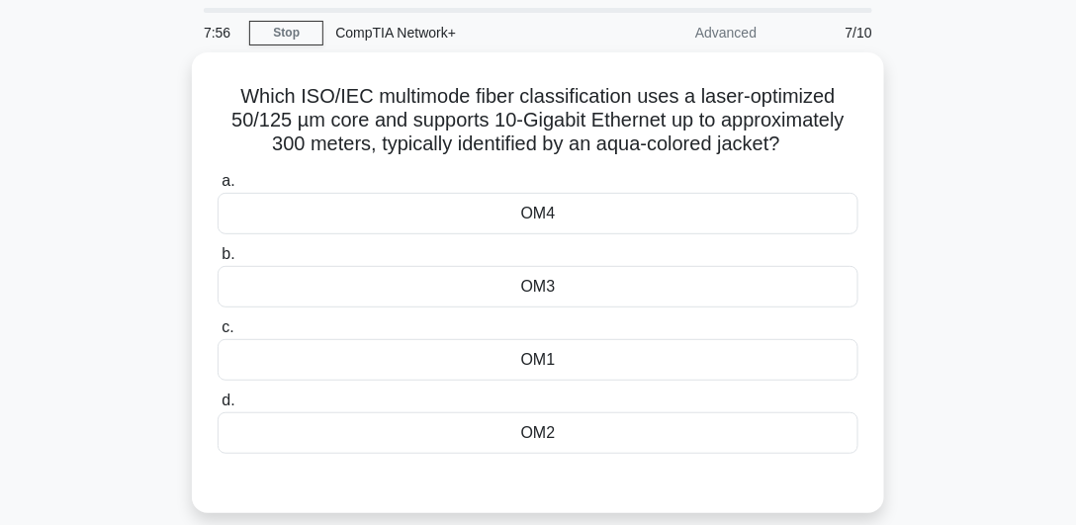
scroll to position [72, 0]
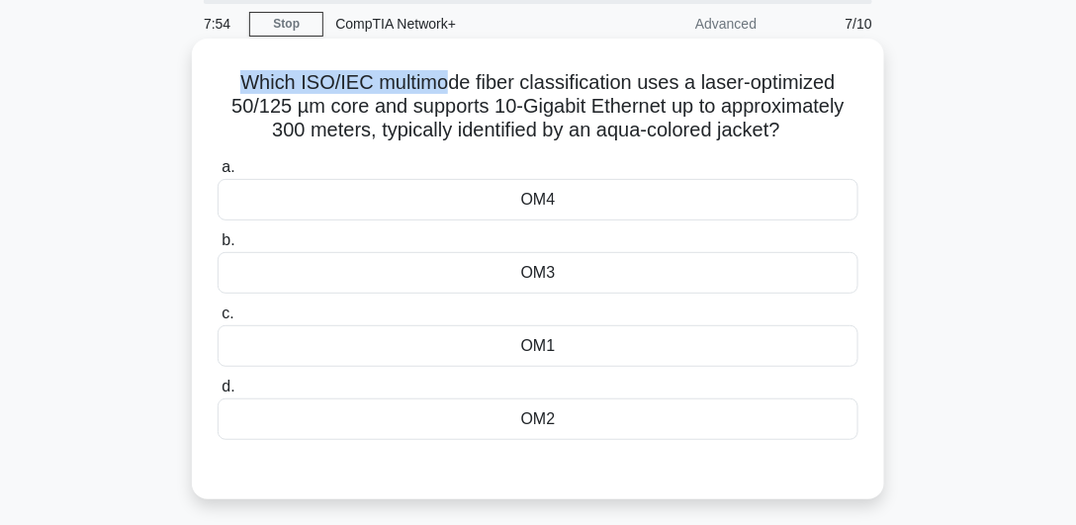
drag, startPoint x: 243, startPoint y: 75, endPoint x: 449, endPoint y: 87, distance: 206.0
click at [449, 87] on h5 "Which ISO/IEC multimode fiber classification uses a laser-optimized 50/125 µm c…" at bounding box center [538, 106] width 645 height 73
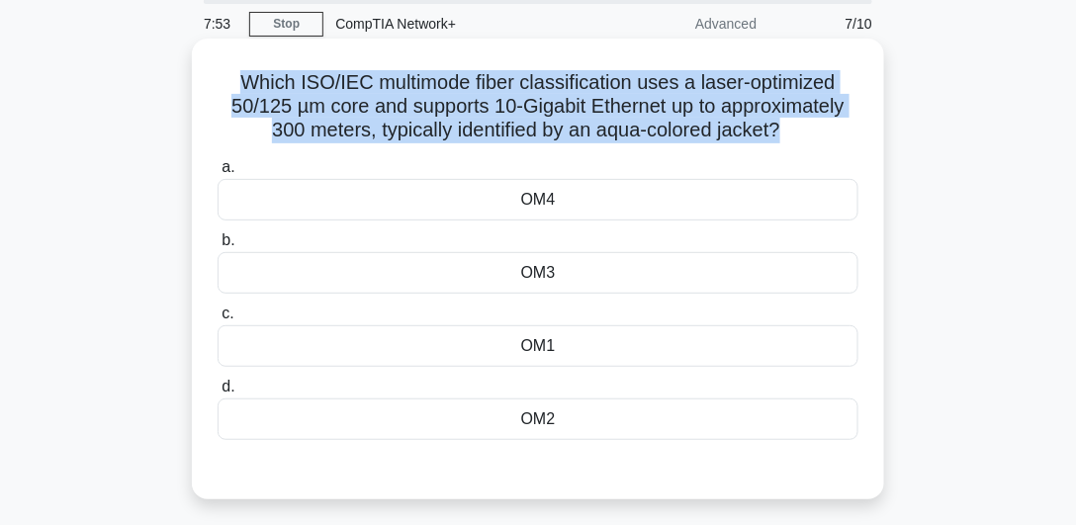
click at [448, 87] on h5 "Which ISO/IEC multimode fiber classification uses a laser-optimized 50/125 µm c…" at bounding box center [538, 106] width 645 height 73
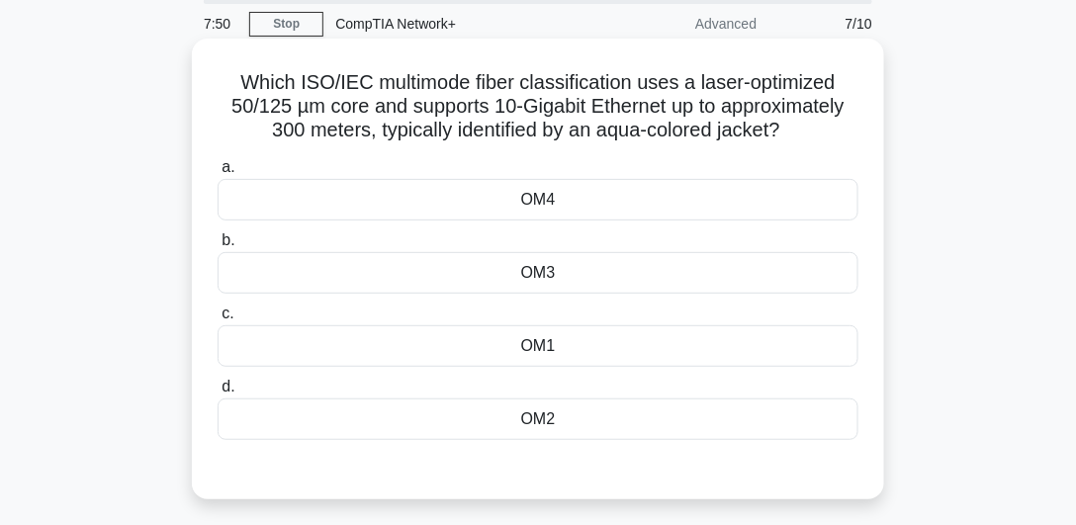
click at [563, 336] on div "OM1" at bounding box center [538, 346] width 641 height 42
click at [218, 320] on input "c. OM1" at bounding box center [218, 314] width 0 height 13
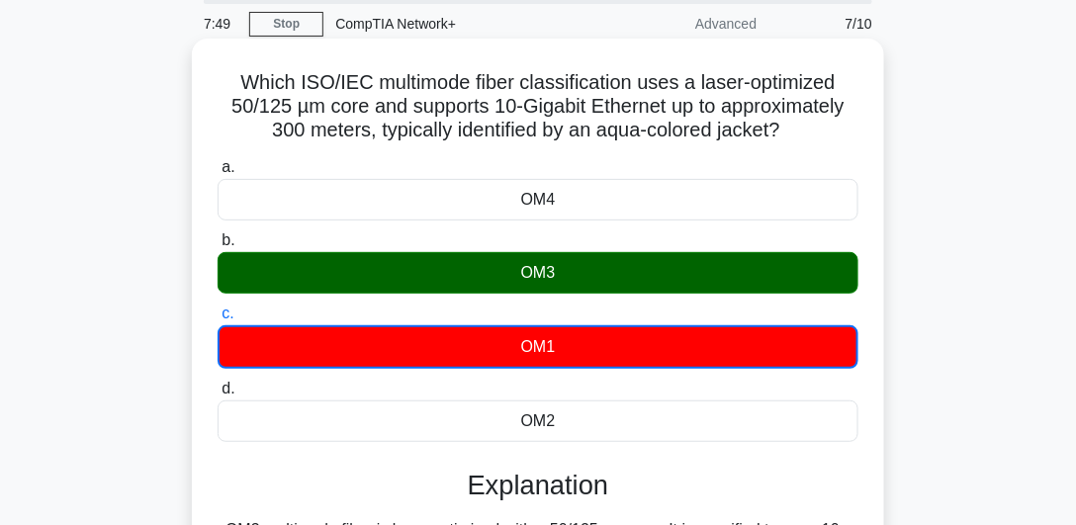
scroll to position [574, 0]
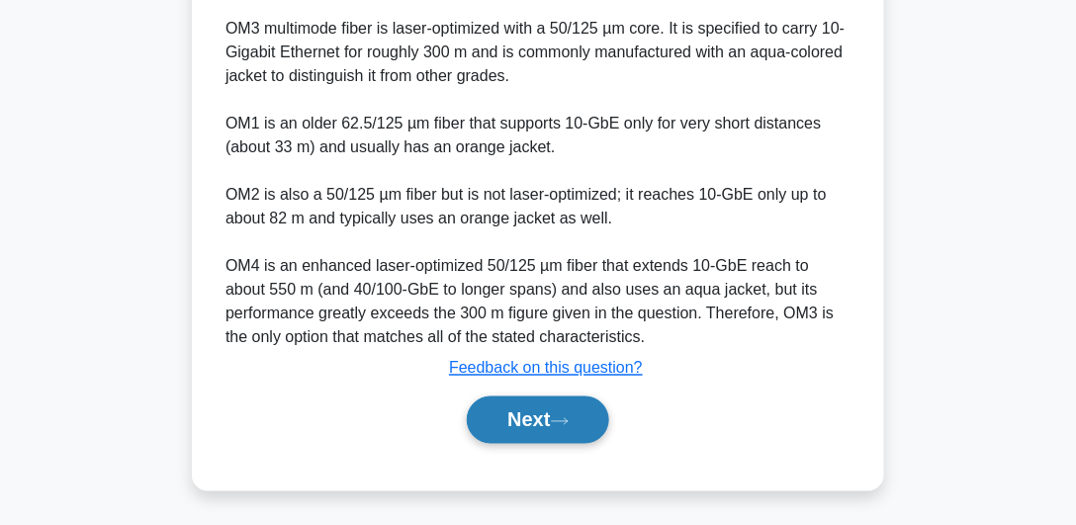
click at [563, 416] on icon at bounding box center [560, 421] width 18 height 11
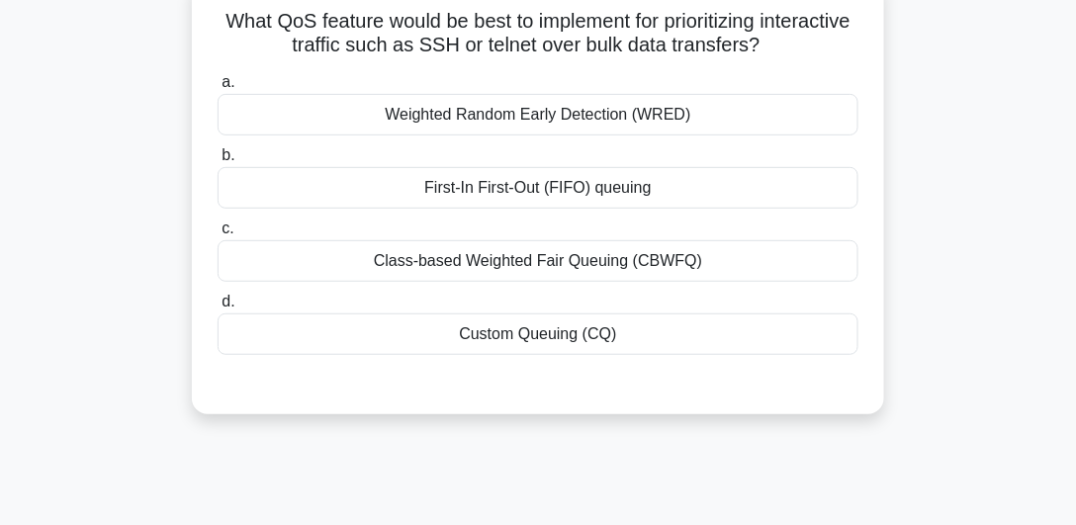
scroll to position [91, 0]
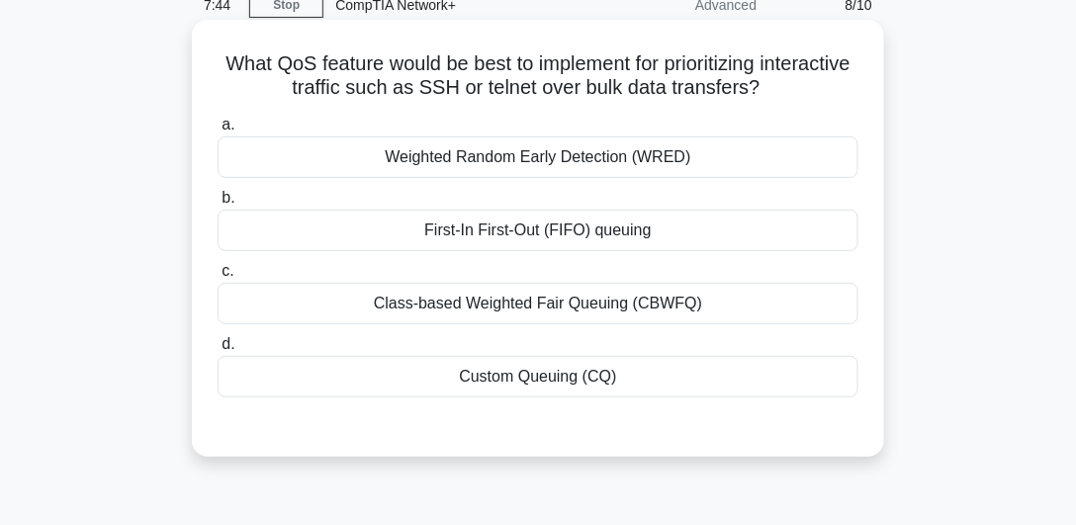
click at [441, 196] on label "b. First-In First-Out (FIFO) queuing" at bounding box center [538, 218] width 641 height 65
click at [218, 196] on input "b. First-In First-Out (FIFO) queuing" at bounding box center [218, 198] width 0 height 13
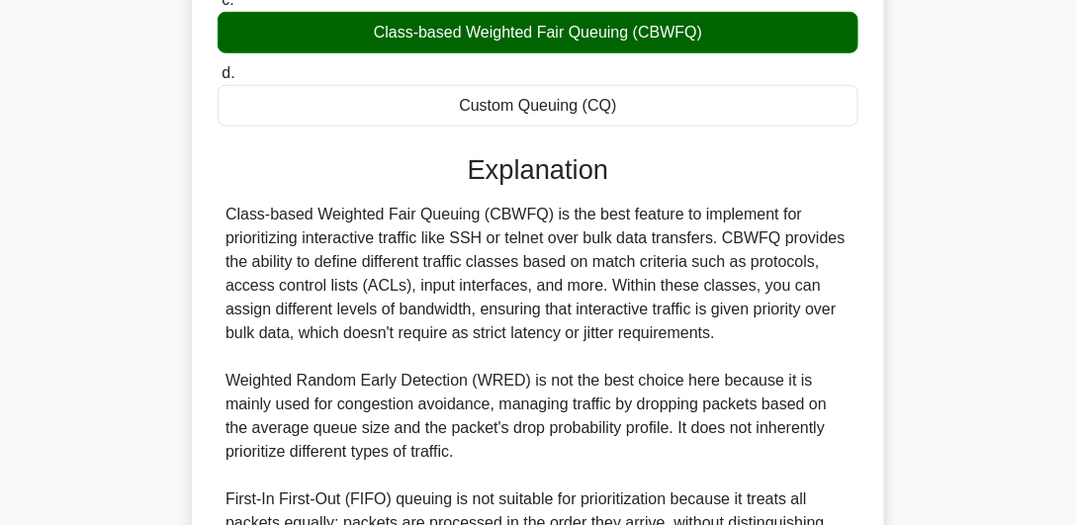
scroll to position [692, 0]
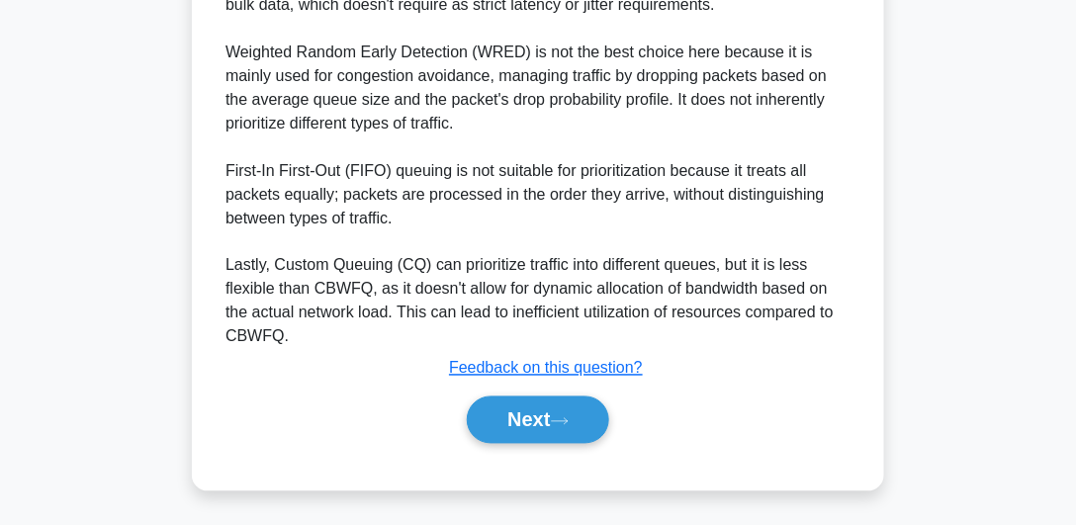
drag, startPoint x: 526, startPoint y: 465, endPoint x: 530, endPoint y: 449, distance: 16.3
click at [531, 433] on button "Next" at bounding box center [537, 420] width 141 height 47
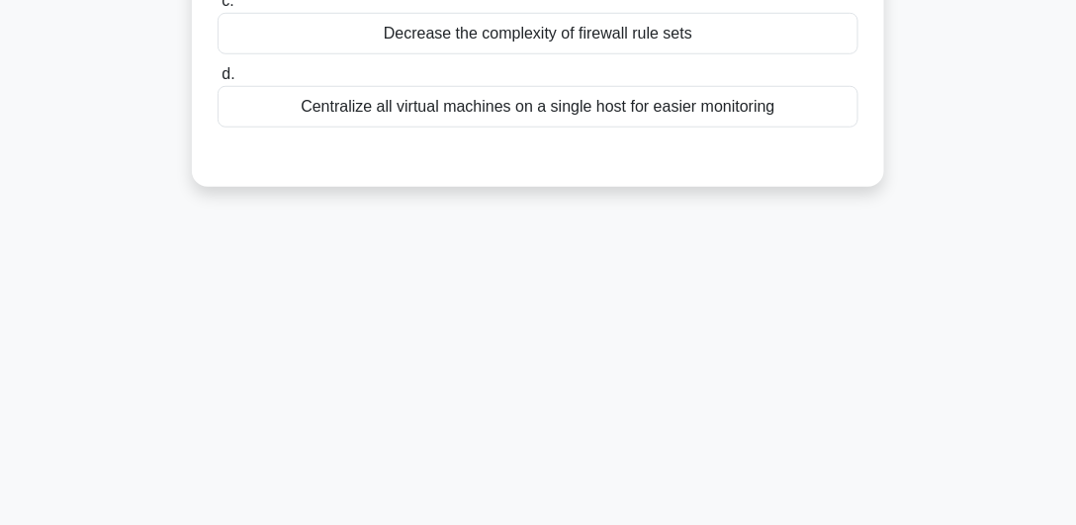
scroll to position [91, 0]
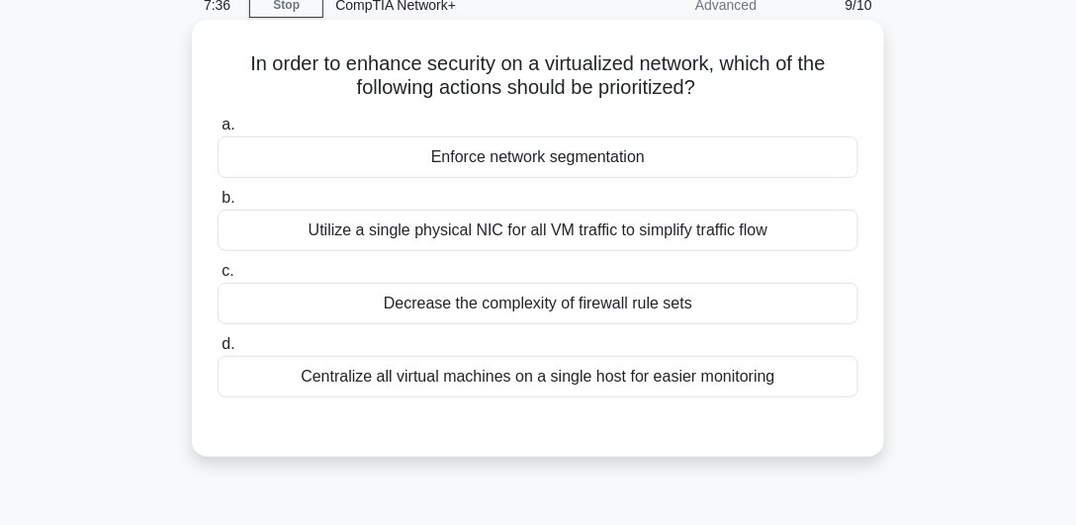
click at [514, 370] on div "Centralize all virtual machines on a single host for easier monitoring" at bounding box center [538, 377] width 641 height 42
click at [218, 351] on input "d. Centralize all virtual machines on a single host for easier monitoring" at bounding box center [218, 344] width 0 height 13
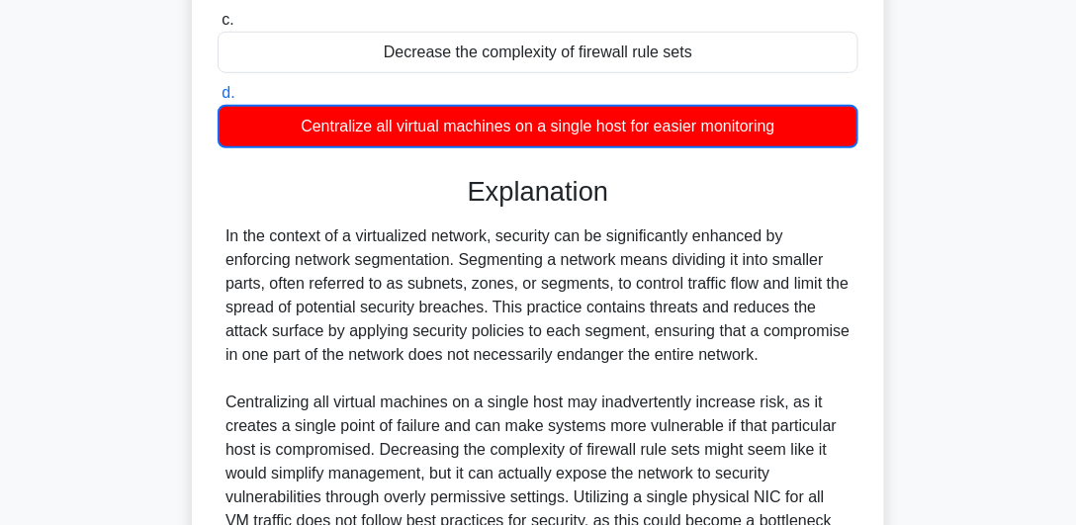
scroll to position [543, 0]
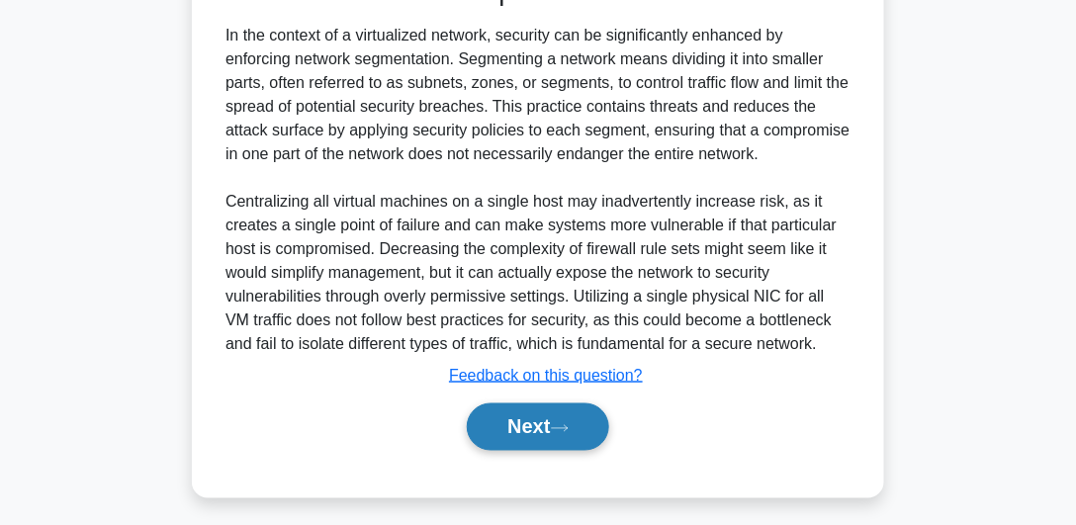
click at [526, 443] on button "Next" at bounding box center [537, 426] width 141 height 47
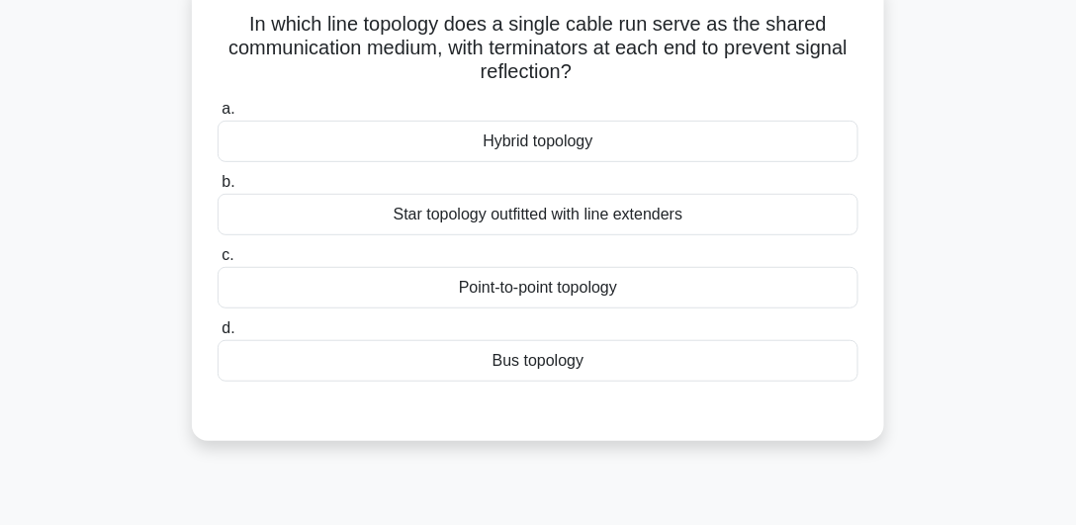
scroll to position [91, 0]
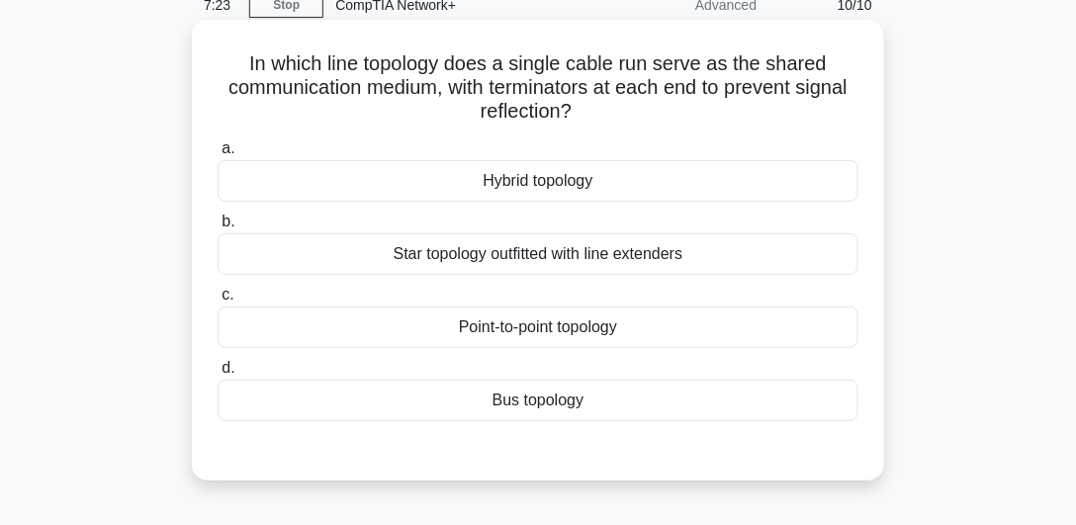
click at [511, 334] on div "Point-to-point topology" at bounding box center [538, 328] width 641 height 42
click at [218, 302] on input "c. Point-to-point topology" at bounding box center [218, 295] width 0 height 13
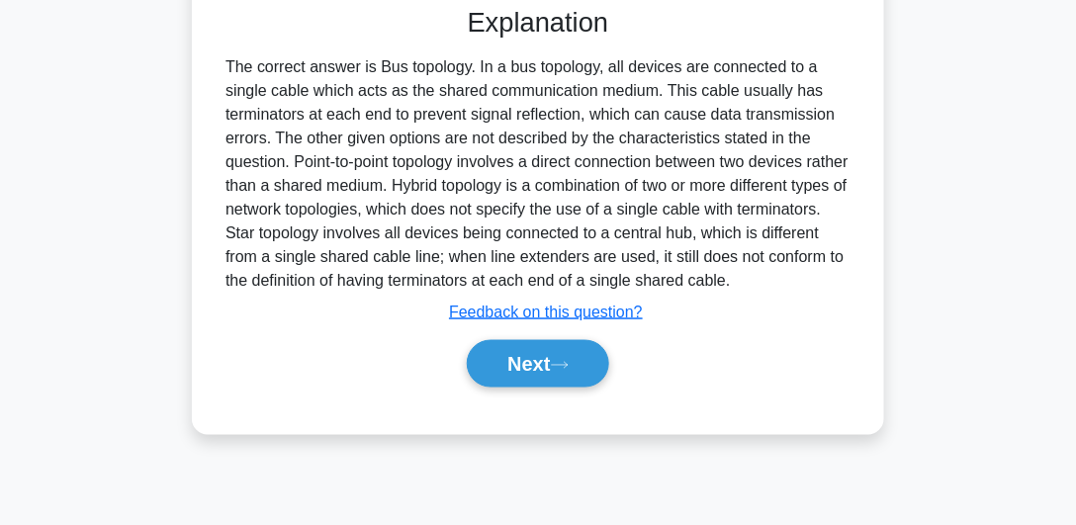
scroll to position [543, 0]
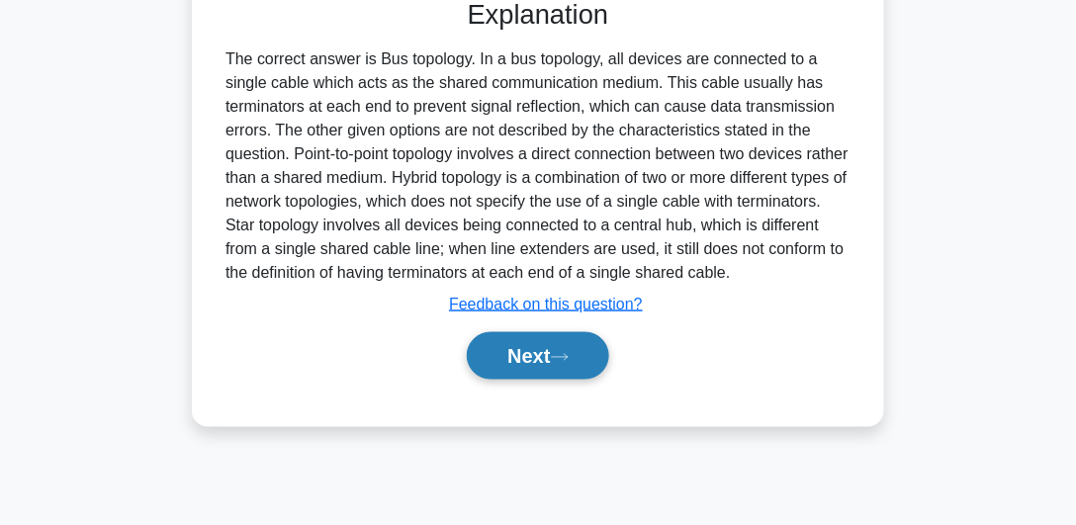
click at [505, 365] on button "Next" at bounding box center [537, 355] width 141 height 47
